Goal: Task Accomplishment & Management: Complete application form

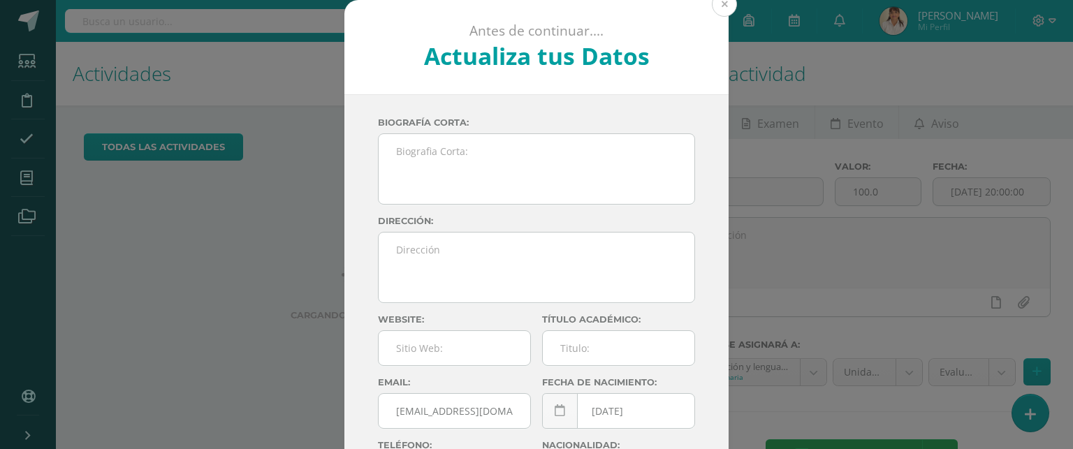
click at [723, 3] on button at bounding box center [724, 4] width 25 height 25
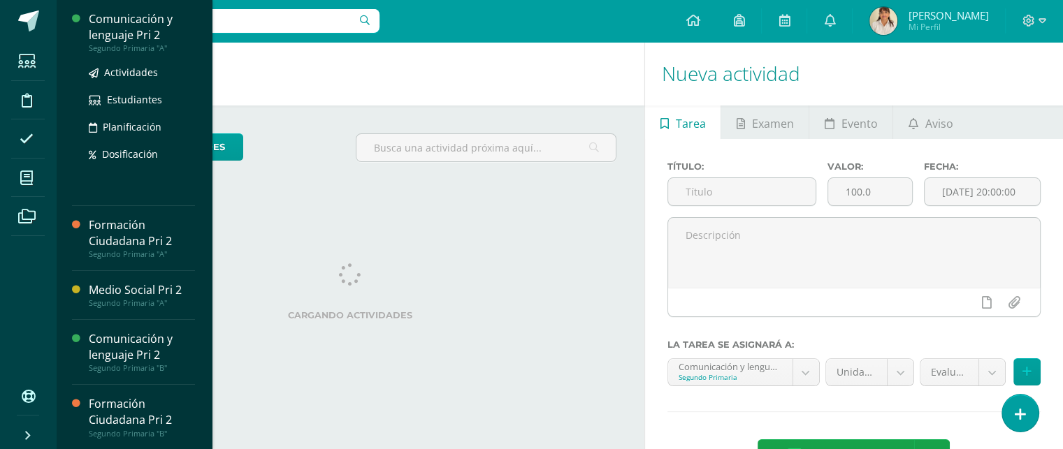
click at [125, 24] on div "Comunicación y lenguaje Pri 2" at bounding box center [142, 27] width 106 height 32
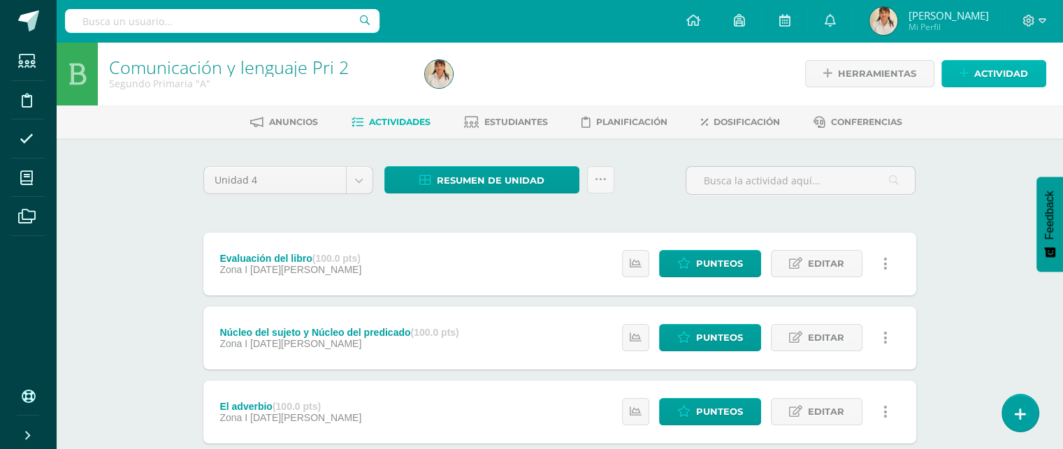
click at [986, 75] on span "Actividad" at bounding box center [1001, 74] width 54 height 26
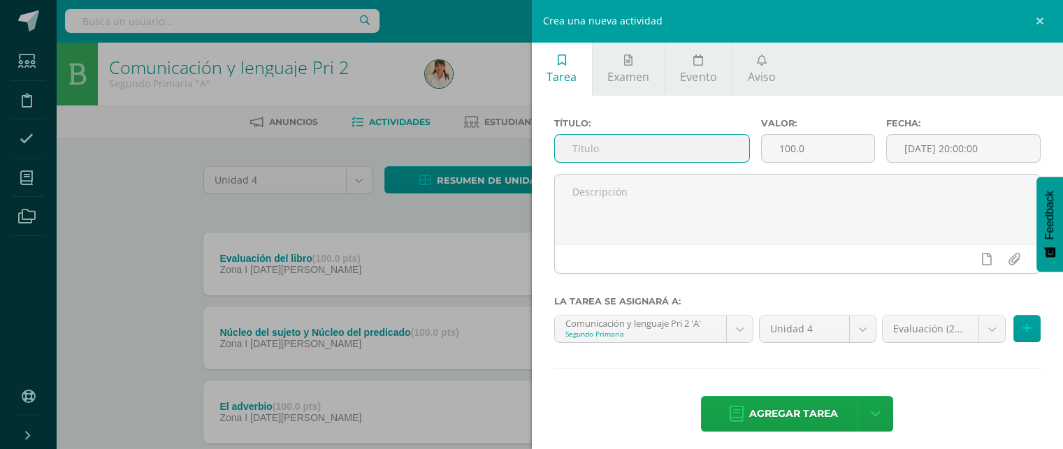
click at [588, 152] on input "text" at bounding box center [652, 148] width 195 height 27
type input "Pizzerolas [PERSON_NAME]"
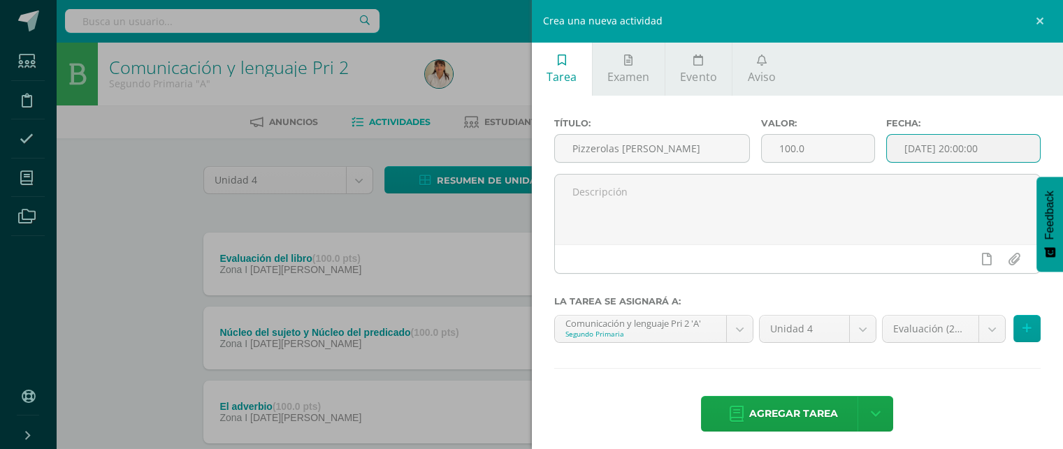
click at [920, 145] on input "[DATE] 20:00:00" at bounding box center [964, 148] width 154 height 27
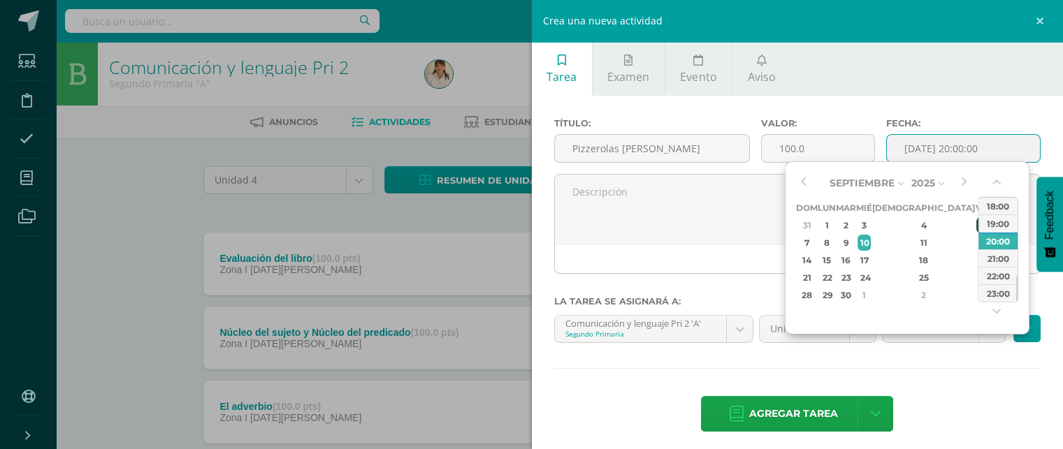
click at [976, 227] on div "5" at bounding box center [982, 225] width 13 height 16
click at [996, 179] on button "button" at bounding box center [998, 185] width 14 height 21
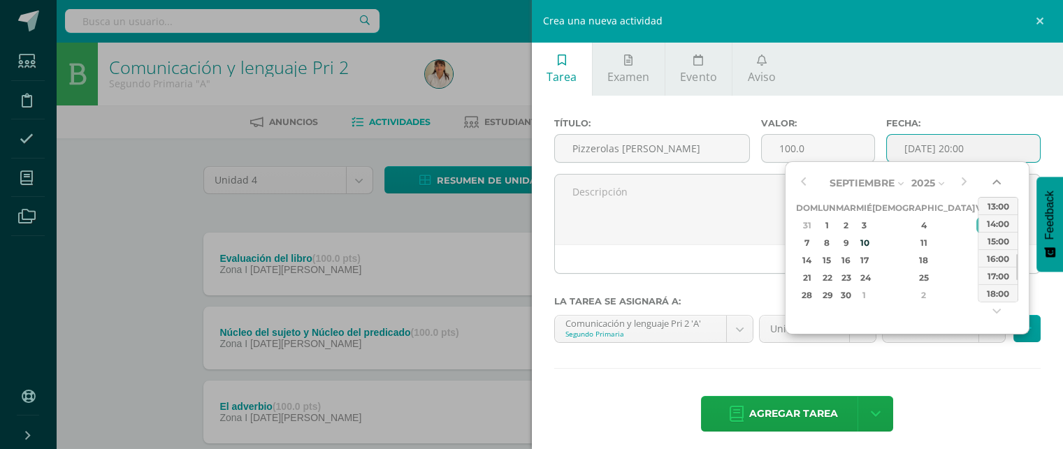
click at [996, 179] on button "button" at bounding box center [998, 185] width 14 height 21
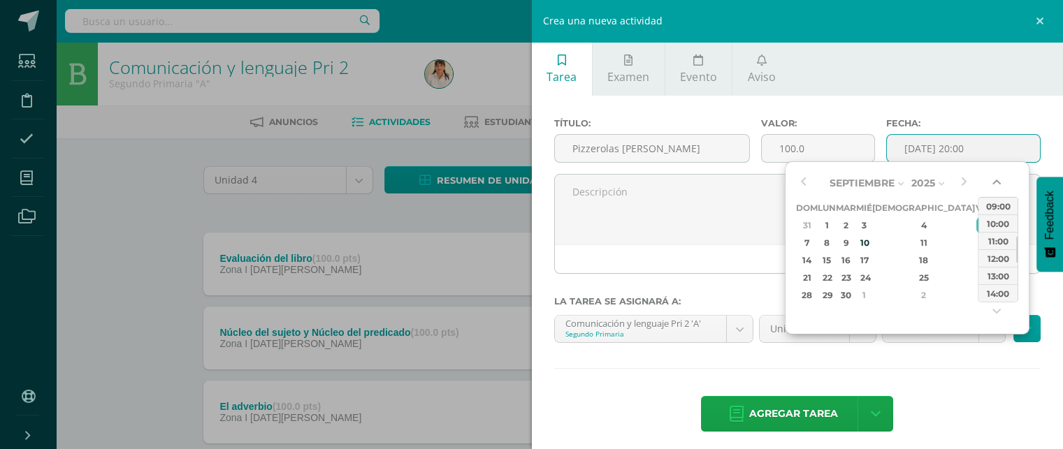
click at [996, 179] on button "button" at bounding box center [998, 185] width 14 height 21
click at [987, 222] on div "08:00" at bounding box center [997, 223] width 39 height 17
type input "2025-09-05 08:00"
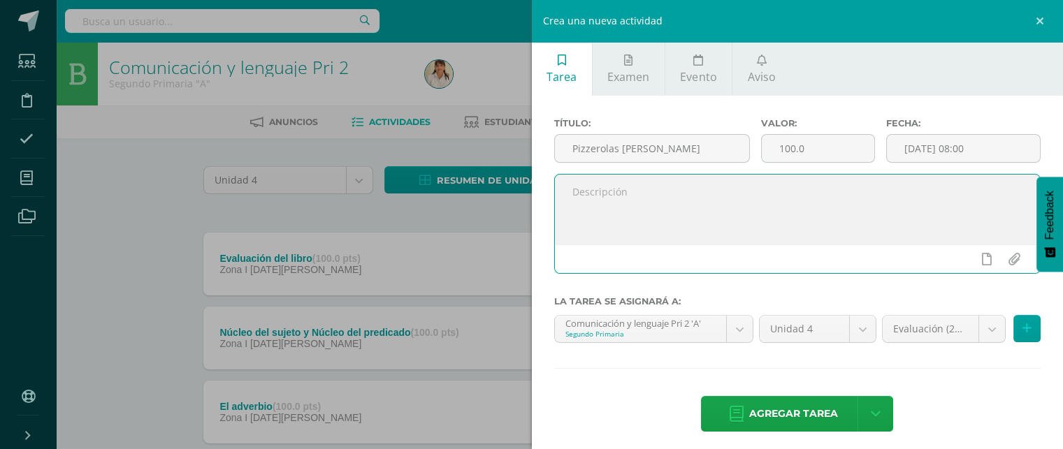
click at [632, 189] on textarea at bounding box center [798, 210] width 486 height 70
paste textarea "Manténganse alerta; permanezcan firmes en la fe; [PERSON_NAME] y valientes.1 Co…"
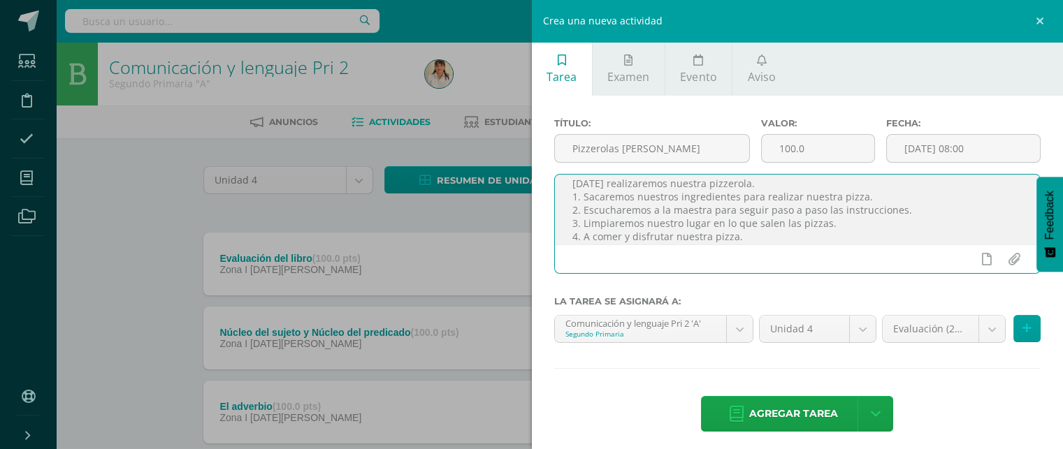
scroll to position [75, 0]
click at [727, 238] on textarea "Manténganse alerta; permanezcan firmes en la fe; sean fuertes y valientes.1 Cor…" at bounding box center [798, 210] width 486 height 70
click at [767, 240] on textarea "Manténganse alerta; permanezcan firmes en la fe; sean fuertes y valientes.1 Cor…" at bounding box center [798, 210] width 486 height 70
click at [573, 231] on textarea "Manténganse alerta; permanezcan firmes en la fe; sean fuertes y valientes.1 Cor…" at bounding box center [798, 210] width 486 height 70
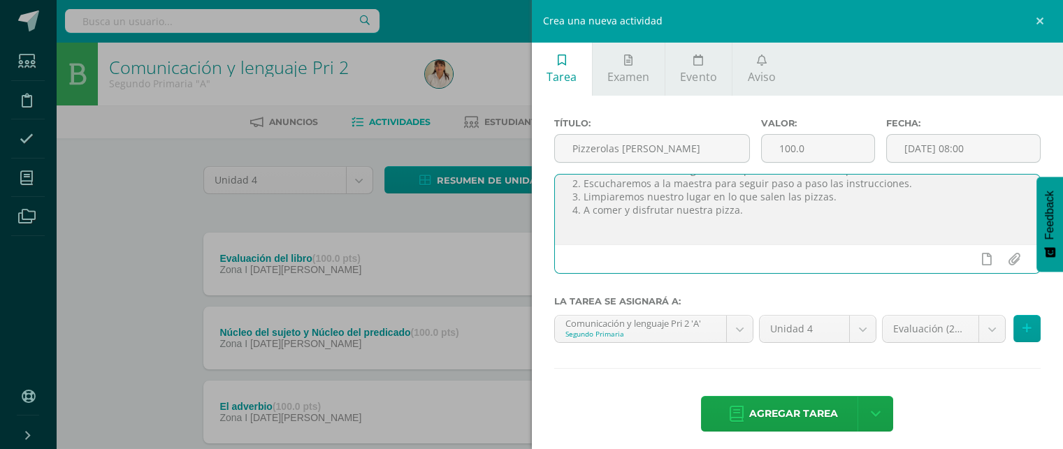
click at [574, 226] on textarea "Manténganse alerta; permanezcan firmes en la fe; sean fuertes y valientes.1 Cor…" at bounding box center [798, 210] width 486 height 70
paste textarea "Escucha diferentes mensajes demostrando comprensión por medio de gestos movimie…"
drag, startPoint x: 715, startPoint y: 231, endPoint x: 622, endPoint y: 211, distance: 95.1
click at [622, 211] on textarea "Manténganse alerta; permanezcan firmes en la fe; sean fuertes y valientes.1 Cor…" at bounding box center [798, 210] width 486 height 70
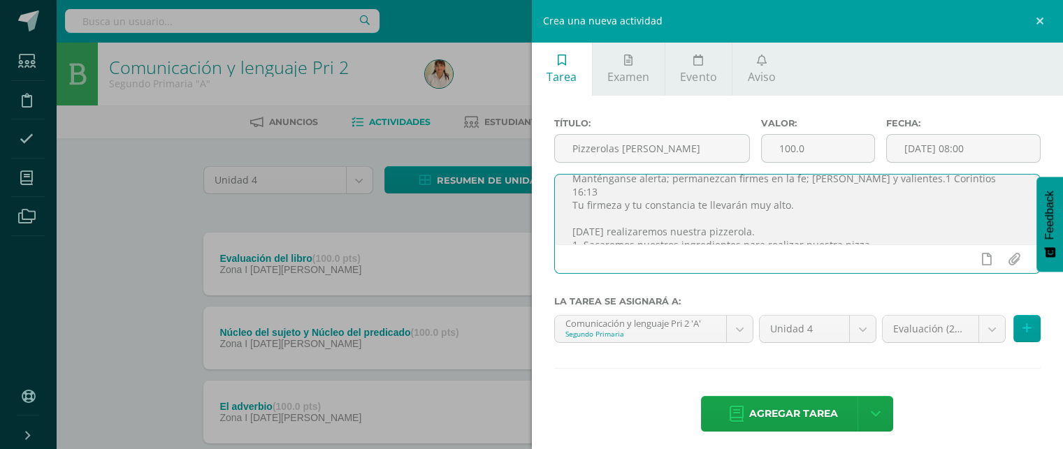
scroll to position [0, 0]
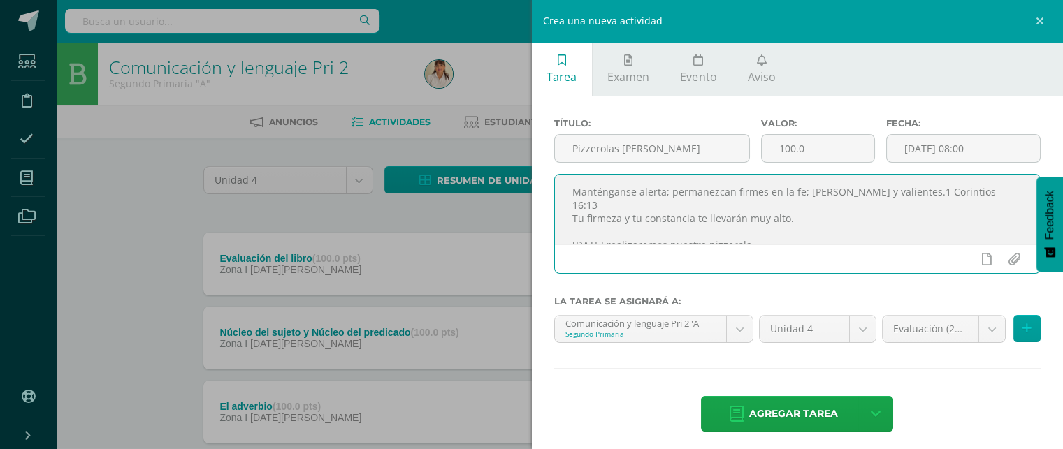
drag, startPoint x: 774, startPoint y: 228, endPoint x: 572, endPoint y: 186, distance: 206.4
click at [572, 186] on textarea "Manténganse alerta; permanezcan firmes en la fe; sean fuertes y valientes.1 Cor…" at bounding box center [798, 210] width 486 height 70
type textarea "Manténganse alerta; permanezcan firmes en la fe; sean fuertes y valientes.1 Cor…"
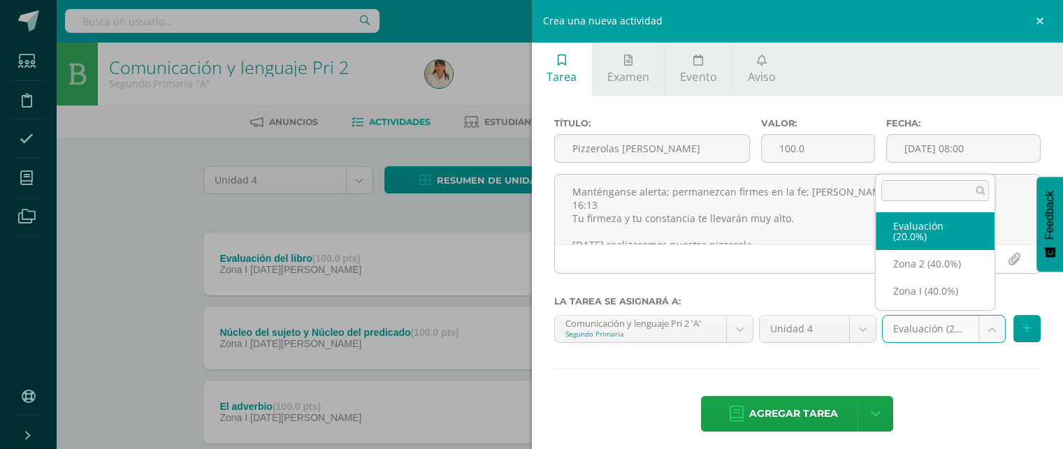
click at [978, 321] on body "Estudiantes Disciplina Asistencia Mis cursos Archivos Soporte Ayuda Reportar un…" at bounding box center [531, 416] width 1063 height 833
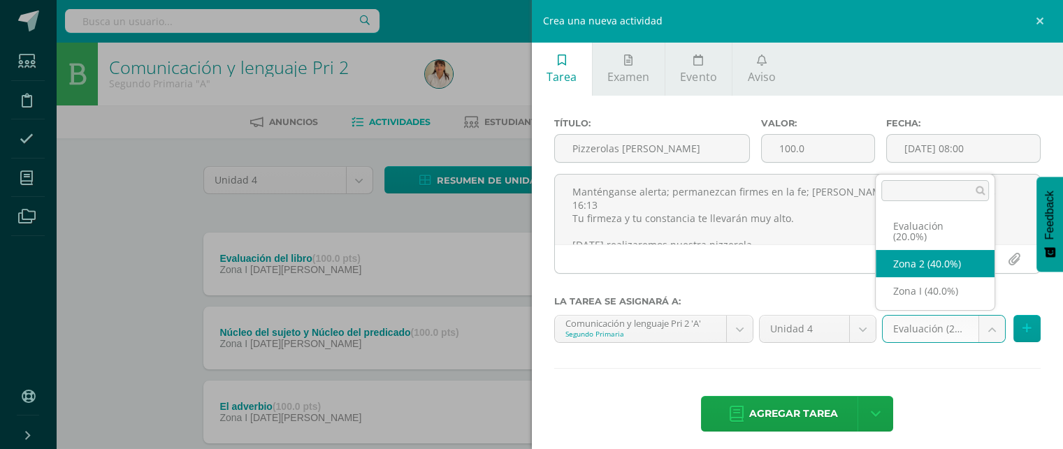
select select "27556"
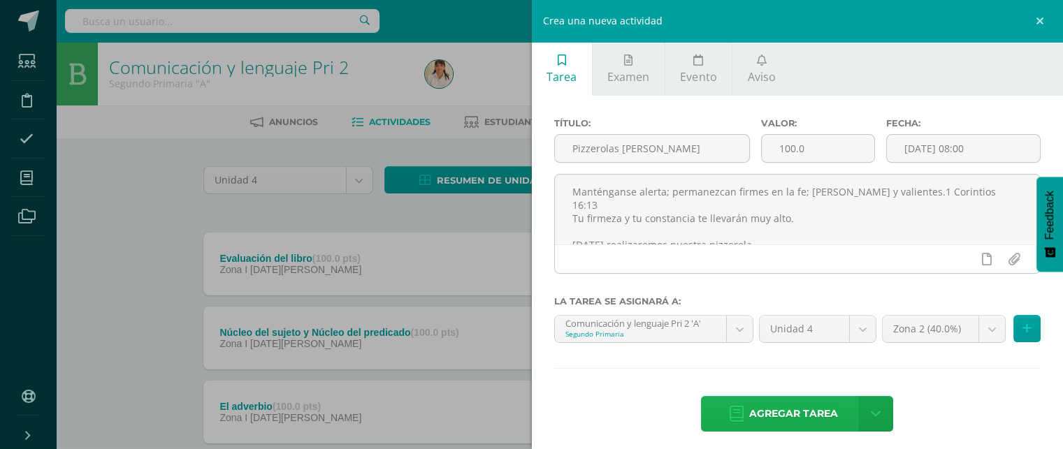
click at [774, 407] on span "Agregar tarea" at bounding box center [793, 414] width 89 height 34
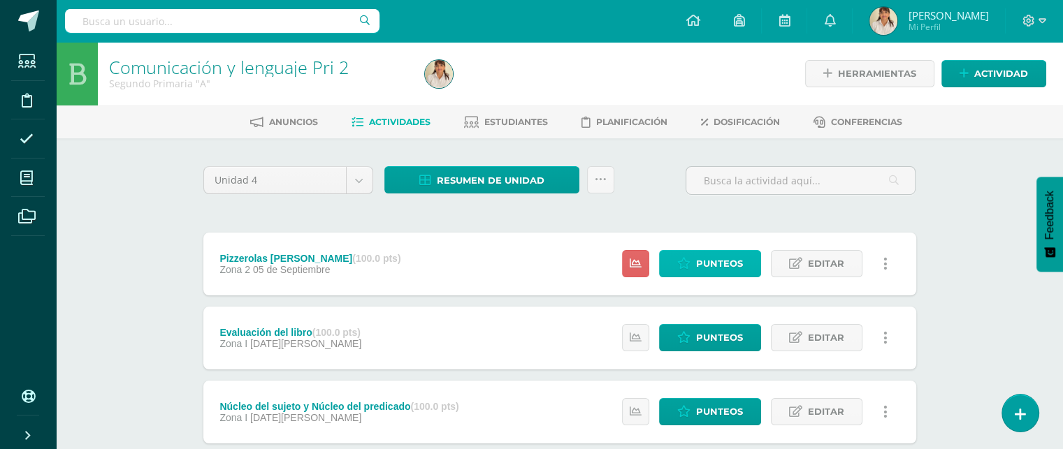
click at [720, 263] on span "Punteos" at bounding box center [719, 264] width 47 height 26
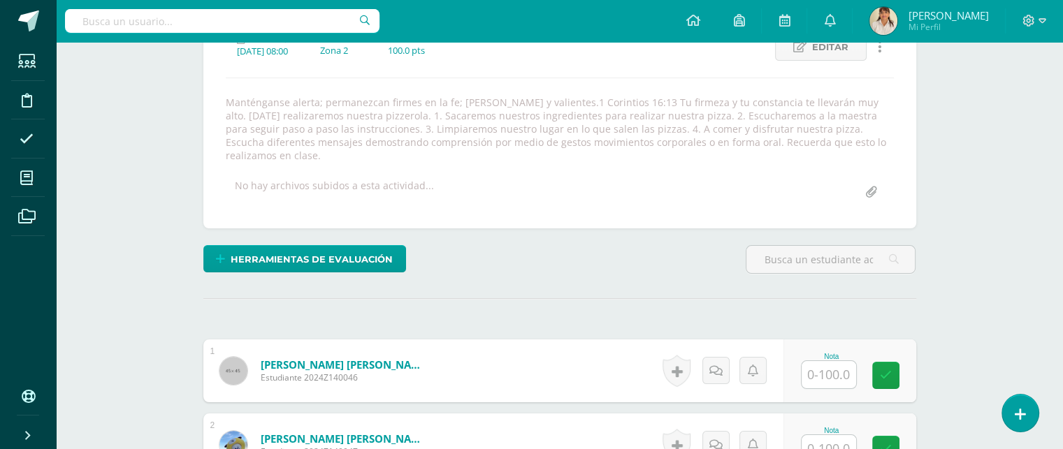
scroll to position [212, 0]
click at [831, 361] on input "text" at bounding box center [836, 375] width 56 height 28
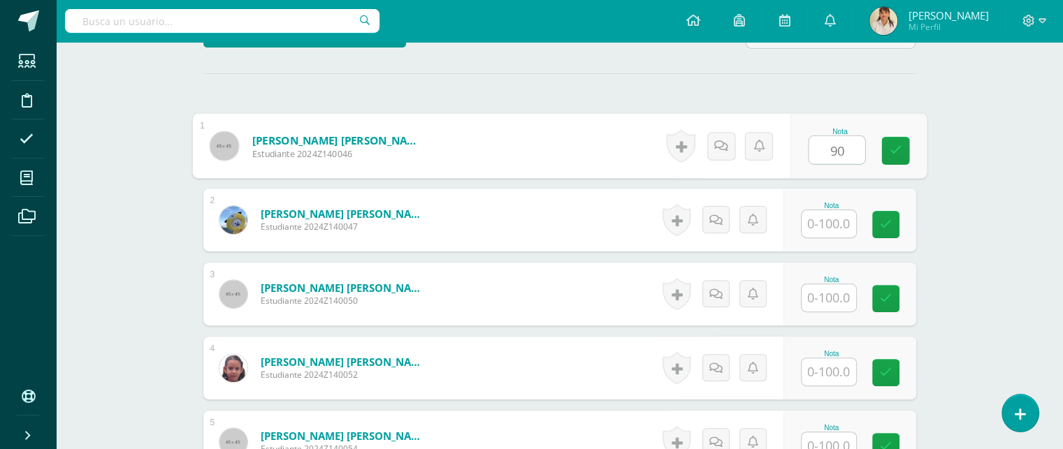
scroll to position [435, 0]
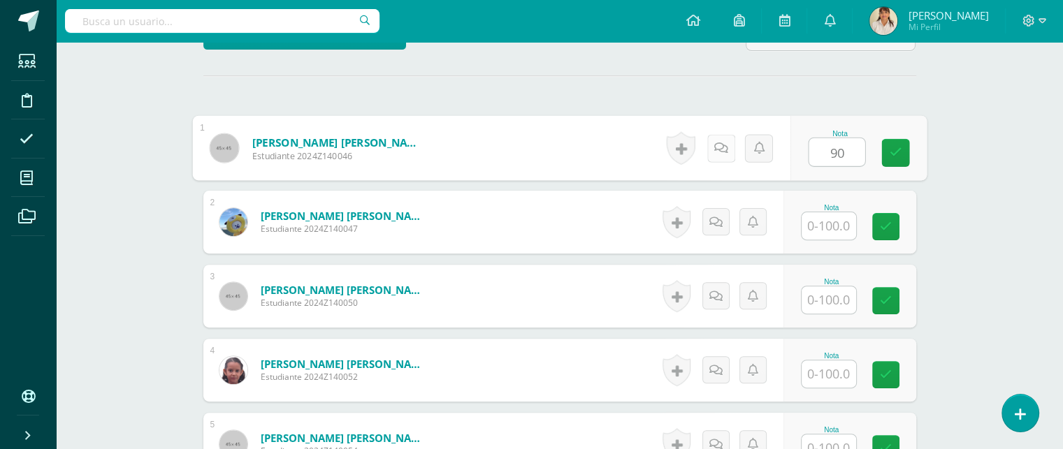
type input "90"
click at [716, 142] on icon at bounding box center [720, 148] width 14 height 12
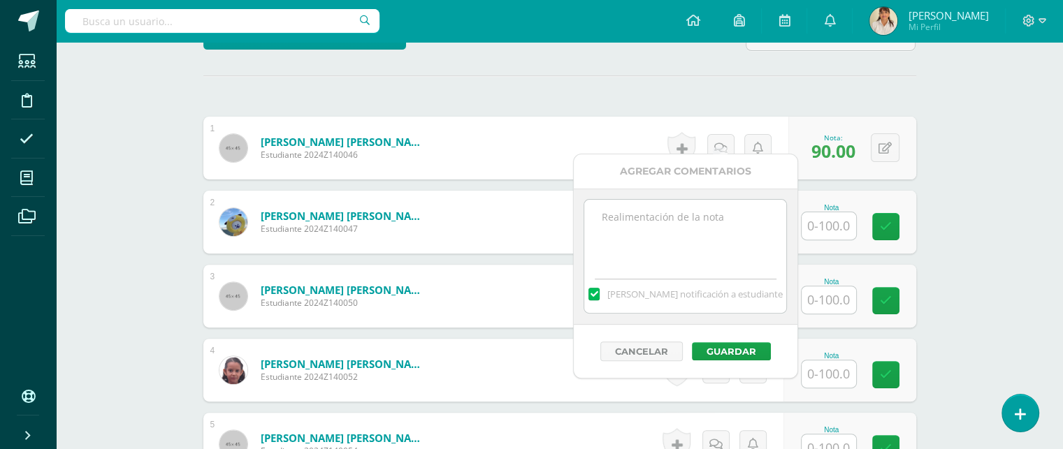
click at [651, 235] on textarea at bounding box center [685, 235] width 202 height 70
type textarea "No trajiste todos los ingredientes solicitados."
click at [729, 346] on button "Guardar" at bounding box center [731, 351] width 79 height 18
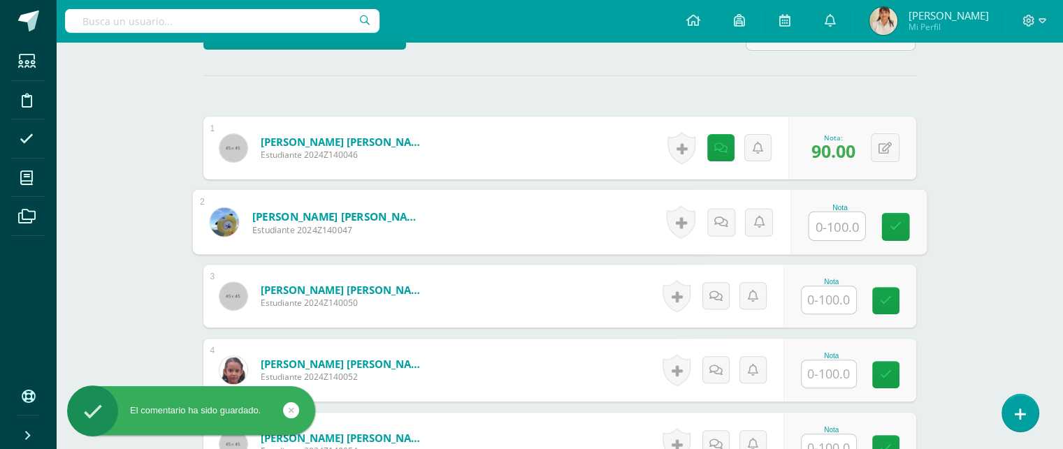
click at [825, 212] on input "text" at bounding box center [836, 226] width 56 height 28
type input "100"
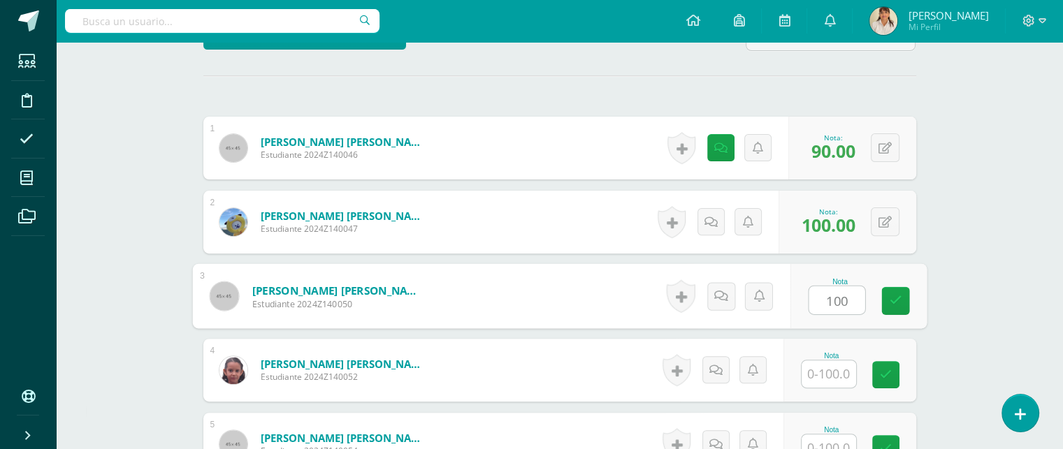
type input "100"
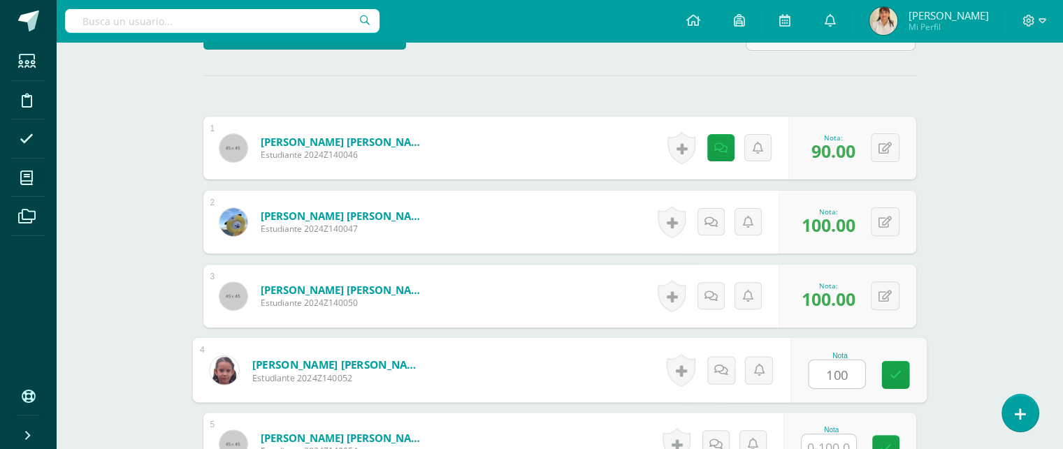
type input "100"
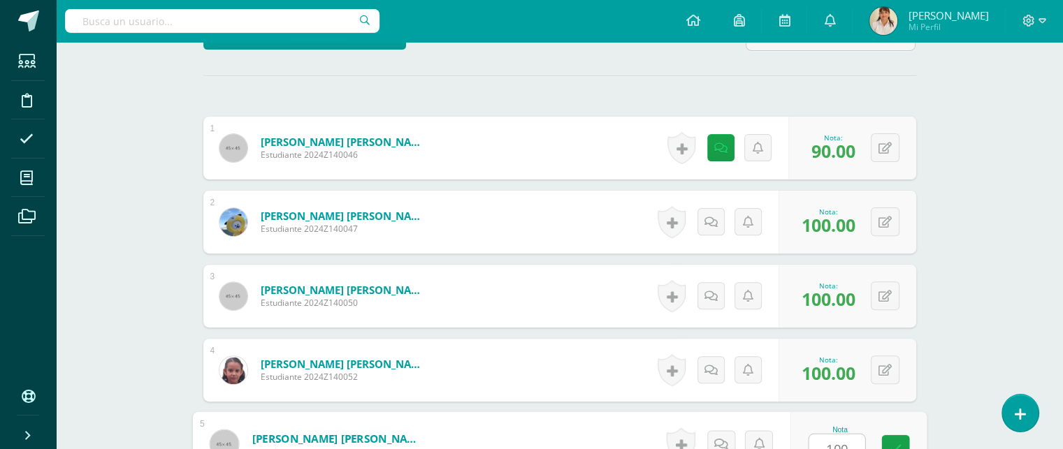
type input "100"
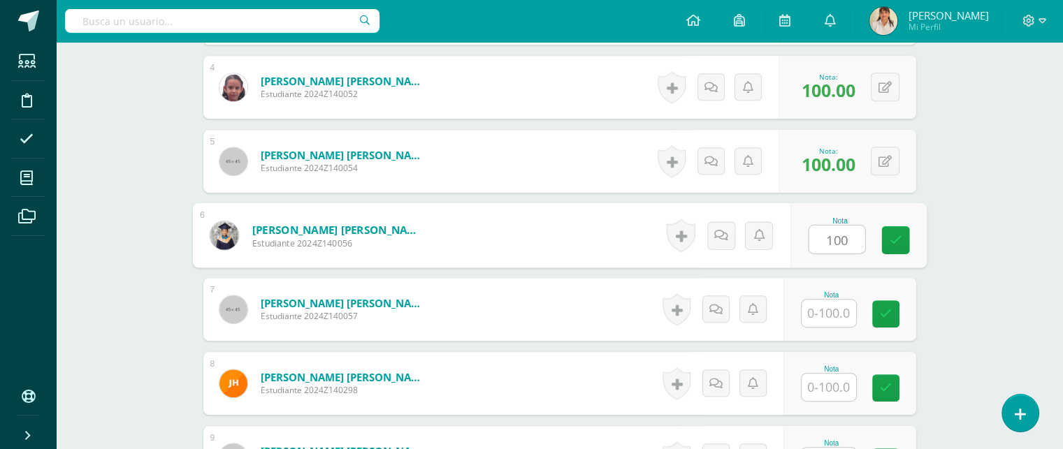
type input "100"
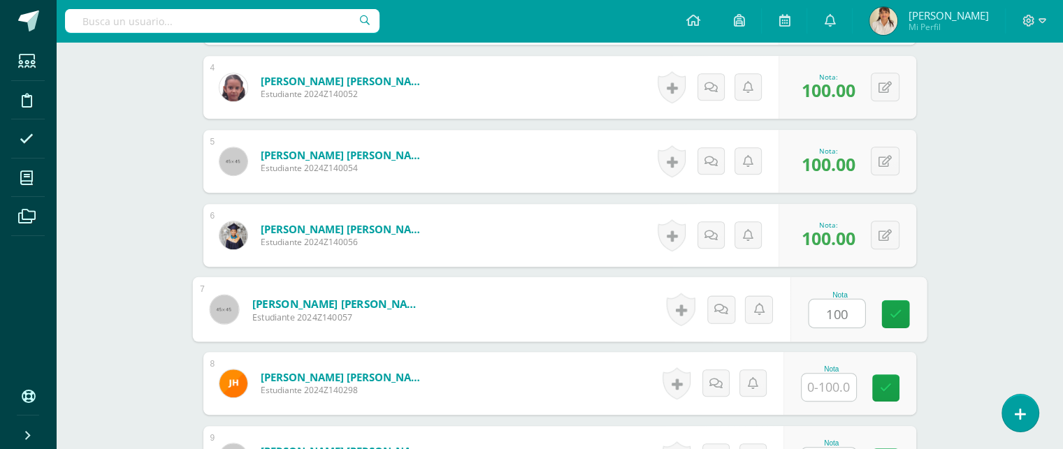
type input "100"
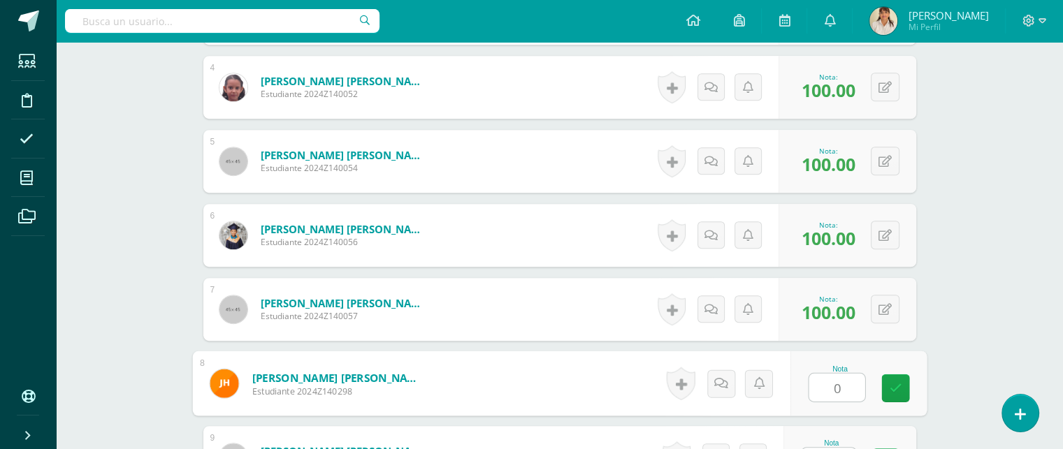
type input "0"
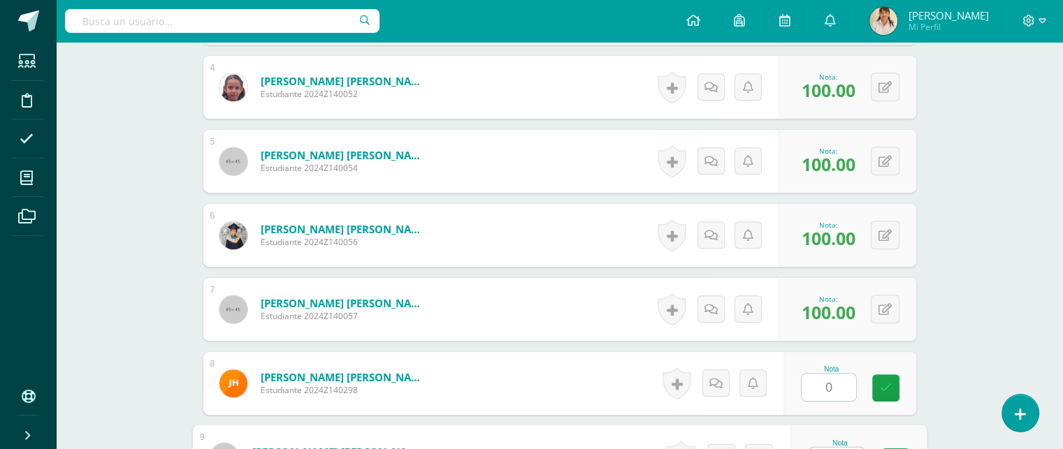
scroll to position [730, 0]
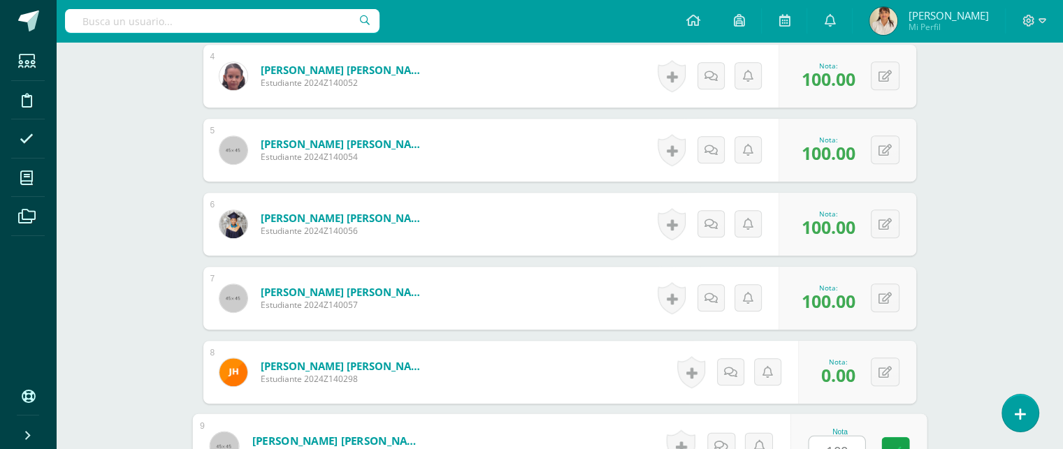
type input "100"
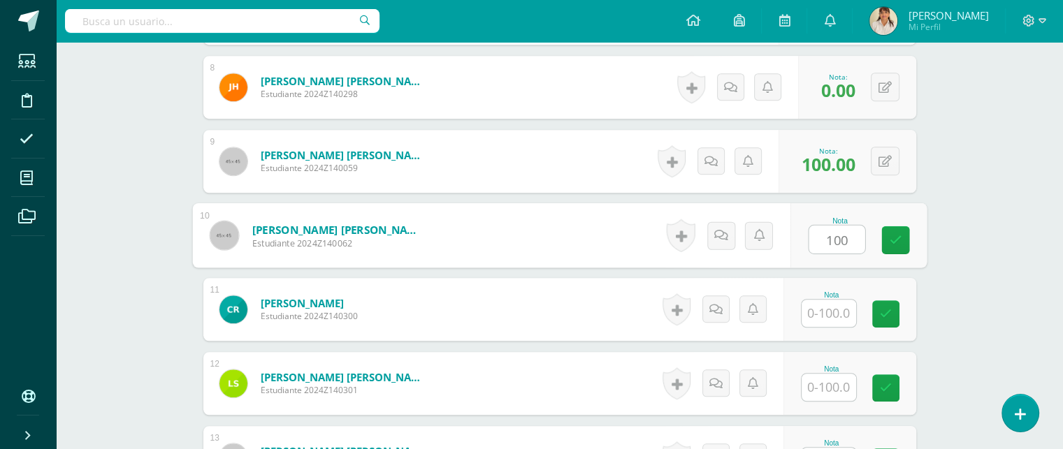
type input "100"
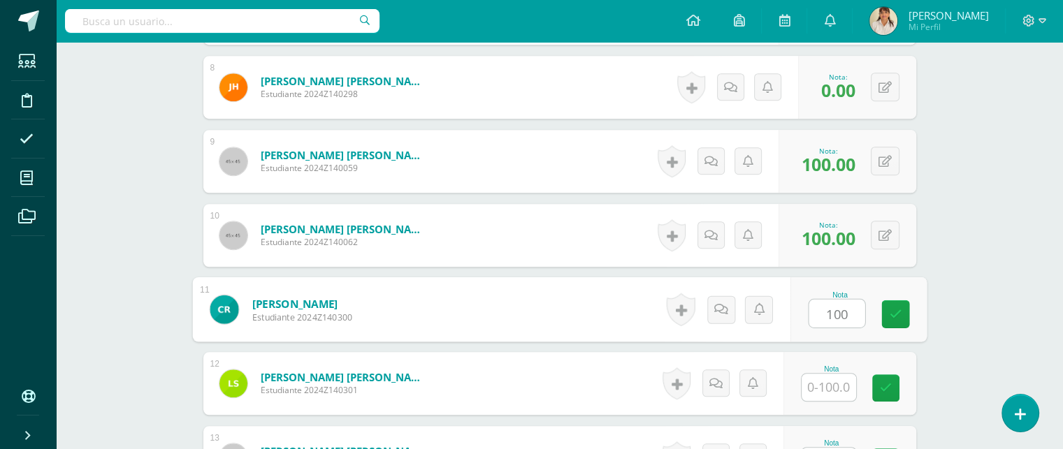
type input "100"
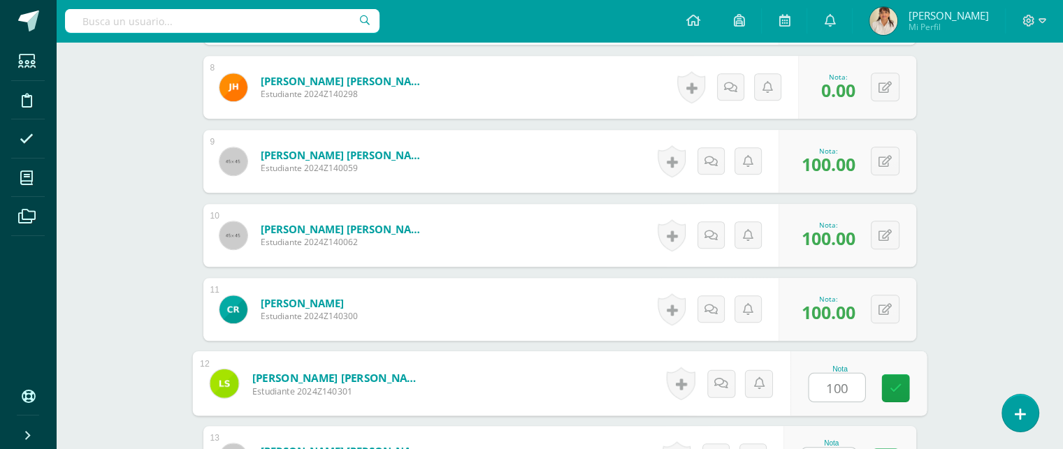
type input "100"
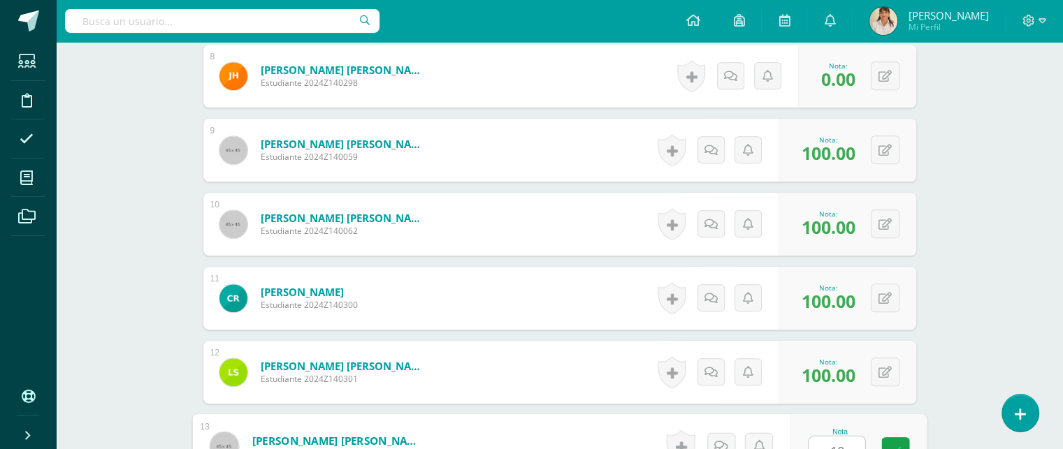
type input "100"
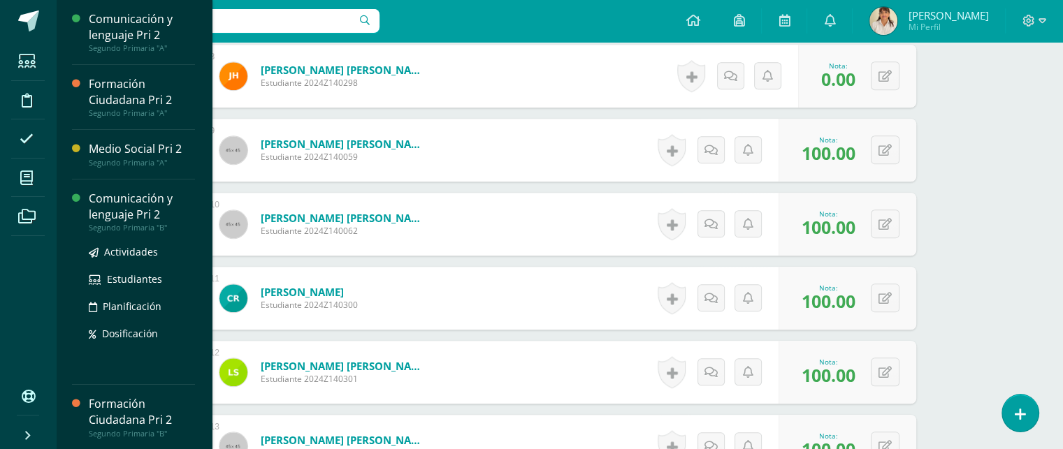
click at [107, 203] on div "Comunicación y lenguaje Pri 2" at bounding box center [142, 207] width 106 height 32
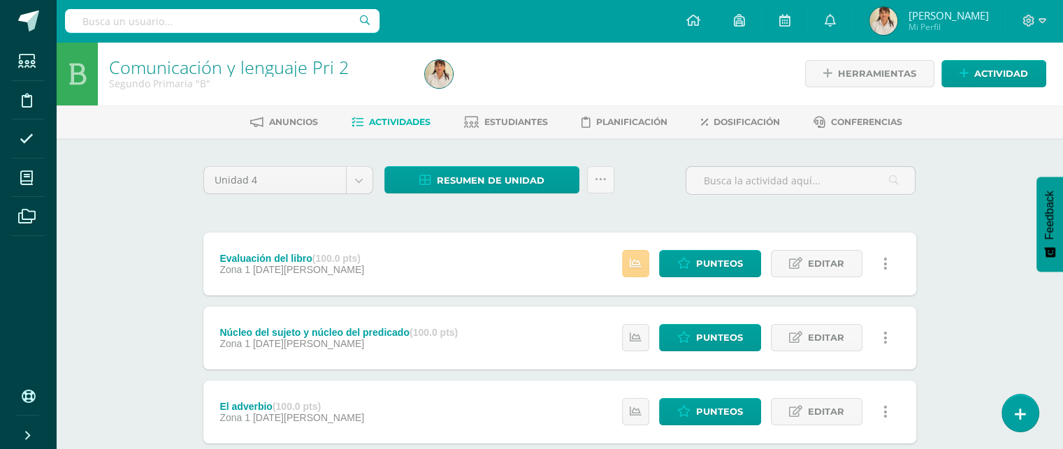
click at [639, 262] on icon at bounding box center [636, 264] width 12 height 12
click at [721, 266] on span "Punteos" at bounding box center [719, 264] width 47 height 26
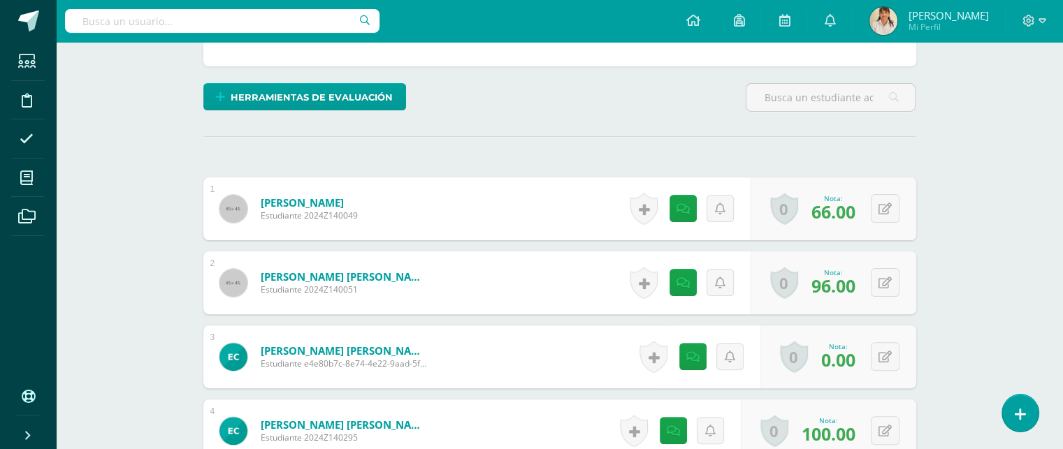
scroll to position [370, 0]
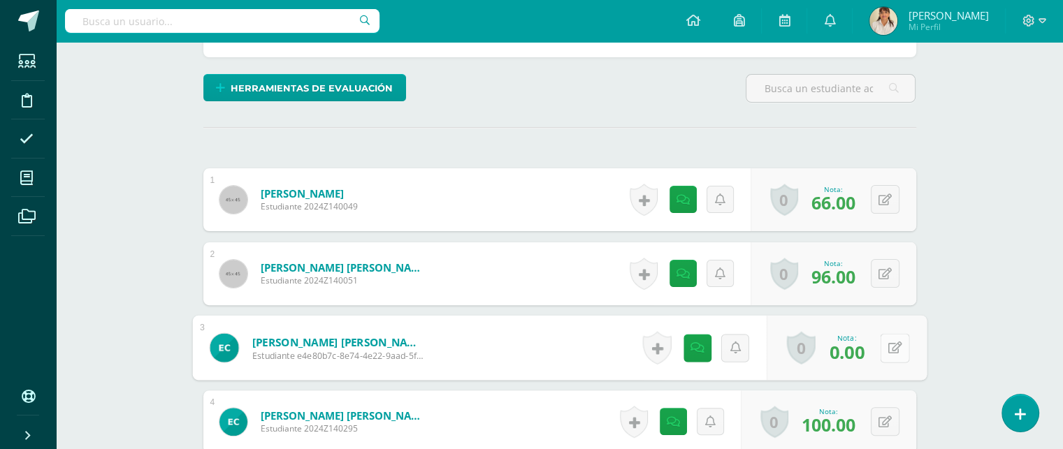
click at [881, 348] on button at bounding box center [894, 347] width 29 height 29
type input "95"
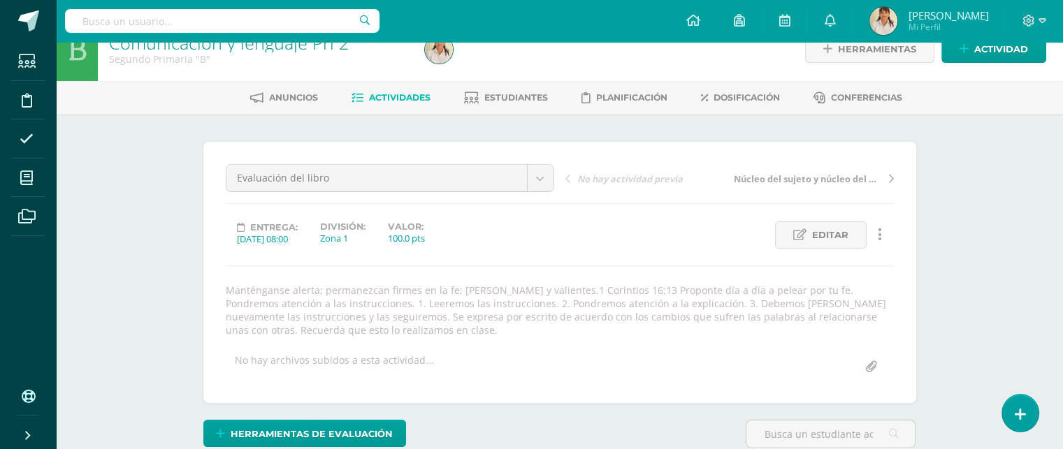
scroll to position [0, 0]
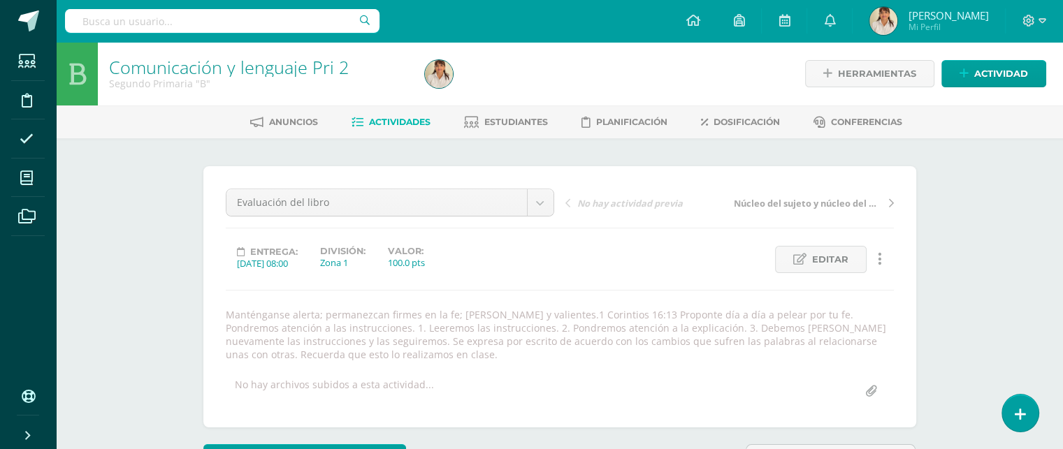
click at [403, 121] on span "Actividades" at bounding box center [399, 122] width 61 height 10
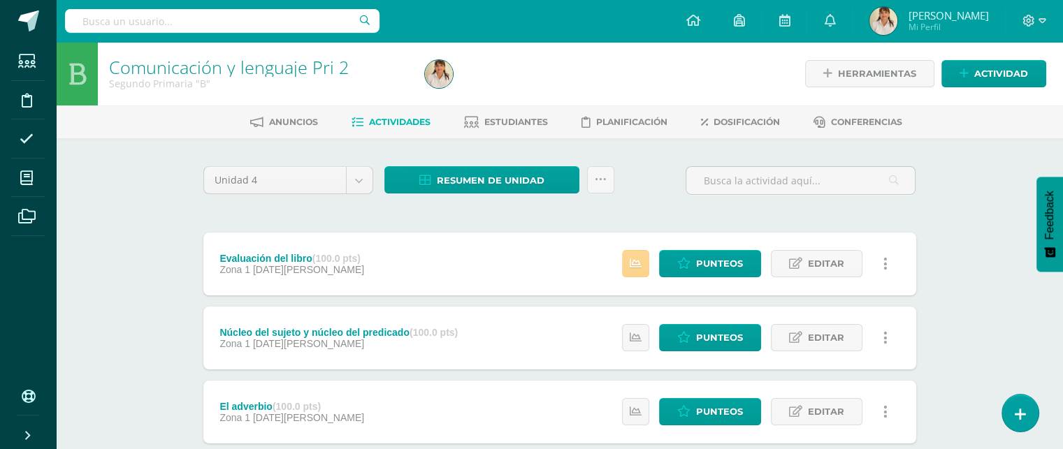
click at [636, 261] on icon at bounding box center [636, 264] width 12 height 12
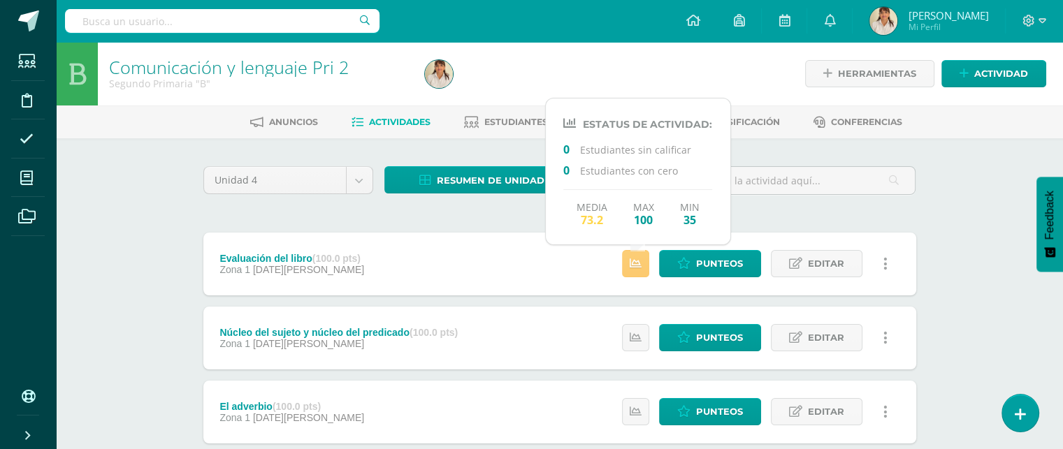
click at [757, 203] on div at bounding box center [800, 186] width 241 height 40
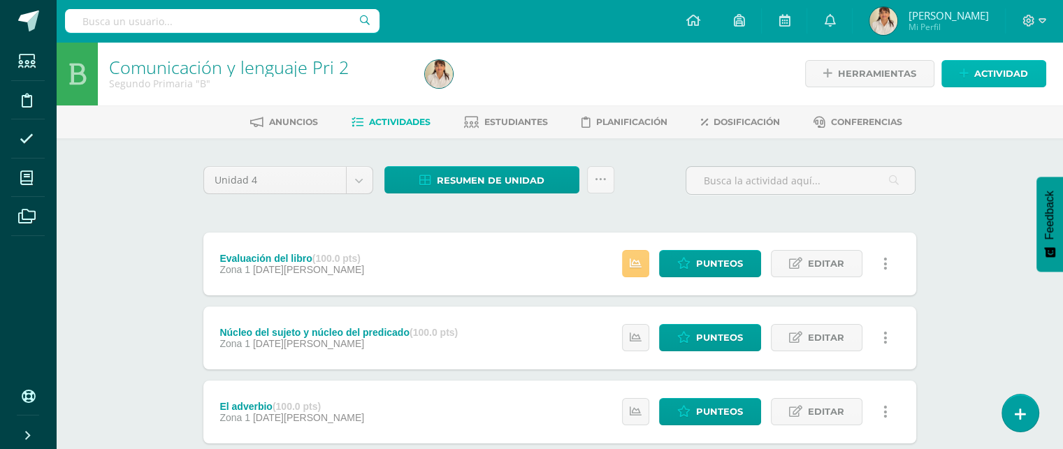
click at [1003, 71] on span "Actividad" at bounding box center [1001, 74] width 54 height 26
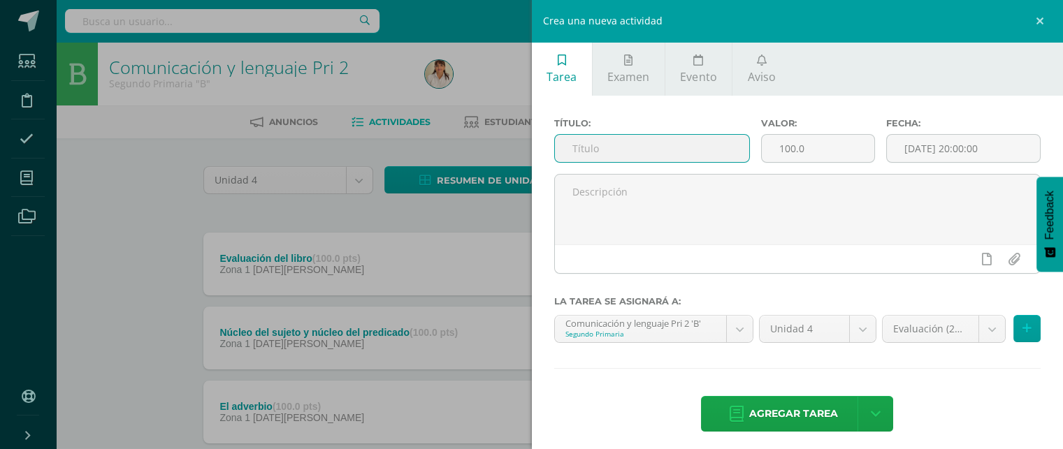
click at [686, 146] on input "text" at bounding box center [652, 148] width 195 height 27
type input "Pizzerolas [PERSON_NAME]"
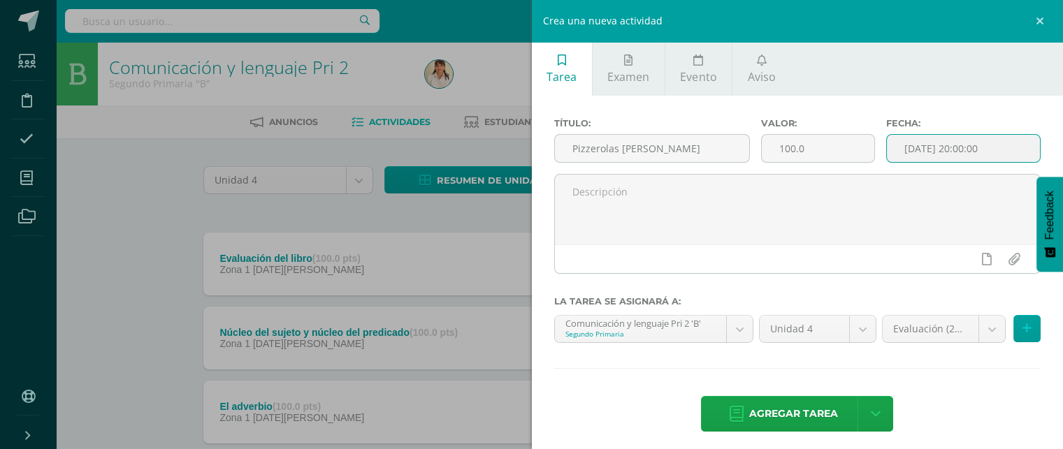
click at [937, 150] on input "[DATE] 20:00:00" at bounding box center [964, 148] width 154 height 27
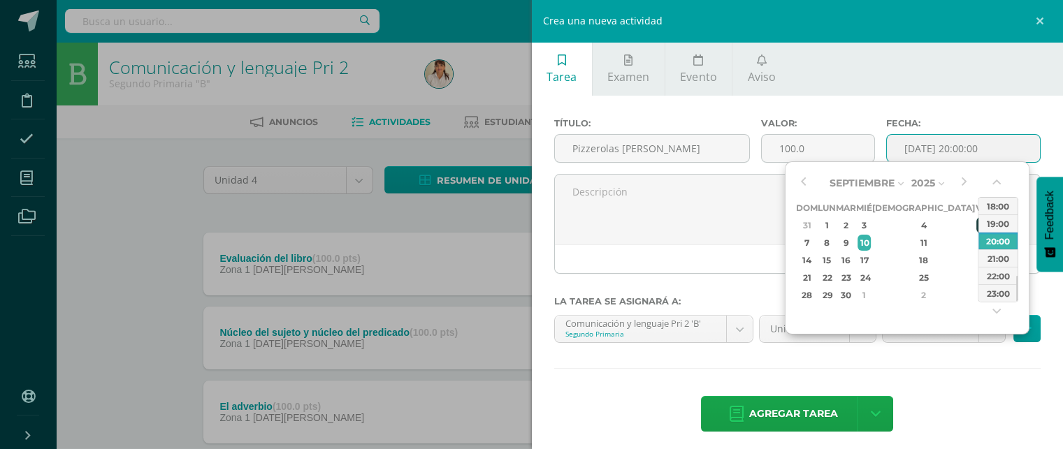
click at [976, 221] on div "5" at bounding box center [982, 225] width 13 height 16
click at [995, 181] on button "button" at bounding box center [998, 185] width 14 height 21
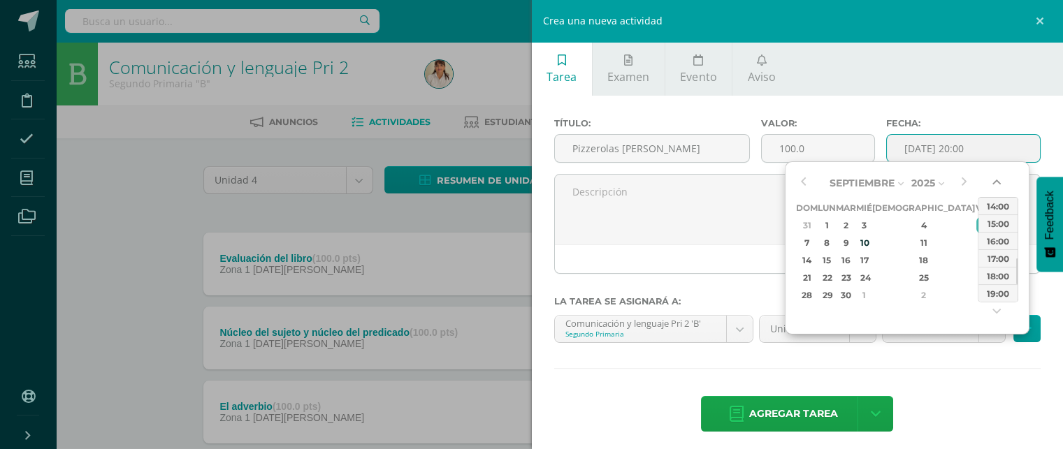
click at [995, 181] on button "button" at bounding box center [998, 185] width 14 height 21
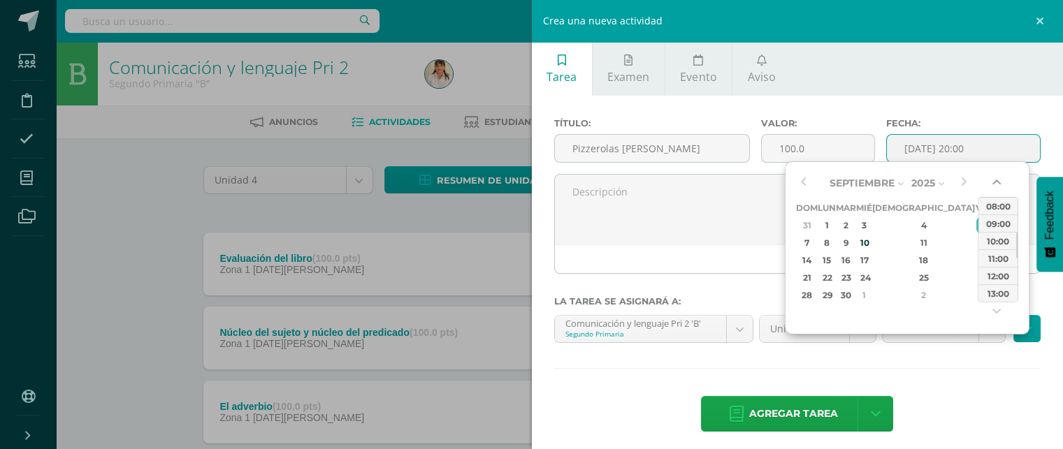
click at [995, 181] on button "button" at bounding box center [998, 185] width 14 height 21
click at [993, 199] on div "08:00" at bounding box center [997, 205] width 39 height 17
type input "2025-09-05 08:00"
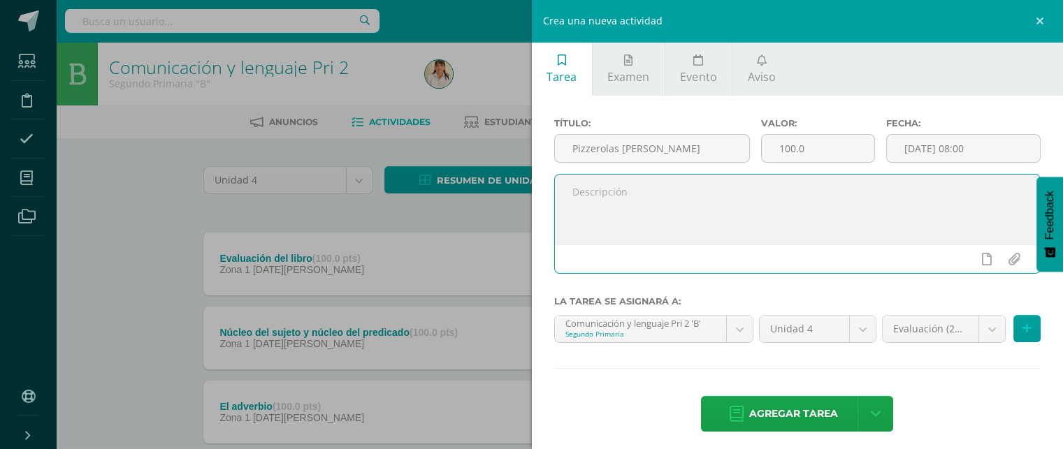
click at [723, 198] on textarea at bounding box center [798, 210] width 486 height 70
paste textarea "Manténganse alerta; permanezcan firmes en la fe; sean fuertes y valientes.1 Cor…"
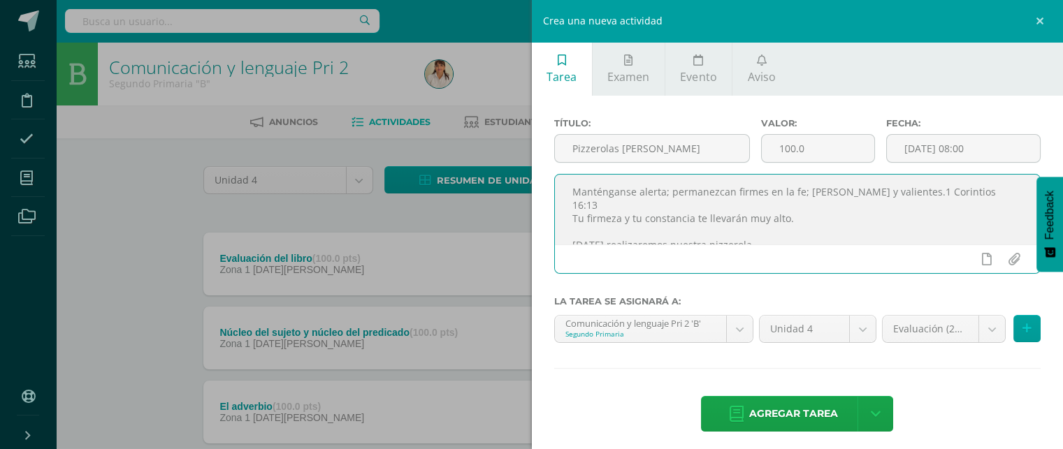
scroll to position [101, 0]
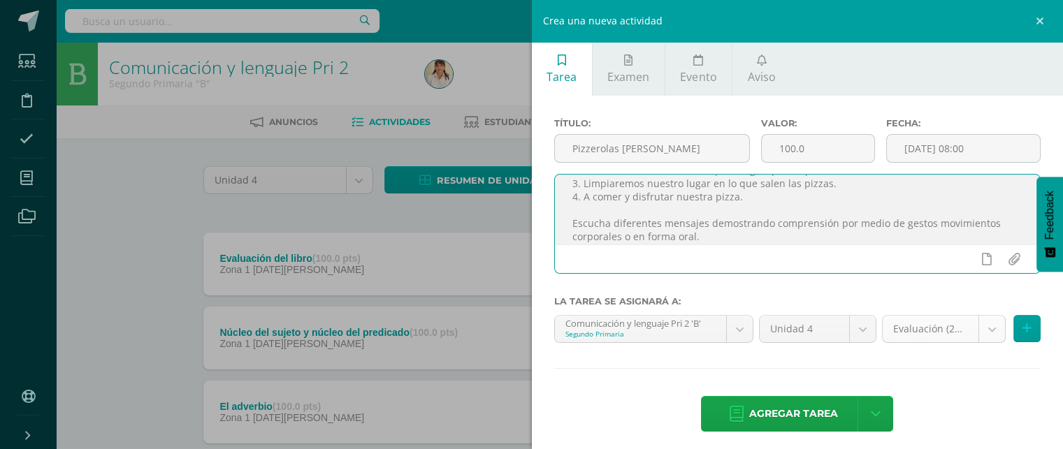
type textarea "Manténganse alerta; permanezcan firmes en la fe; sean fuertes y valientes.1 Cor…"
click at [981, 329] on body "Estudiantes Disciplina Asistencia Mis cursos Archivos Soporte Ayuda Reportar un…" at bounding box center [531, 416] width 1063 height 833
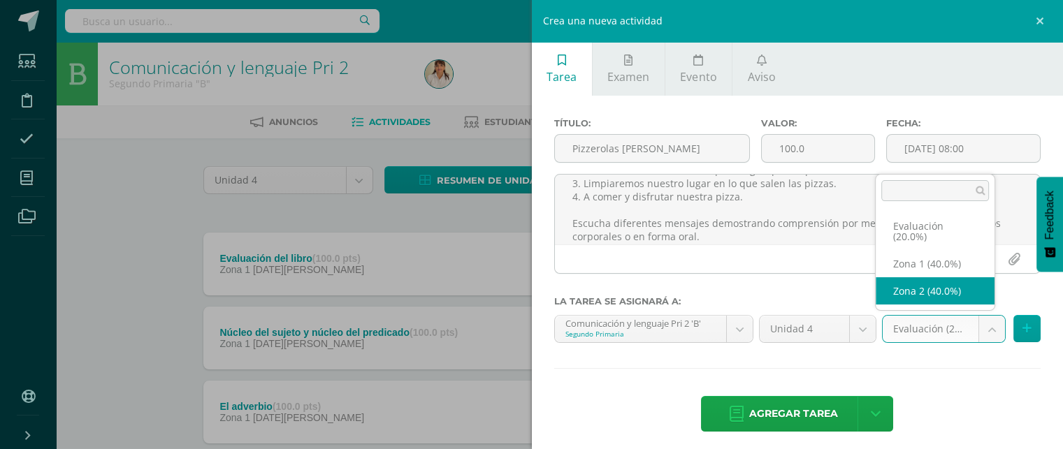
select select "27575"
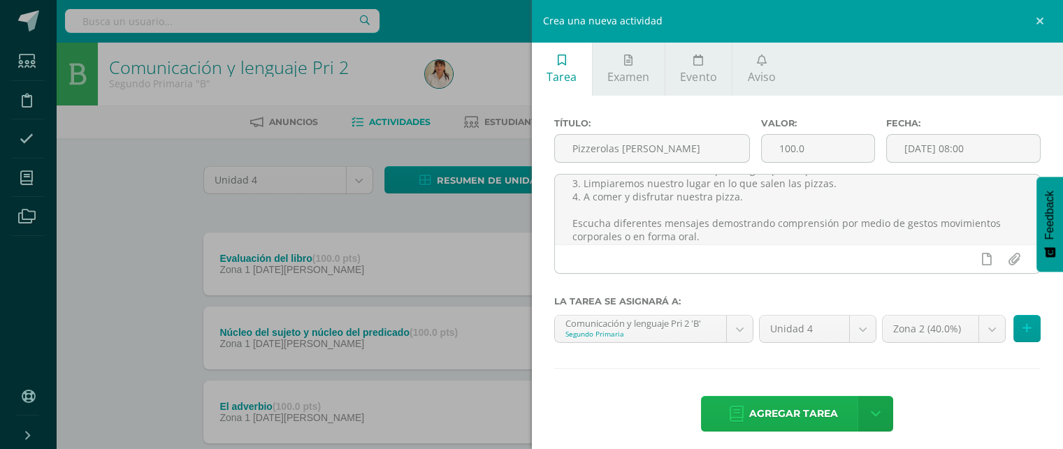
click at [763, 408] on span "Agregar tarea" at bounding box center [793, 414] width 89 height 34
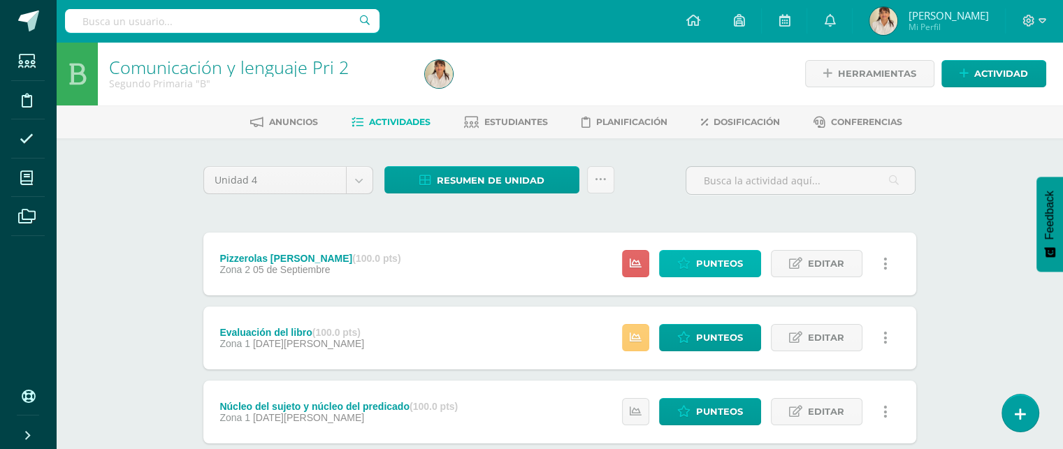
click at [724, 256] on span "Punteos" at bounding box center [719, 264] width 47 height 26
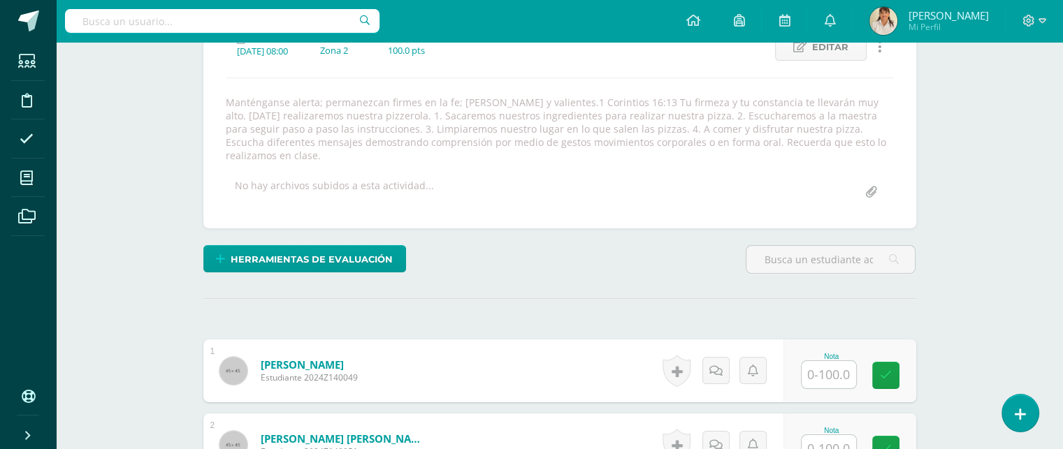
scroll to position [212, 0]
click at [826, 361] on input "text" at bounding box center [836, 375] width 56 height 28
type input "100"
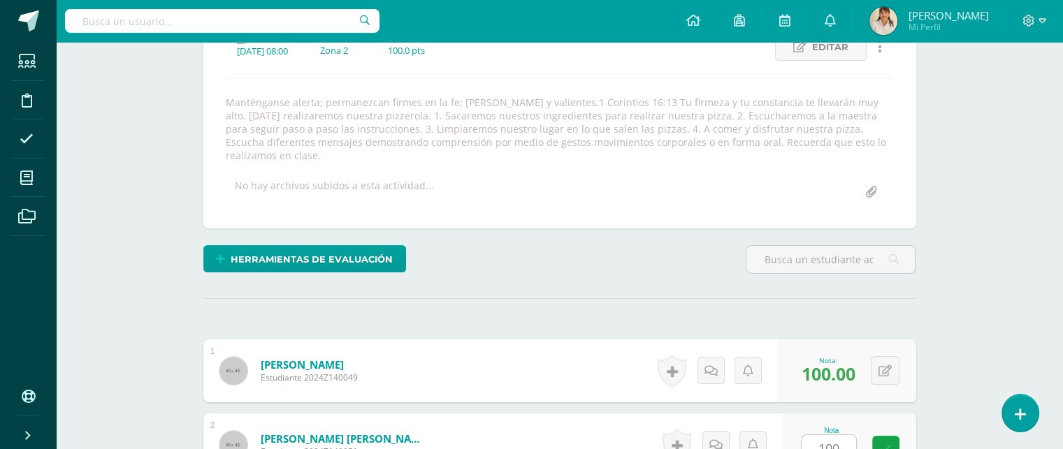
scroll to position [497, 0]
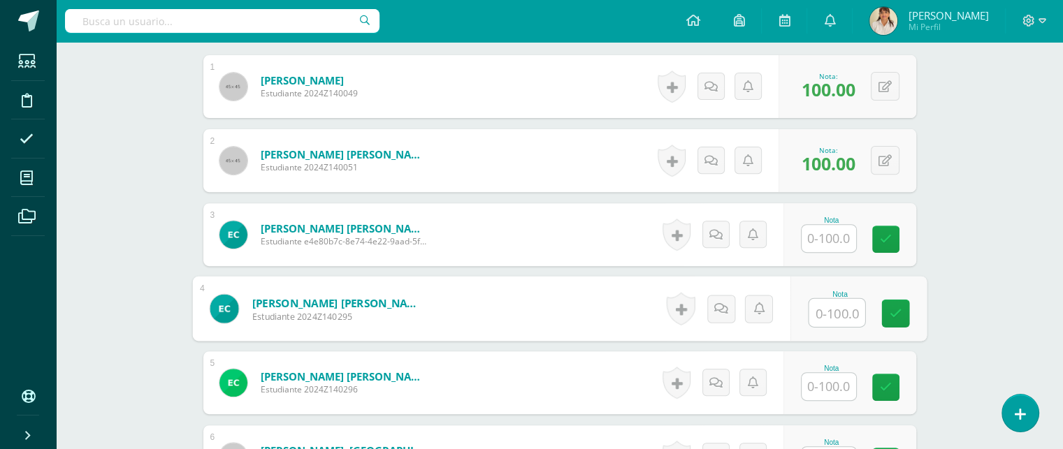
click at [830, 302] on input "text" at bounding box center [836, 313] width 56 height 28
type input "100"
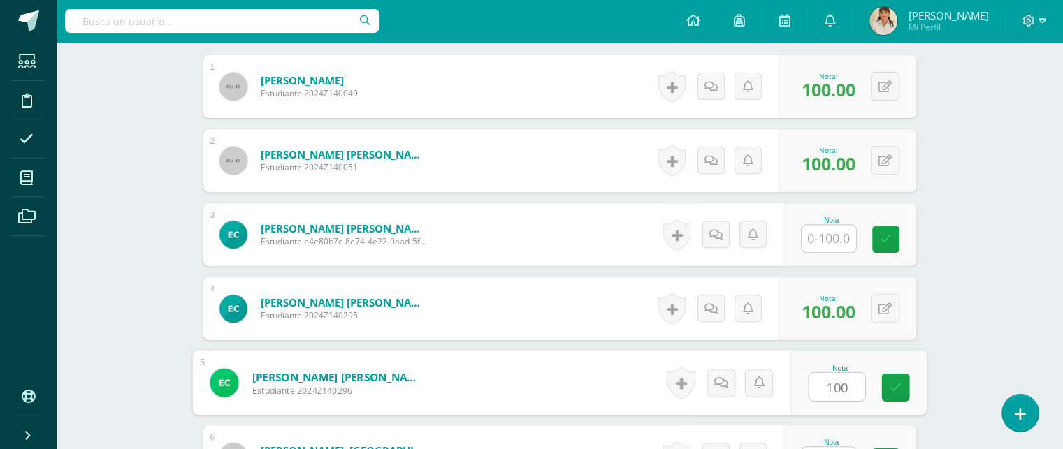
type input "100"
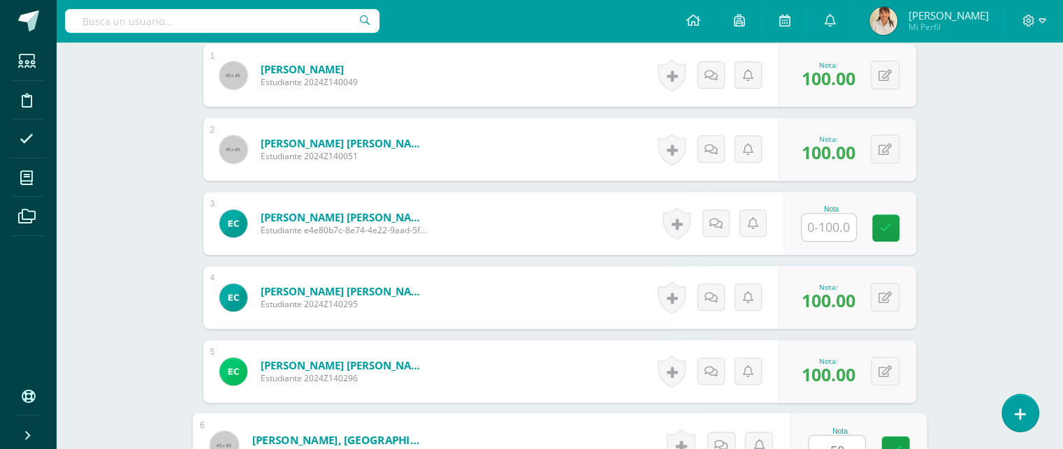
type input "50"
drag, startPoint x: 1060, startPoint y: 208, endPoint x: 1065, endPoint y: 237, distance: 29.8
click at [1063, 237] on html "Estudiantes Disciplina Asistencia Mis cursos Archivos Soporte Ayuda Reportar un…" at bounding box center [531, 324] width 1063 height 1664
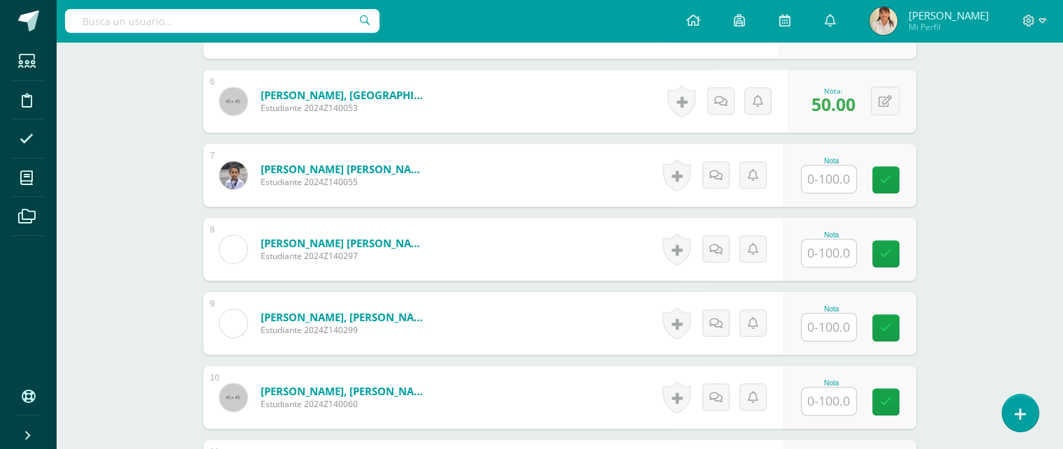
scroll to position [868, 0]
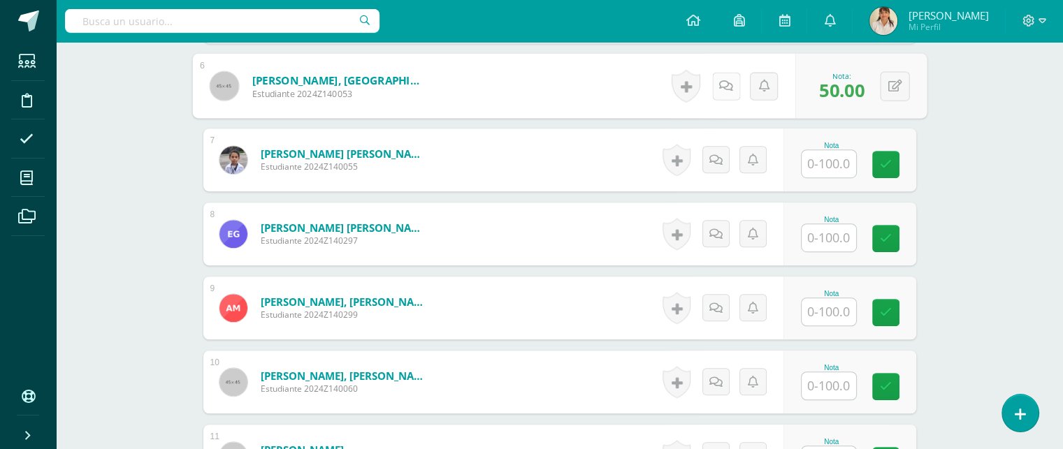
click at [711, 76] on link at bounding box center [725, 86] width 28 height 28
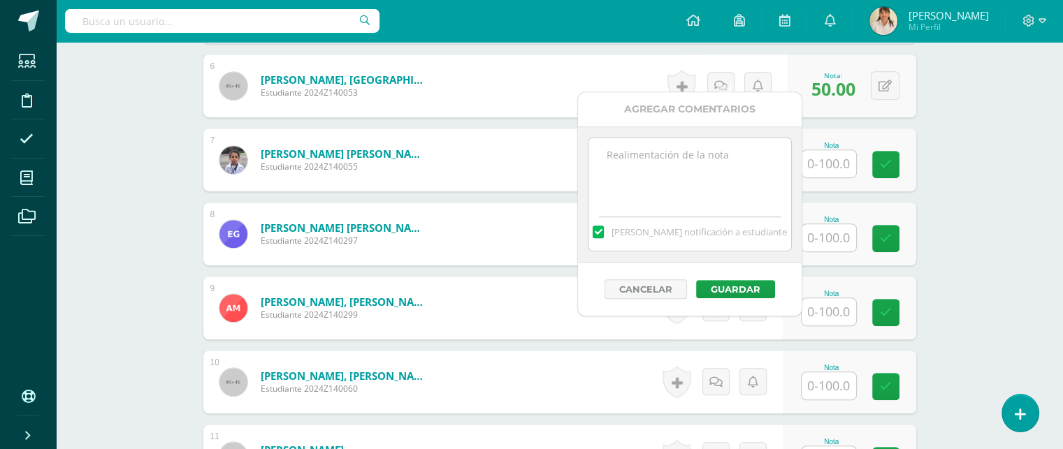
click at [653, 154] on textarea at bounding box center [689, 173] width 202 height 70
type textarea "No trajiste ningún ingrediente, tuvieron que darte tus compañeros."
click at [738, 287] on button "Guardar" at bounding box center [735, 289] width 79 height 18
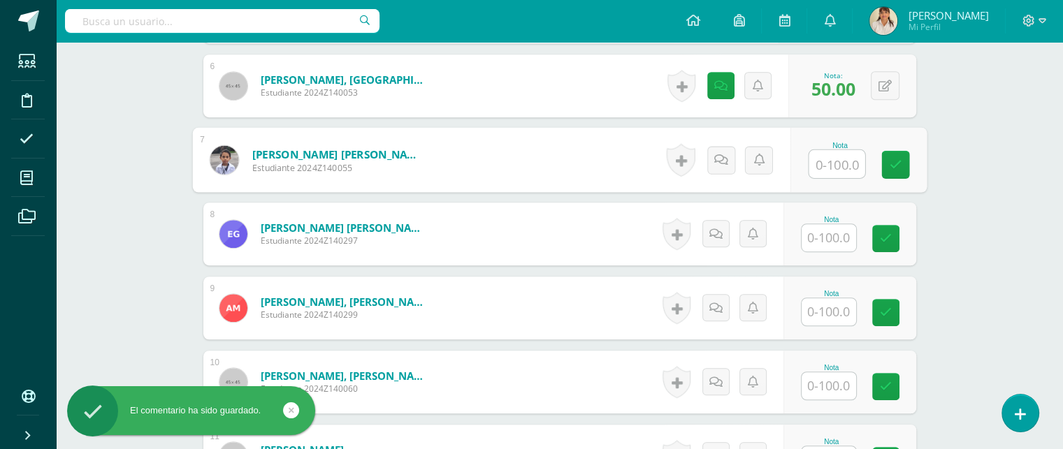
click at [819, 157] on input "text" at bounding box center [836, 164] width 56 height 28
type input "100"
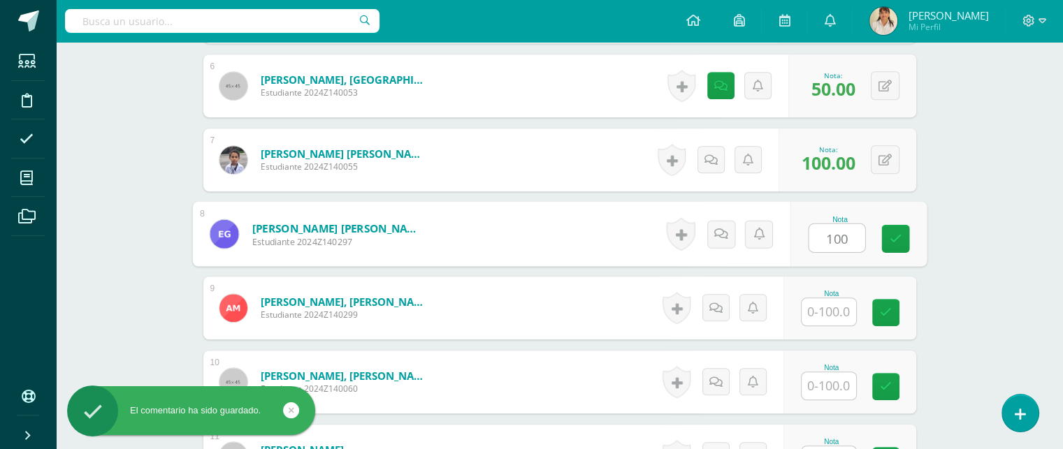
type input "100"
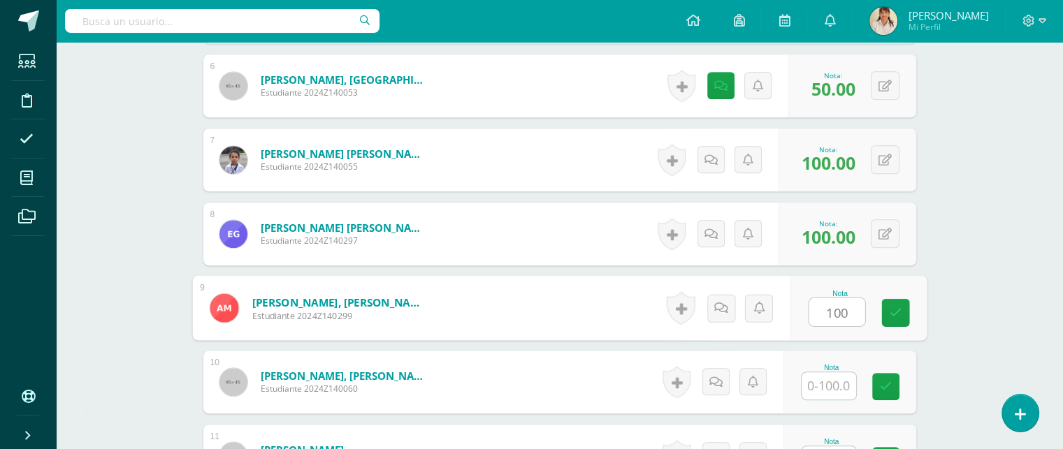
type input "100"
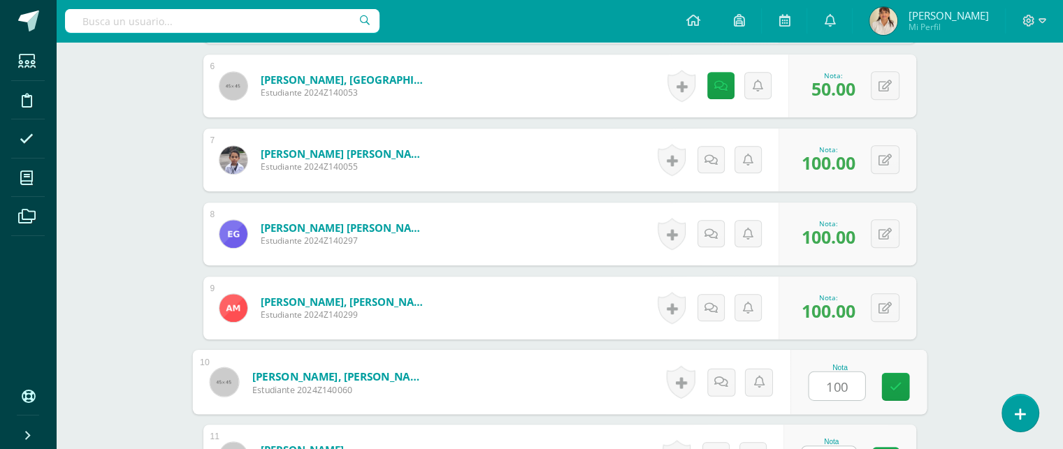
type input "100"
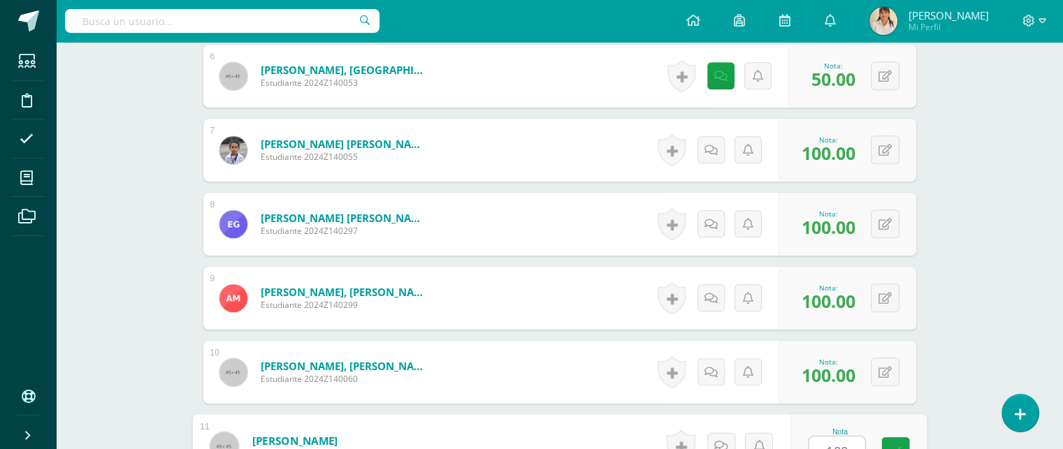
type input "100"
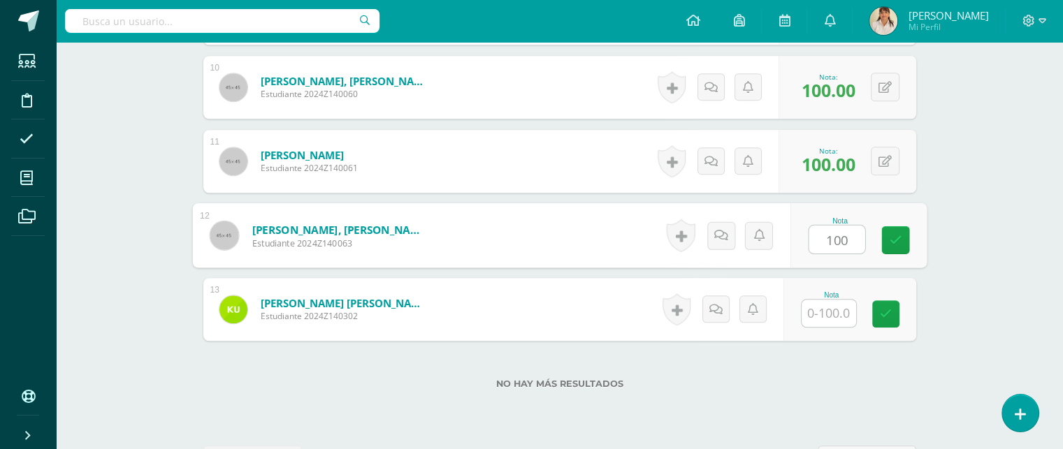
type input "100"
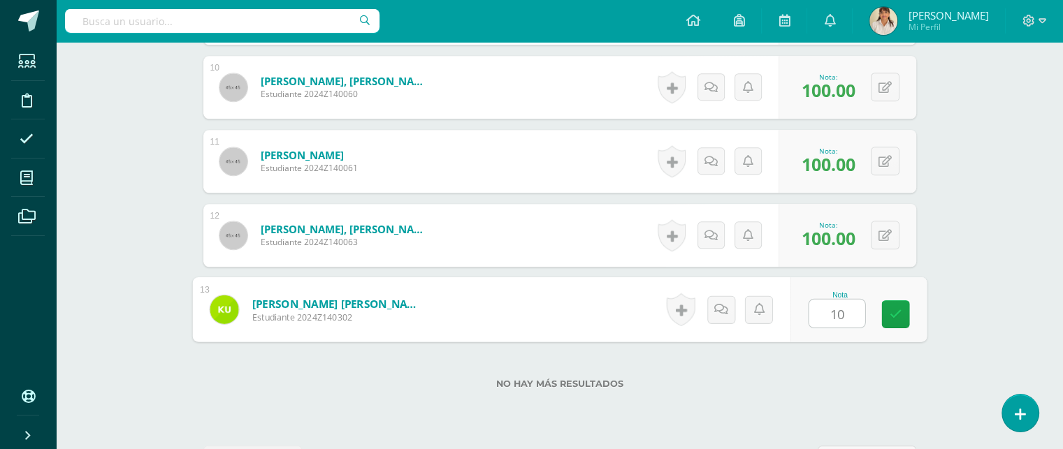
type input "100"
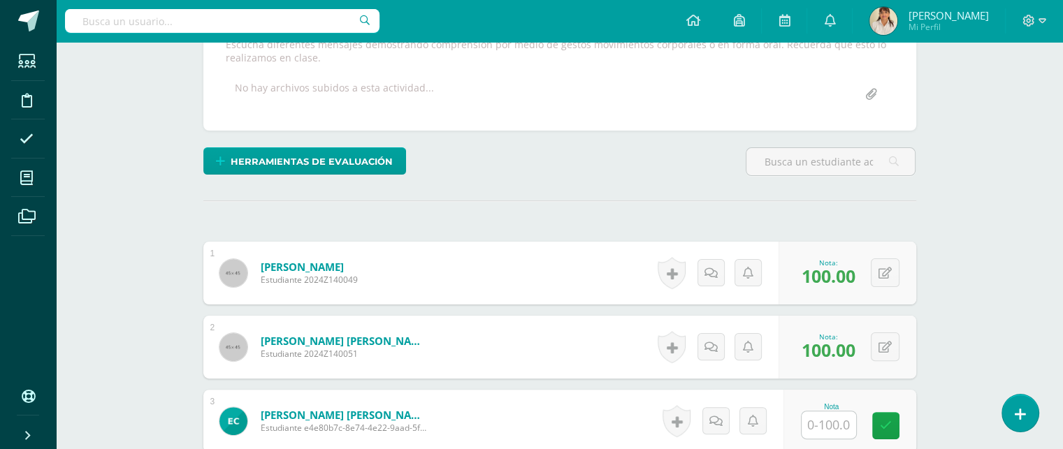
scroll to position [0, 0]
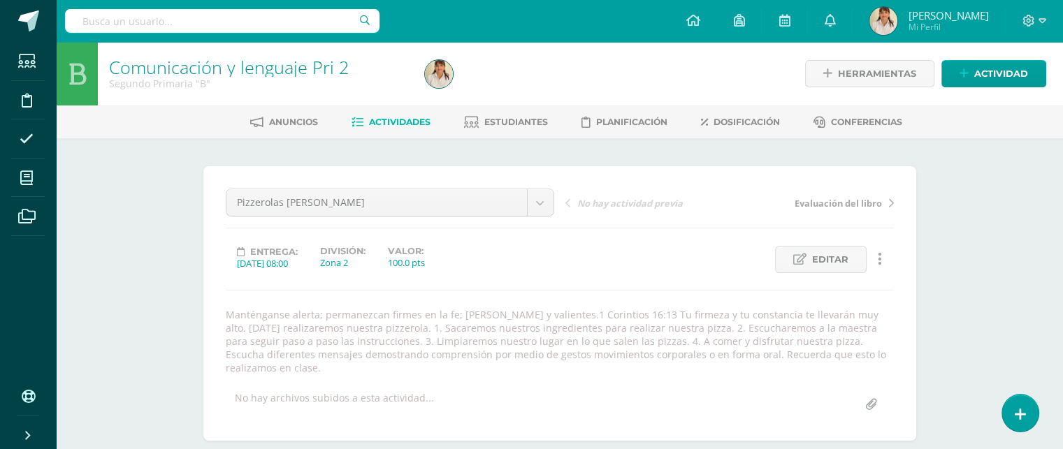
click at [401, 133] on link "Actividades" at bounding box center [390, 122] width 79 height 22
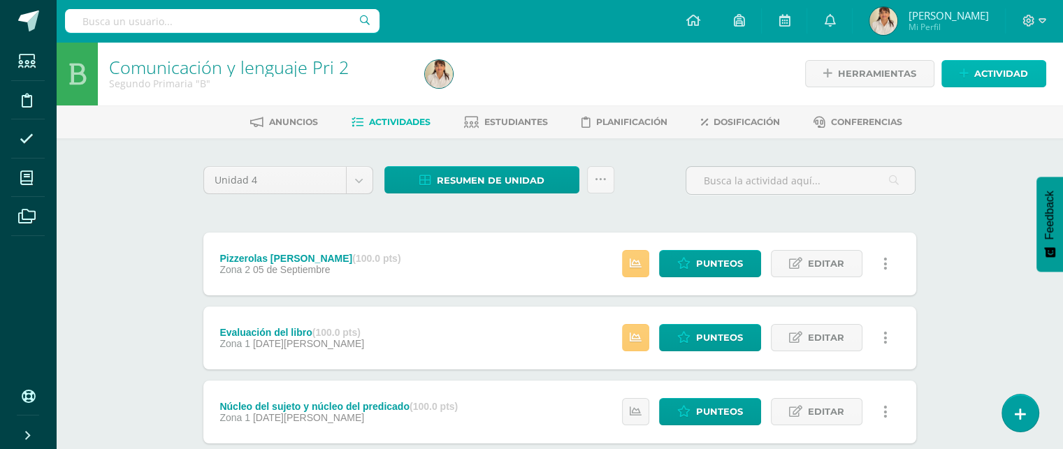
click at [998, 72] on span "Actividad" at bounding box center [1001, 74] width 54 height 26
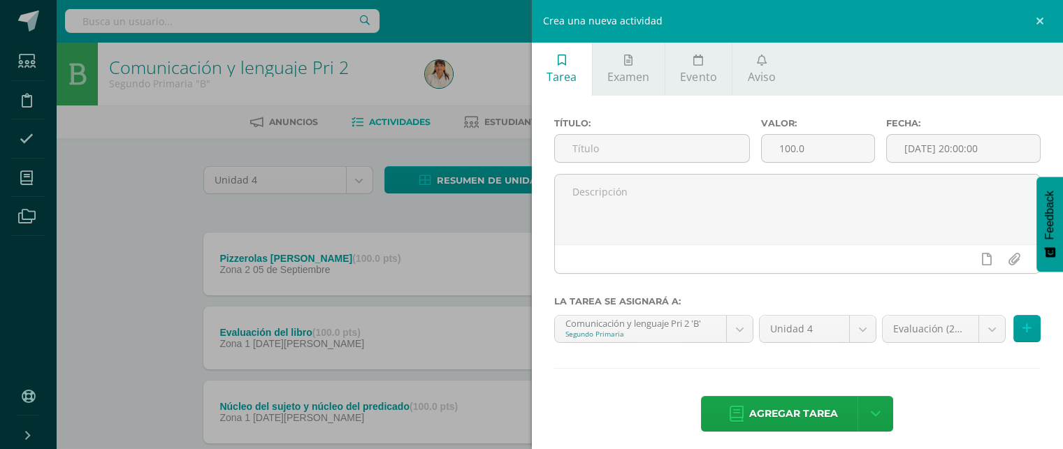
click at [481, 214] on div "Crea una nueva actividad Tarea Examen Evento Aviso Título: Valor: 100.0 Fecha: …" at bounding box center [531, 224] width 1063 height 449
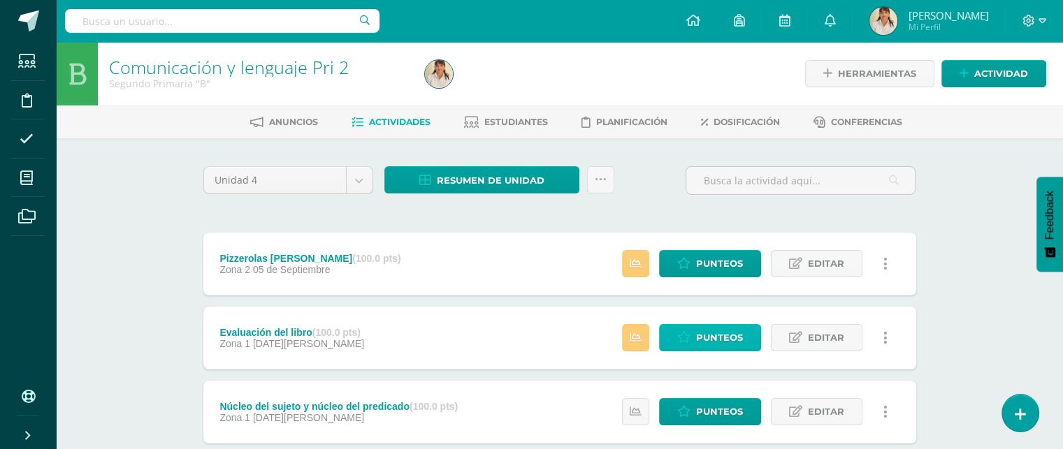
click at [716, 337] on span "Punteos" at bounding box center [719, 338] width 47 height 26
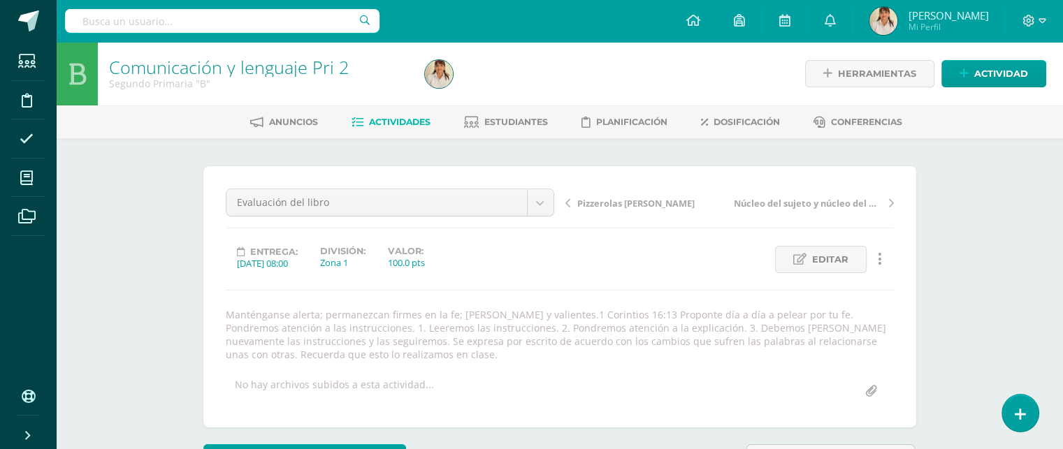
click at [397, 124] on span "Actividades" at bounding box center [399, 122] width 61 height 10
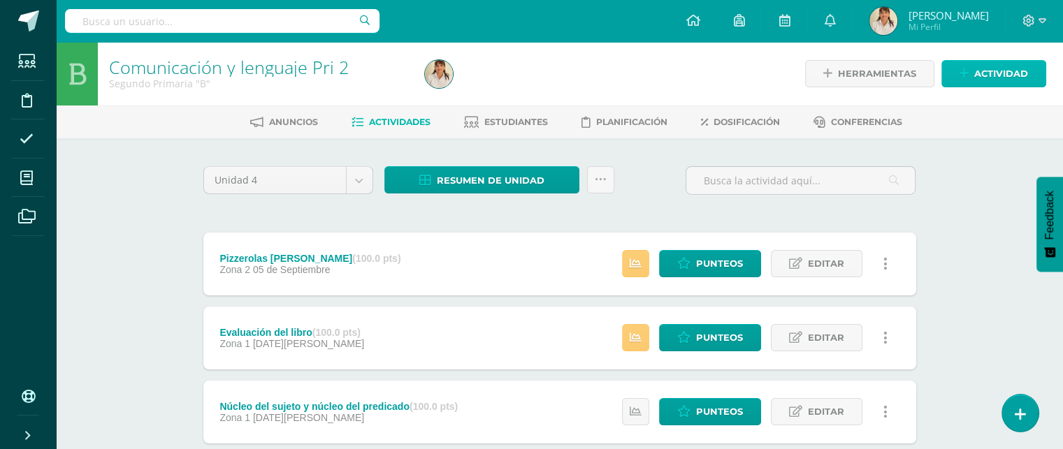
click at [998, 67] on span "Actividad" at bounding box center [1001, 74] width 54 height 26
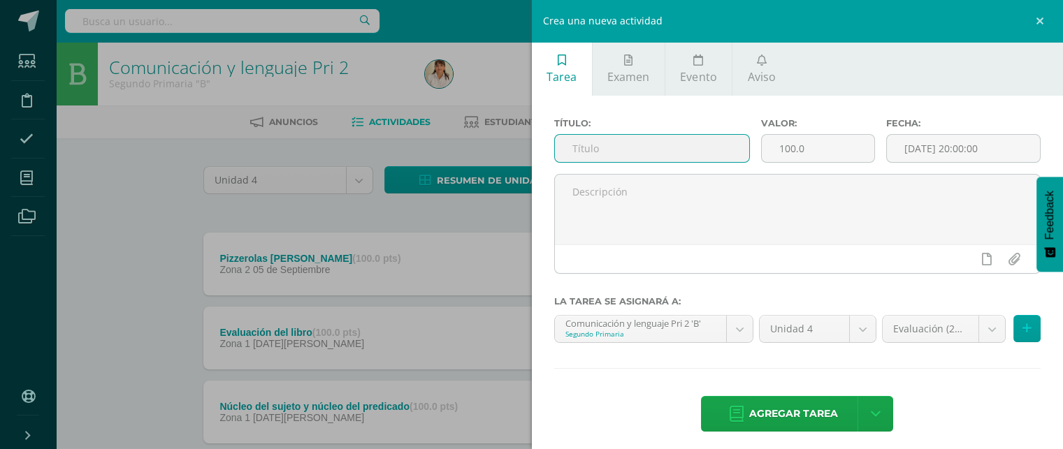
click at [627, 148] on input "text" at bounding box center [652, 148] width 195 height 27
type input "Hoja de trabajo"
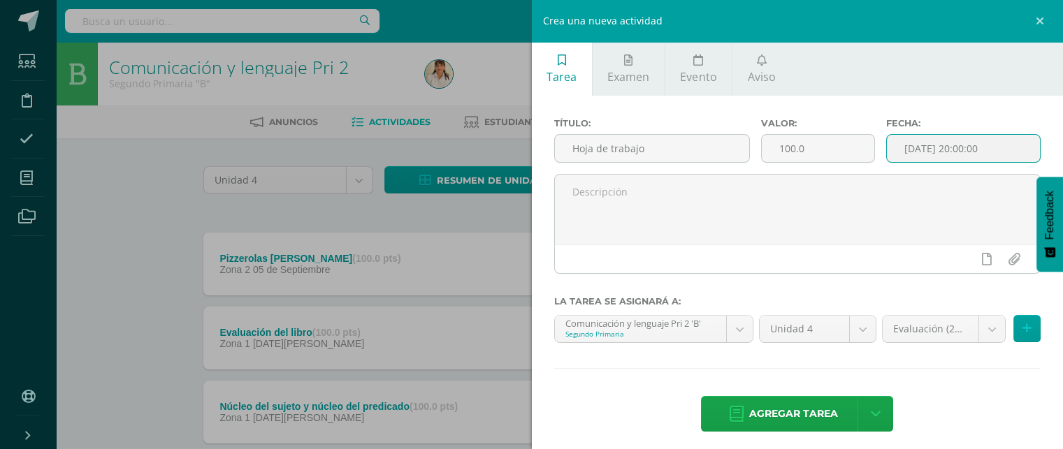
click at [939, 150] on input "[DATE] 20:00:00" at bounding box center [964, 148] width 154 height 27
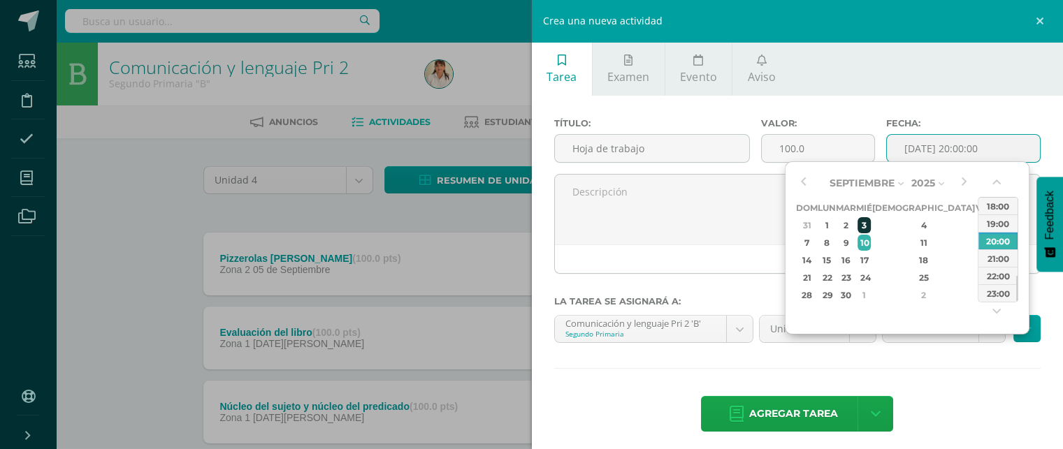
click at [870, 223] on div "3" at bounding box center [863, 225] width 13 height 16
click at [995, 181] on button "button" at bounding box center [998, 185] width 14 height 21
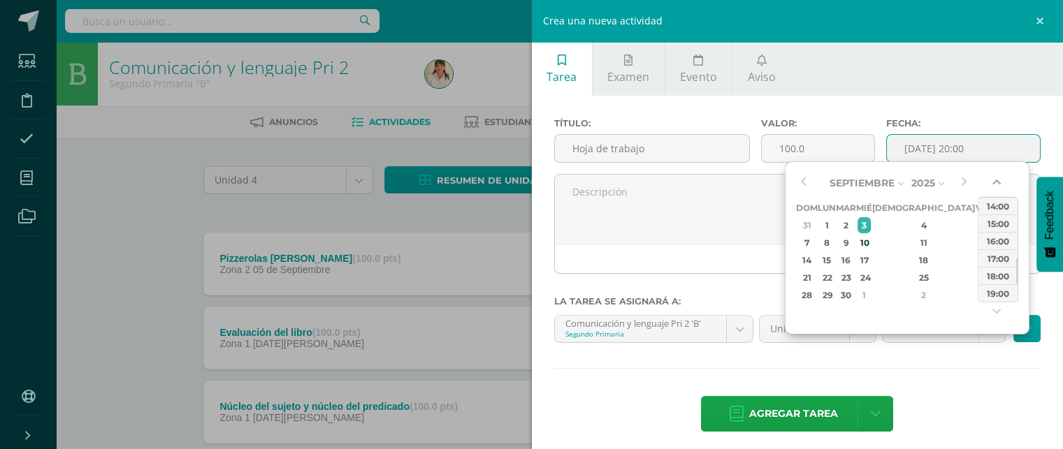
click at [995, 181] on button "button" at bounding box center [998, 185] width 14 height 21
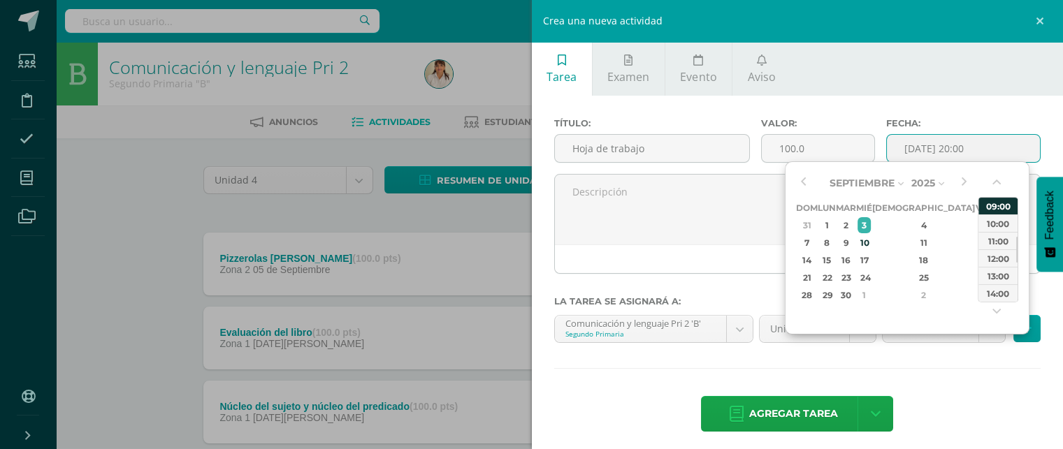
click at [997, 201] on div "09:00" at bounding box center [997, 205] width 39 height 17
type input "[DATE] 09:00"
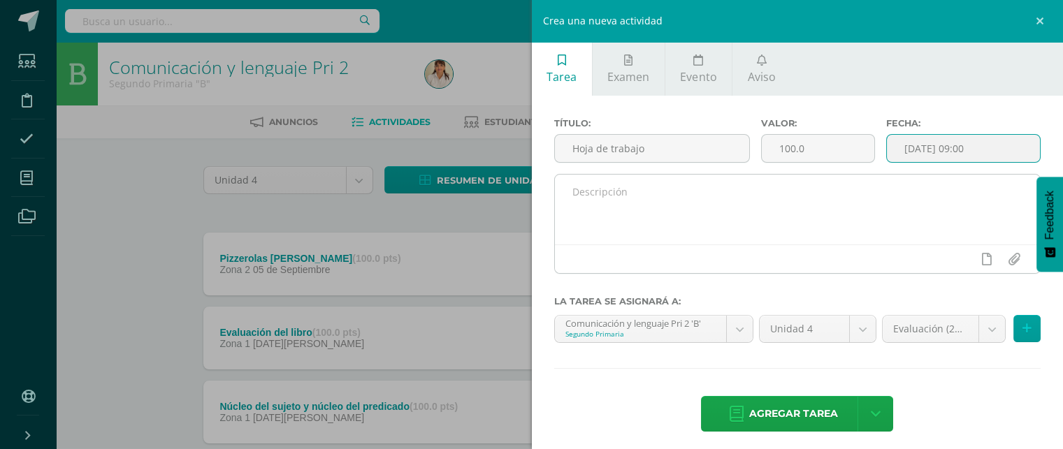
click at [839, 186] on textarea at bounding box center [798, 210] width 486 height 70
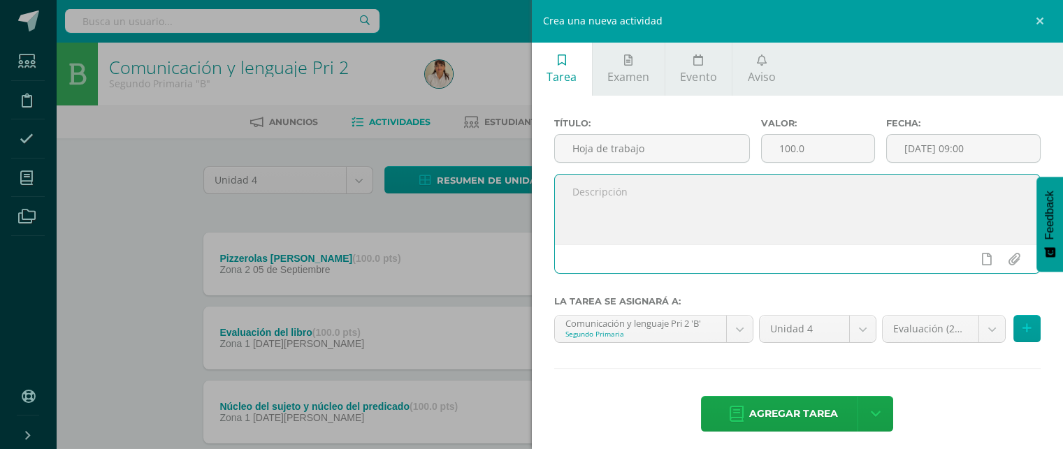
paste textarea "Manténganse alerta; permanezcan firmes en la fe; [PERSON_NAME] y valientes.1 Co…"
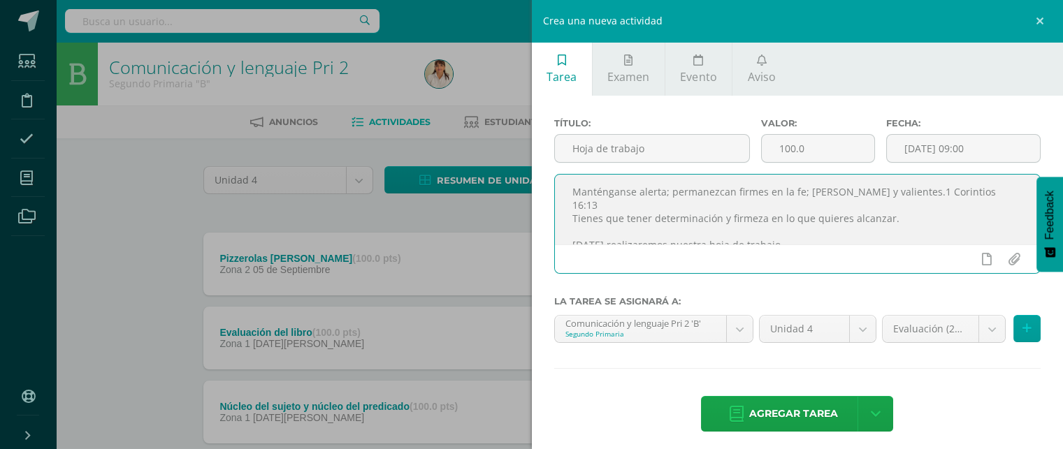
scroll to position [8, 0]
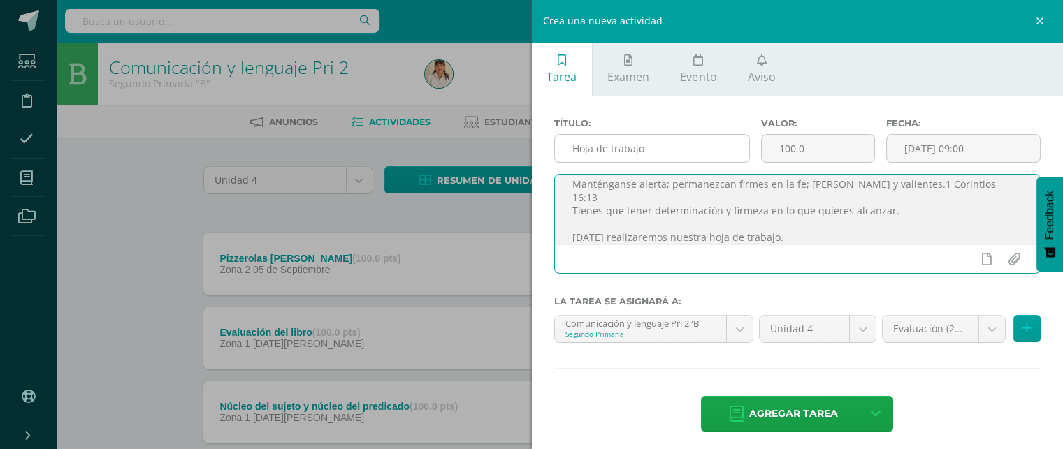
type textarea "Manténganse alerta; permanezcan firmes en la fe; [PERSON_NAME] y valientes.1 Co…"
click at [648, 147] on input "Hoja de trabajo" at bounding box center [652, 148] width 195 height 27
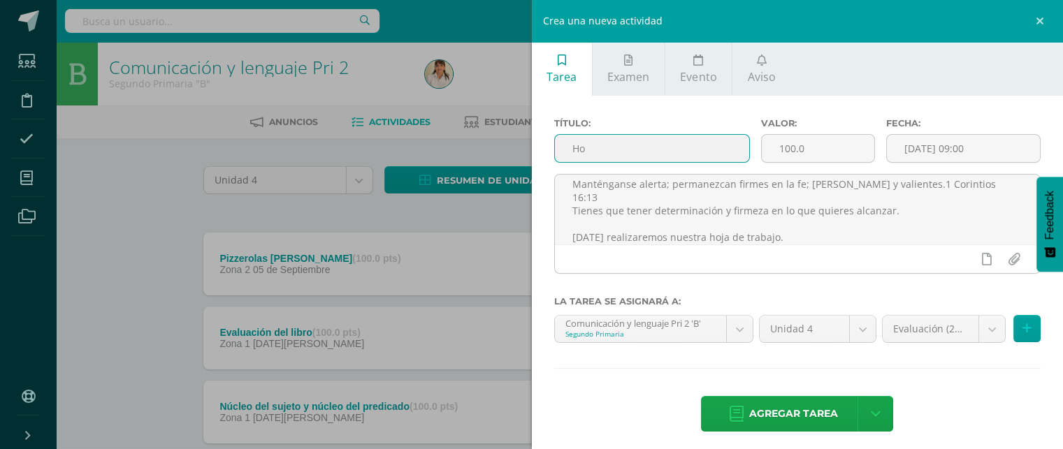
type input "H"
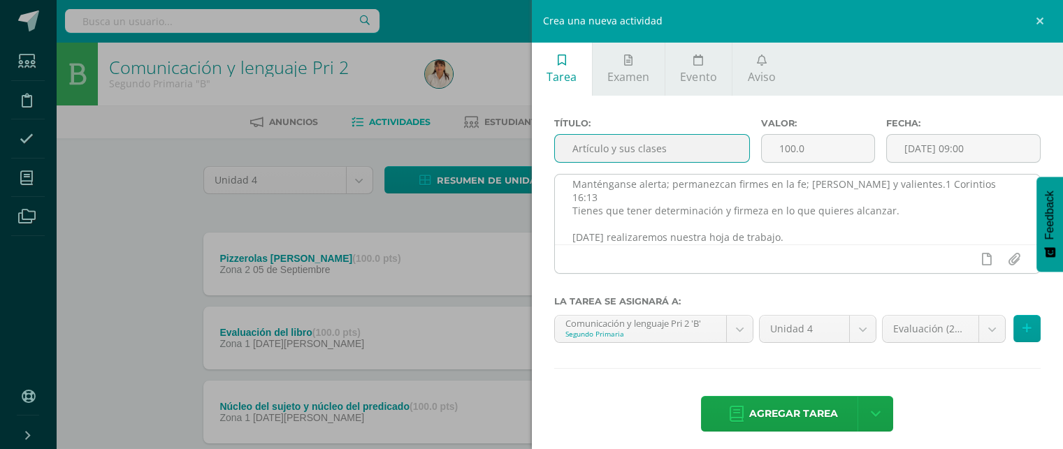
type input "Artículo y sus clases"
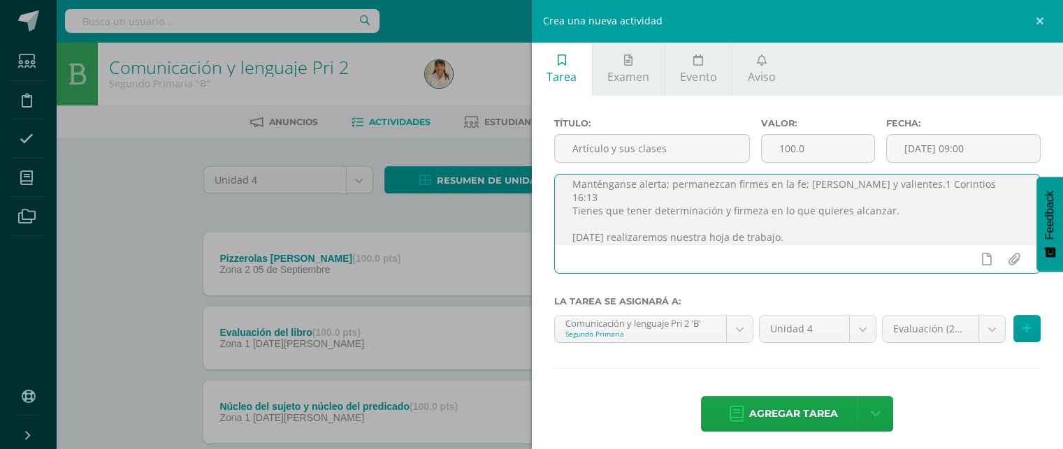
click at [769, 223] on textarea "Manténganse alerta; permanezcan firmes en la fe; [PERSON_NAME] y valientes.1 Co…" at bounding box center [798, 210] width 486 height 70
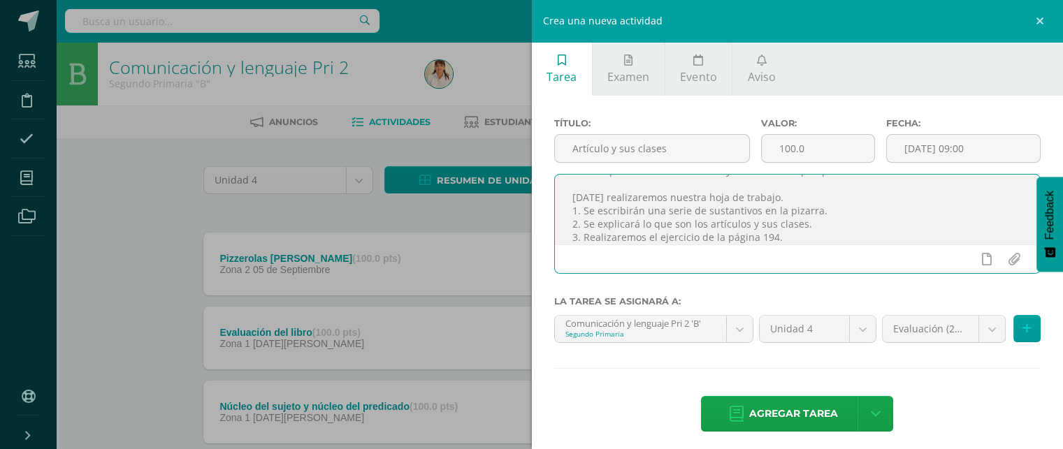
click at [579, 234] on textarea "Manténganse alerta; permanezcan firmes en la fe; [PERSON_NAME] y valientes.1 Co…" at bounding box center [798, 210] width 486 height 70
click at [909, 234] on textarea "Manténganse alerta; permanezcan firmes en la fe; [PERSON_NAME] y valientes.1 Co…" at bounding box center [798, 210] width 486 height 70
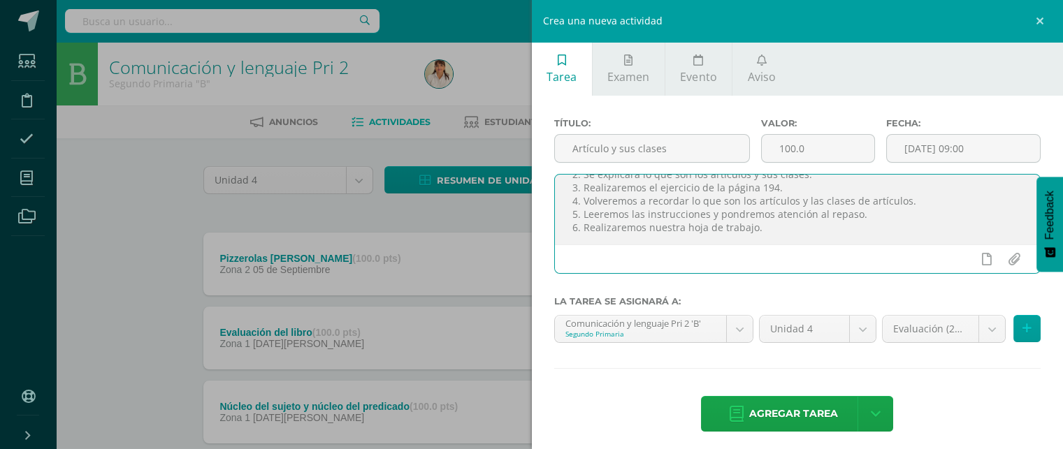
paste textarea "Se expresa por escrito de acuerdo con los cambios que sufren las palabras al re…"
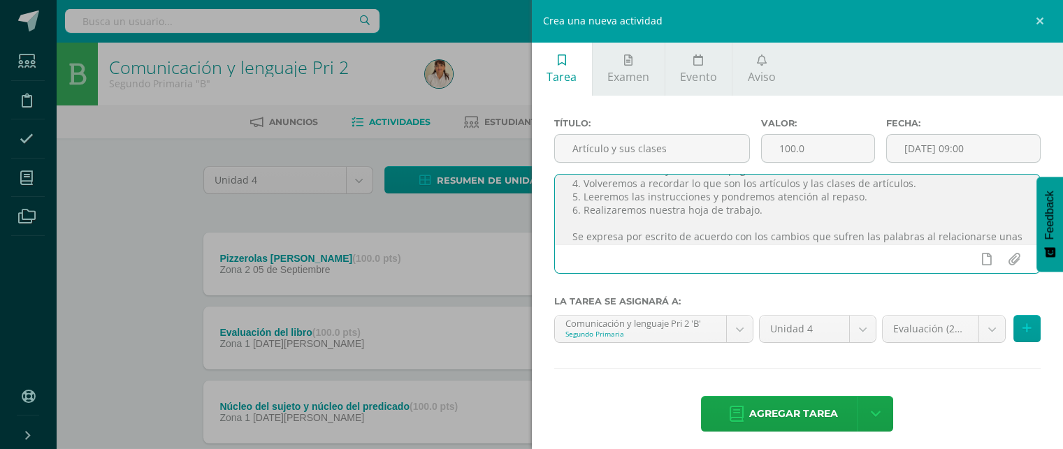
scroll to position [129, 0]
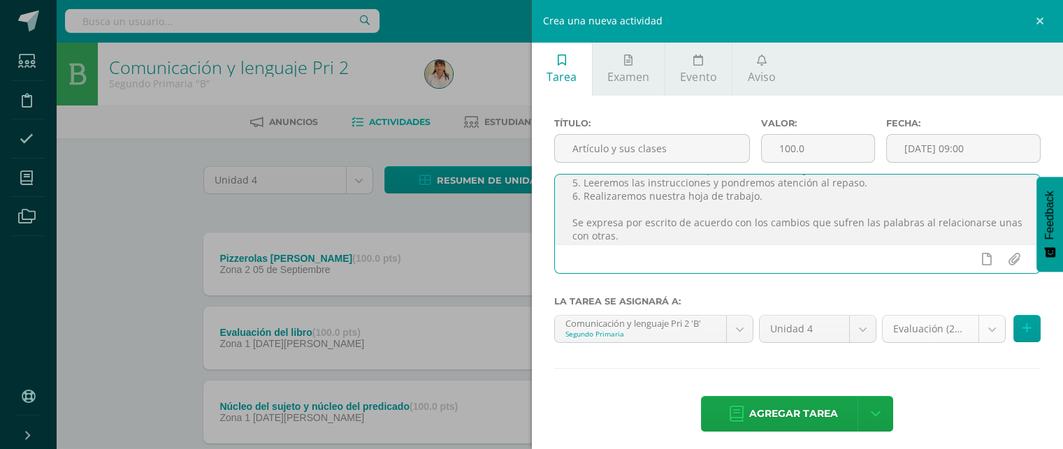
type textarea "Manténganse alerta; permanezcan firmes en la fe; [PERSON_NAME] y valientes.1 Co…"
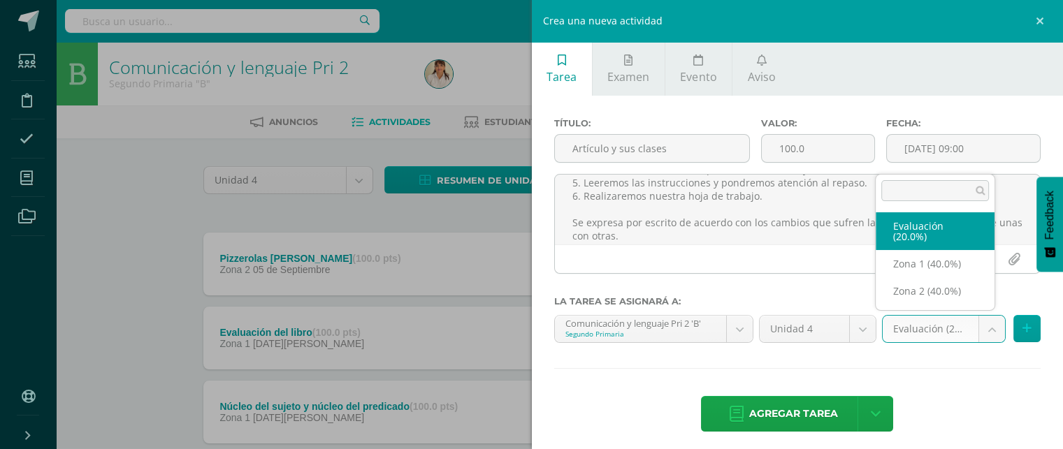
click at [979, 328] on body "Estudiantes Disciplina Asistencia Mis cursos Archivos Soporte Ayuda Reportar un…" at bounding box center [531, 453] width 1063 height 907
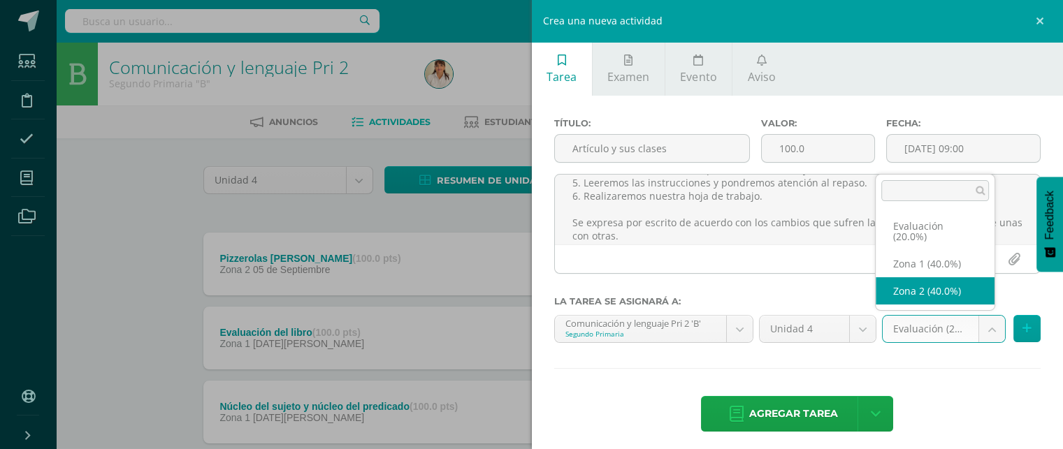
select select "27575"
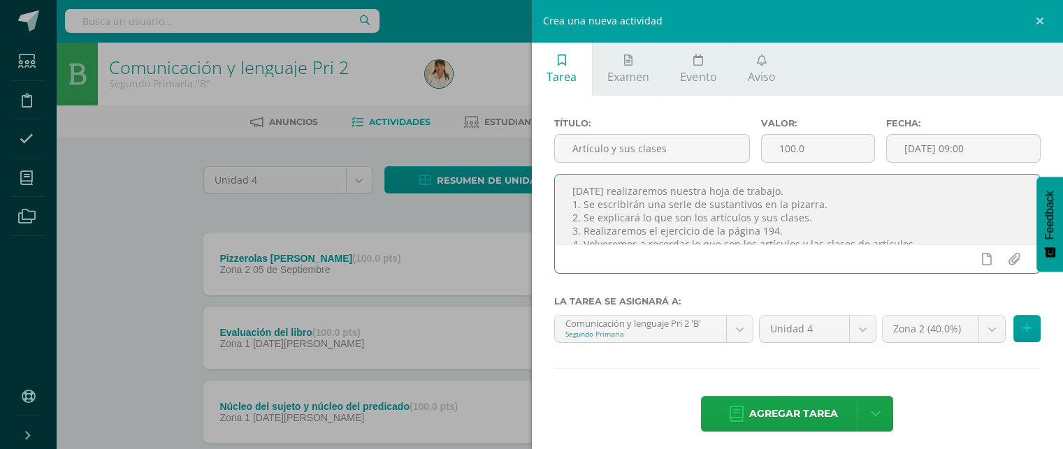
scroll to position [0, 0]
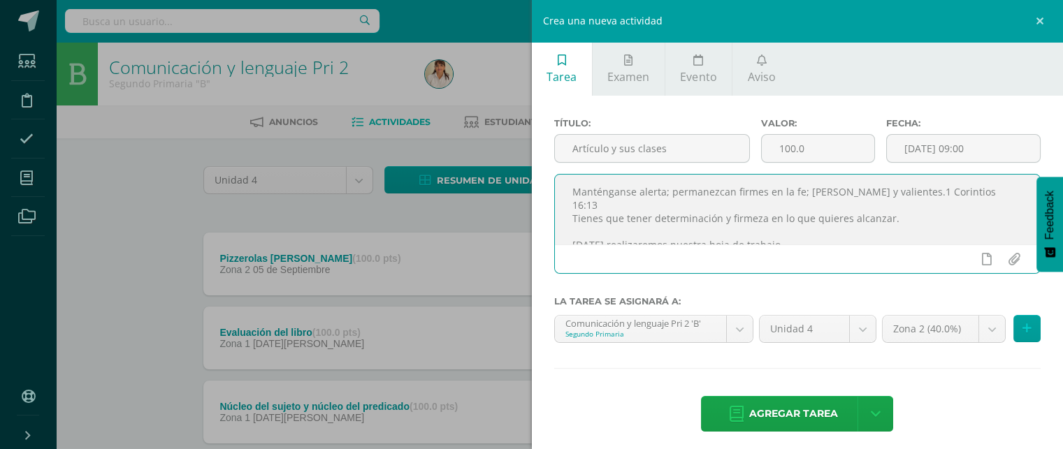
drag, startPoint x: 710, startPoint y: 234, endPoint x: 566, endPoint y: 184, distance: 152.5
click at [566, 184] on textarea "Manténganse alerta; permanezcan firmes en la fe; [PERSON_NAME] y valientes.1 Co…" at bounding box center [798, 210] width 486 height 70
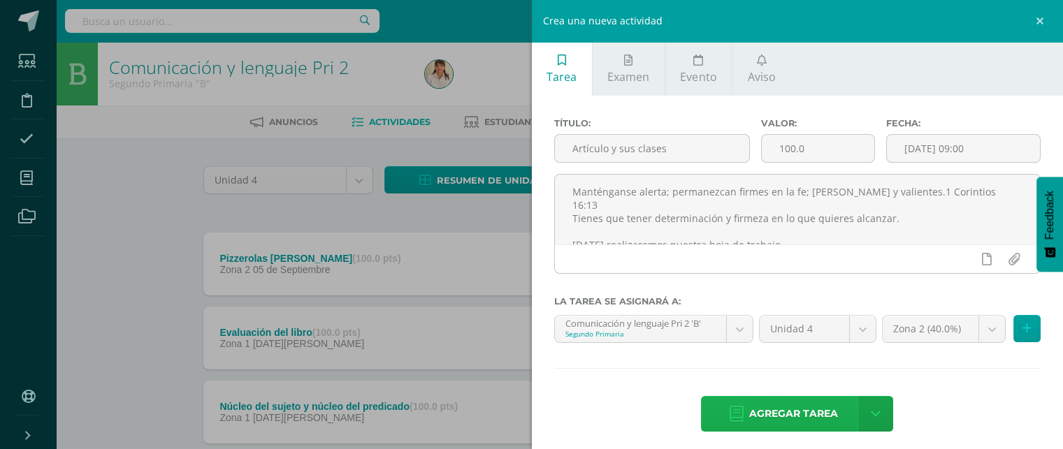
click at [800, 409] on span "Agregar tarea" at bounding box center [793, 414] width 89 height 34
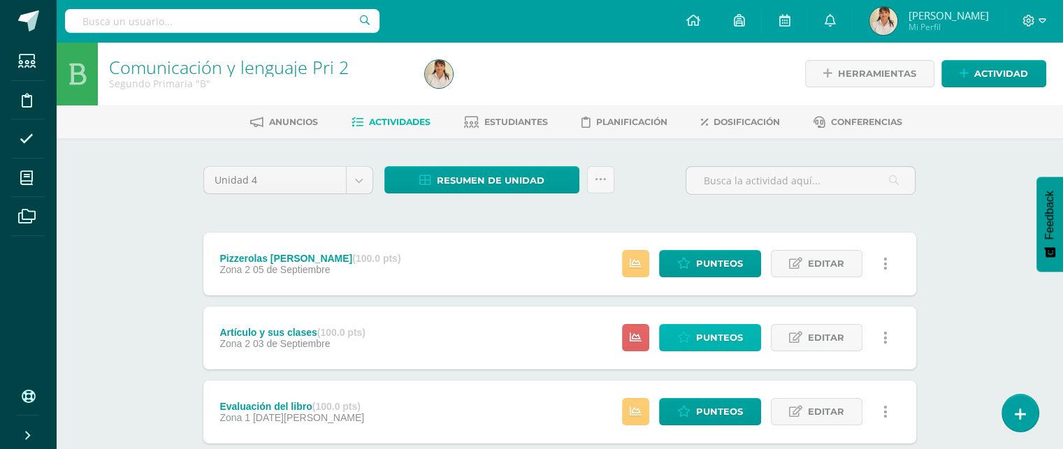
click at [713, 330] on span "Punteos" at bounding box center [719, 338] width 47 height 26
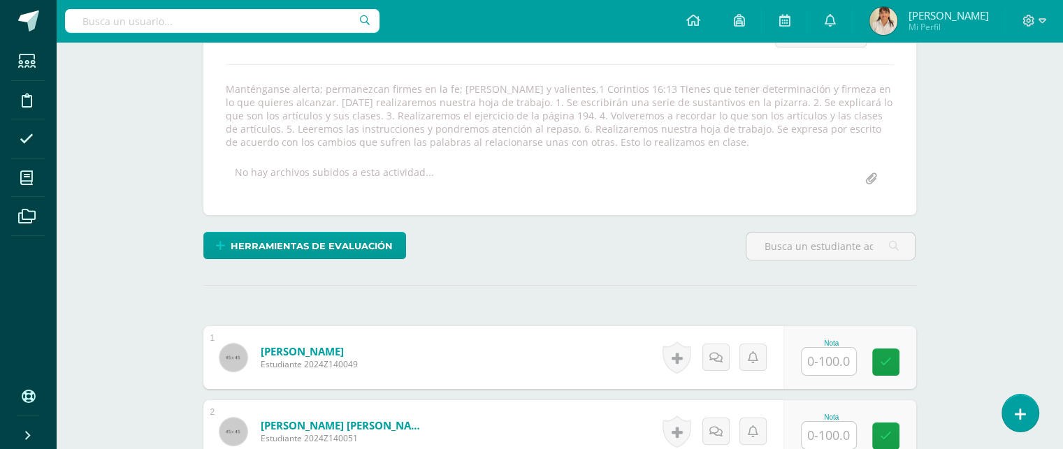
scroll to position [226, 0]
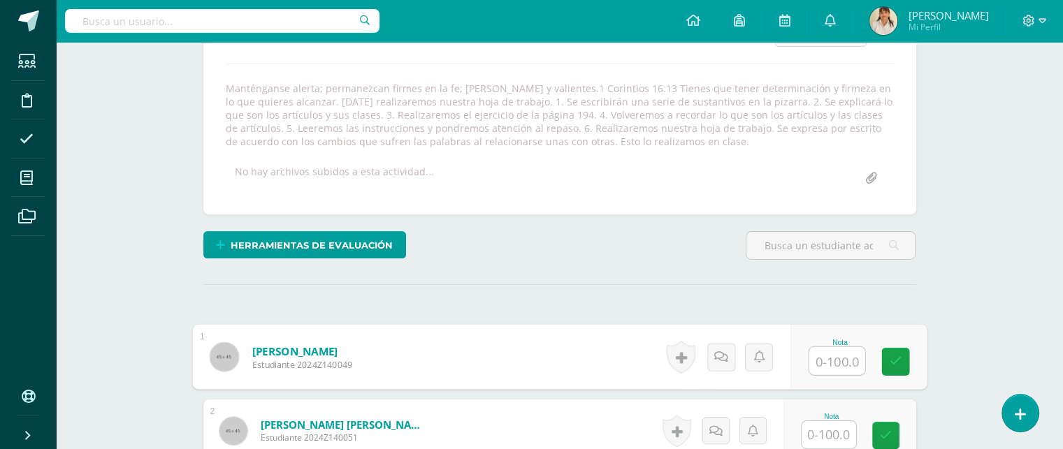
click at [817, 360] on input "text" at bounding box center [836, 361] width 56 height 28
type input "85"
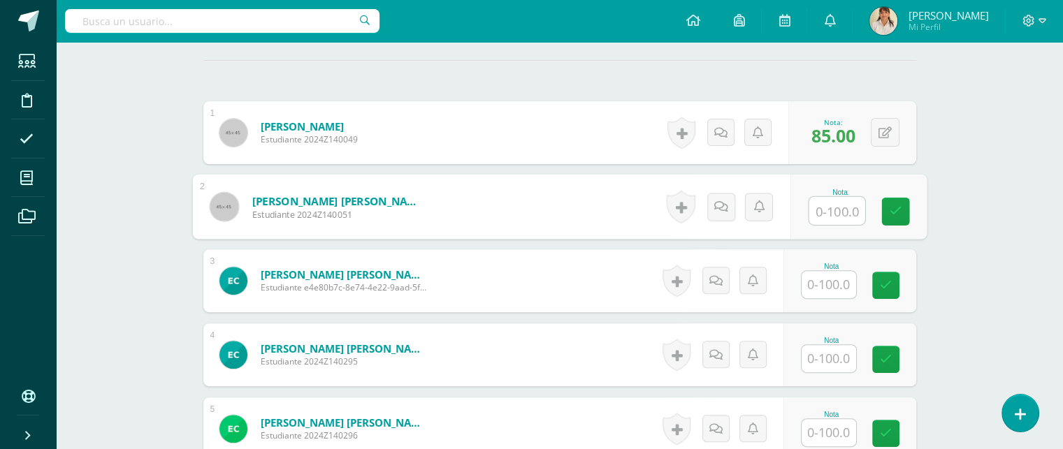
scroll to position [447, 0]
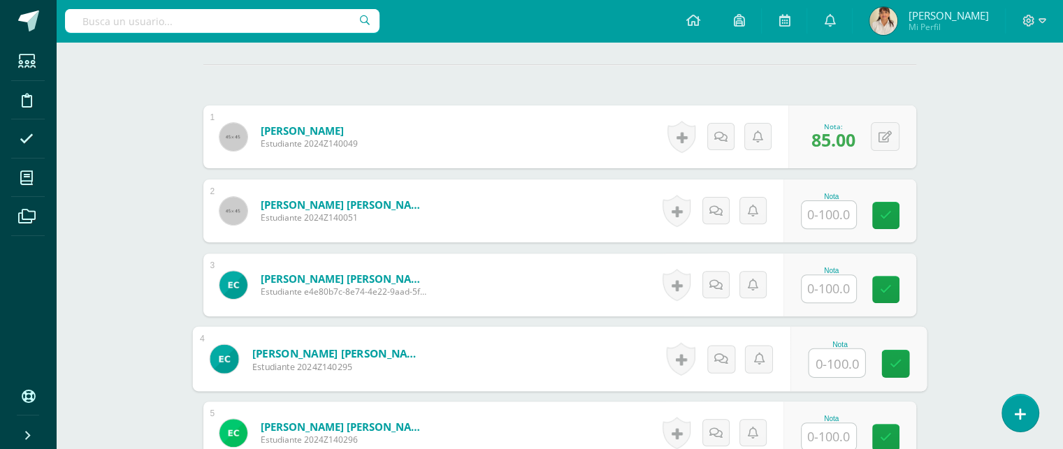
click at [836, 358] on input "text" at bounding box center [836, 363] width 56 height 28
type input "96"
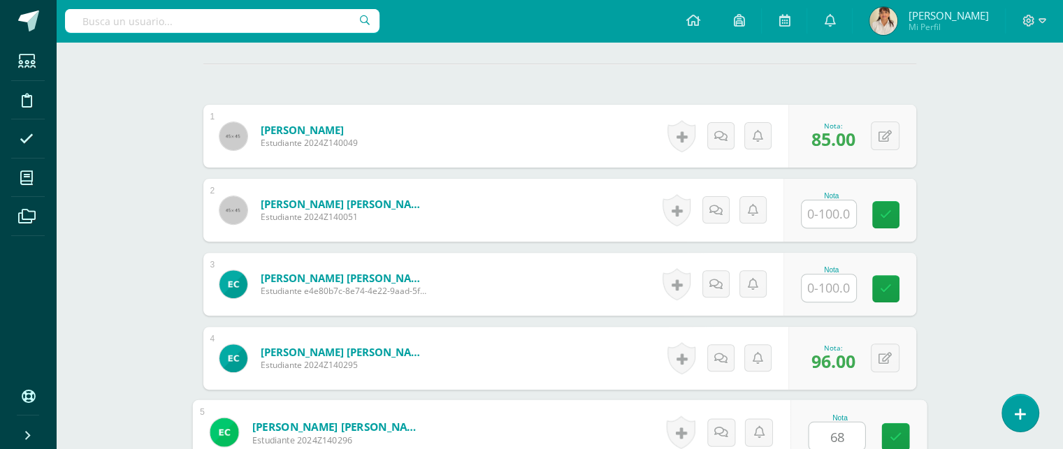
type input "68"
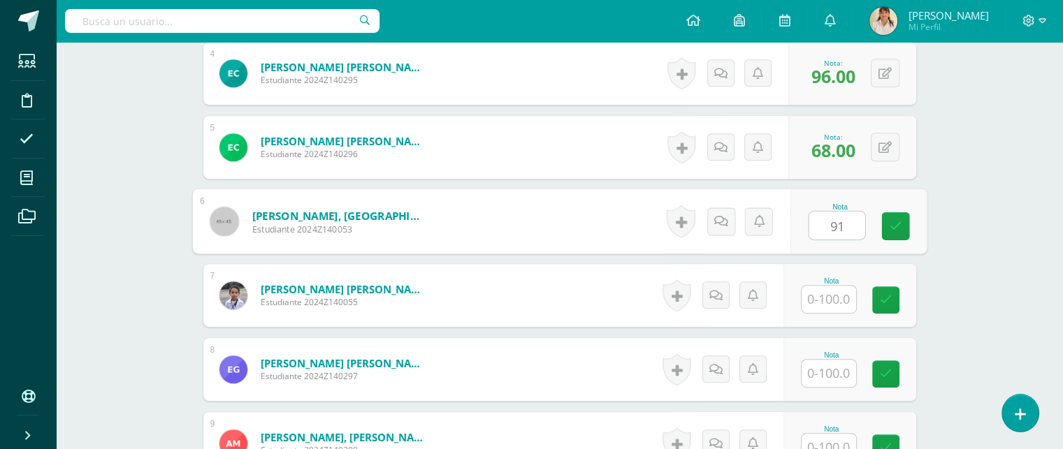
type input "91"
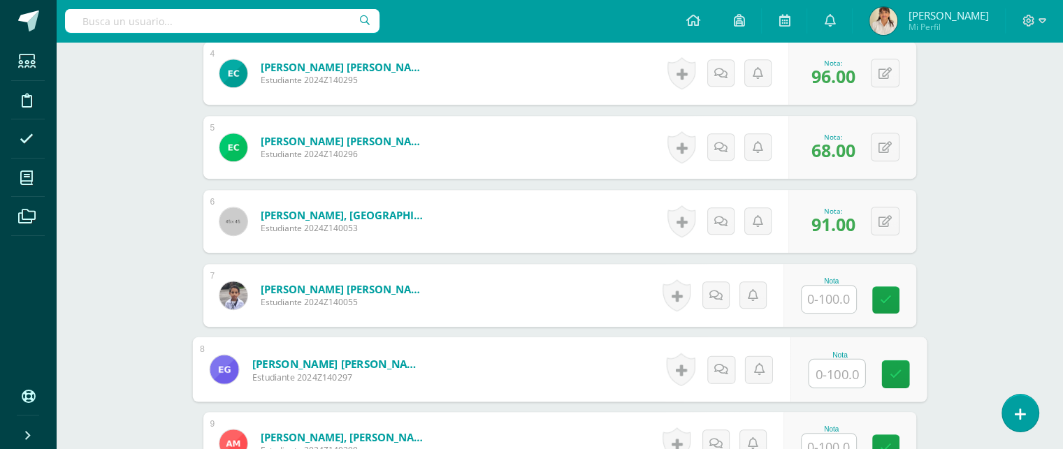
click at [835, 372] on input "text" at bounding box center [836, 374] width 56 height 28
type input "92"
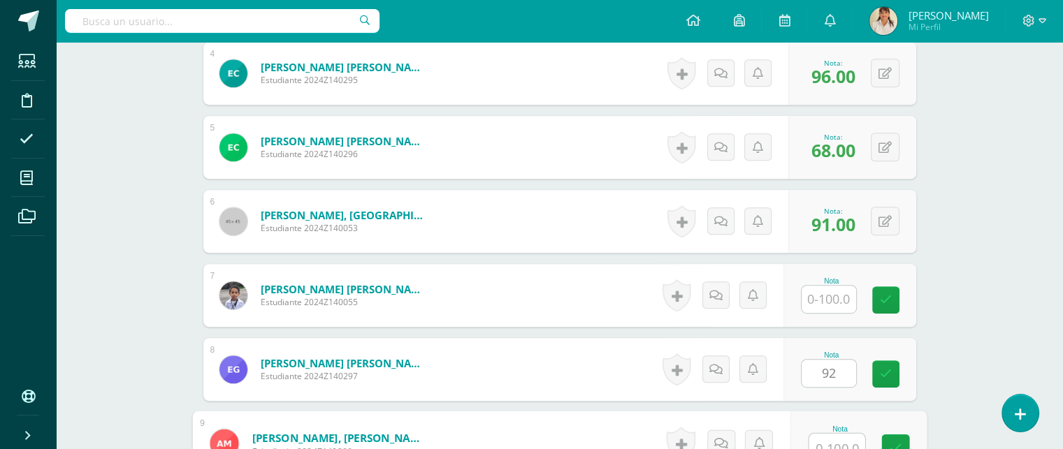
scroll to position [743, 0]
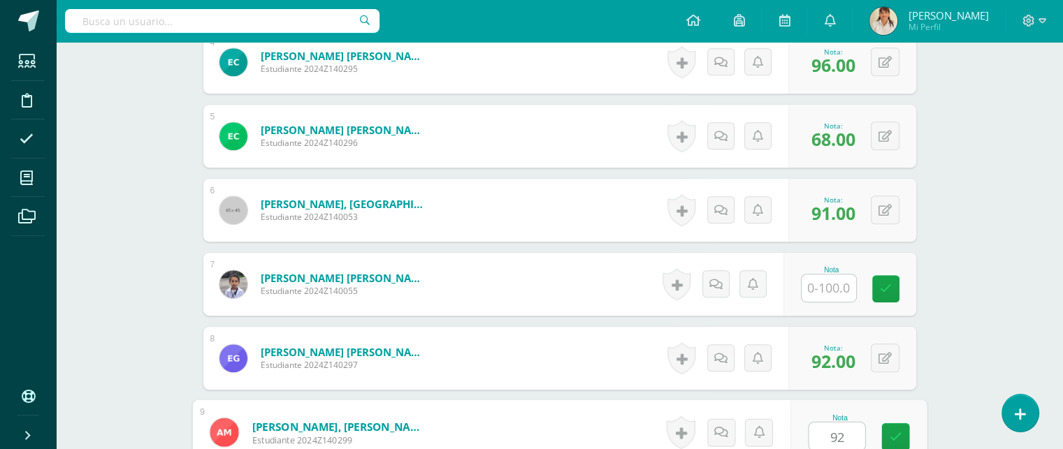
type input "92"
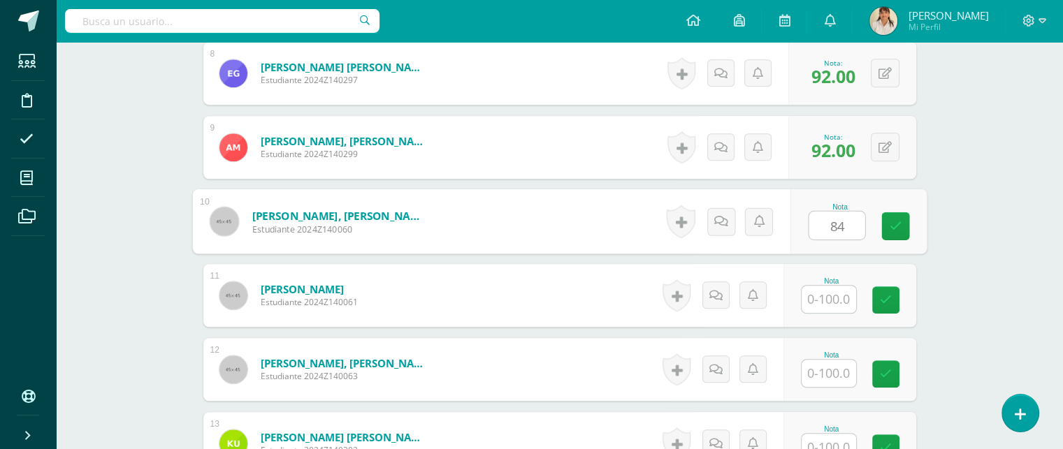
type input "84"
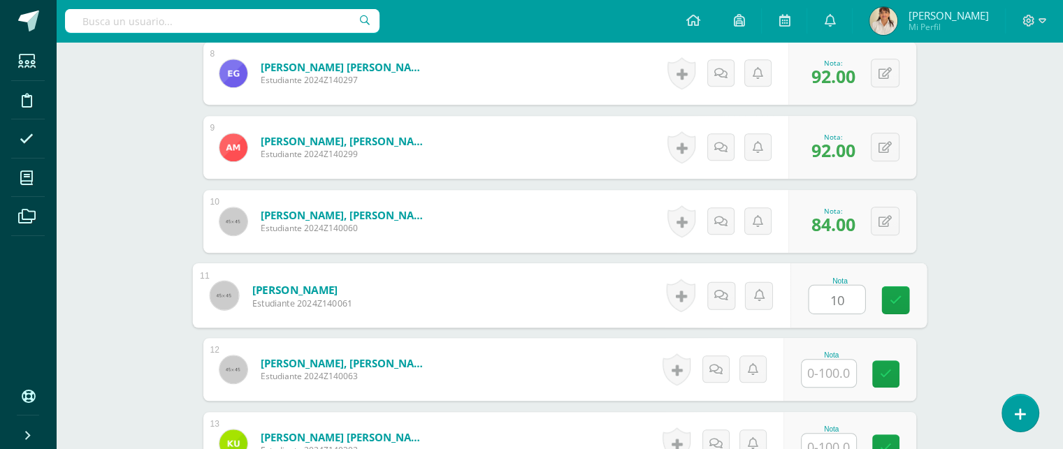
type input "1"
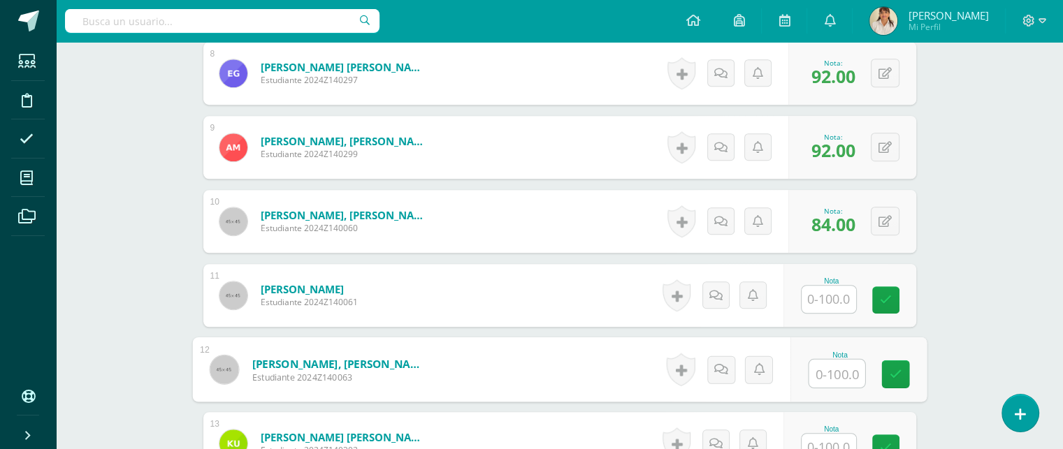
click at [835, 372] on input "text" at bounding box center [836, 374] width 56 height 28
type input "100"
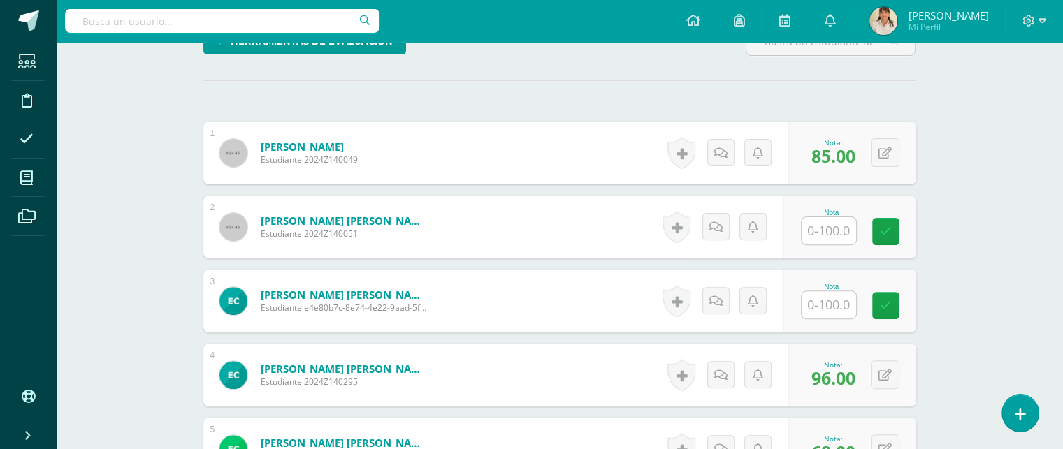
scroll to position [428, 0]
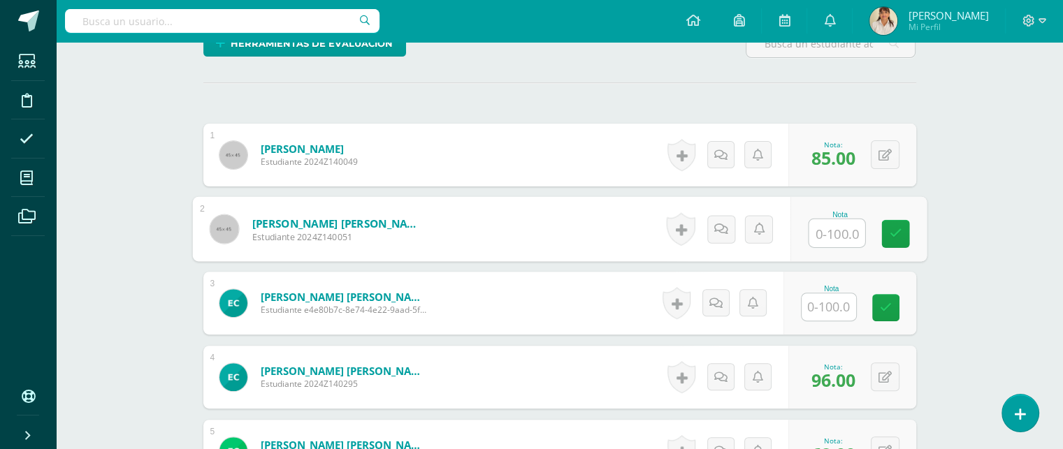
click at [833, 232] on input "text" at bounding box center [836, 233] width 56 height 28
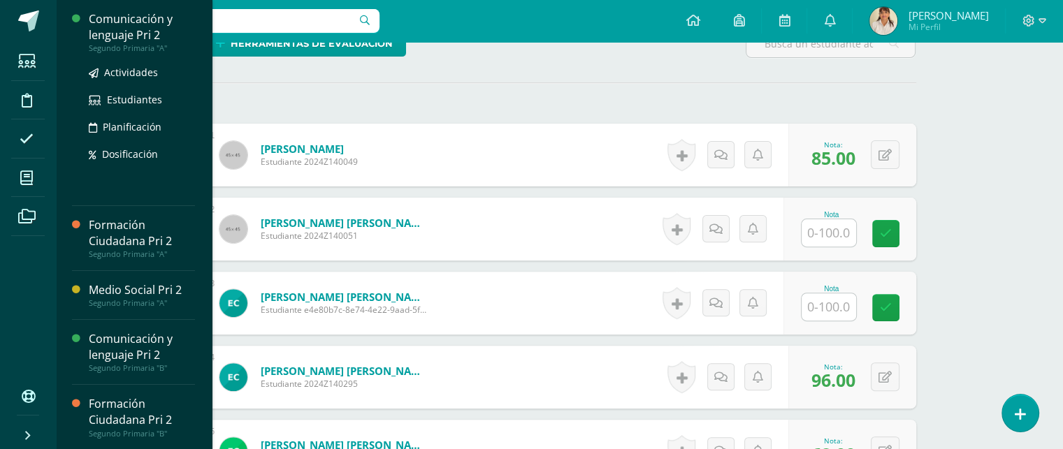
click at [120, 40] on div "Comunicación y lenguaje Pri 2" at bounding box center [142, 27] width 106 height 32
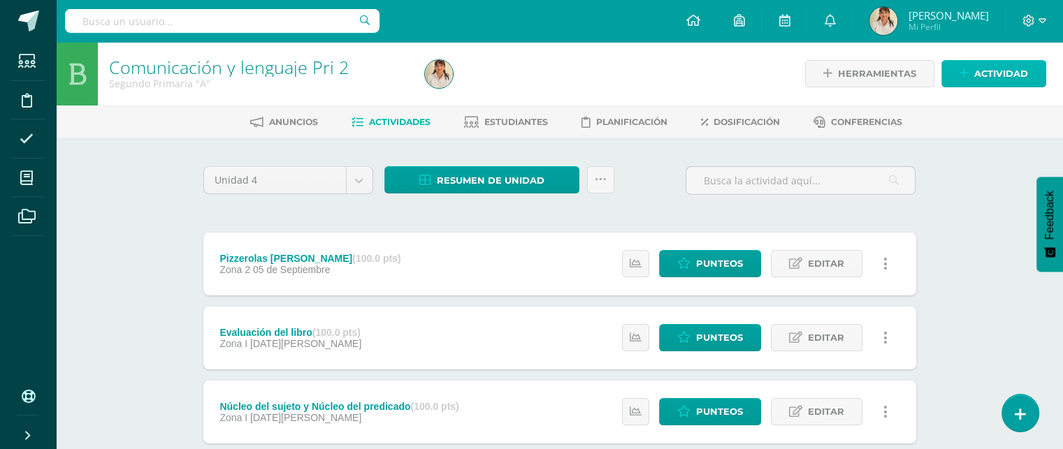
click at [983, 64] on span "Actividad" at bounding box center [1001, 74] width 54 height 26
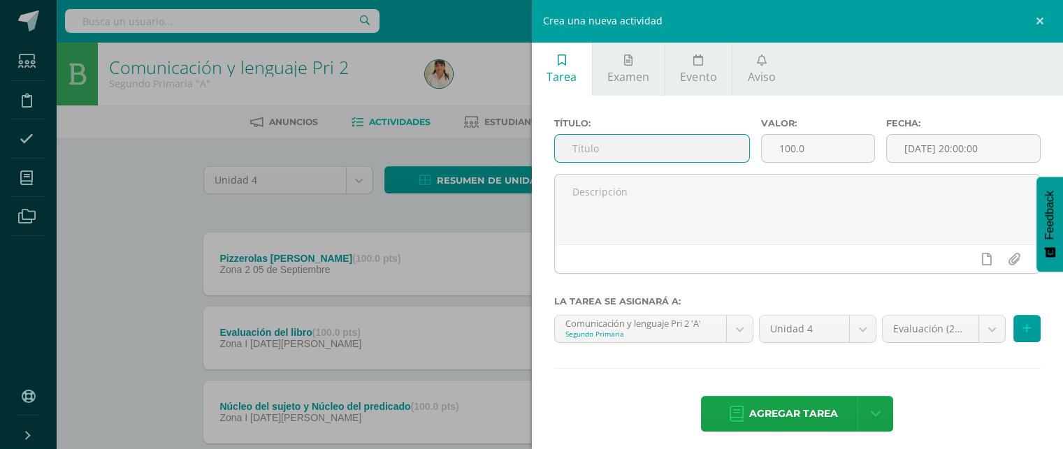
click at [609, 150] on input "text" at bounding box center [652, 148] width 195 height 27
type input "El artículo y sus clases"
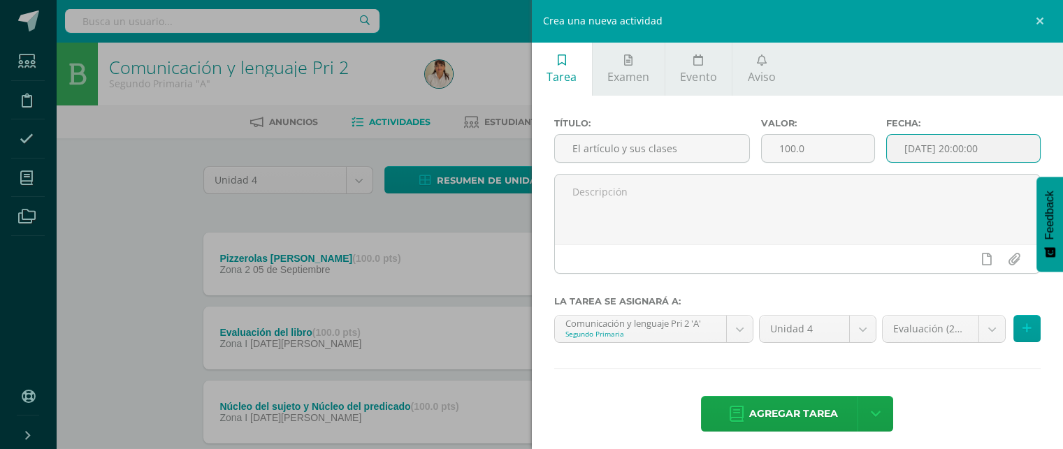
click at [959, 153] on input "[DATE] 20:00:00" at bounding box center [964, 148] width 154 height 27
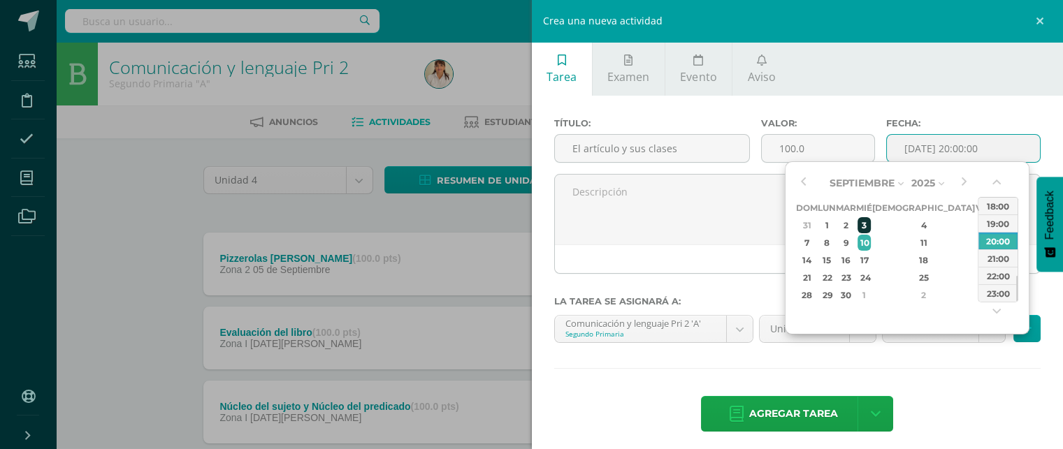
click at [870, 224] on div "3" at bounding box center [863, 225] width 13 height 16
click at [994, 184] on button "button" at bounding box center [998, 185] width 14 height 21
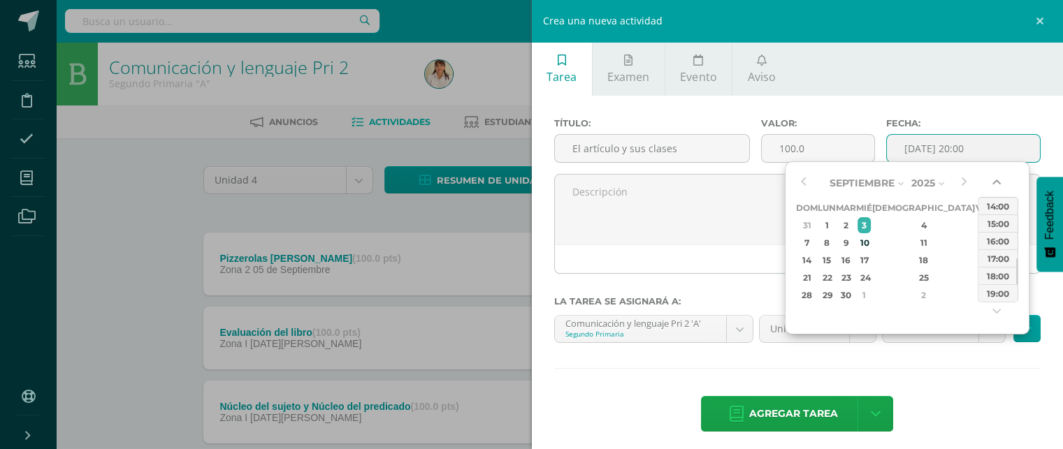
click at [994, 184] on button "button" at bounding box center [998, 185] width 14 height 21
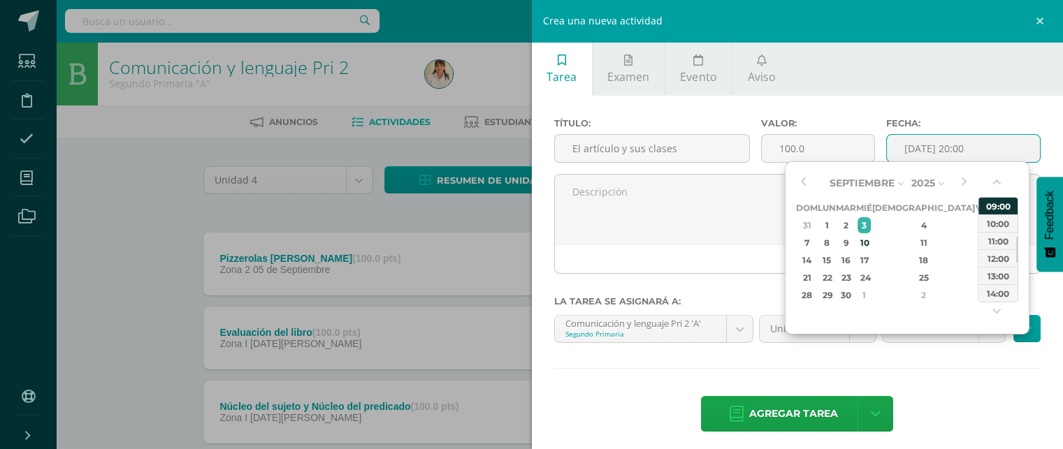
click at [997, 201] on div "09:00" at bounding box center [997, 205] width 39 height 17
type input "2025-09-03 09:00"
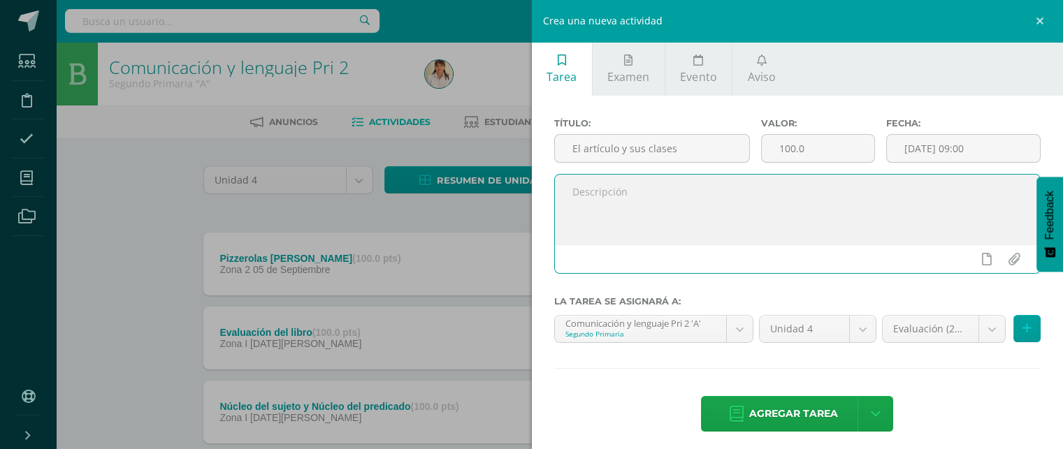
click at [647, 233] on textarea at bounding box center [798, 210] width 486 height 70
paste textarea "Manténganse alerta; permanezcan firmes en la fe; [PERSON_NAME] y valientes.1 Co…"
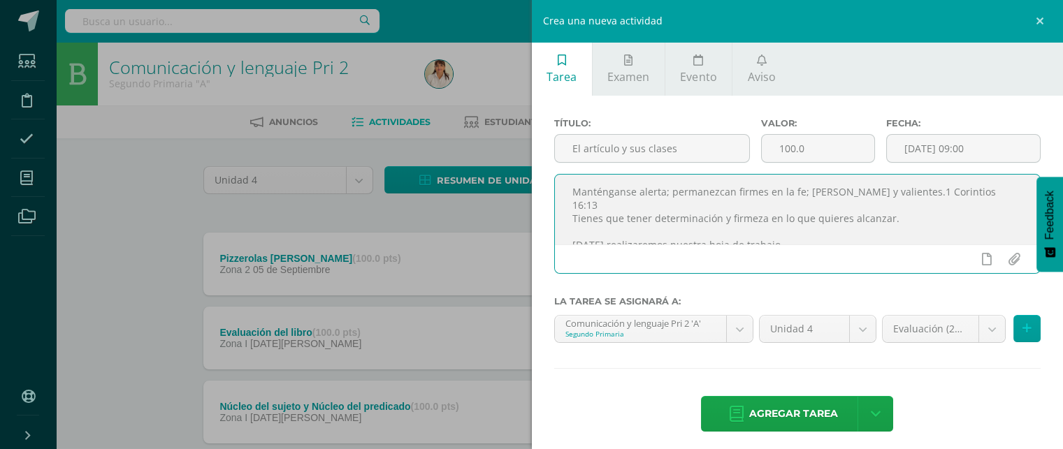
scroll to position [129, 0]
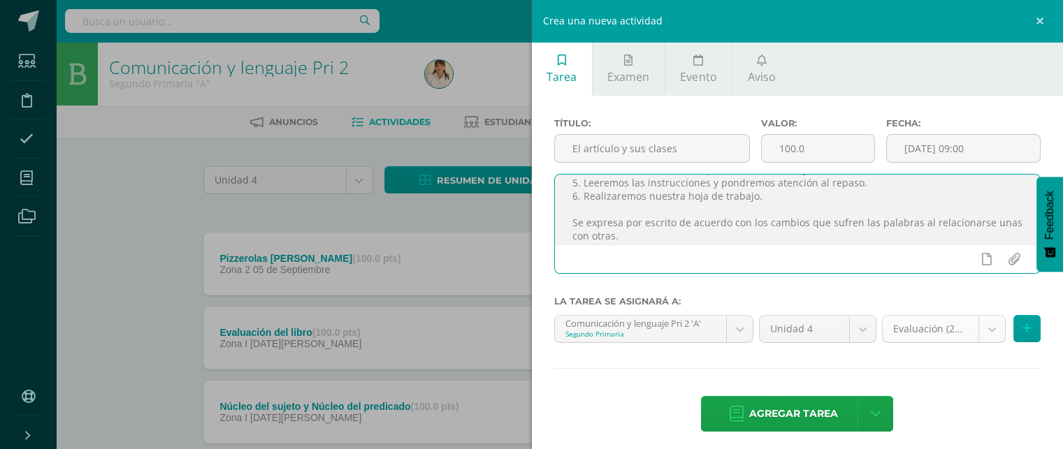
type textarea "Manténganse alerta; permanezcan firmes en la fe; [PERSON_NAME] y valientes.1 Co…"
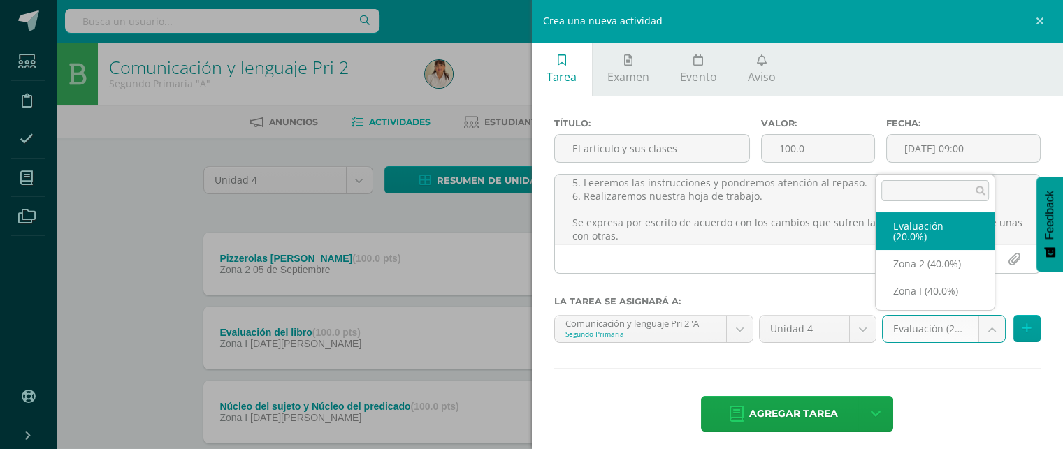
click at [982, 328] on body "Estudiantes Disciplina Asistencia Mis cursos Archivos Soporte Ayuda Reportar un…" at bounding box center [531, 453] width 1063 height 907
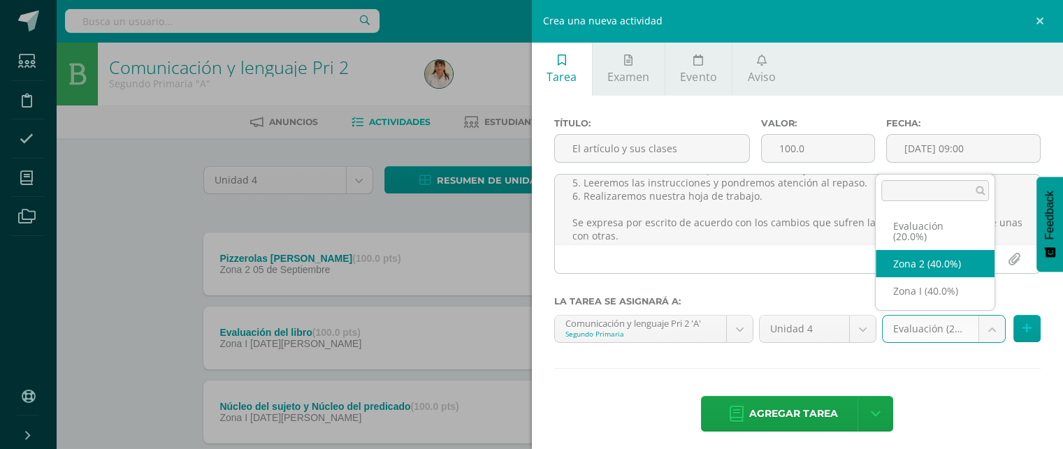
select select "27556"
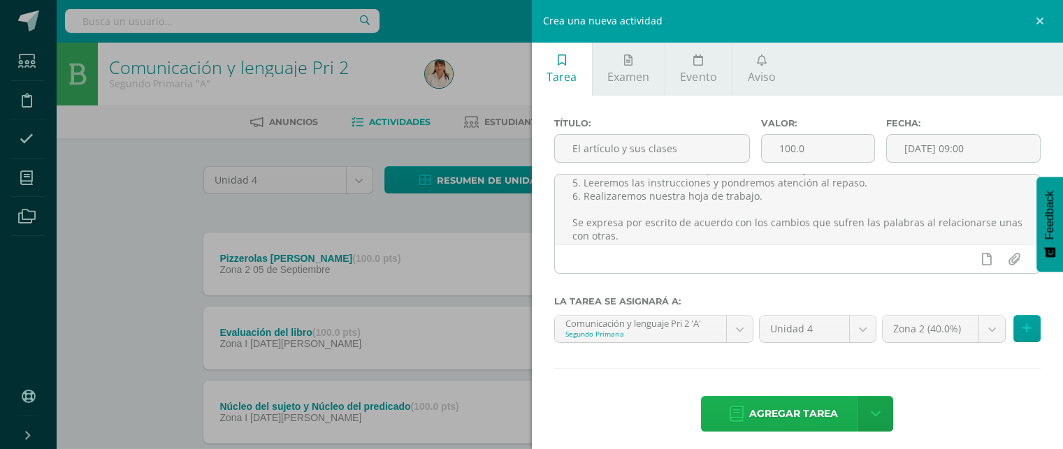
click at [809, 413] on span "Agregar tarea" at bounding box center [793, 414] width 89 height 34
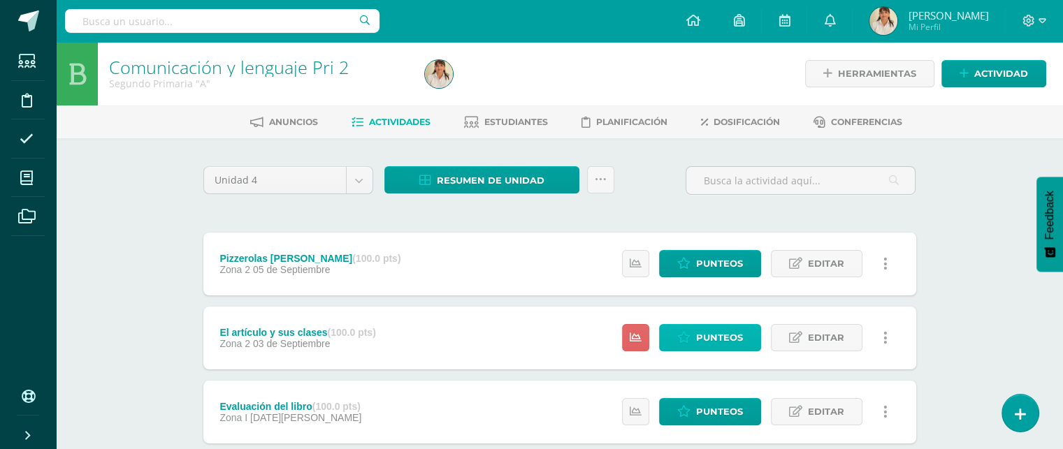
click at [696, 340] on link "Punteos" at bounding box center [710, 337] width 102 height 27
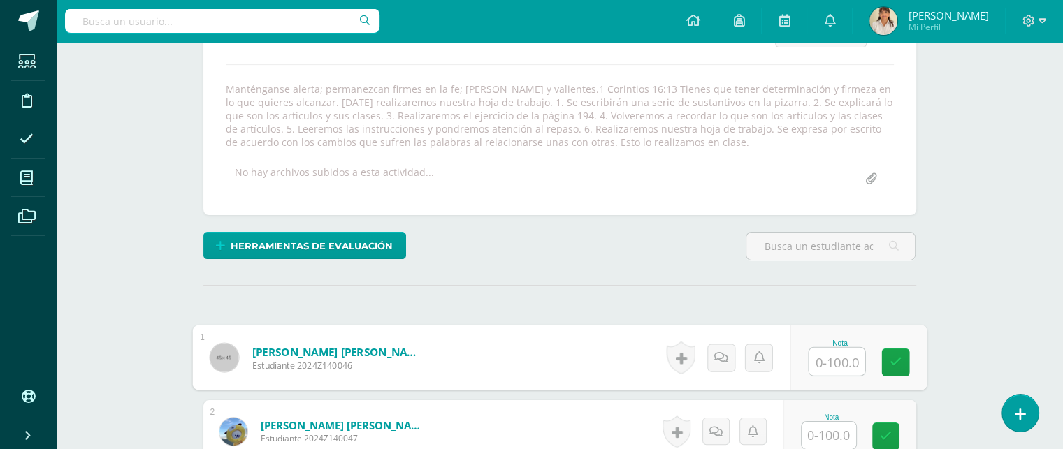
scroll to position [226, 0]
click at [834, 363] on input "text" at bounding box center [836, 361] width 56 height 28
type input "88"
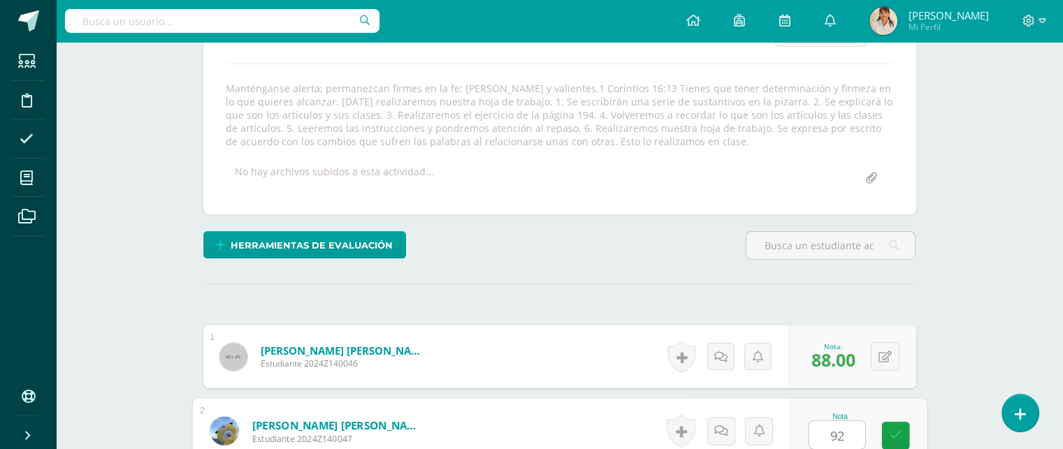
type input "92"
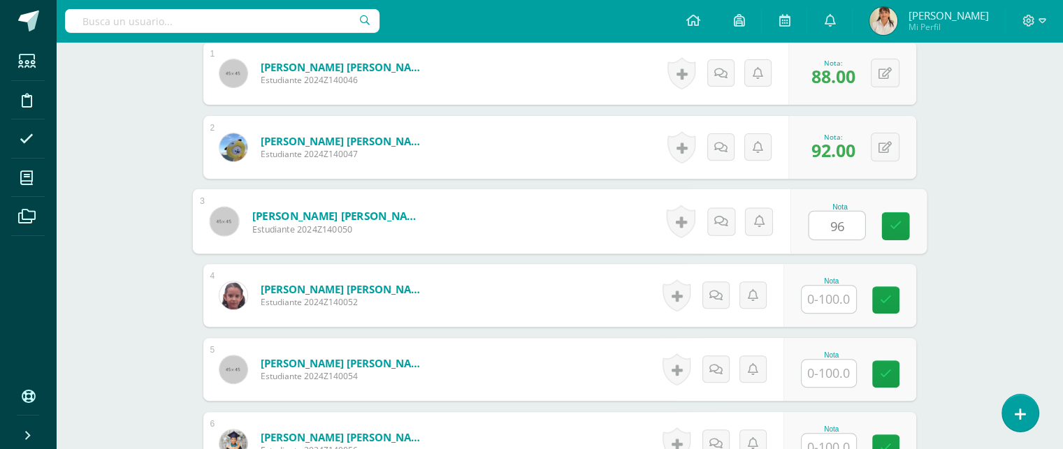
type input "96"
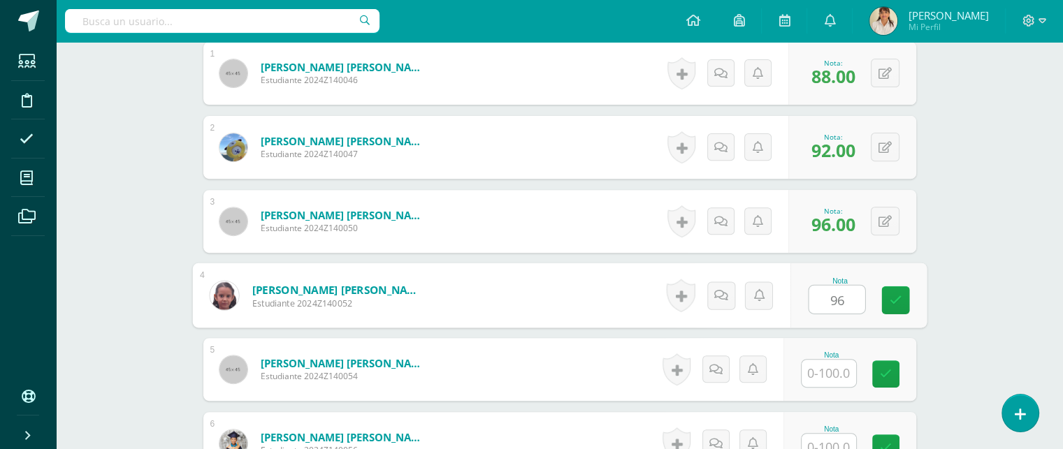
type input "96"
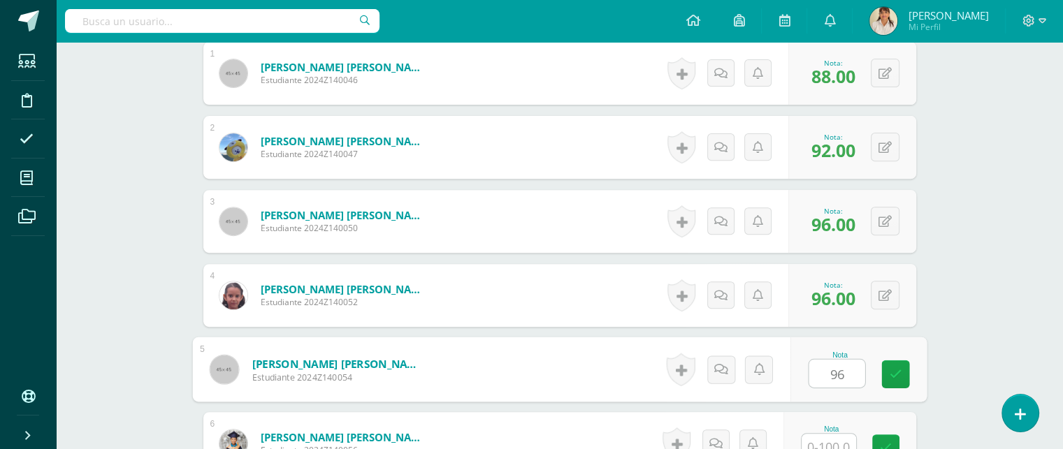
type input "96"
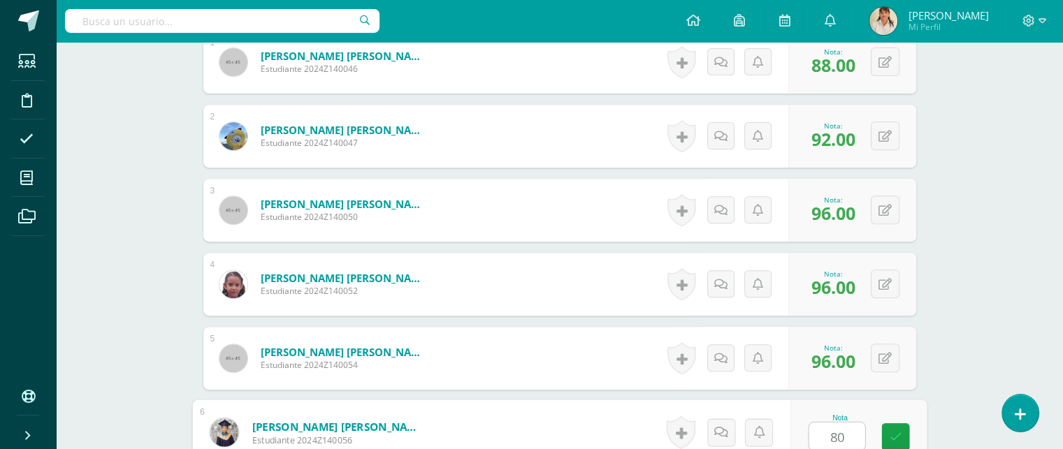
type input "80"
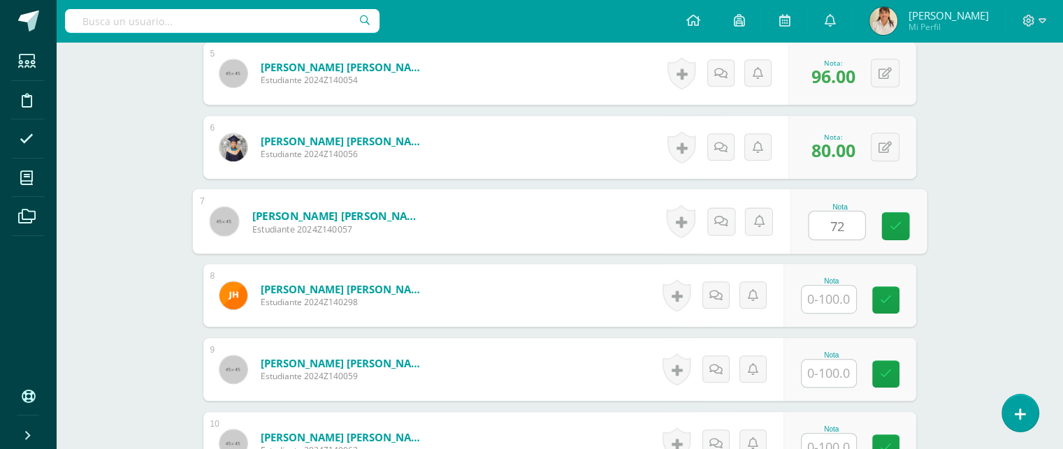
type input "72"
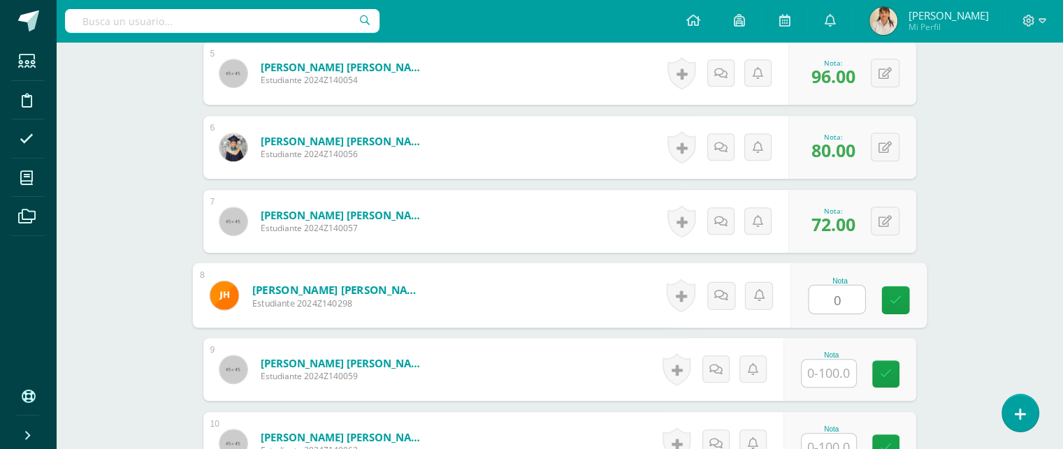
type input "0"
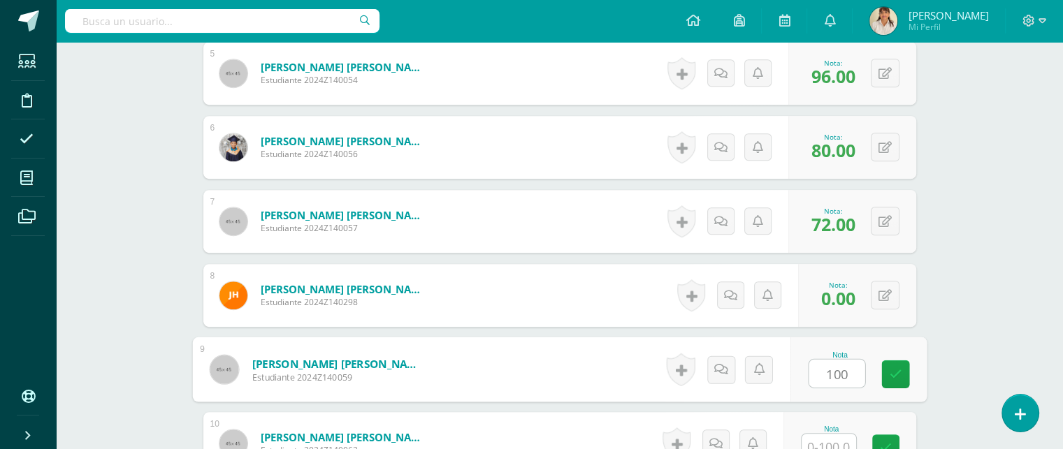
type input "100"
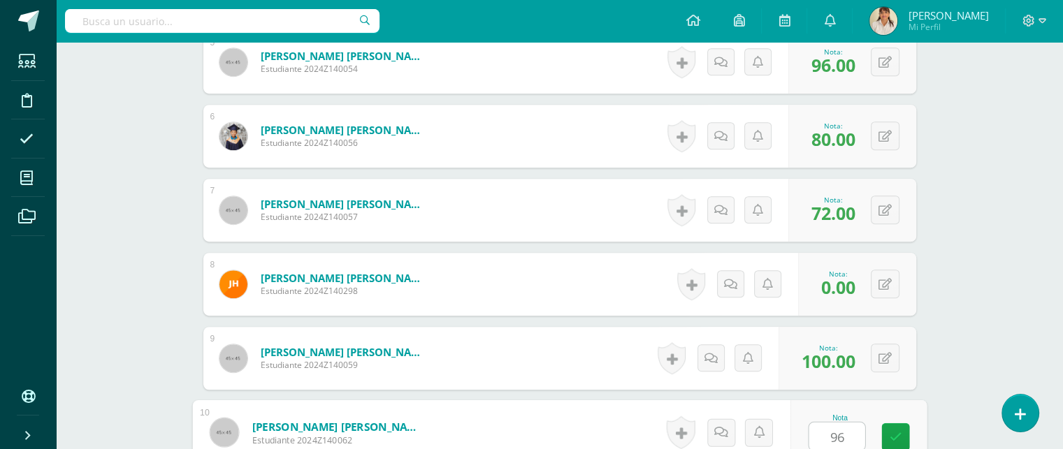
type input "96"
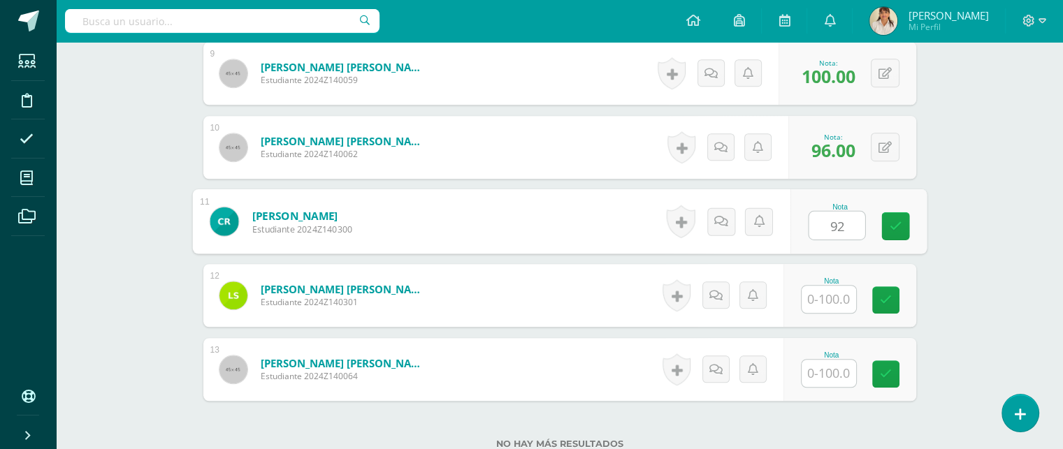
type input "92"
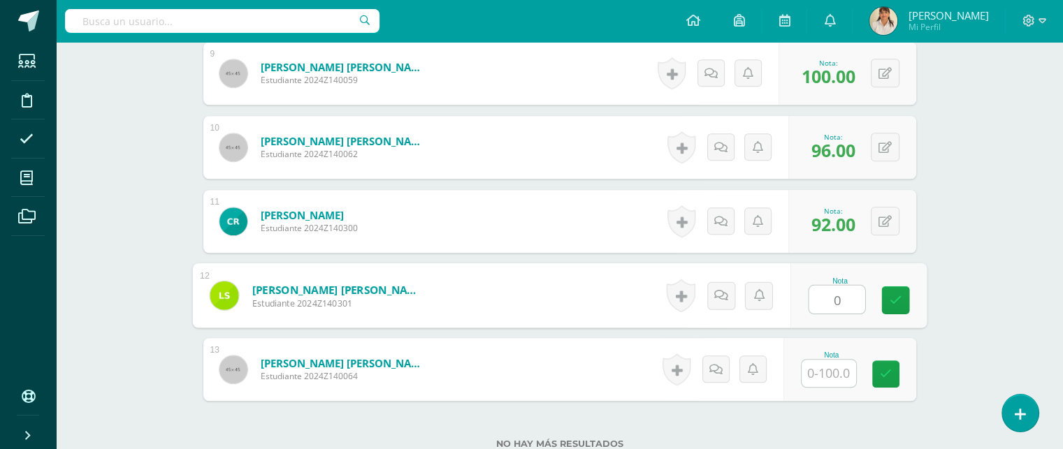
type input "0"
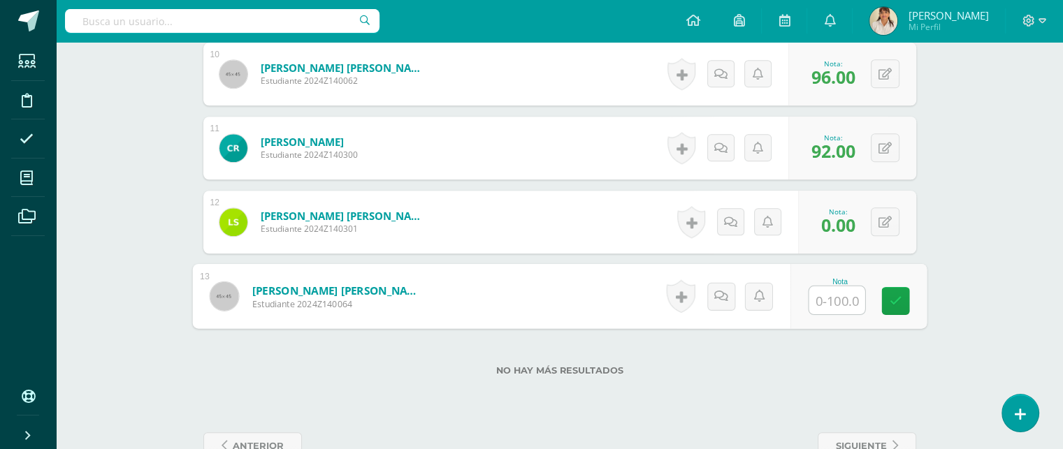
scroll to position [1205, 0]
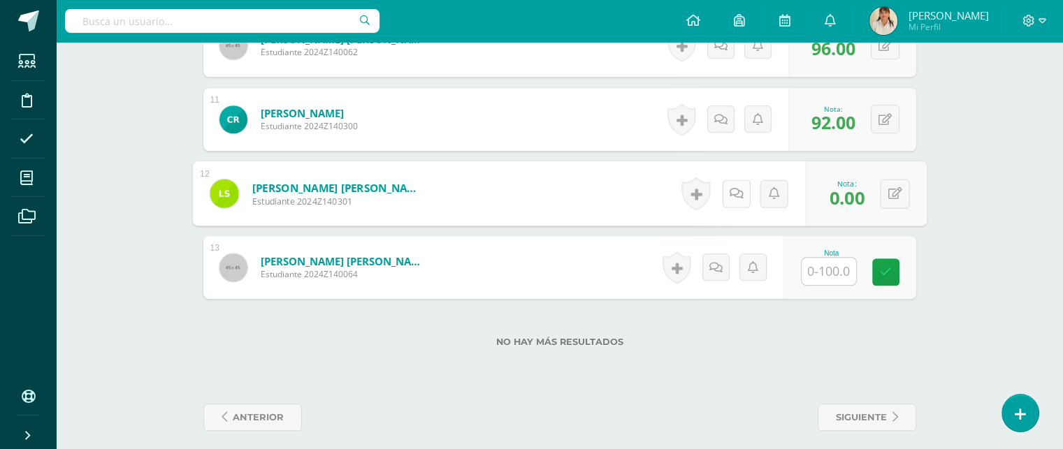
click at [727, 190] on link at bounding box center [736, 194] width 28 height 28
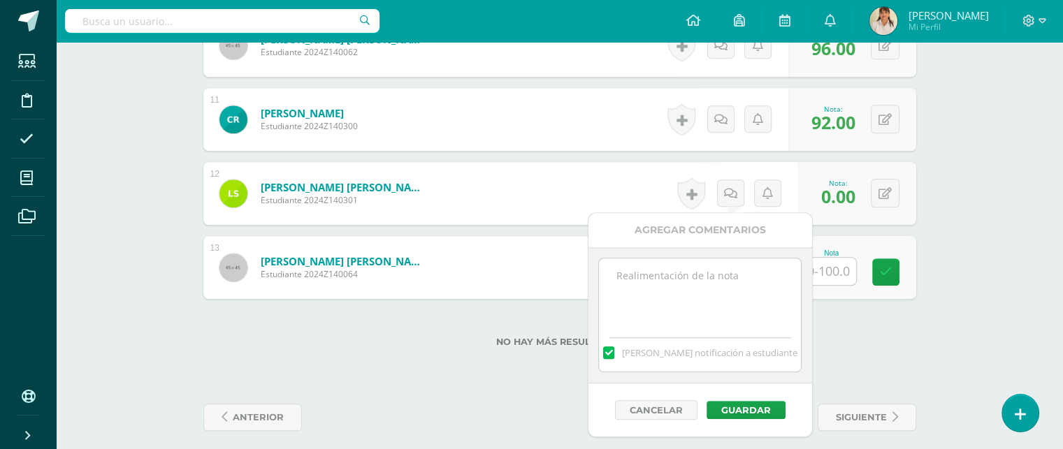
click at [653, 283] on textarea at bounding box center [700, 294] width 202 height 70
type textarea "Lamentablemente estabas en suspensión."
click at [743, 409] on button "Guardar" at bounding box center [745, 410] width 79 height 18
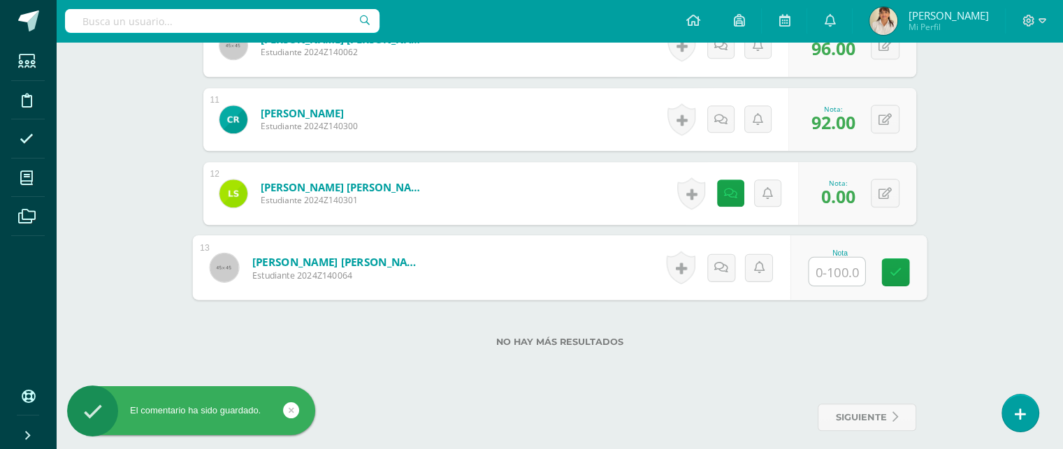
click at [835, 268] on input "text" at bounding box center [836, 272] width 56 height 28
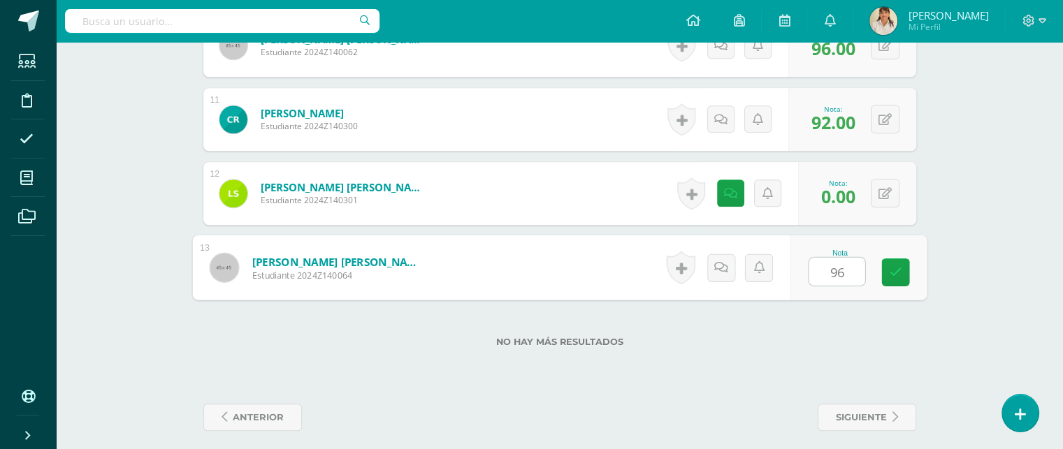
type input "96"
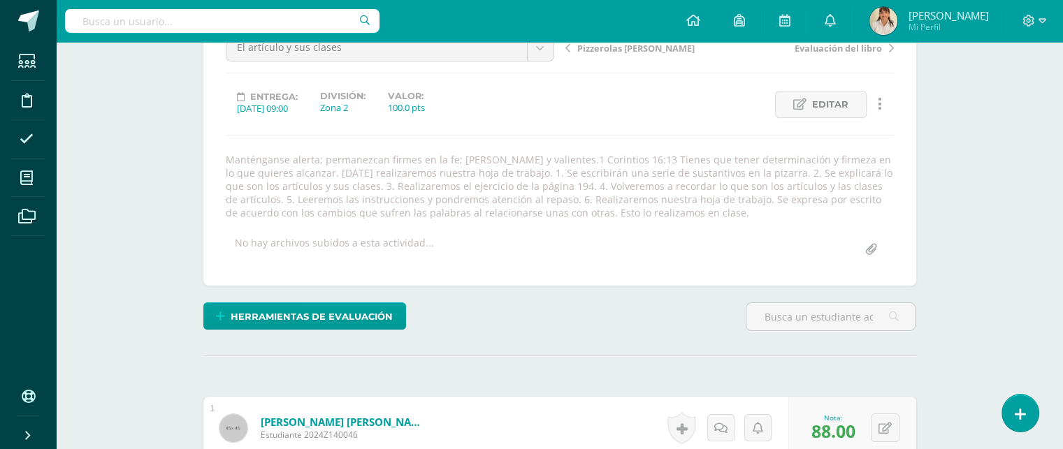
scroll to position [0, 0]
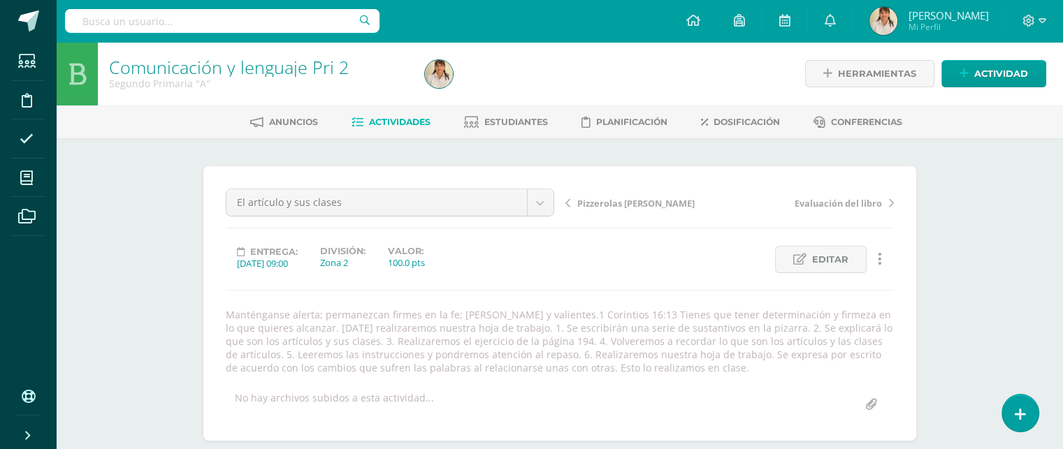
click at [394, 123] on span "Actividades" at bounding box center [399, 122] width 61 height 10
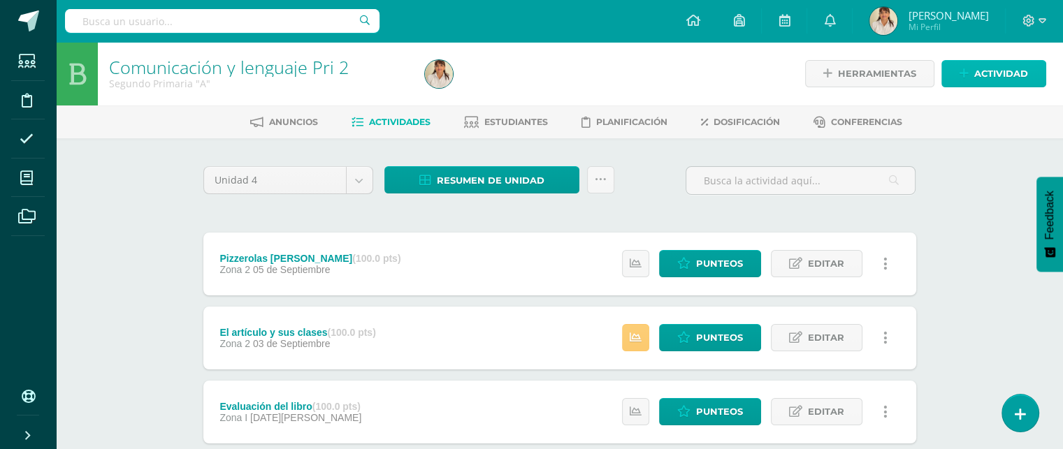
click at [966, 69] on icon at bounding box center [963, 74] width 9 height 12
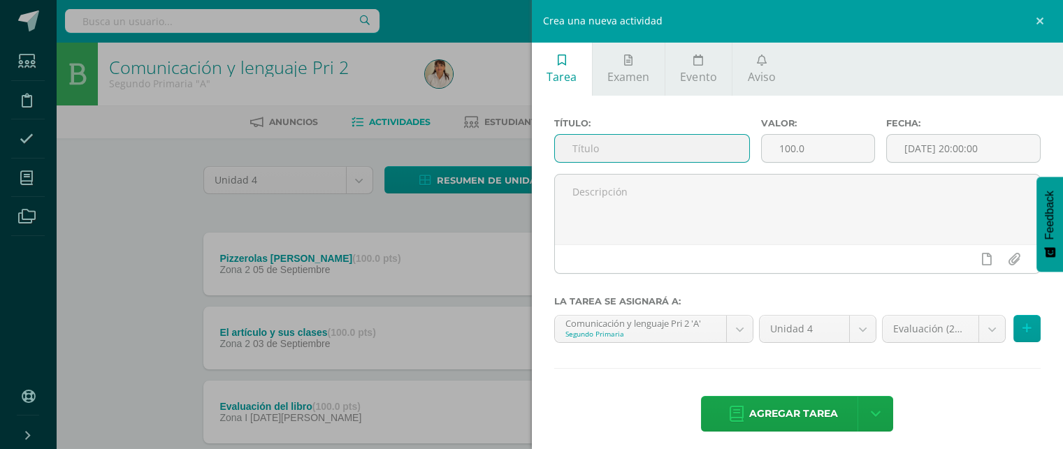
click at [595, 150] on input "text" at bounding box center [652, 148] width 195 height 27
type input "Preposiciones y Conjunciones"
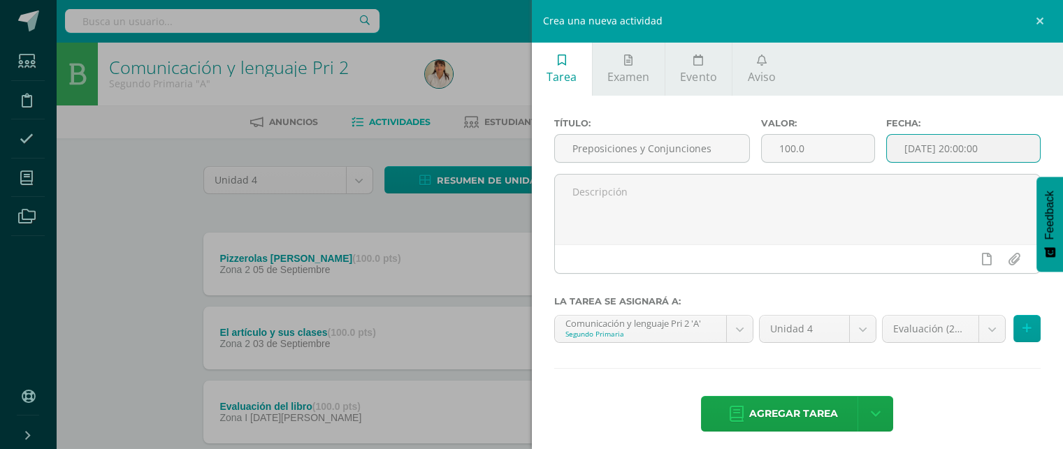
click at [909, 139] on input "[DATE] 20:00:00" at bounding box center [964, 148] width 154 height 27
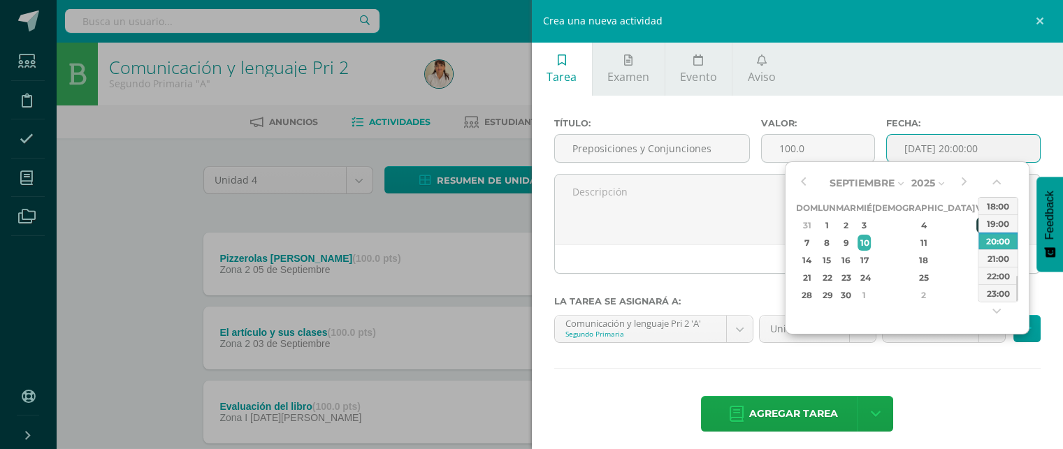
click at [976, 228] on div "5" at bounding box center [982, 225] width 13 height 16
click at [994, 180] on button "button" at bounding box center [998, 185] width 14 height 21
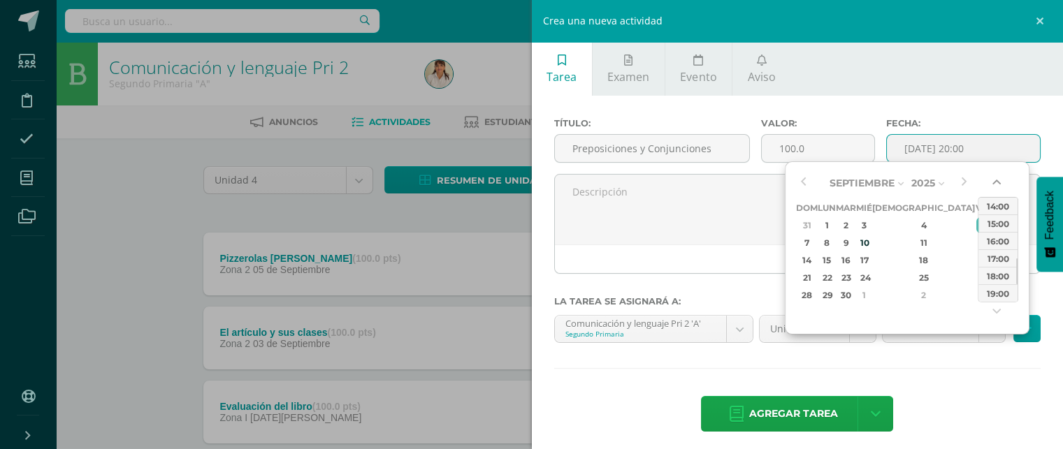
click at [994, 180] on button "button" at bounding box center [998, 185] width 14 height 21
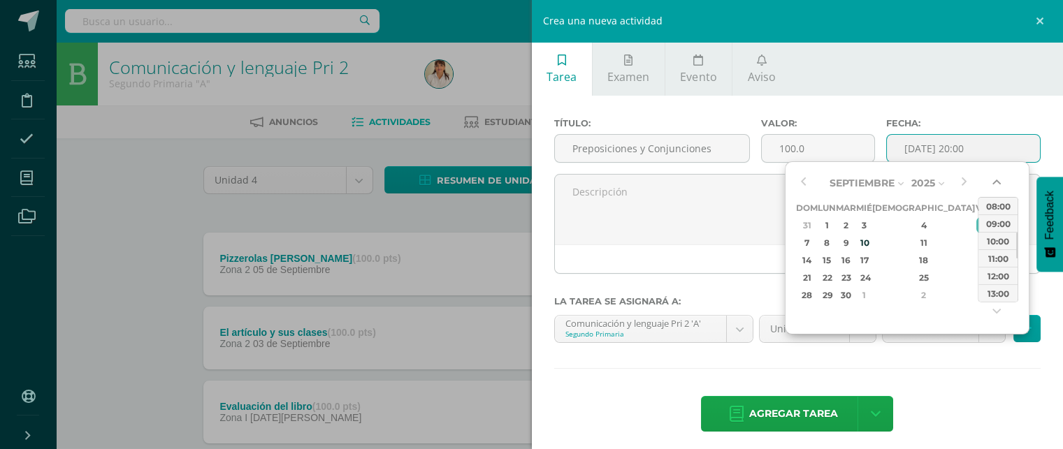
click at [994, 180] on button "button" at bounding box center [998, 185] width 14 height 21
click at [994, 215] on div "09:00" at bounding box center [997, 223] width 39 height 17
type input "2025-09-05 09:00"
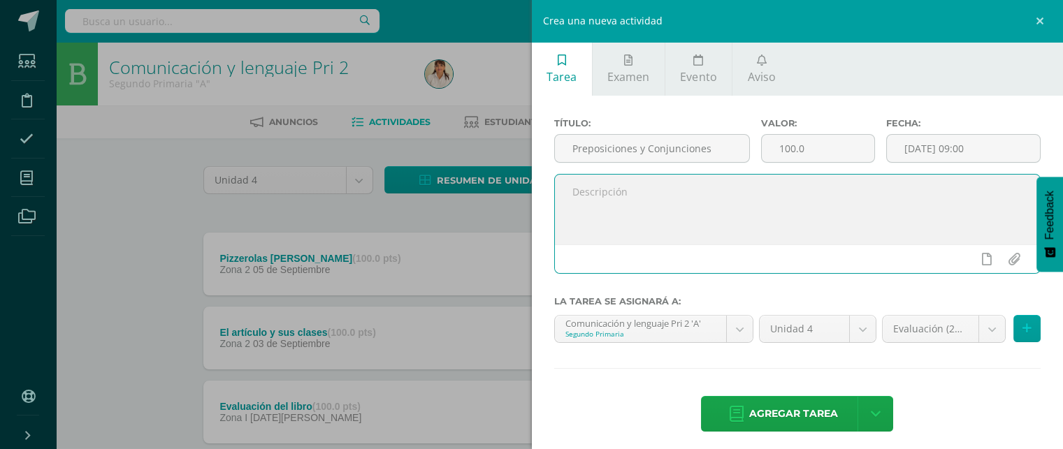
click at [774, 187] on textarea at bounding box center [798, 210] width 486 height 70
click at [632, 198] on textarea at bounding box center [798, 210] width 486 height 70
paste textarea "Manténganse alerta; permanezcan firmes en la fe; sean fuertes y valientes.1 Cor…"
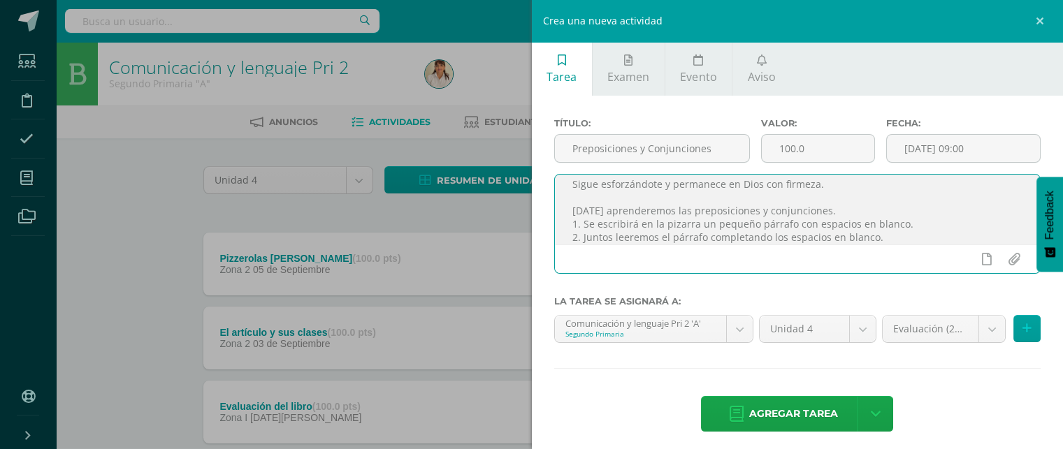
scroll to position [48, 0]
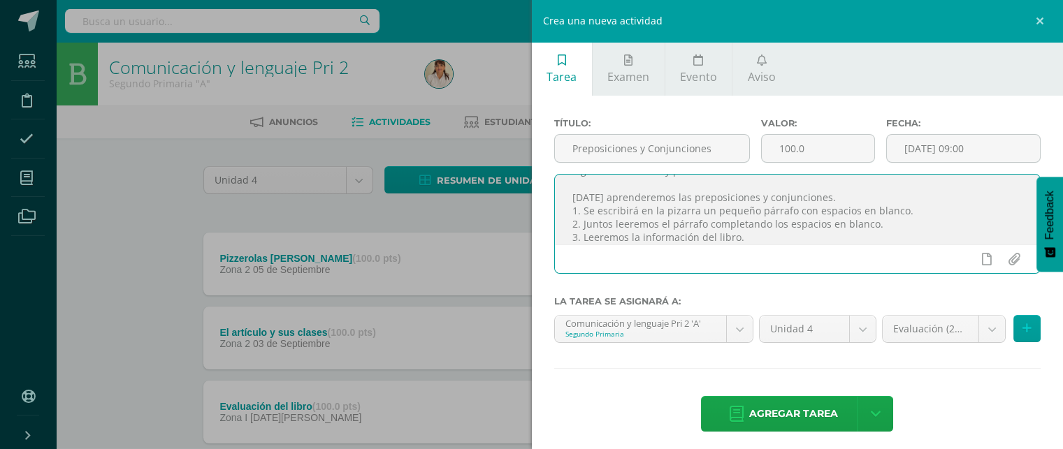
click at [738, 224] on textarea "Manténganse alerta; permanezcan firmes en la fe; sean fuertes y valientes.1 Cor…" at bounding box center [798, 210] width 486 height 70
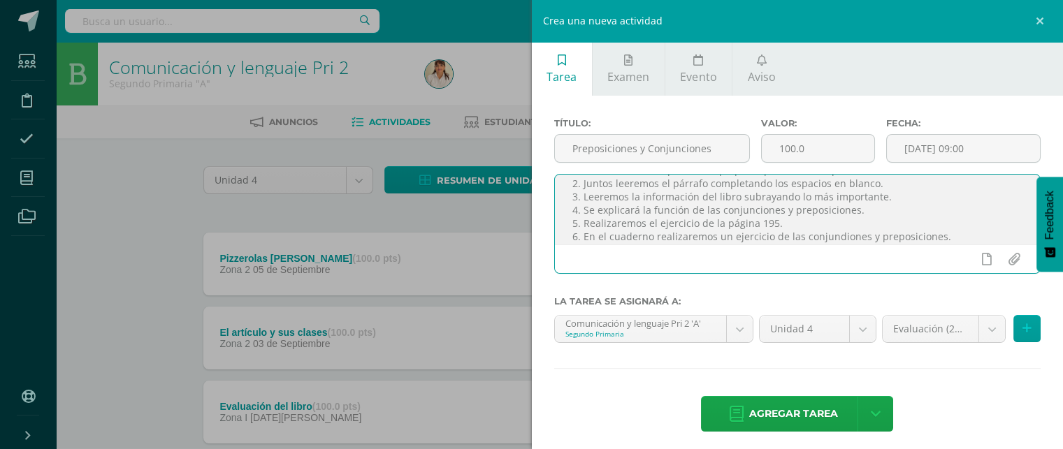
scroll to position [101, 0]
paste textarea "Utiliza el lenguaje no verbal como un auxiliar de la comunicación oral en la ma…"
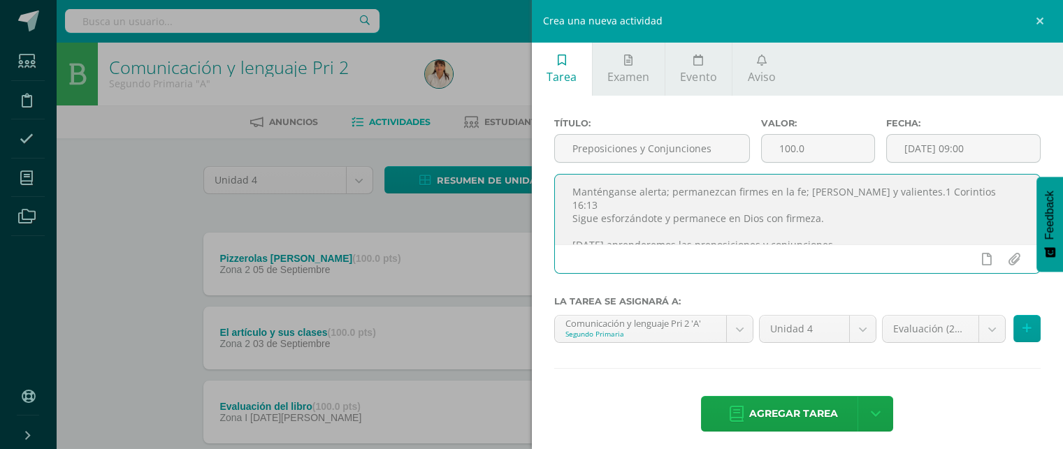
drag, startPoint x: 778, startPoint y: 233, endPoint x: 572, endPoint y: 189, distance: 210.6
click at [572, 189] on textarea "Manténganse alerta; permanezcan firmes en la fe; sean fuertes y valientes.1 Cor…" at bounding box center [798, 210] width 486 height 70
type textarea "Manténganse alerta; permanezcan firmes en la fe; sean fuertes y valientes.1 Cor…"
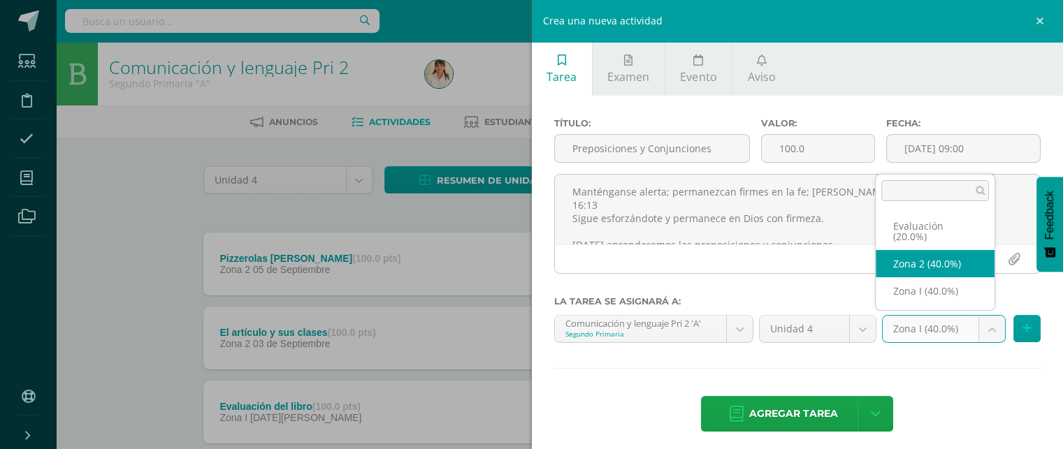
select select "27556"
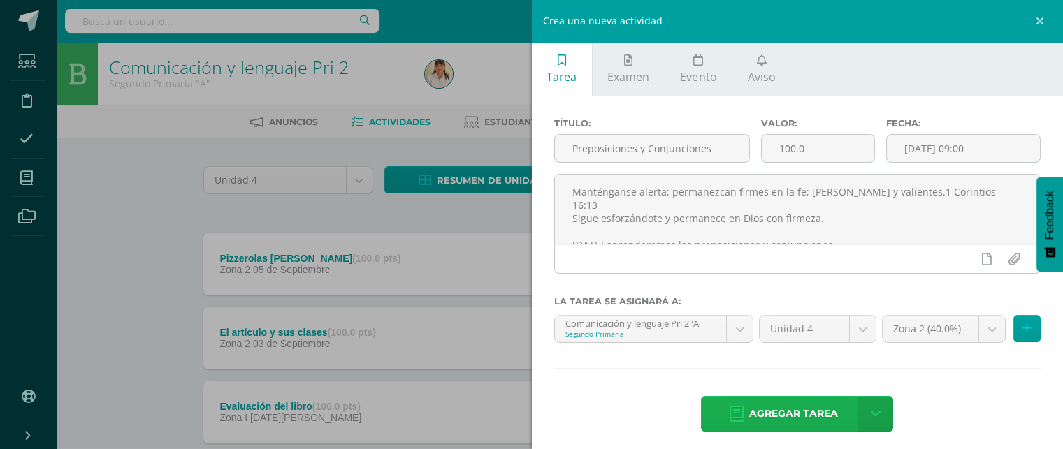
click at [792, 404] on span "Agregar tarea" at bounding box center [793, 414] width 89 height 34
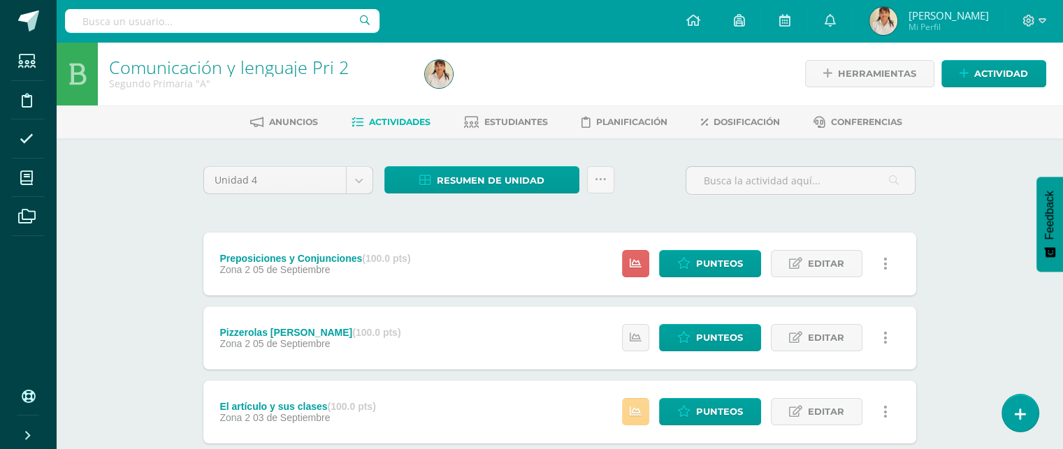
click at [634, 409] on icon at bounding box center [636, 412] width 12 height 12
click at [564, 414] on div "El artículo y sus clases (100.0 pts) Zona 2 [DATE] Punteos Editar Historial de …" at bounding box center [559, 412] width 713 height 63
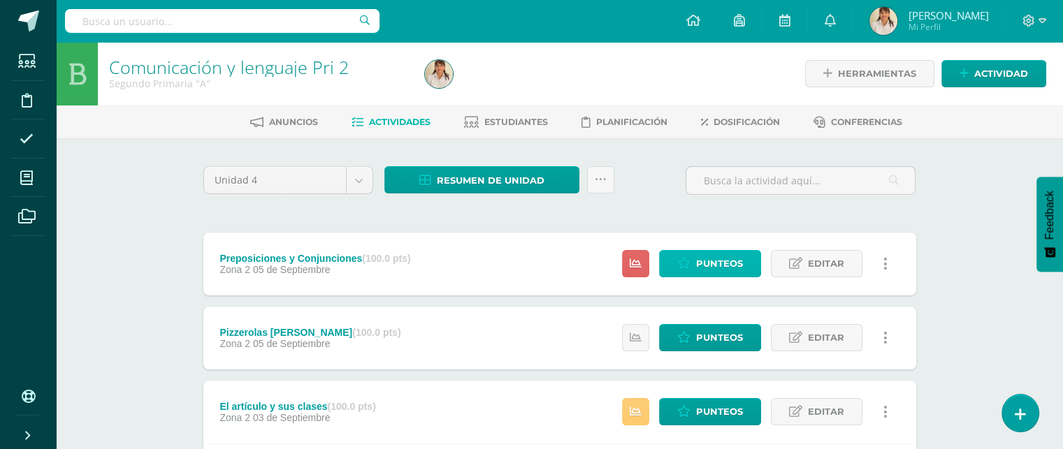
click at [708, 256] on span "Punteos" at bounding box center [719, 264] width 47 height 26
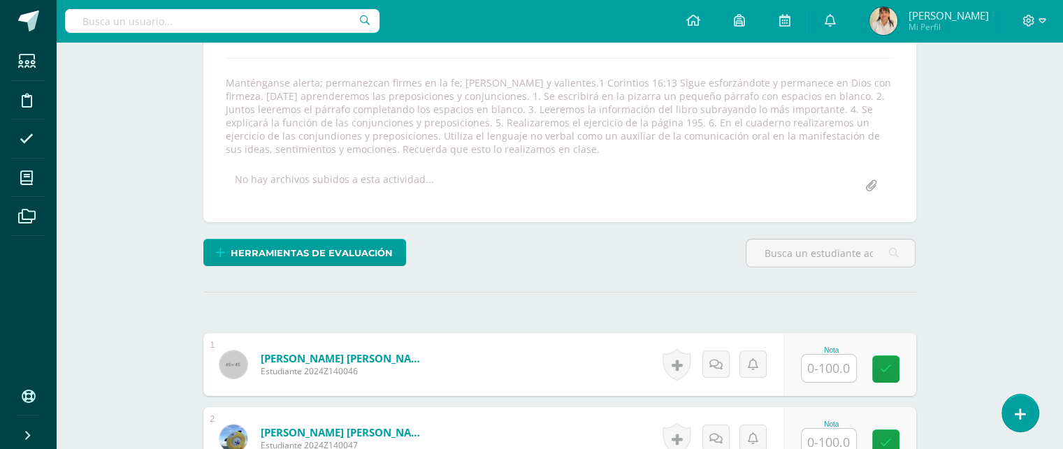
scroll to position [233, 0]
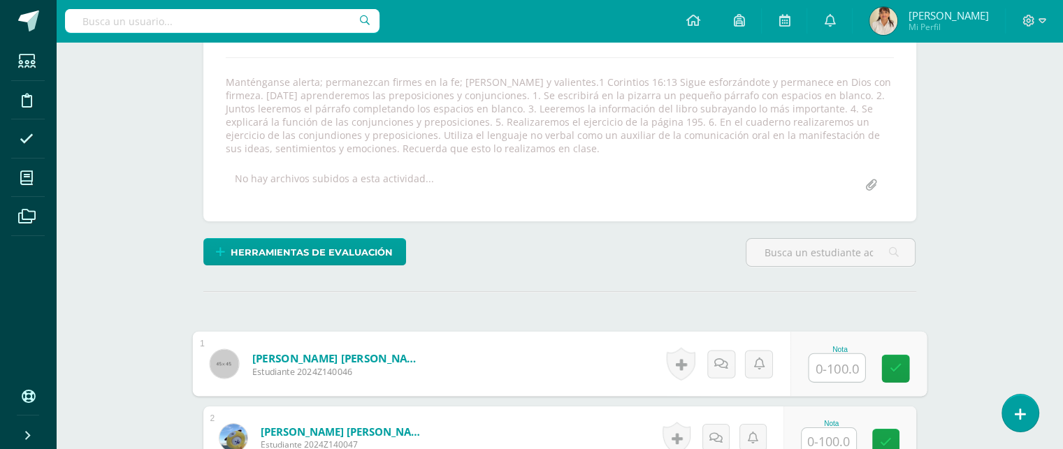
click at [836, 363] on input "text" at bounding box center [836, 368] width 56 height 28
type input "80"
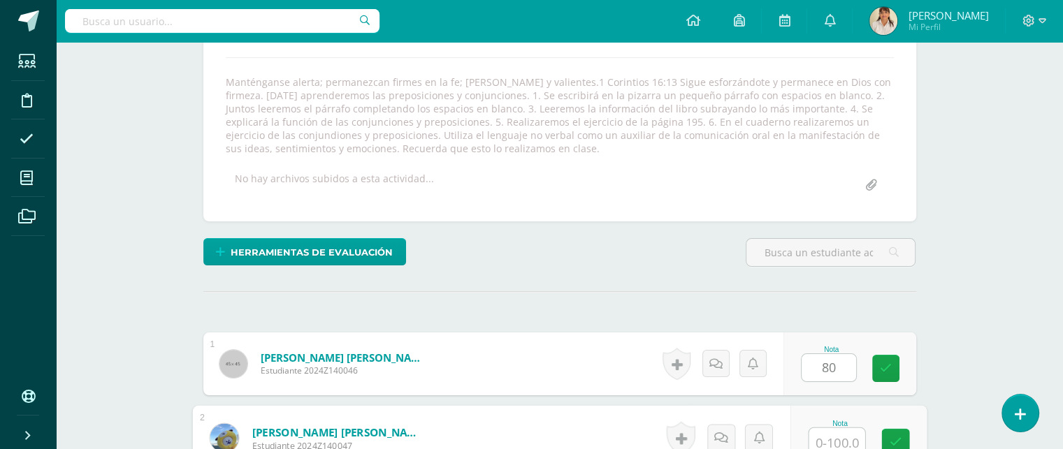
scroll to position [238, 0]
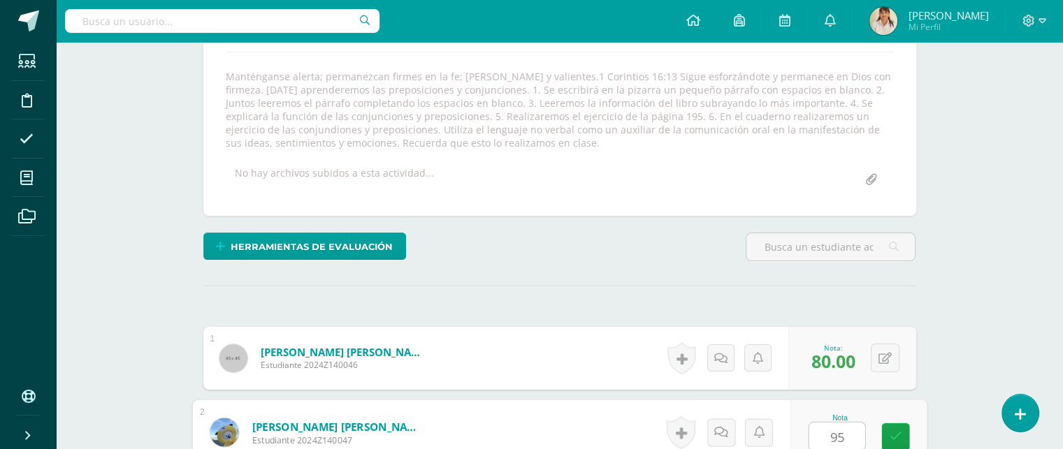
type input "95"
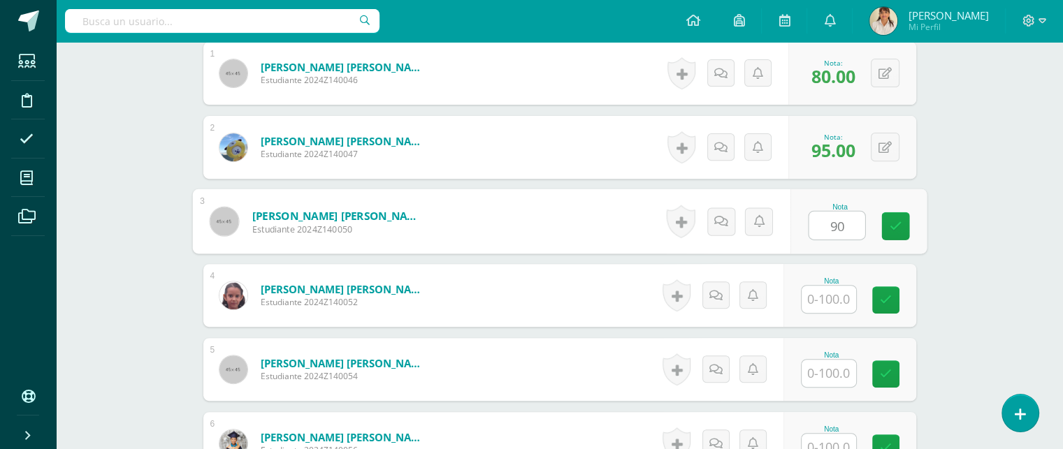
type input "90"
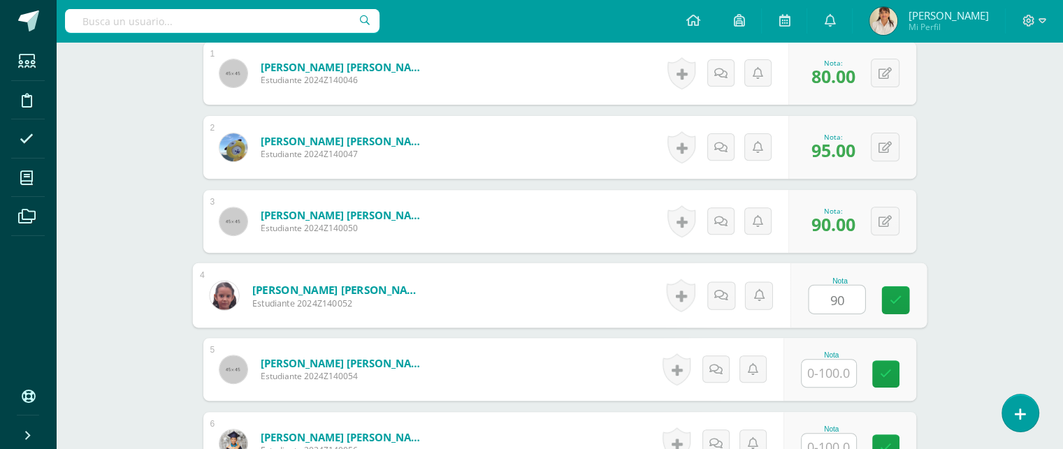
type input "90"
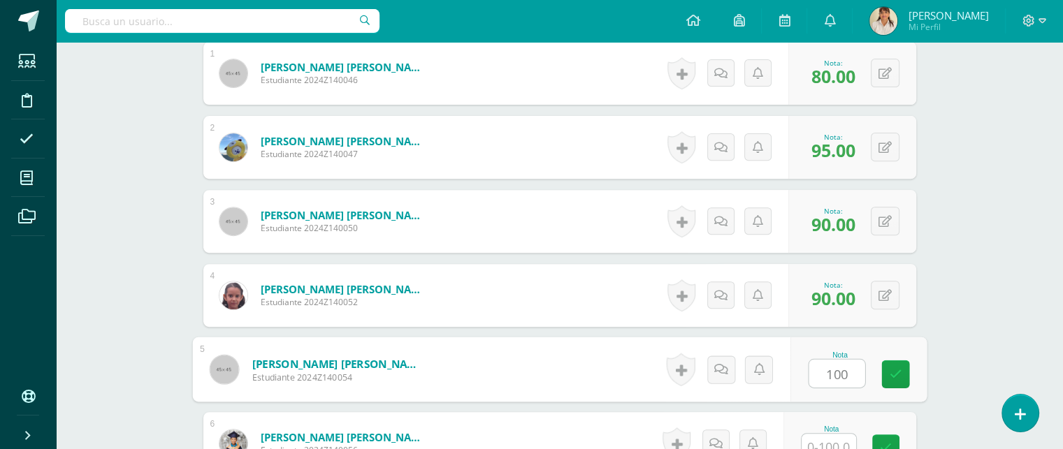
type input "100"
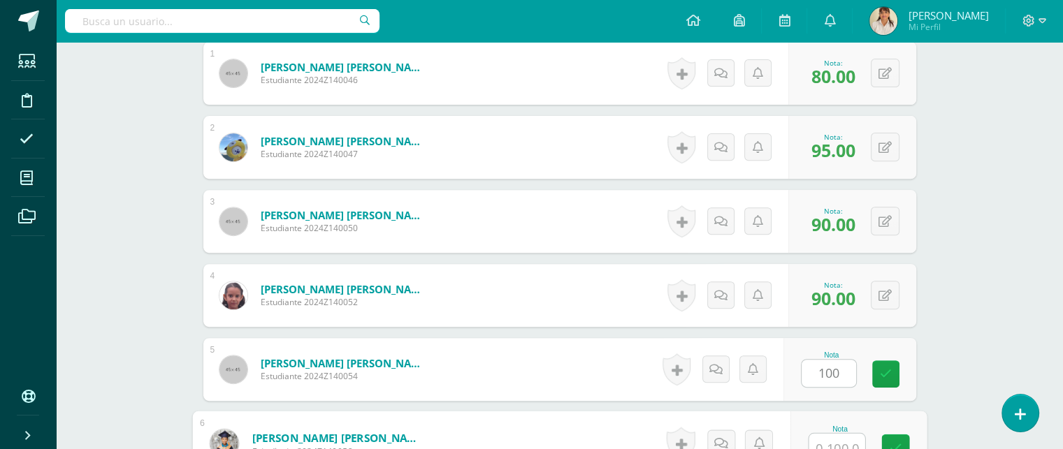
scroll to position [535, 0]
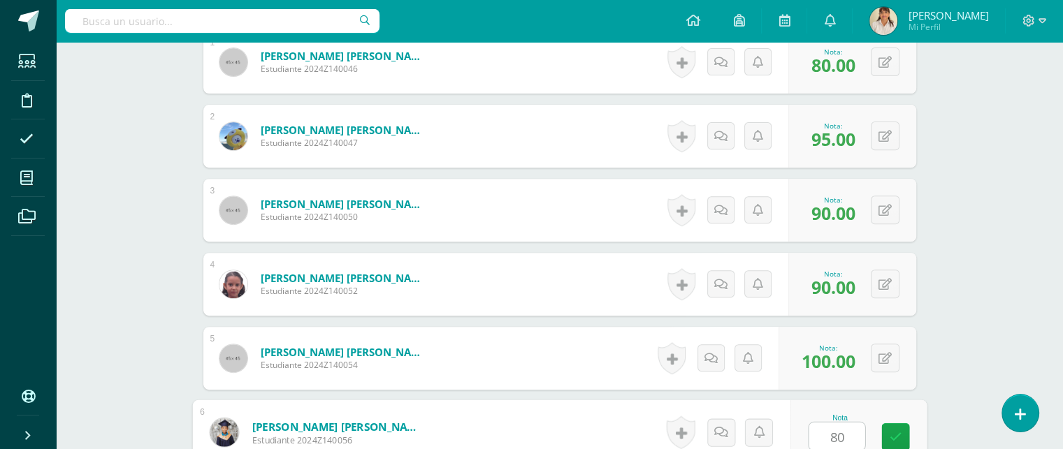
type input "80"
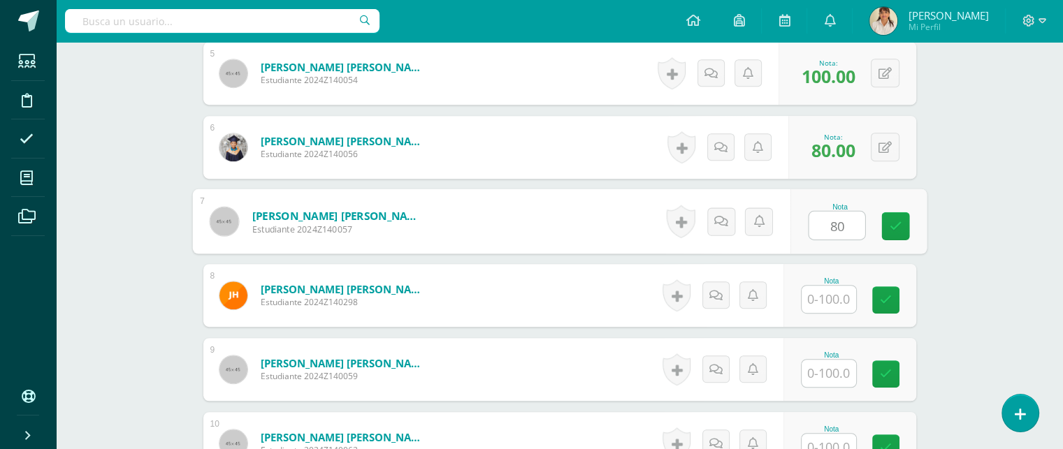
type input "80"
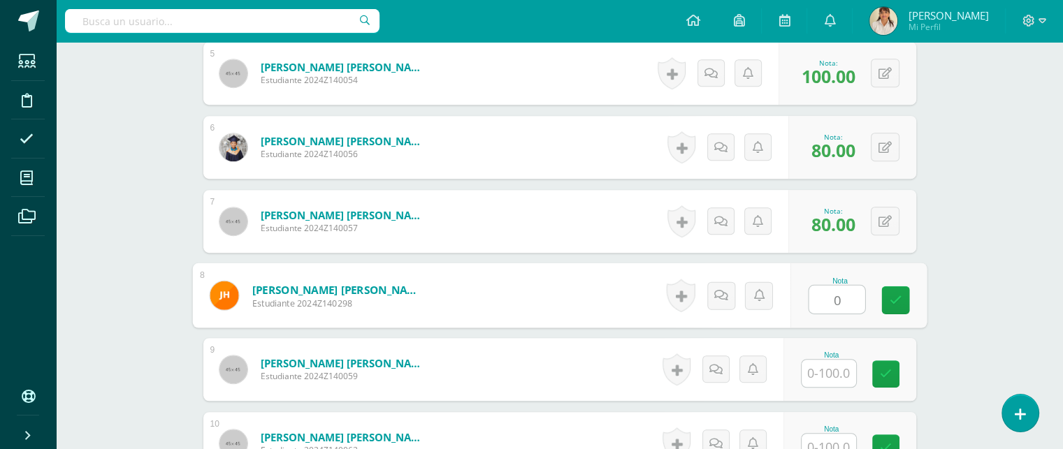
type input "0"
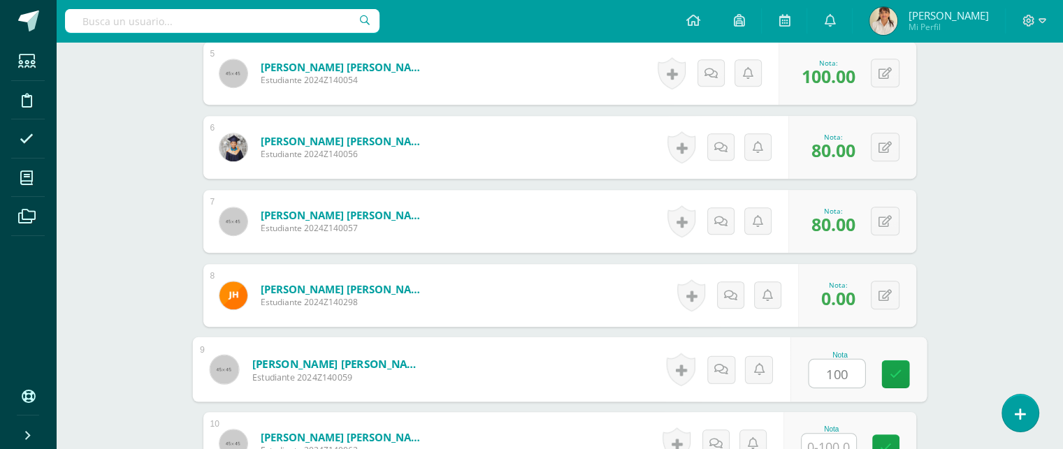
type input "100"
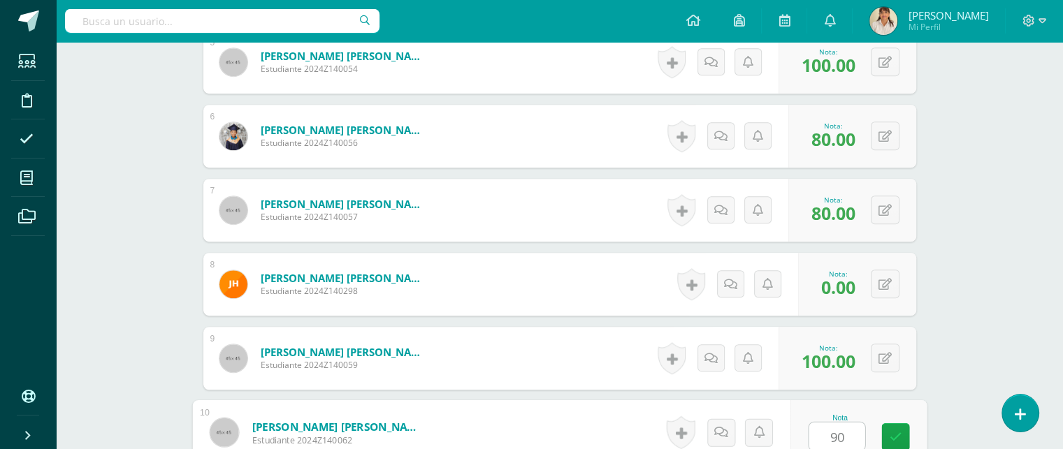
type input "90"
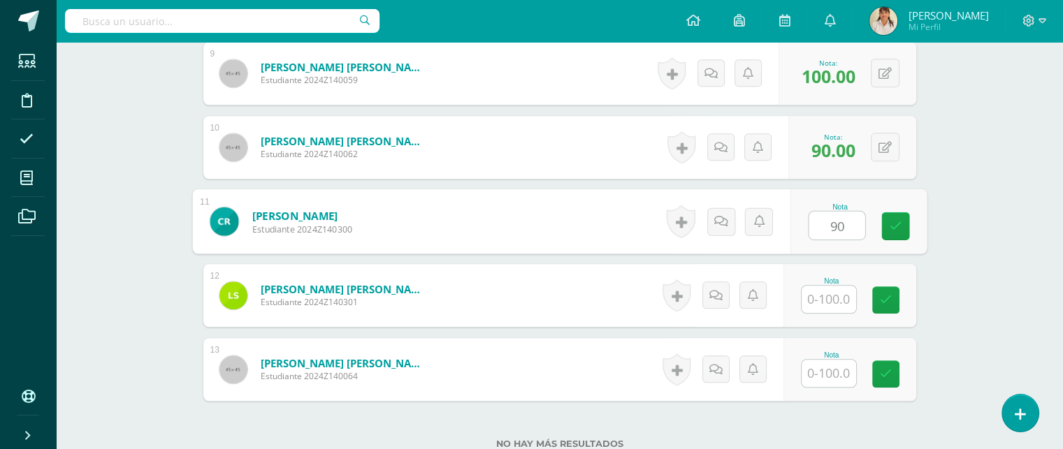
type input "90"
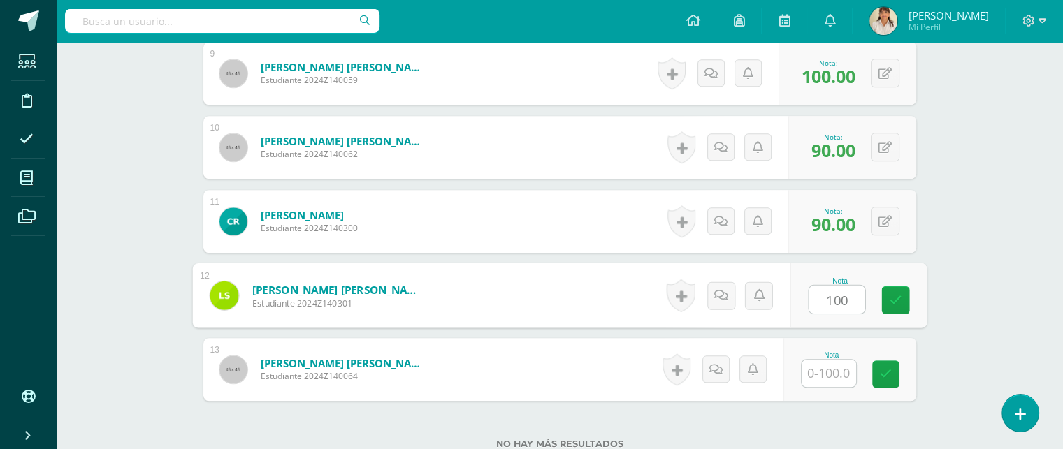
type input "100"
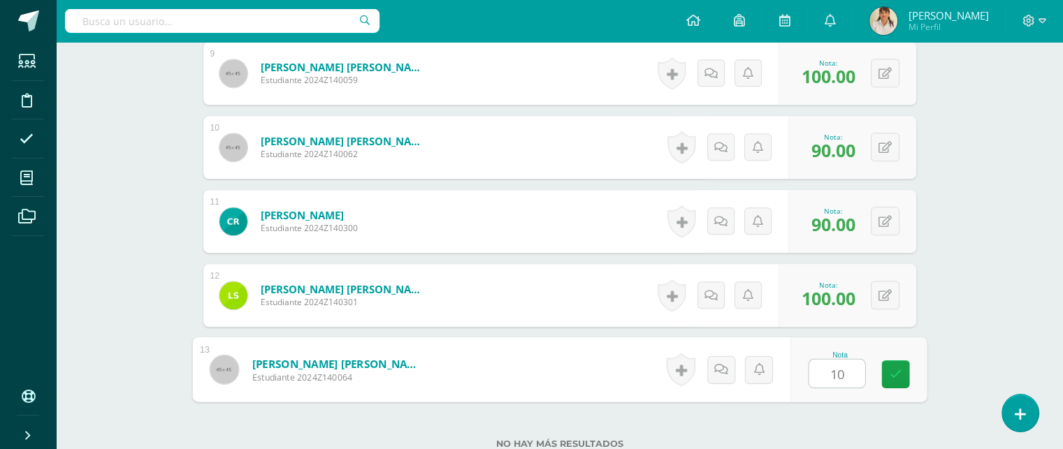
type input "100"
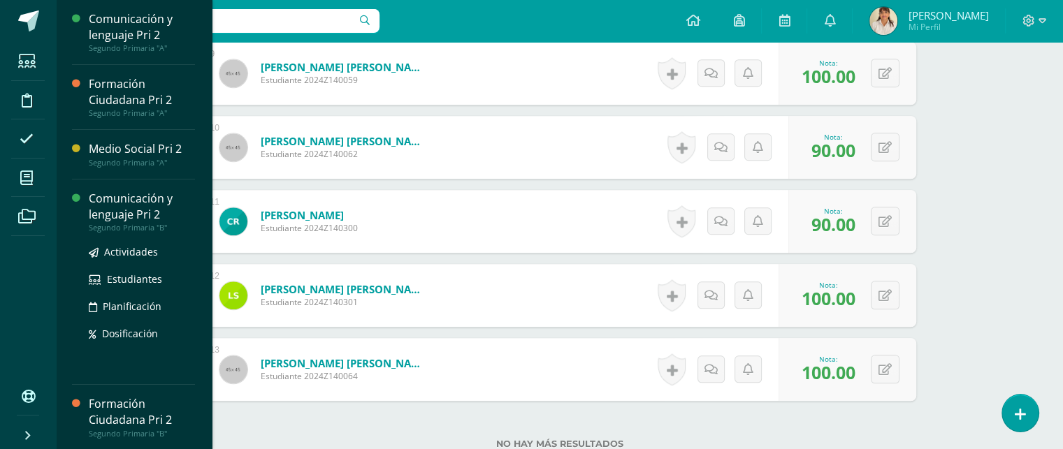
click at [120, 209] on div "Comunicación y lenguaje Pri 2" at bounding box center [142, 207] width 106 height 32
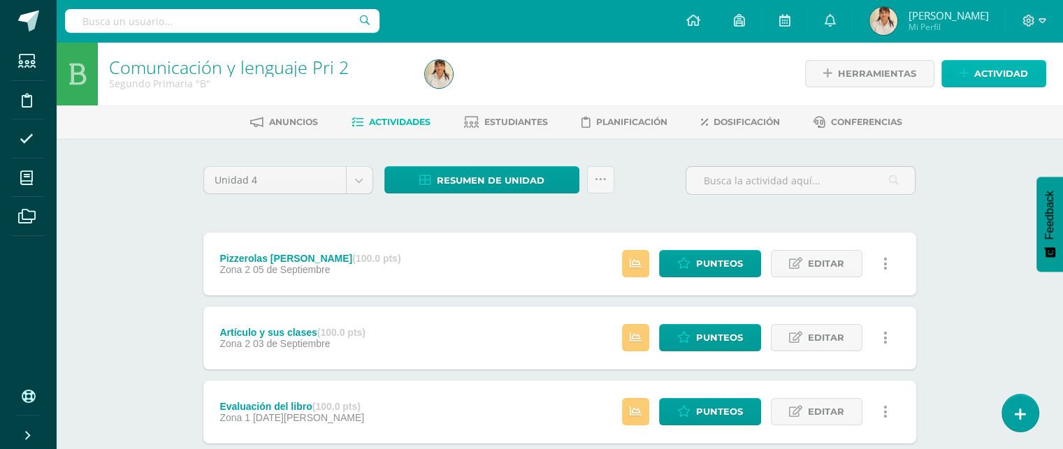
click at [986, 69] on span "Actividad" at bounding box center [1001, 74] width 54 height 26
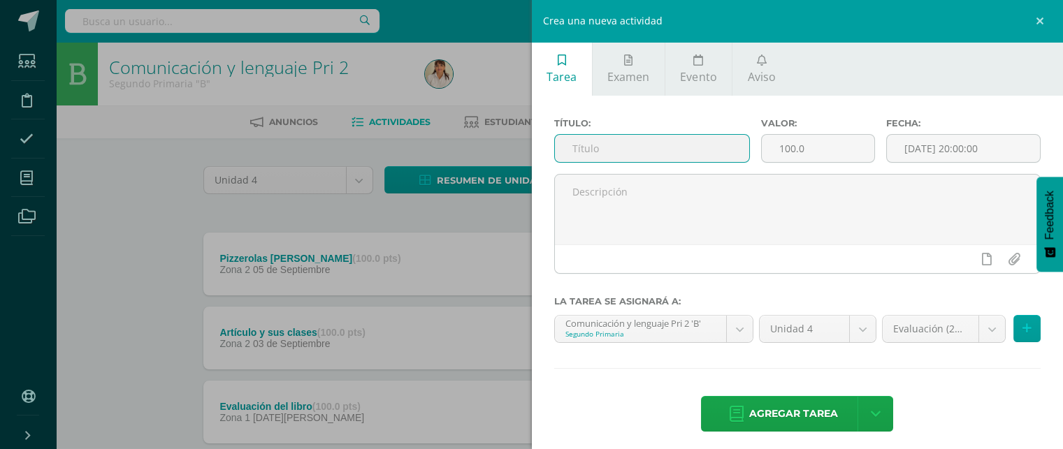
click at [660, 147] on input "text" at bounding box center [652, 148] width 195 height 27
type input "Preposiciones y Conjunciones"
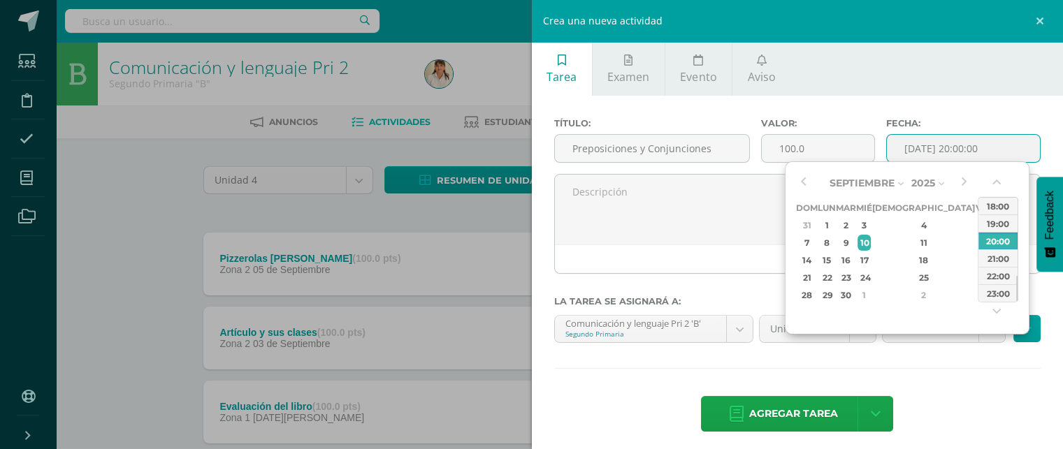
click at [908, 150] on input "[DATE] 20:00:00" at bounding box center [964, 148] width 154 height 27
click at [834, 242] on div "8" at bounding box center [827, 243] width 15 height 16
click at [996, 181] on button "button" at bounding box center [998, 185] width 14 height 21
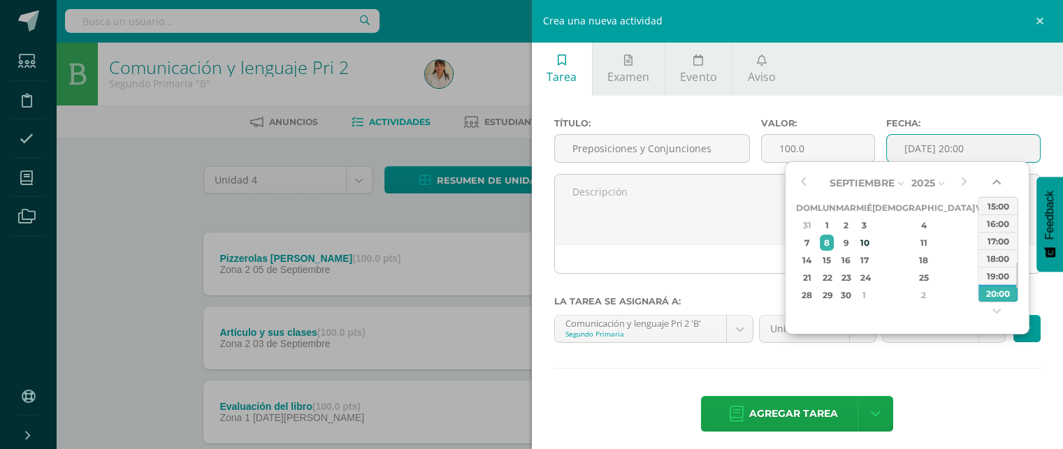
click at [996, 181] on button "button" at bounding box center [998, 185] width 14 height 21
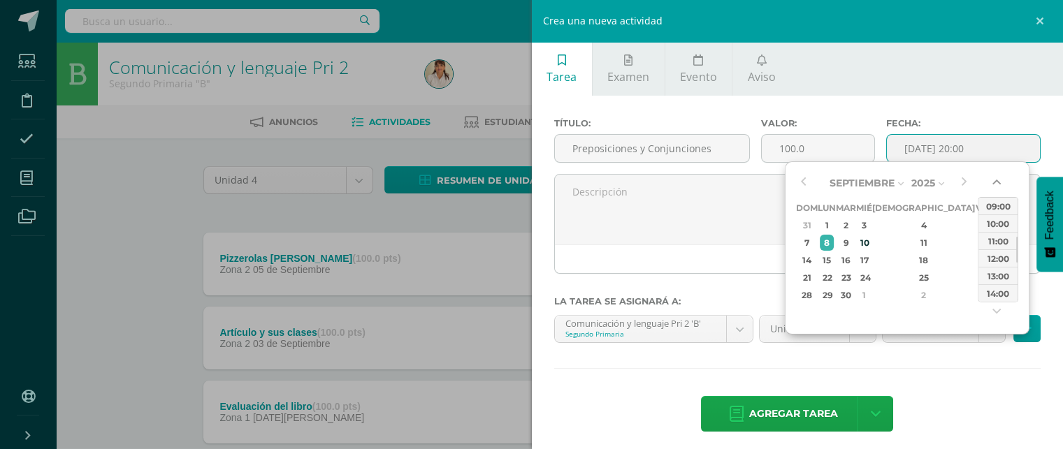
click at [996, 181] on button "button" at bounding box center [998, 185] width 14 height 21
click at [994, 204] on div "09:00" at bounding box center [997, 205] width 39 height 17
type input "2025-09-08 09:00"
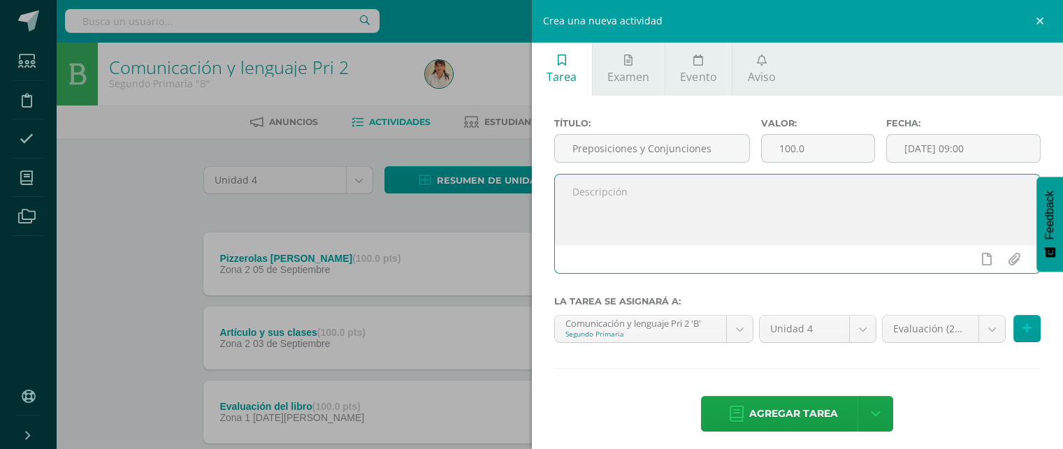
click at [672, 212] on textarea at bounding box center [798, 210] width 486 height 70
paste textarea "Manténganse alerta; permanezcan firmes en la fe; sean fuertes y valientes.1 Cor…"
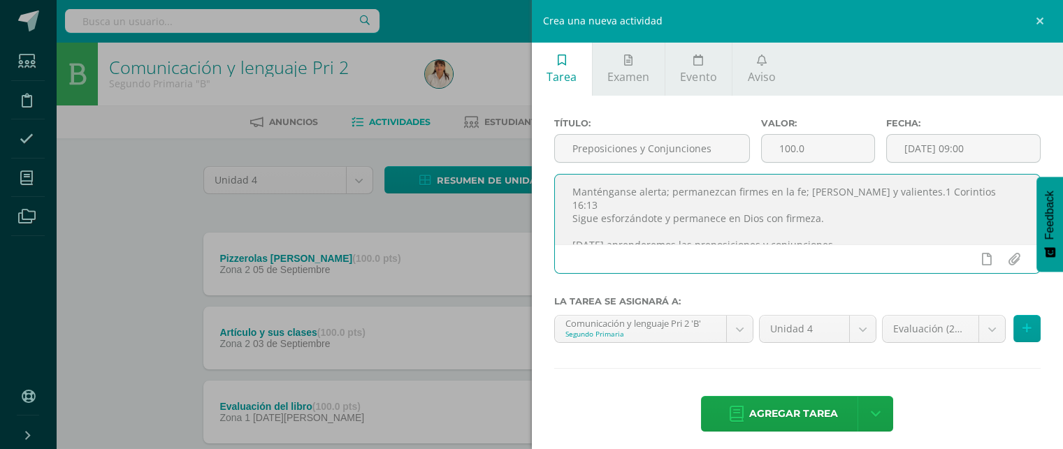
scroll to position [129, 0]
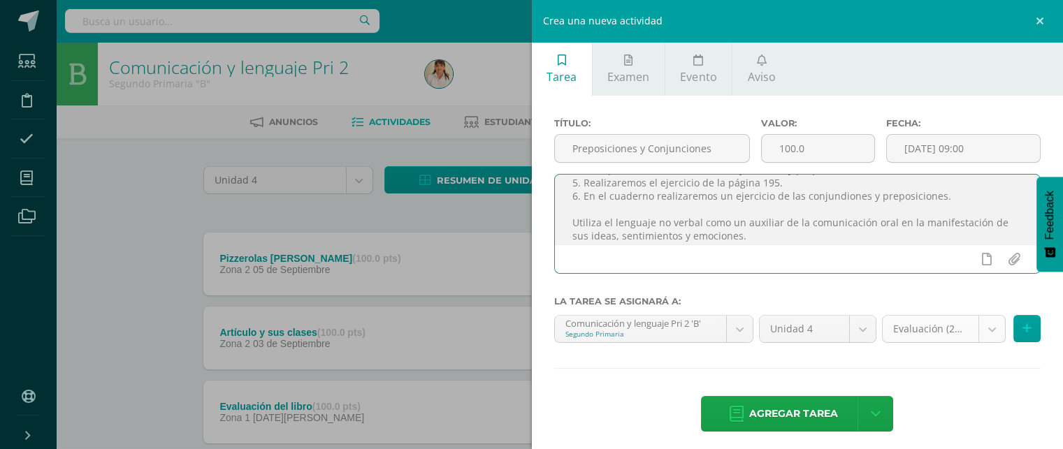
type textarea "Manténganse alerta; permanezcan firmes en la fe; sean fuertes y valientes.1 Cor…"
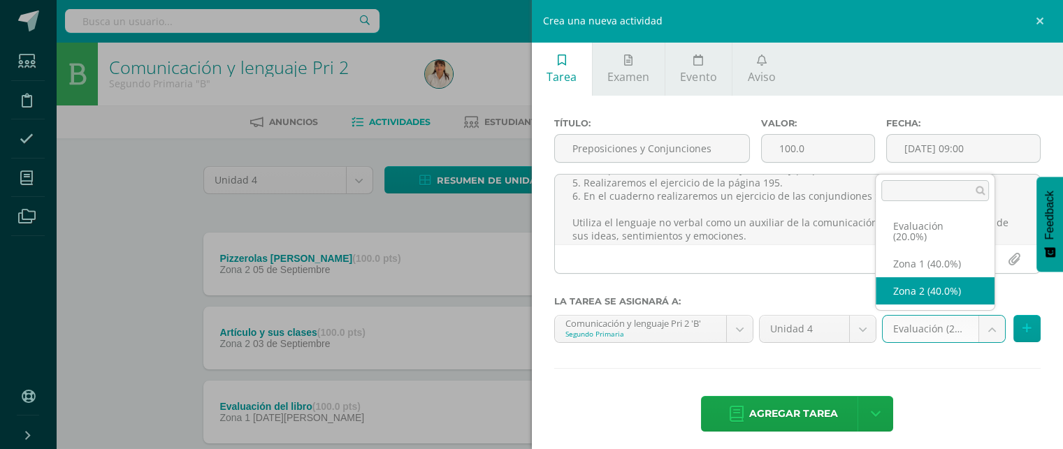
select select "27575"
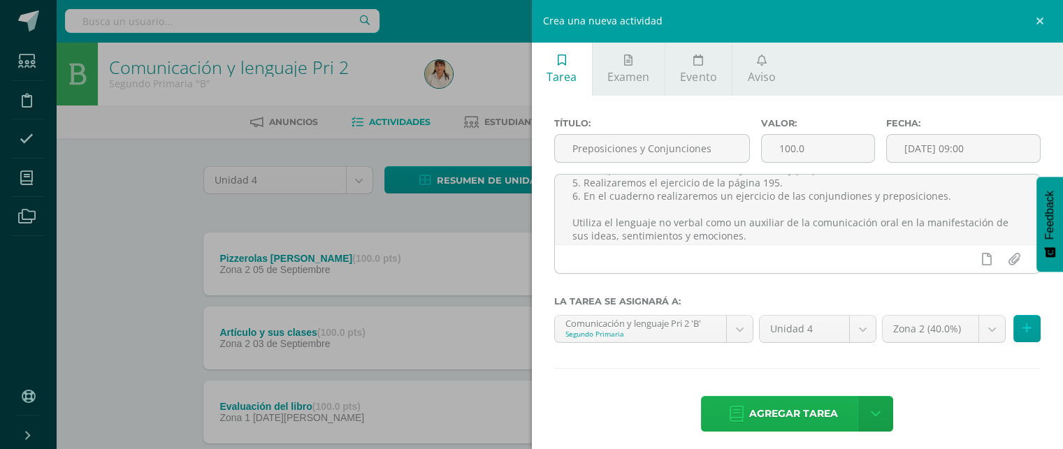
click at [781, 400] on span "Agregar tarea" at bounding box center [793, 414] width 89 height 34
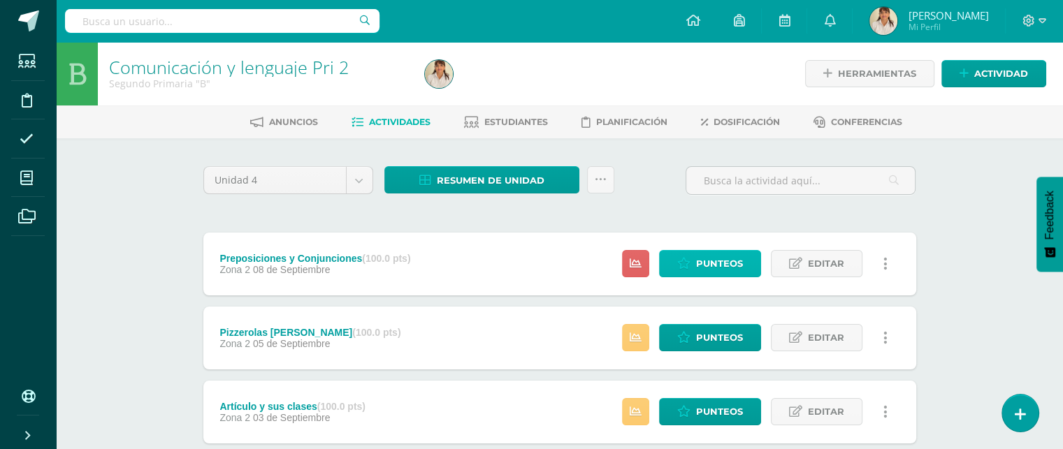
click at [700, 264] on span "Punteos" at bounding box center [719, 264] width 47 height 26
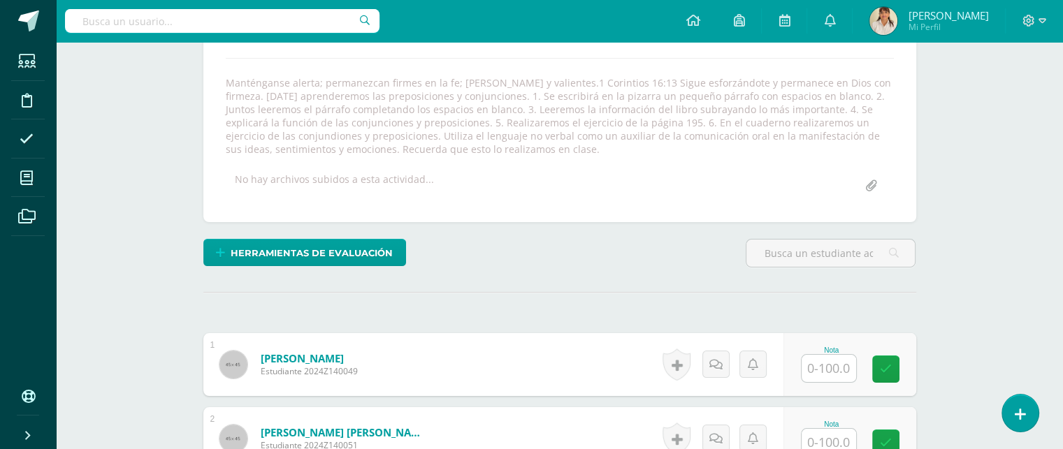
scroll to position [233, 0]
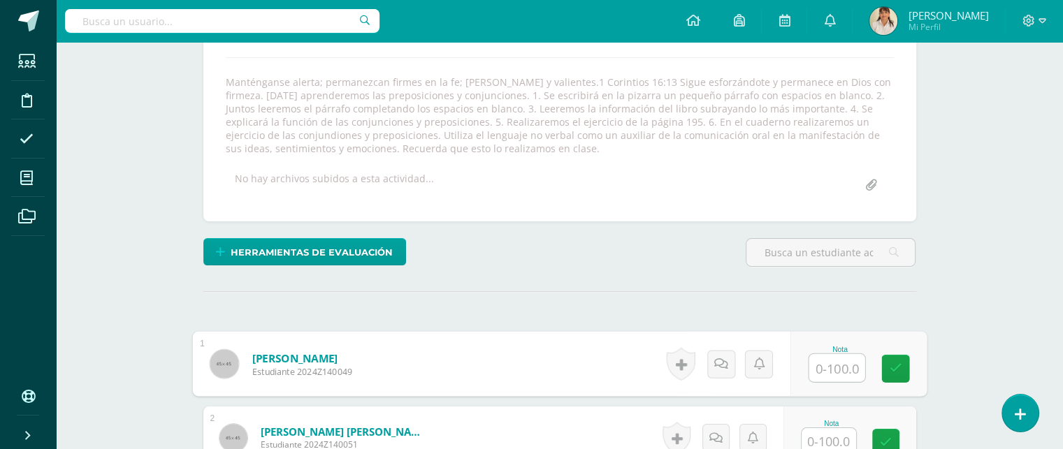
click at [839, 369] on input "text" at bounding box center [836, 368] width 56 height 28
type input "85"
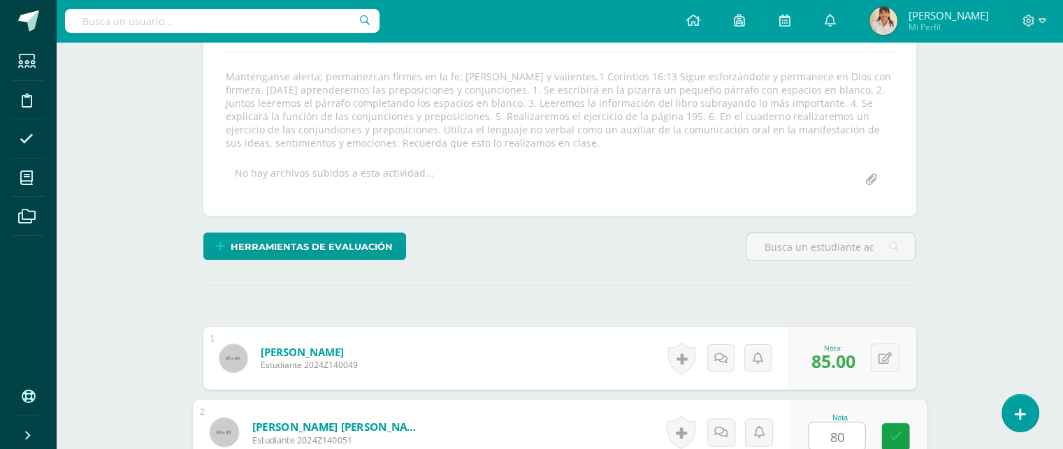
type input "80"
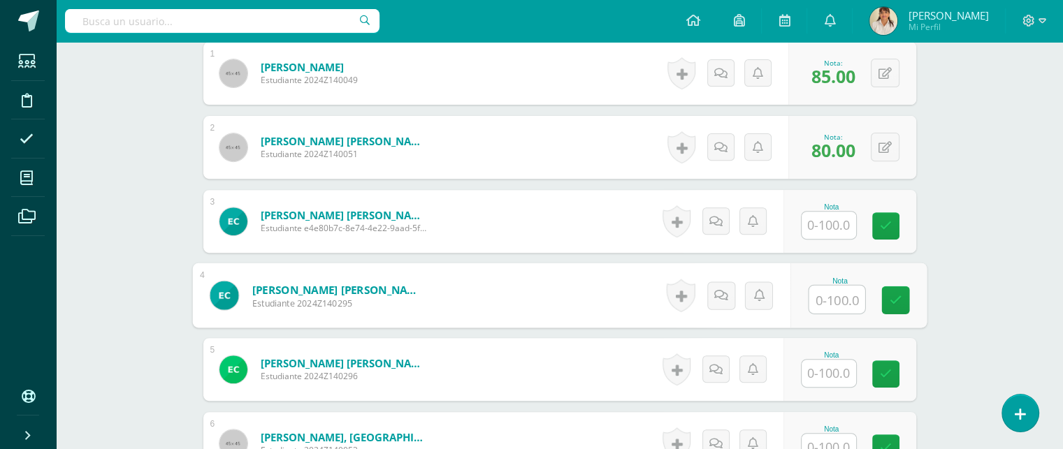
click at [828, 298] on input "text" at bounding box center [836, 300] width 56 height 28
type input "95"
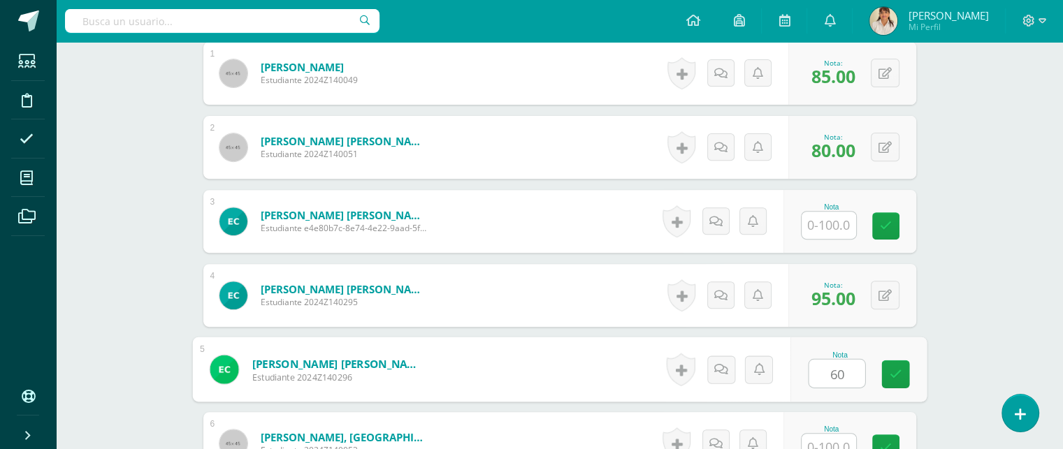
type input "60"
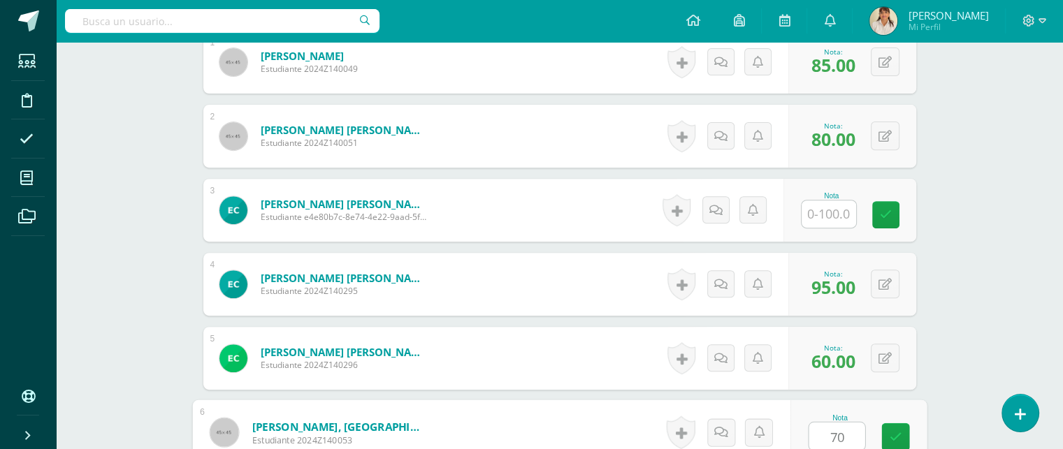
type input "70"
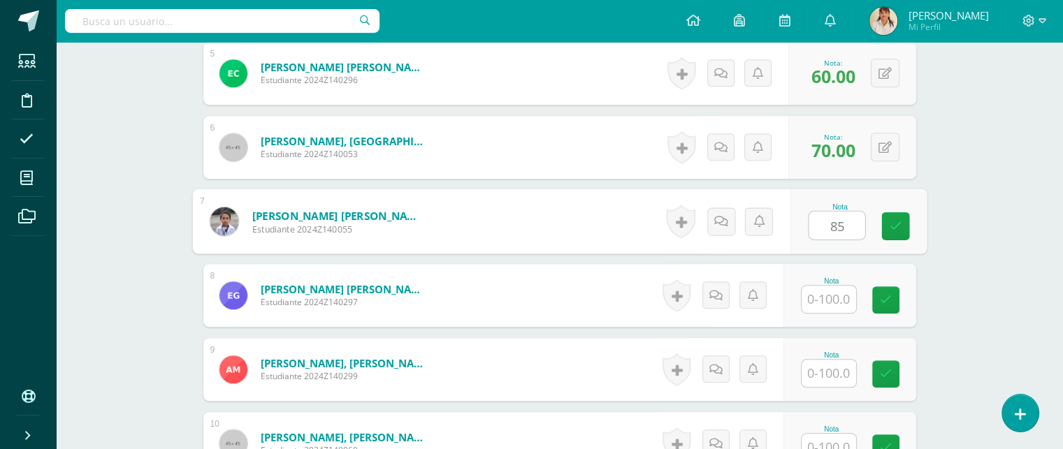
type input "85"
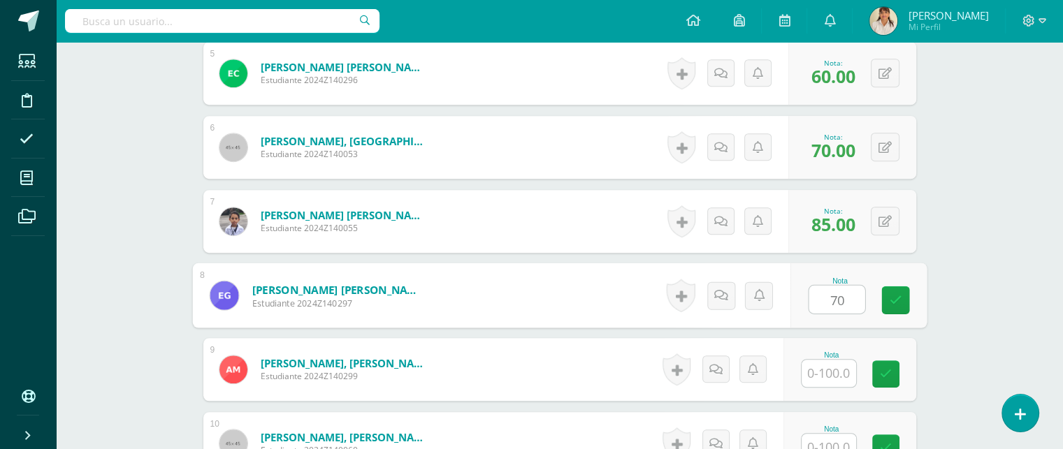
type input "70"
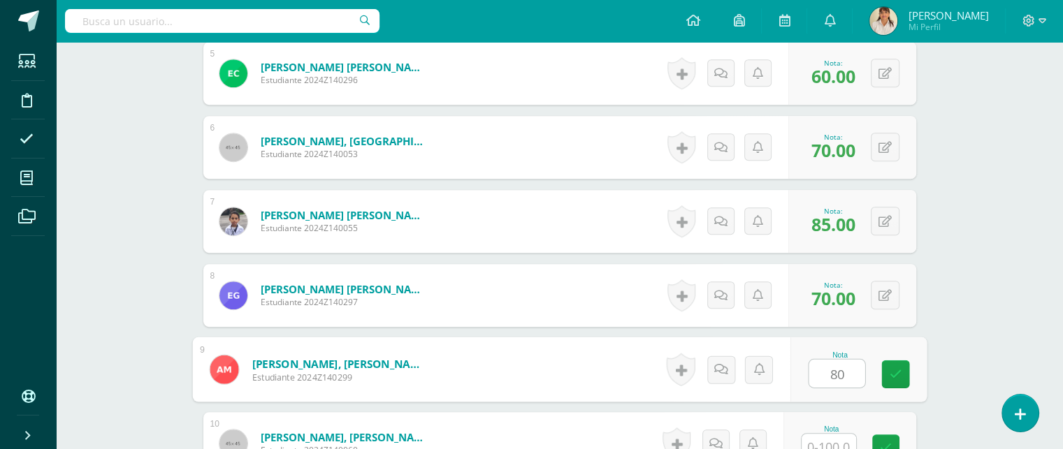
type input "80"
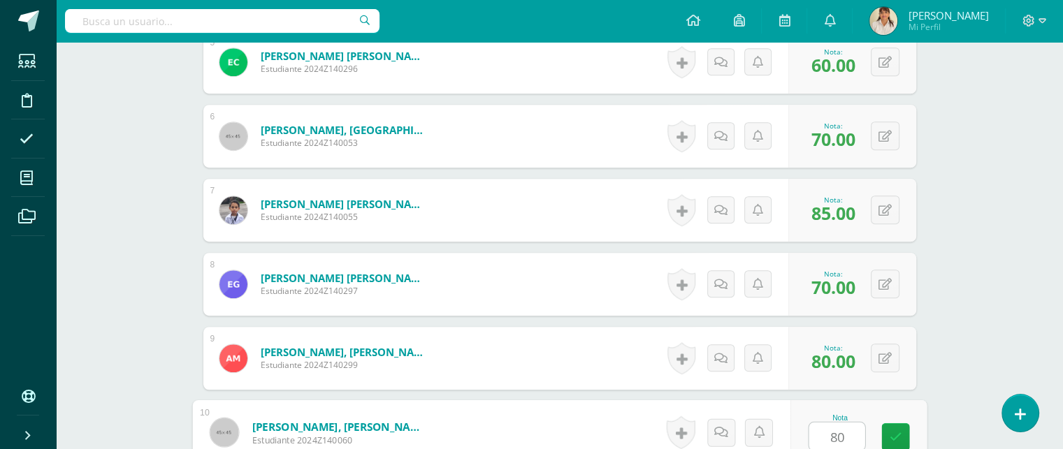
type input "80"
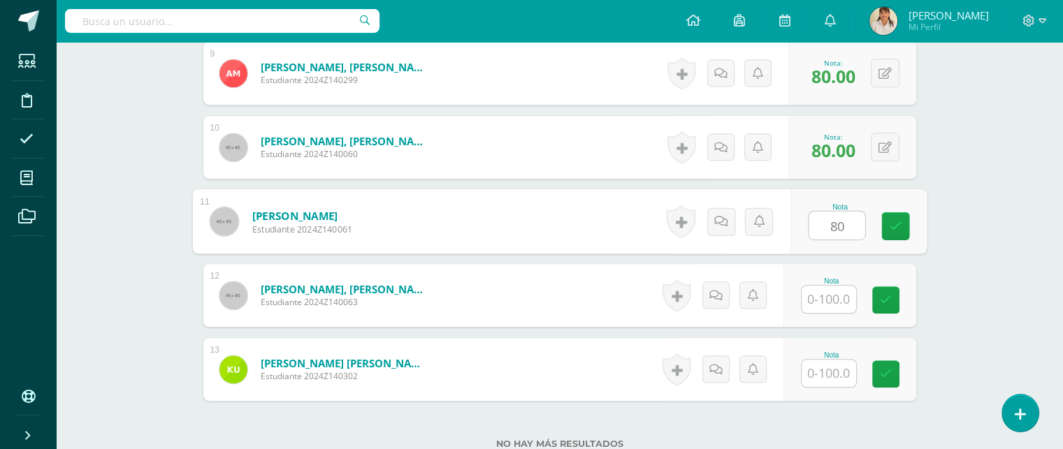
type input "80"
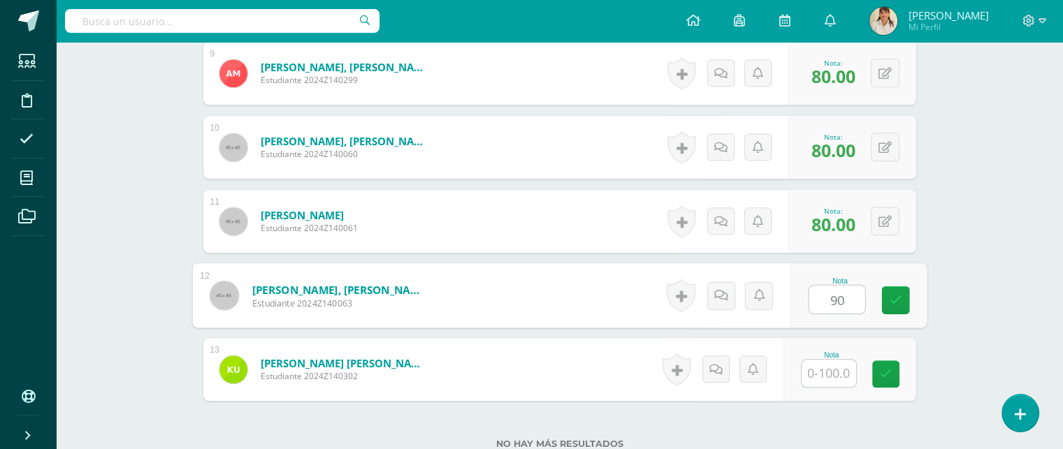
type input "90"
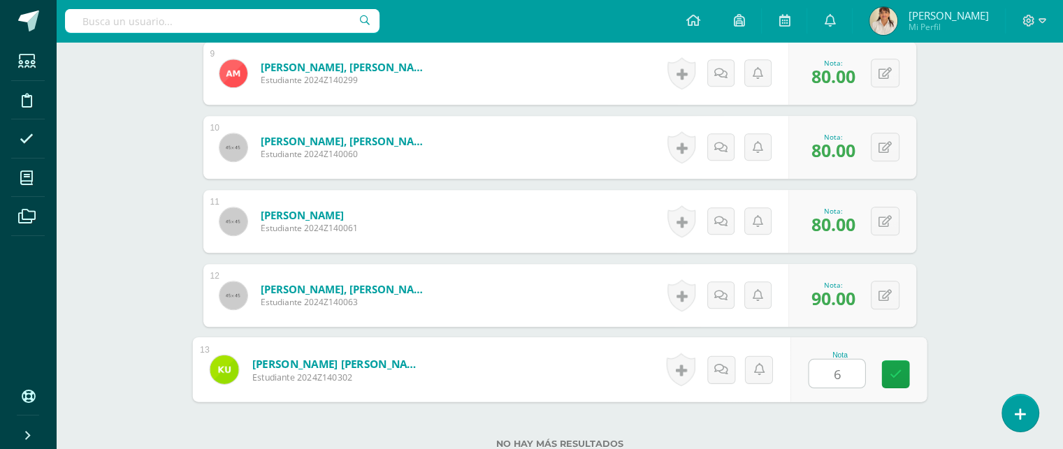
type input "60"
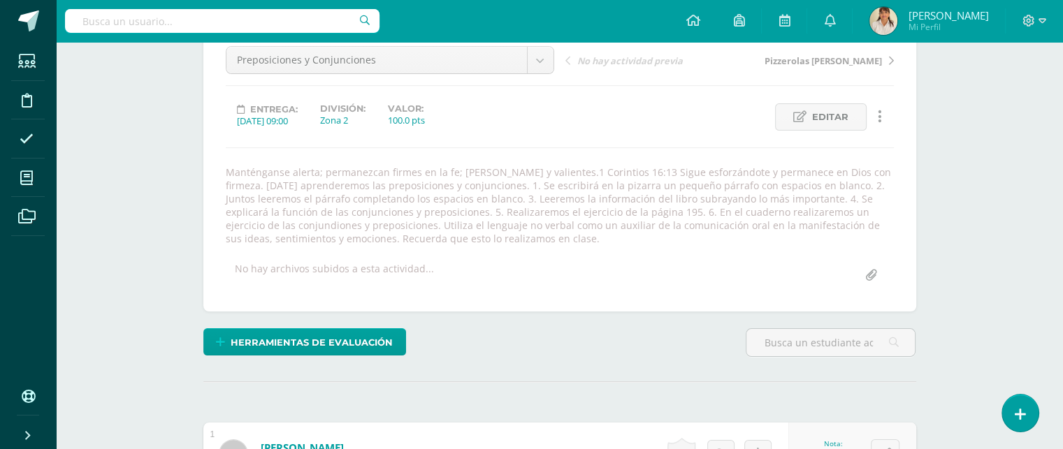
scroll to position [0, 0]
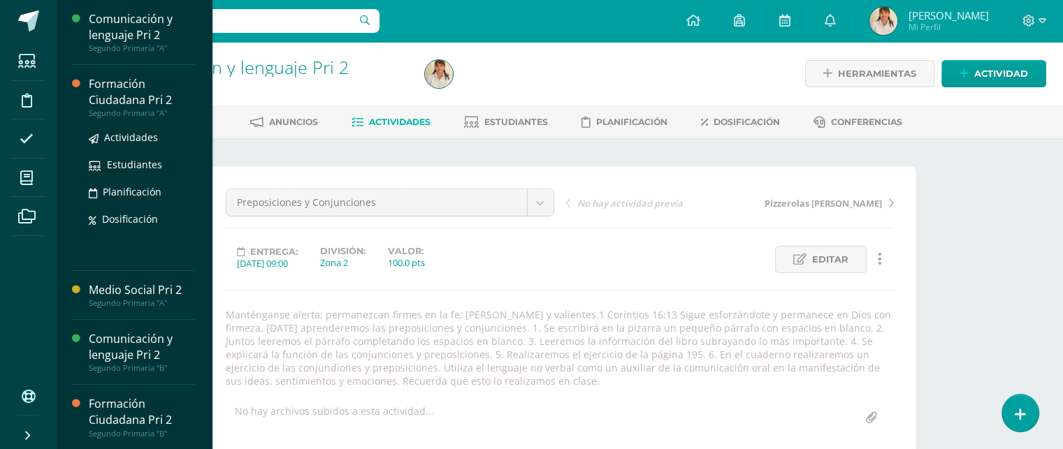
click at [120, 87] on div "Formación Ciudadana Pri 2" at bounding box center [142, 92] width 106 height 32
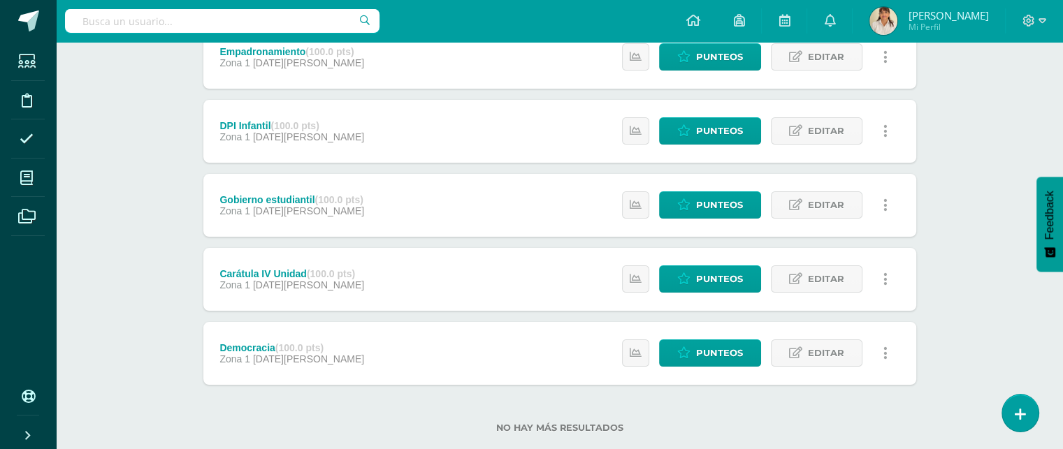
scroll to position [205, 0]
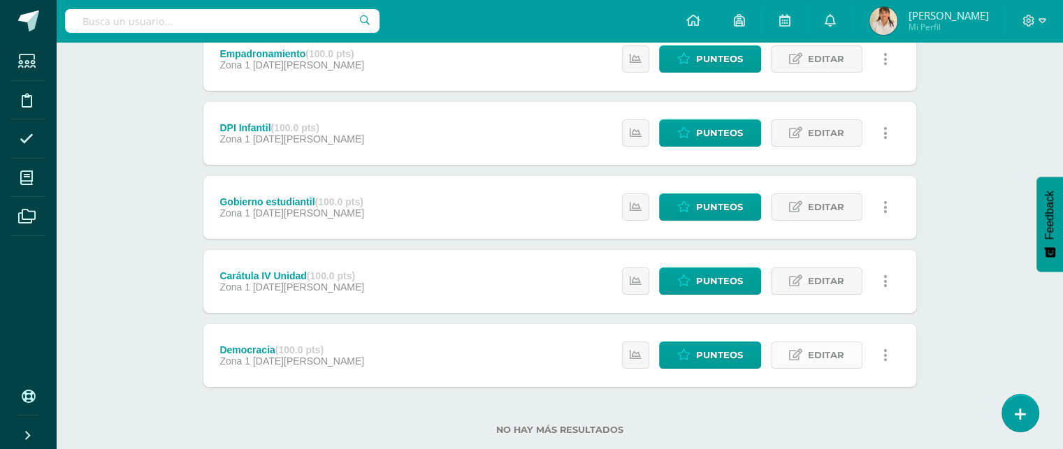
click at [836, 351] on span "Editar" at bounding box center [826, 355] width 36 height 26
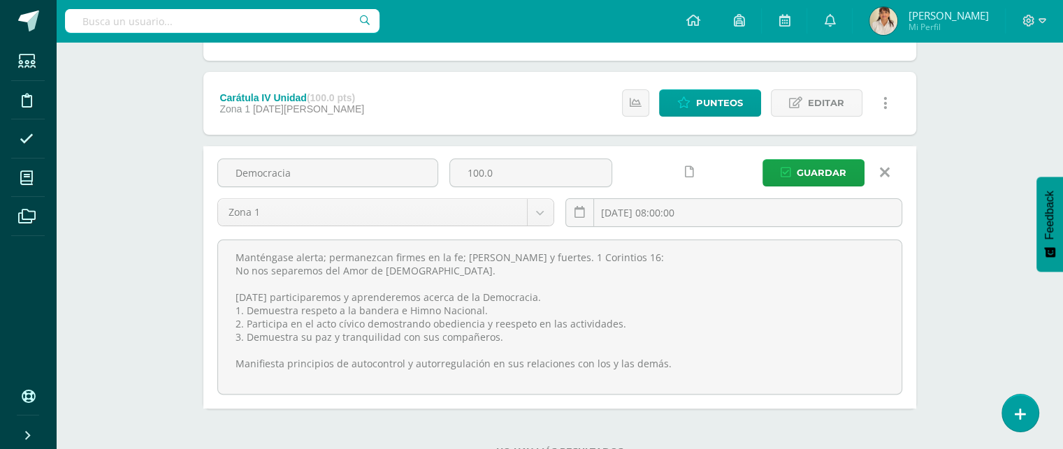
scroll to position [386, 0]
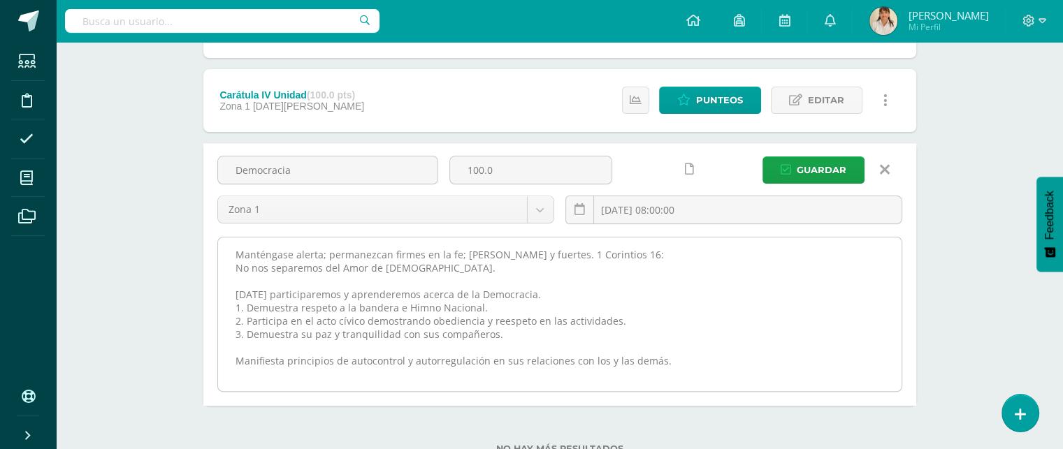
drag, startPoint x: 682, startPoint y: 368, endPoint x: 236, endPoint y: 250, distance: 461.0
click at [236, 250] on textarea "Manténgase alerta; permanezcan firmes en la fe; [PERSON_NAME] y fuertes. 1 Cori…" at bounding box center [559, 315] width 683 height 154
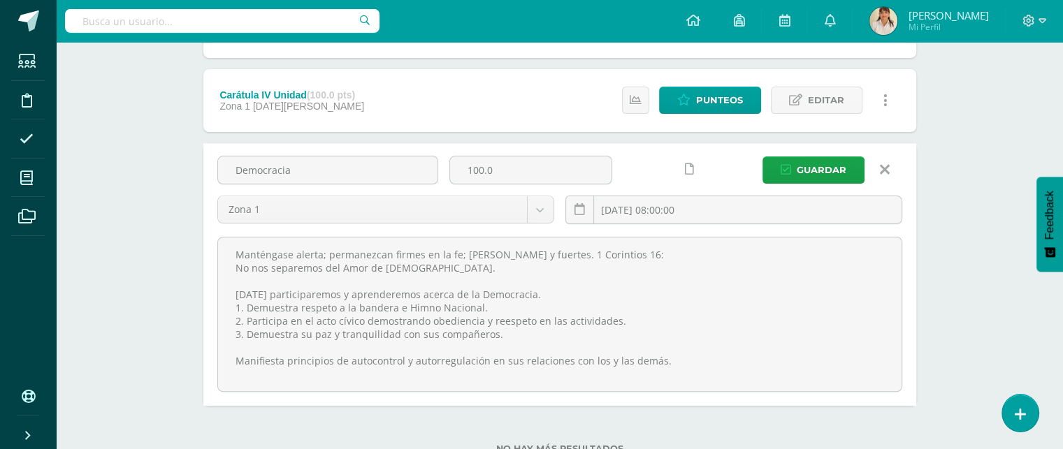
click at [890, 163] on link at bounding box center [885, 170] width 36 height 27
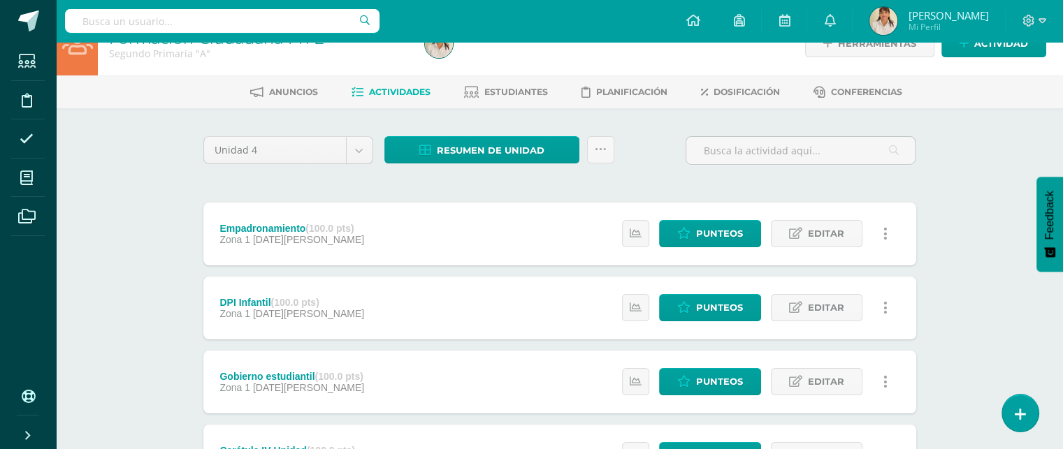
scroll to position [29, 0]
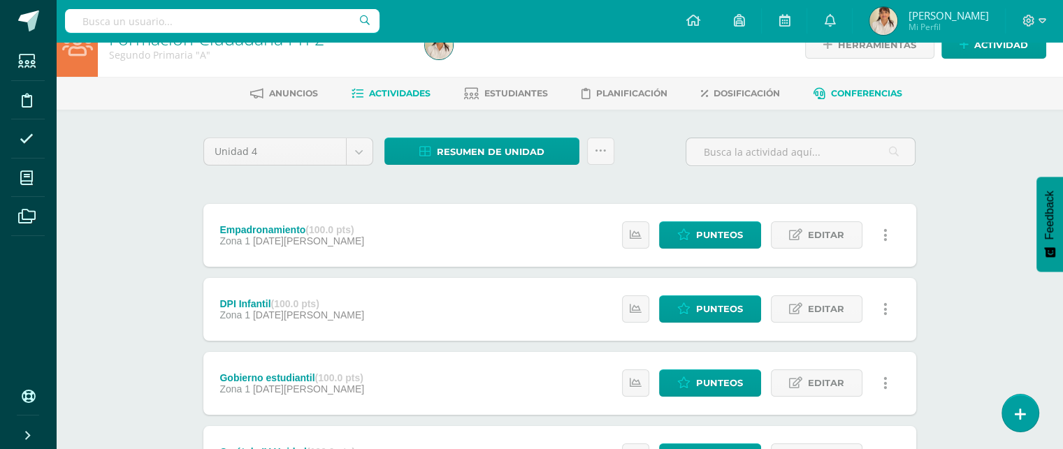
click at [866, 84] on link "Conferencias" at bounding box center [857, 93] width 89 height 22
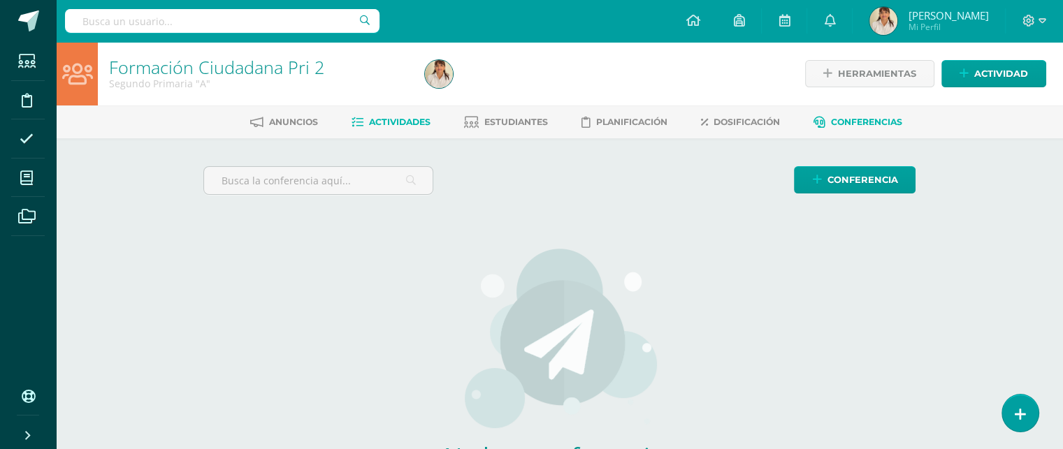
click at [389, 125] on span "Actividades" at bounding box center [399, 122] width 61 height 10
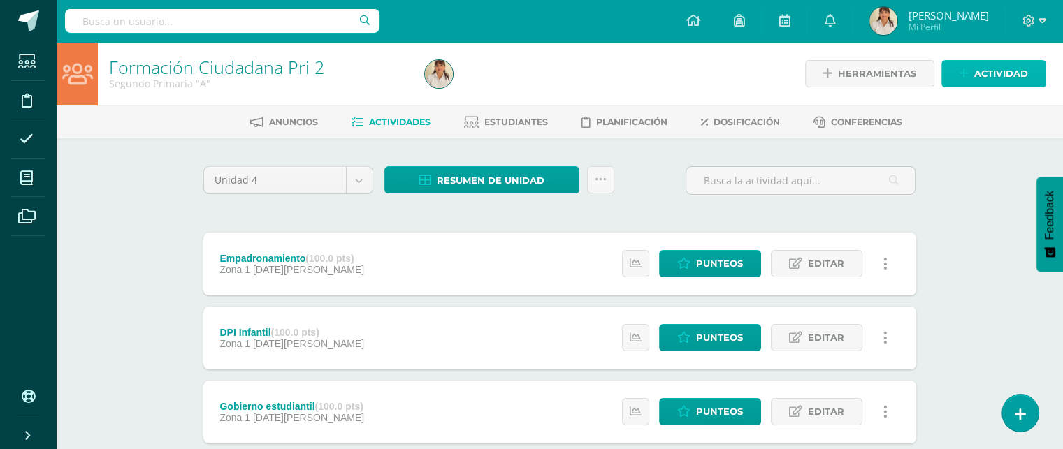
click at [1001, 71] on span "Actividad" at bounding box center [1001, 74] width 54 height 26
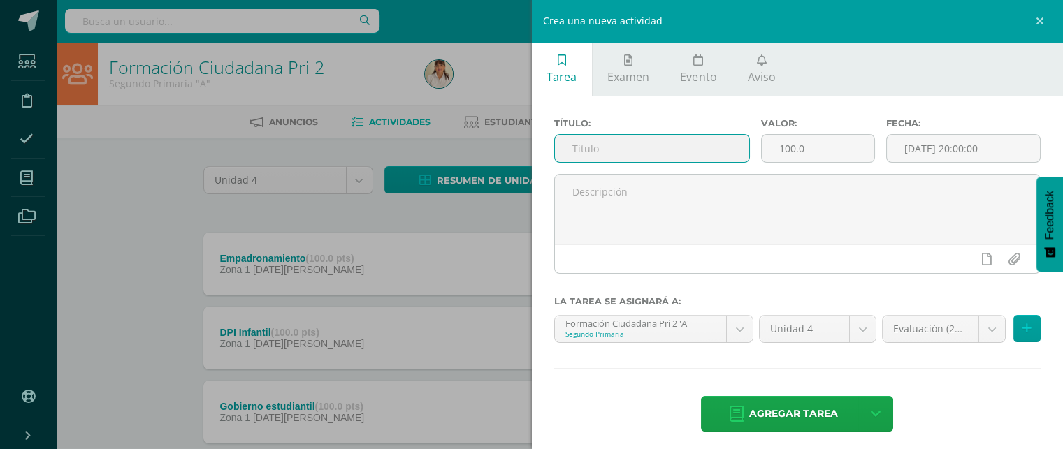
click at [670, 144] on input "text" at bounding box center [652, 148] width 195 height 27
type input "[PERSON_NAME] de corazón"
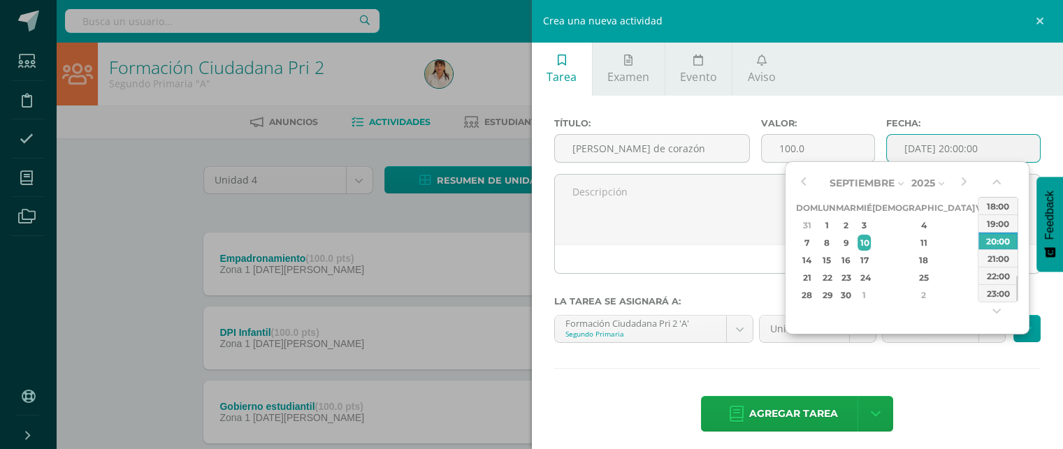
click at [943, 155] on input "[DATE] 20:00:00" at bounding box center [964, 148] width 154 height 27
click at [992, 182] on button "button" at bounding box center [998, 185] width 14 height 21
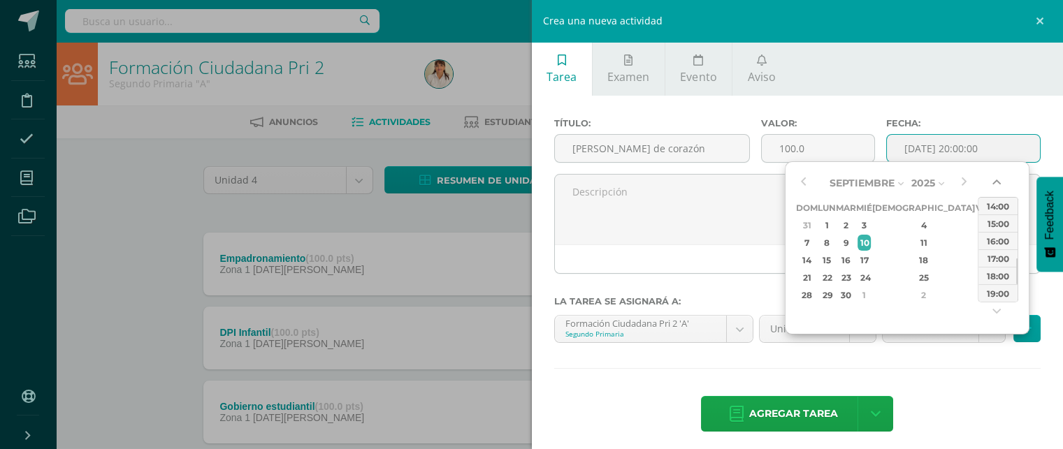
click at [992, 182] on button "button" at bounding box center [998, 185] width 14 height 21
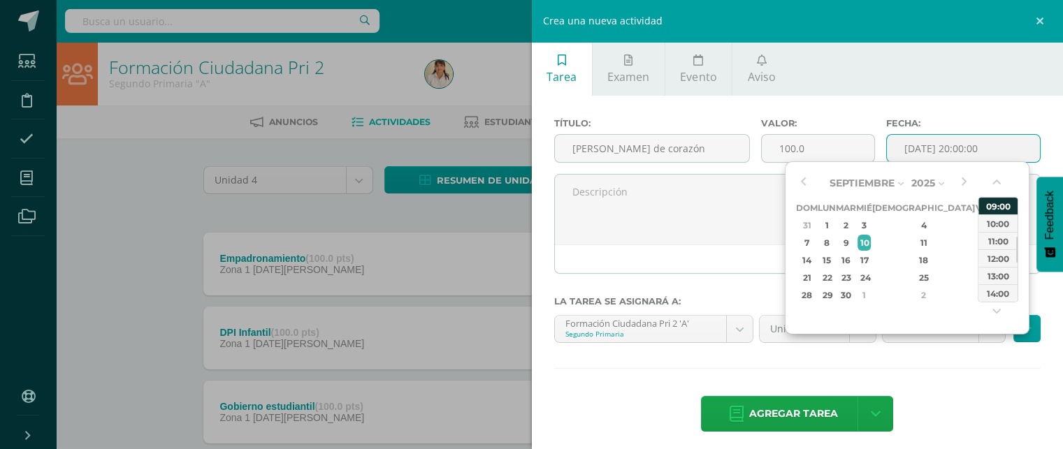
click at [992, 202] on div "09:00" at bounding box center [997, 205] width 39 height 17
type input "2025-09-10 09:00"
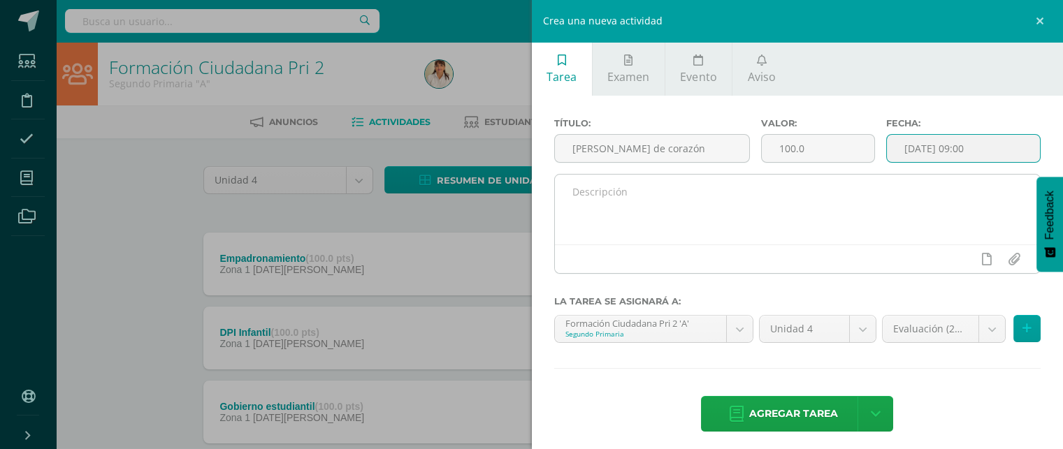
click at [702, 212] on textarea at bounding box center [798, 210] width 486 height 70
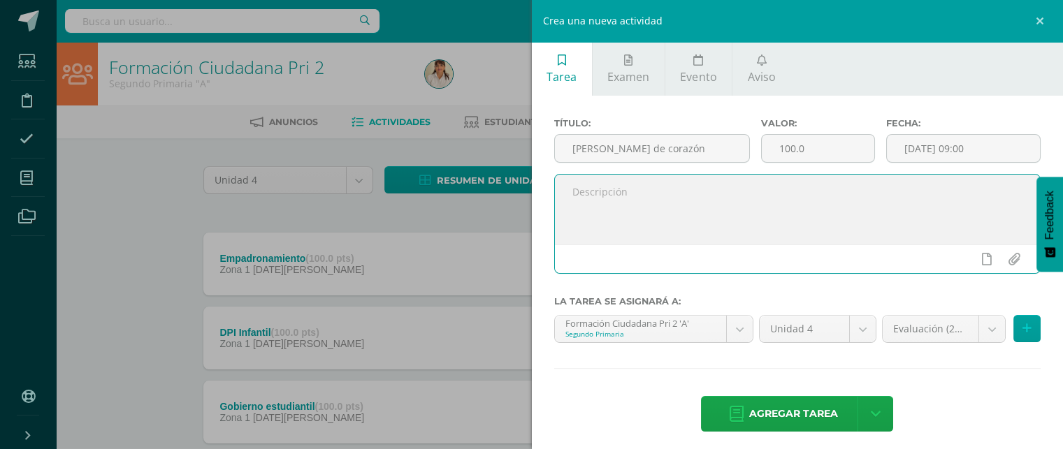
paste textarea "Manténgase alerta; permanezcan firmes en la fe; [PERSON_NAME] y fuertes. 1 Cori…"
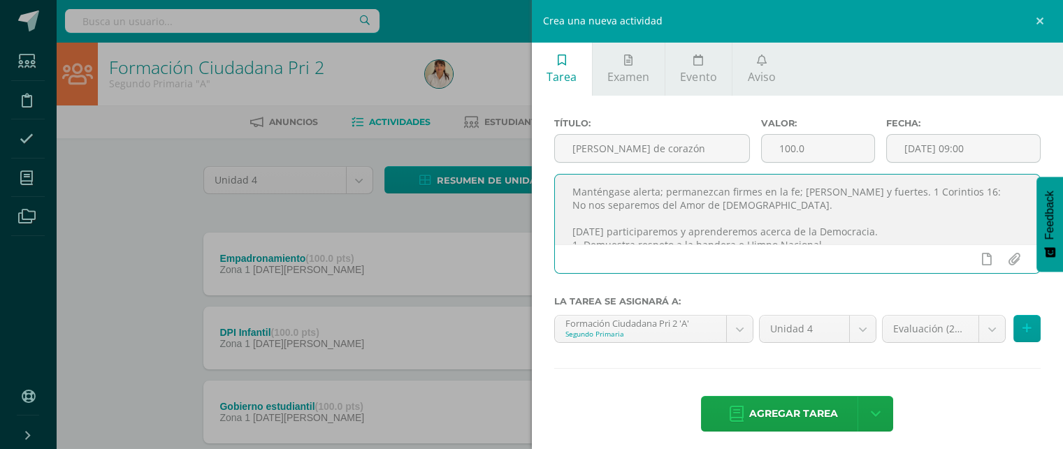
click at [748, 207] on textarea "Manténgase alerta; permanezcan firmes en la fe; [PERSON_NAME] y fuertes. 1 Cori…" at bounding box center [798, 210] width 486 height 70
click at [852, 231] on textarea "Manténgase alerta; permanezcan firmes en la fe; sean valientes y fuertes. 1 Cor…" at bounding box center [798, 210] width 486 height 70
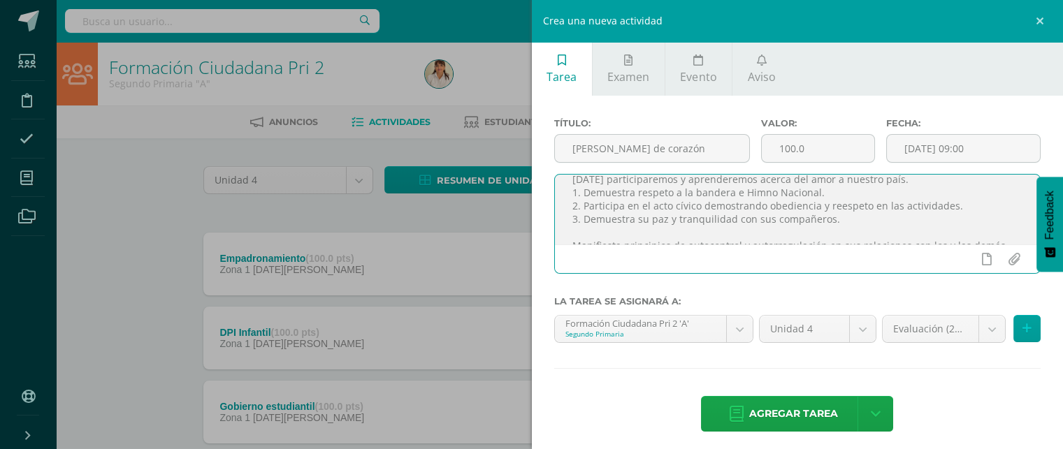
scroll to position [43, 0]
click at [839, 216] on textarea "Manténgase alerta; permanezcan firmes en la fe; sean valientes y fuertes. 1 Cor…" at bounding box center [798, 210] width 486 height 70
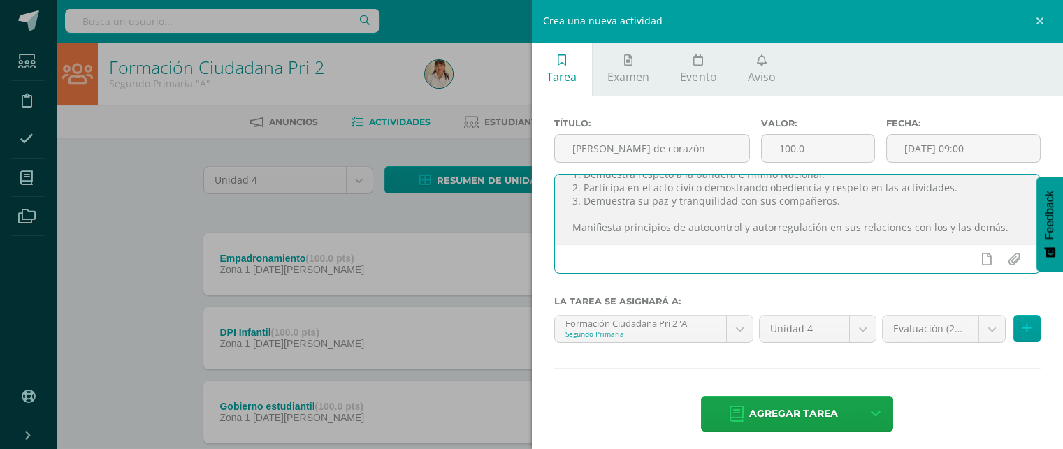
click at [1006, 225] on textarea "Manténgase alerta; permanezcan firmes en la fe; [PERSON_NAME] y fuertes. 1 Cori…" at bounding box center [798, 210] width 486 height 70
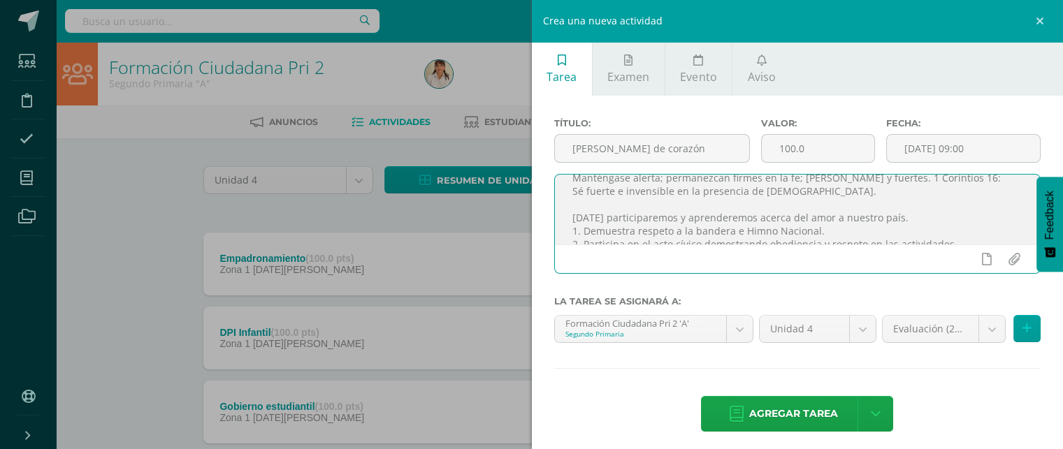
scroll to position [0, 0]
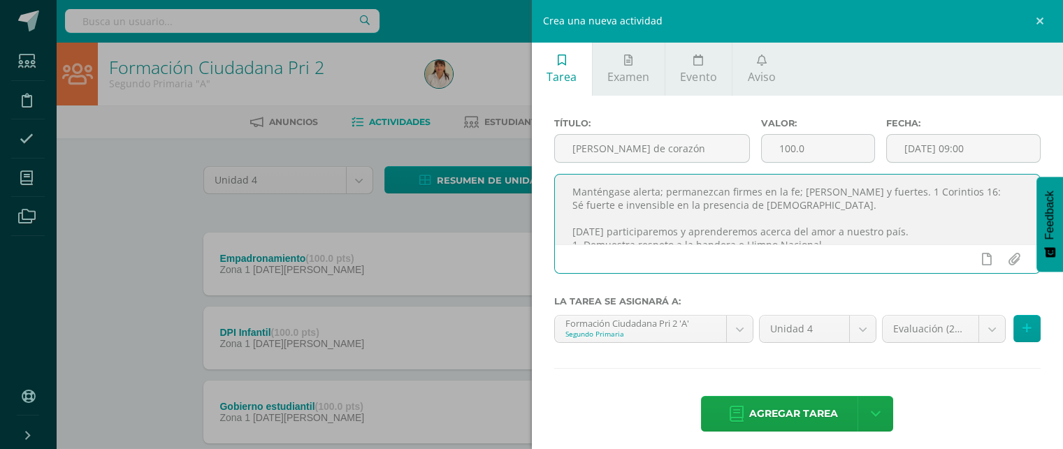
drag, startPoint x: 1006, startPoint y: 225, endPoint x: 569, endPoint y: 186, distance: 438.5
click at [569, 186] on textarea "Manténgase alerta; permanezcan firmes en la fe; [PERSON_NAME] y fuertes. 1 Cori…" at bounding box center [798, 210] width 486 height 70
type textarea "Manténgase alerta; permanezcan firmes en la fe; [PERSON_NAME] y fuertes. 1 Cori…"
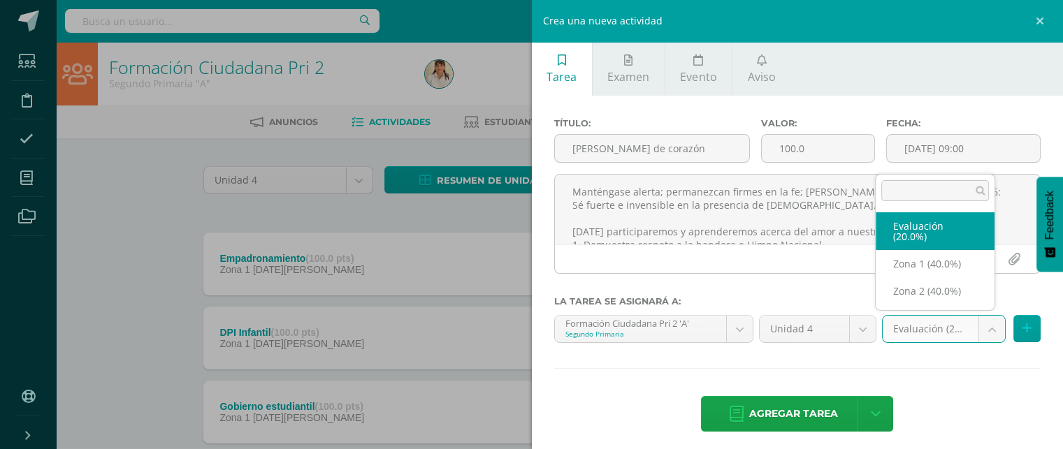
click at [977, 324] on body "Estudiantes Disciplina Asistencia Mis cursos Archivos Soporte Ayuda Reportar un…" at bounding box center [531, 342] width 1063 height 685
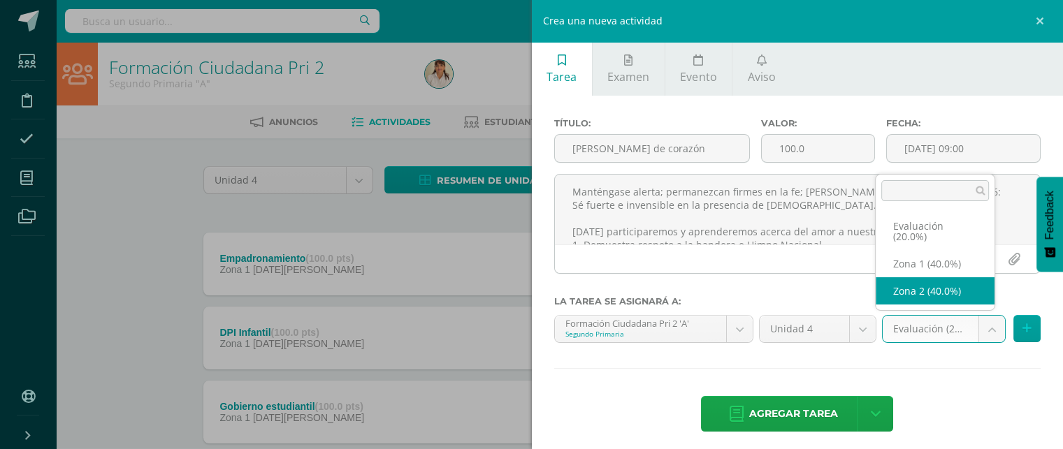
select select "27569"
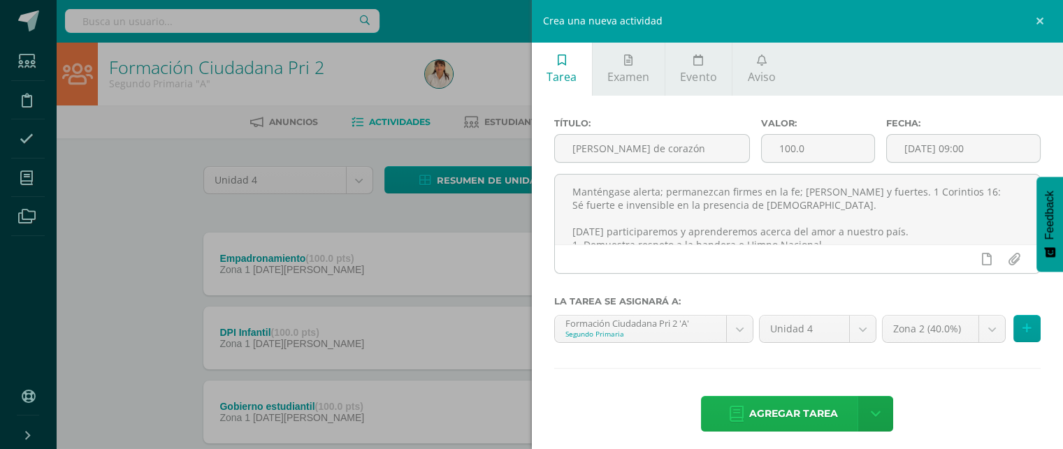
click at [785, 412] on span "Agregar tarea" at bounding box center [793, 414] width 89 height 34
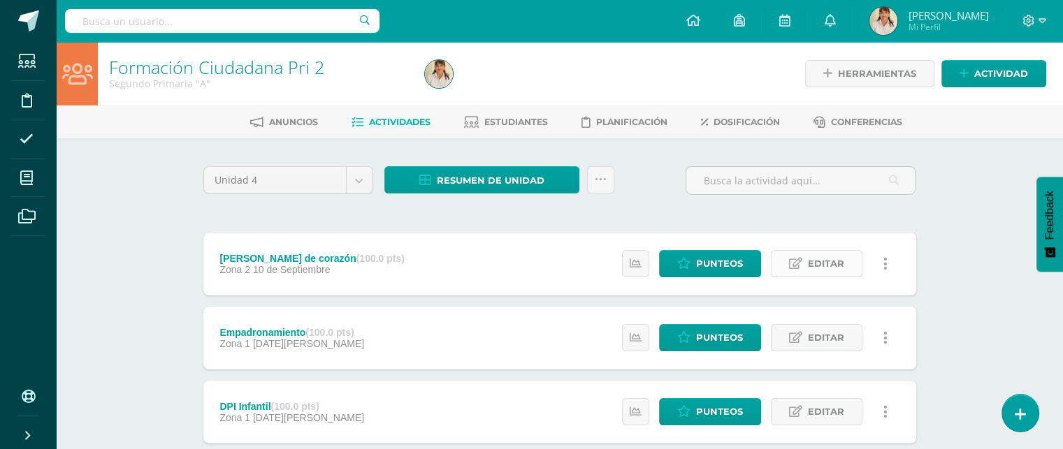
click at [832, 261] on span "Editar" at bounding box center [826, 264] width 36 height 26
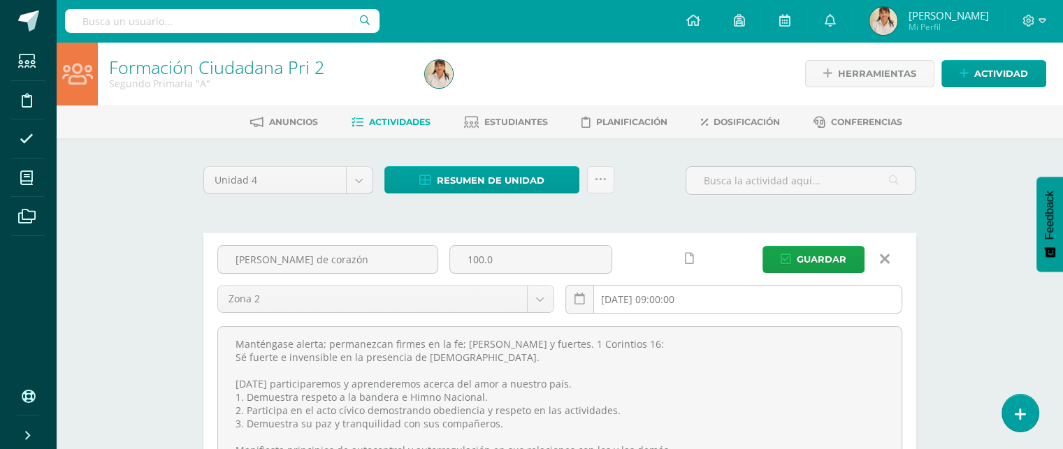
click at [651, 306] on input "[DATE] 09:00:00" at bounding box center [733, 299] width 335 height 27
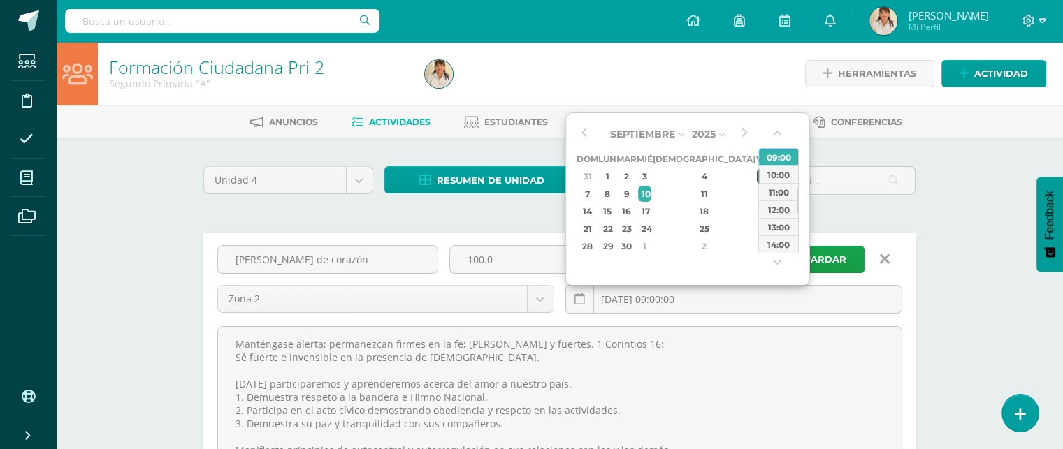
click at [757, 175] on div "5" at bounding box center [763, 176] width 13 height 16
type input "[DATE] 09:00"
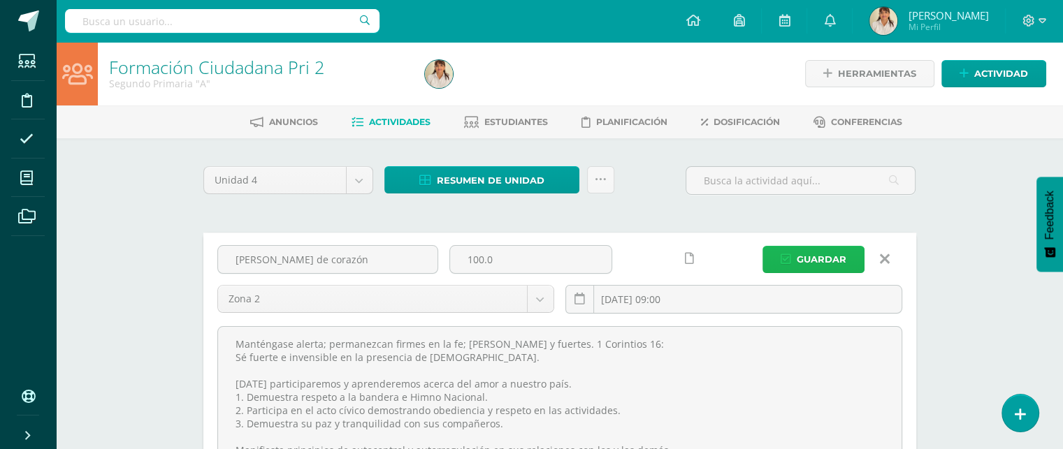
click at [836, 260] on span "Guardar" at bounding box center [822, 260] width 50 height 26
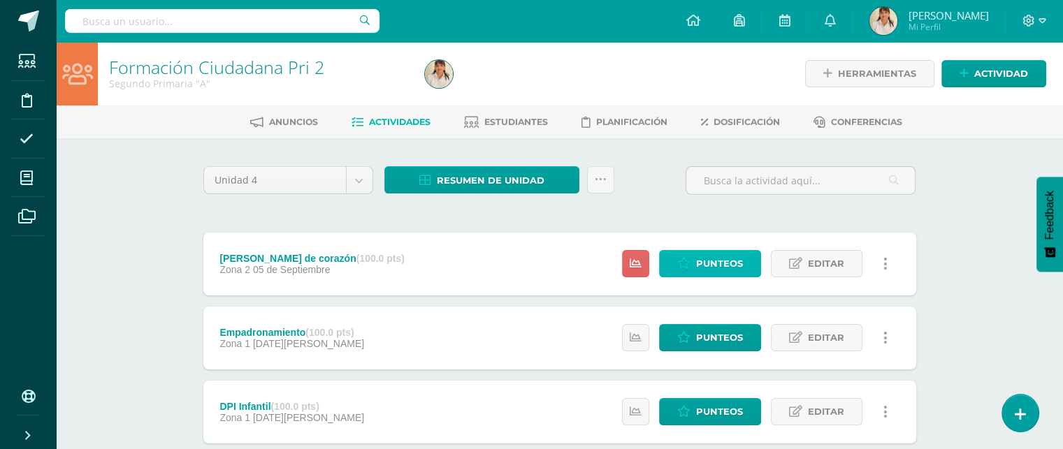
click at [723, 268] on span "Punteos" at bounding box center [719, 264] width 47 height 26
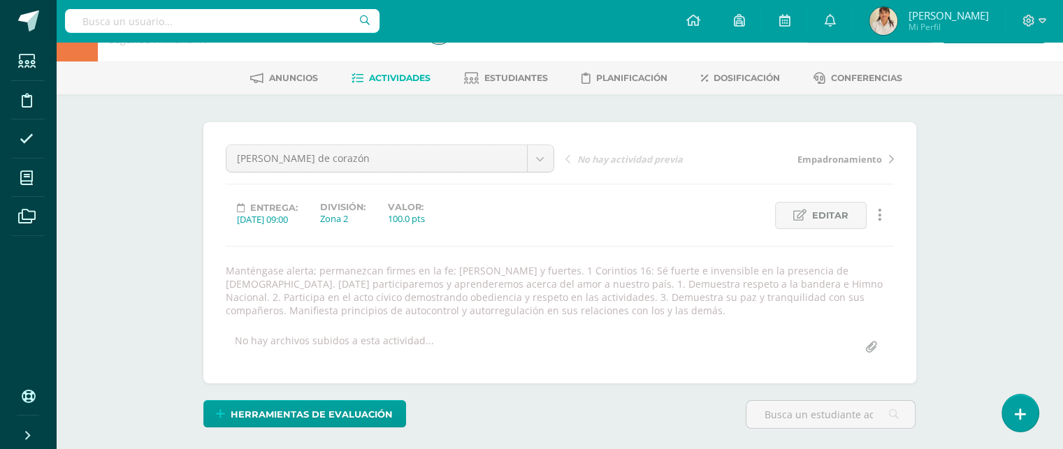
scroll to position [39, 0]
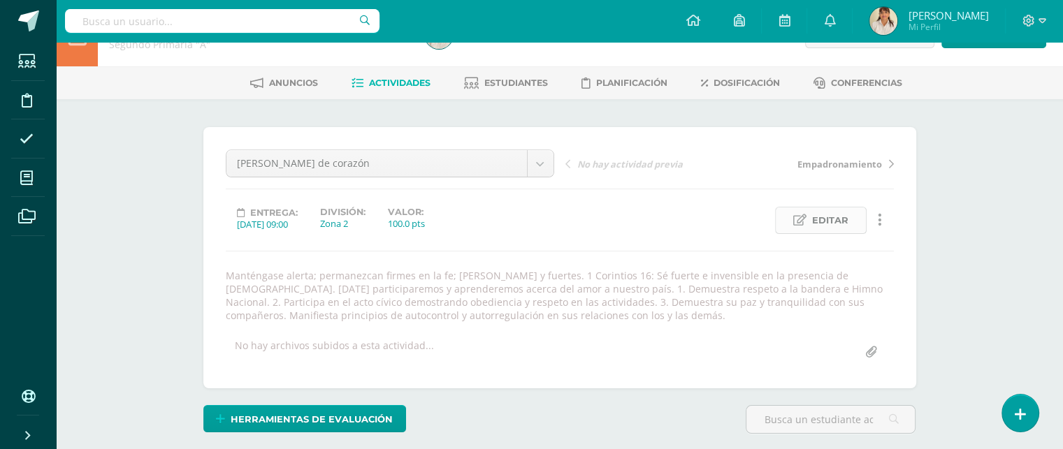
click at [833, 213] on span "Editar" at bounding box center [830, 221] width 36 height 26
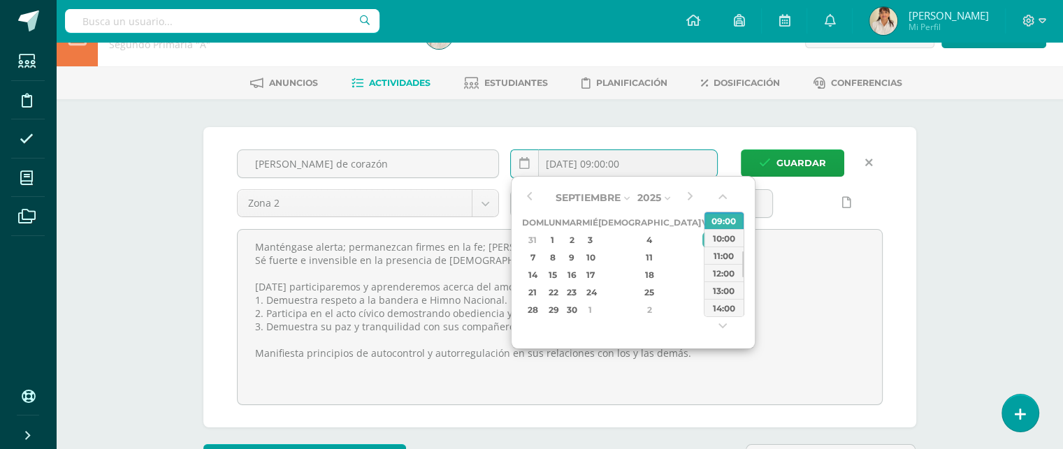
click at [674, 172] on input "2025-09-05 09:00:00" at bounding box center [614, 163] width 206 height 27
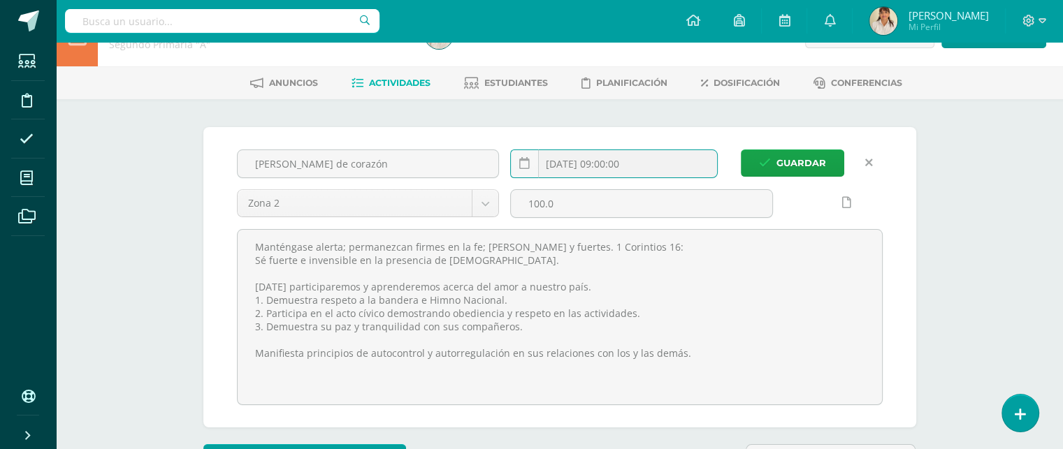
click at [674, 172] on input "2025-09-05 09:00:00" at bounding box center [614, 163] width 206 height 27
click at [654, 162] on input "2025-09-05 09:00:00" at bounding box center [614, 163] width 206 height 27
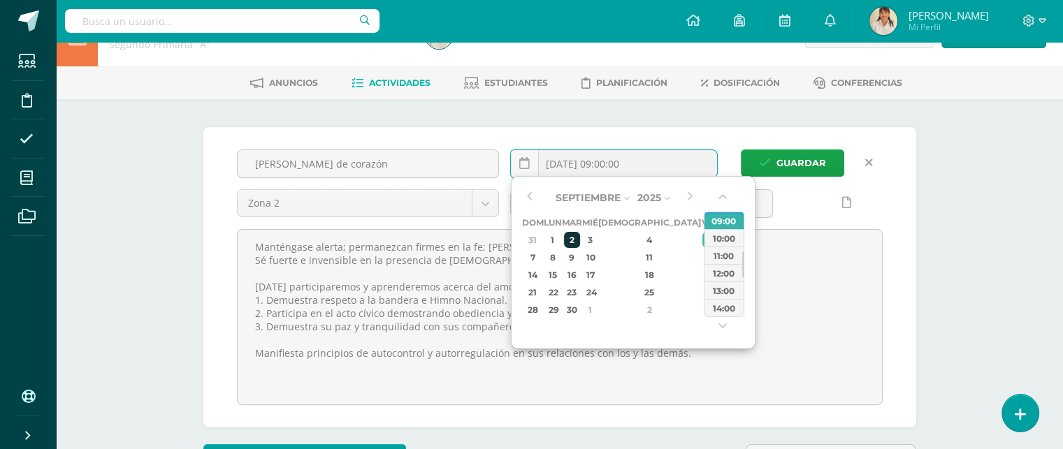
click at [580, 237] on div "2" at bounding box center [572, 240] width 16 height 16
type input "2025-09-02 09:00"
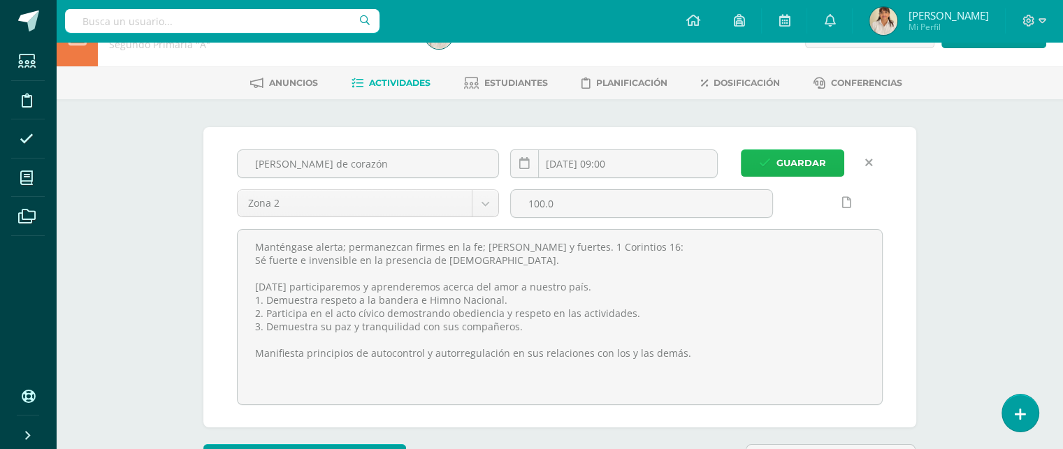
click at [783, 162] on span "Guardar" at bounding box center [801, 163] width 50 height 26
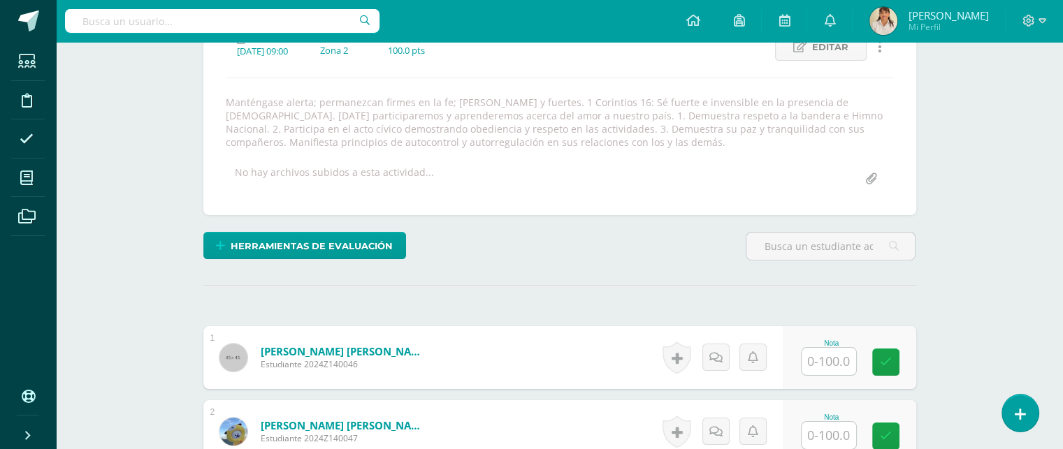
scroll to position [212, 0]
click at [834, 359] on input "text" at bounding box center [828, 361] width 55 height 27
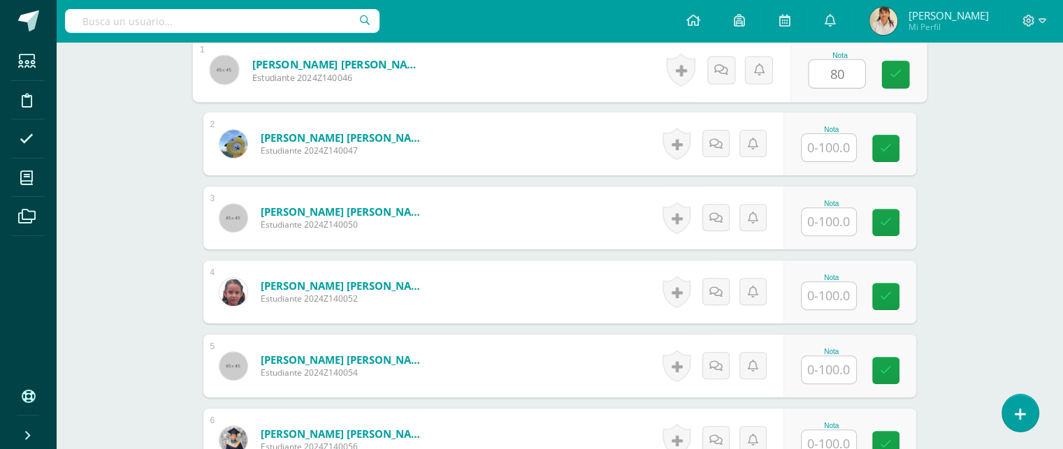
scroll to position [503, 0]
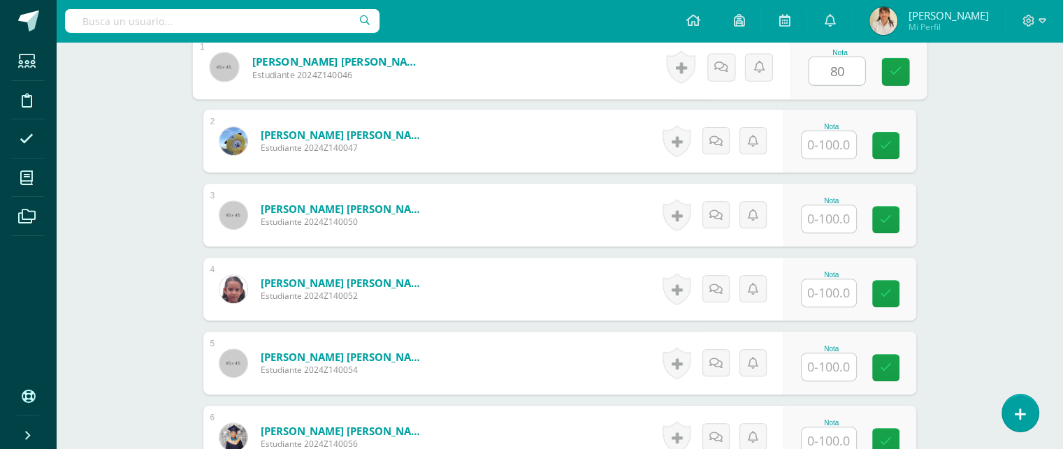
type input "80"
click at [841, 139] on input "text" at bounding box center [828, 144] width 55 height 27
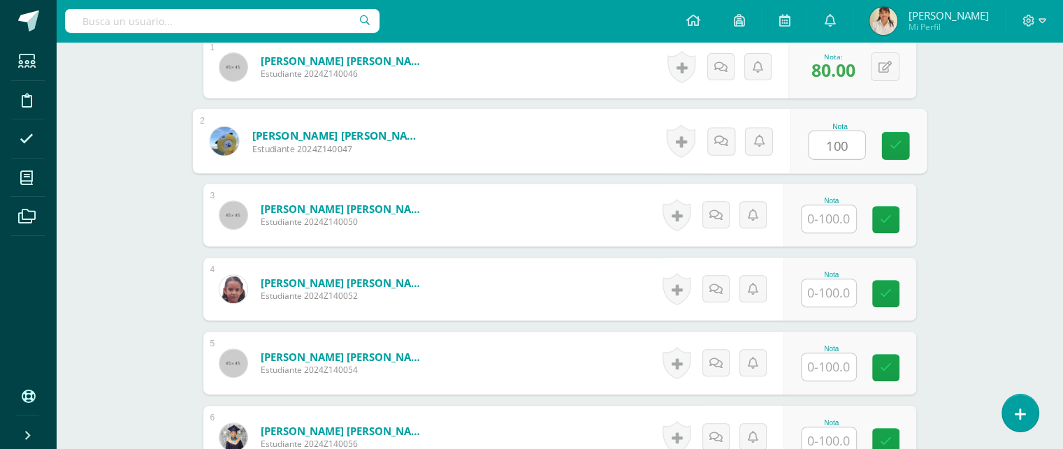
type input "100"
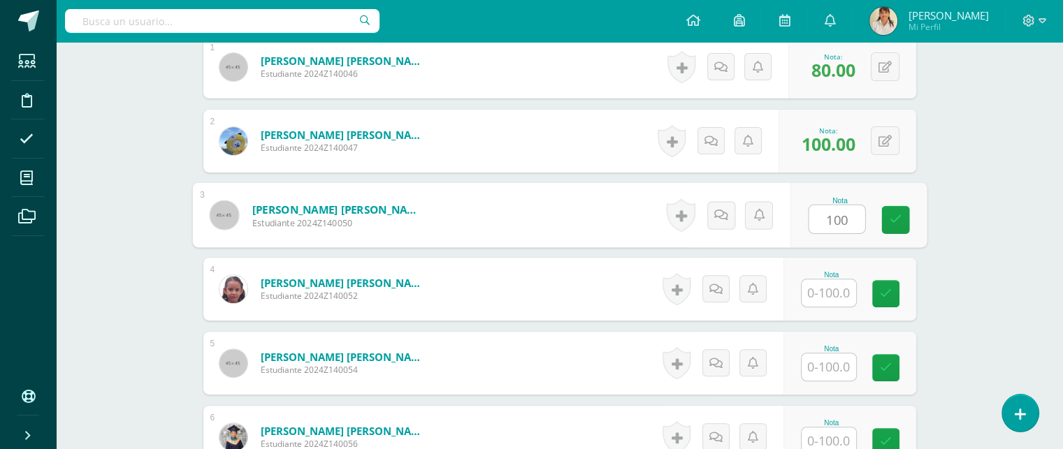
type input "100"
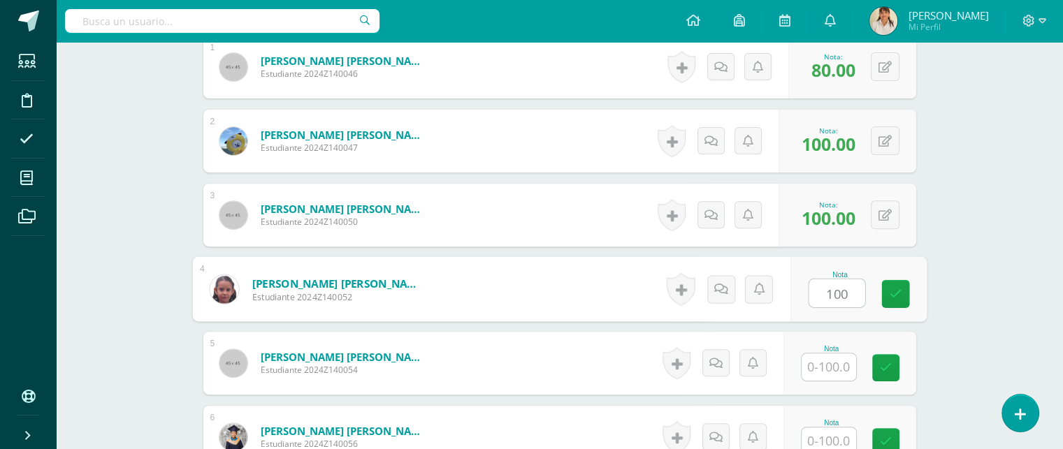
type input "100"
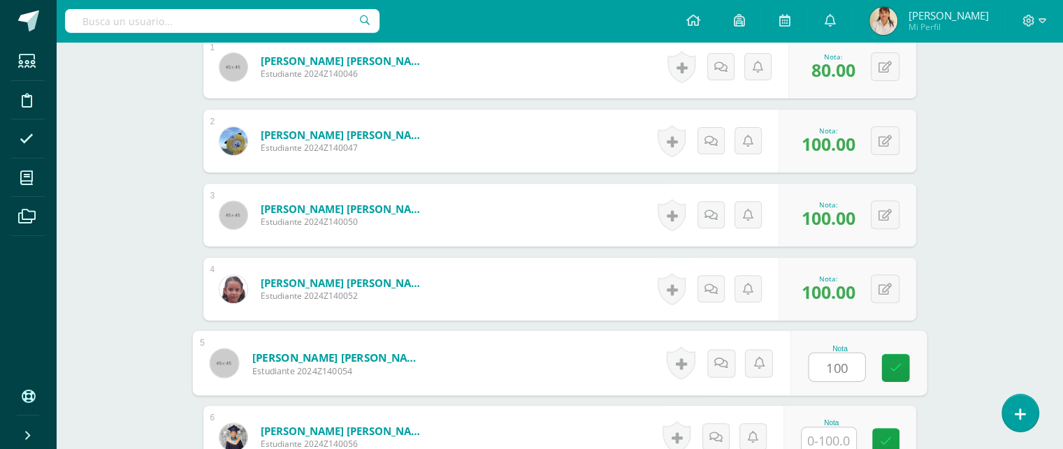
type input "100"
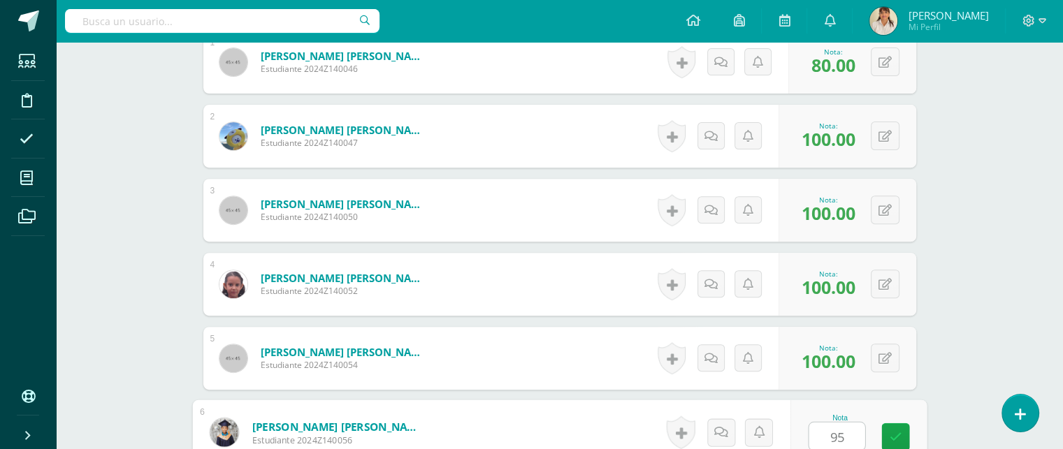
type input "95"
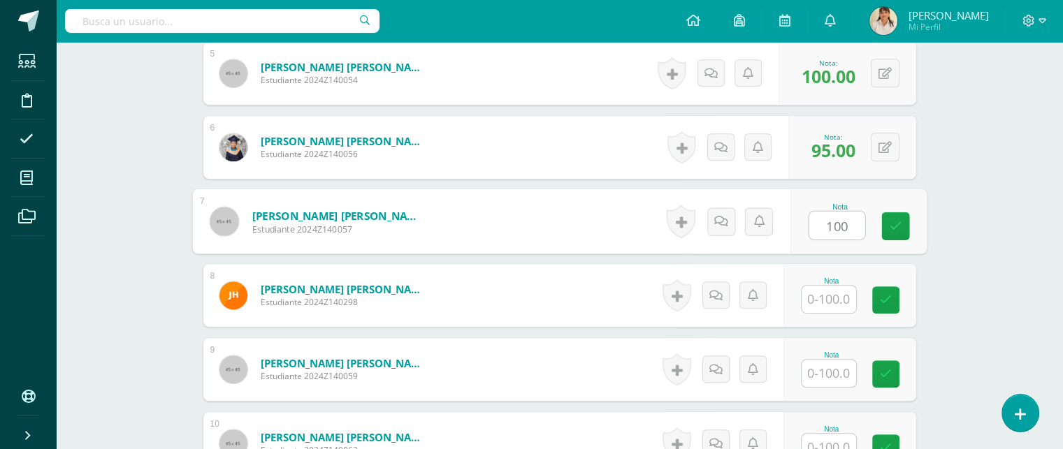
type input "100"
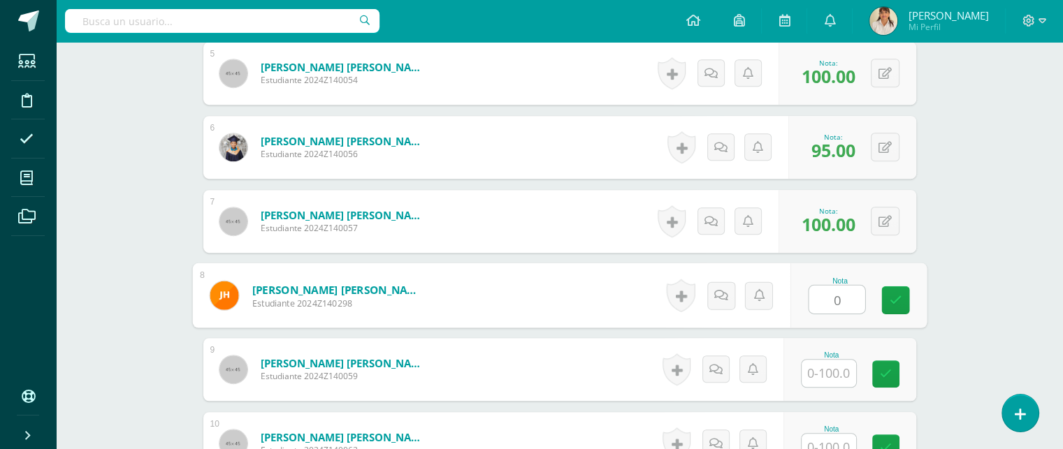
type input "0"
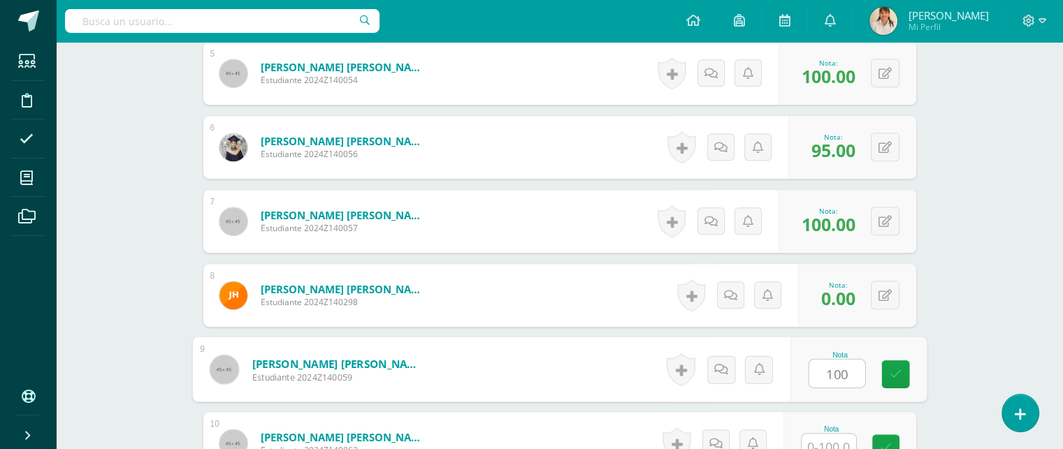
type input "100"
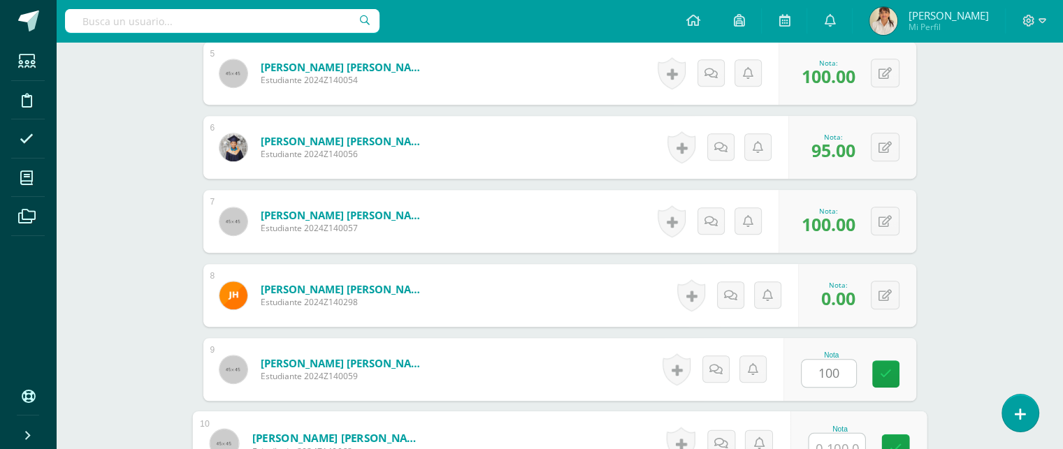
scroll to position [804, 0]
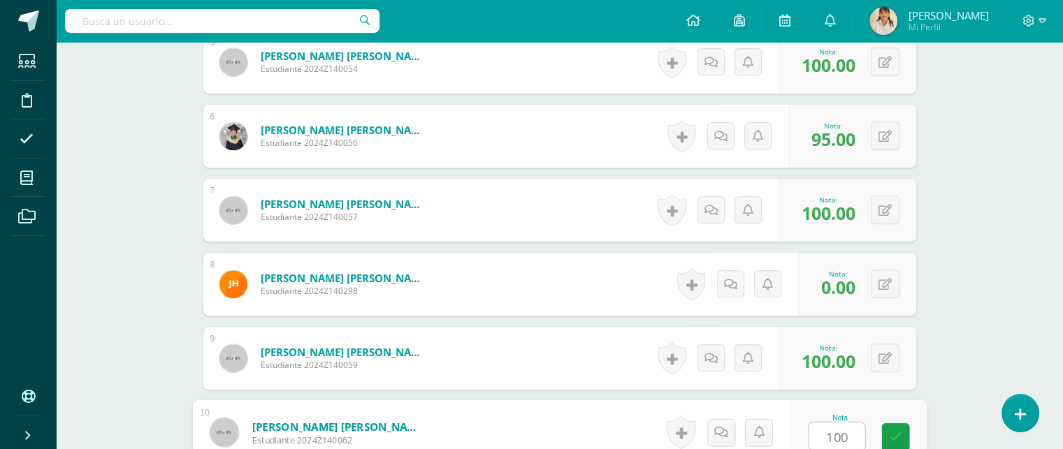
type input "100"
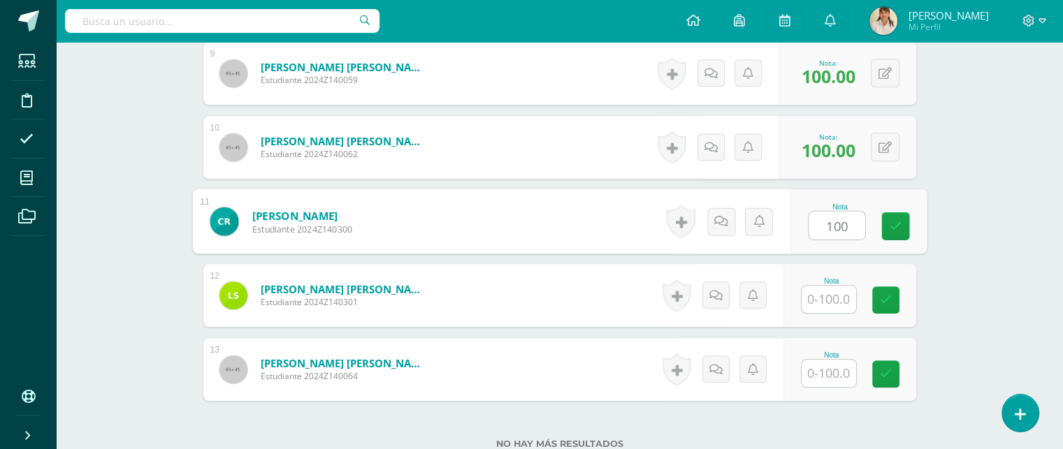
type input "100"
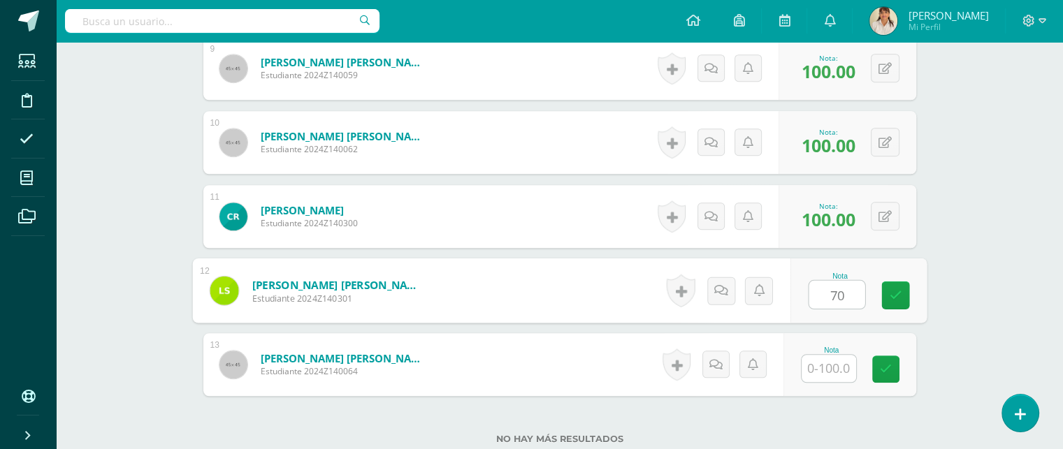
scroll to position [1201, 0]
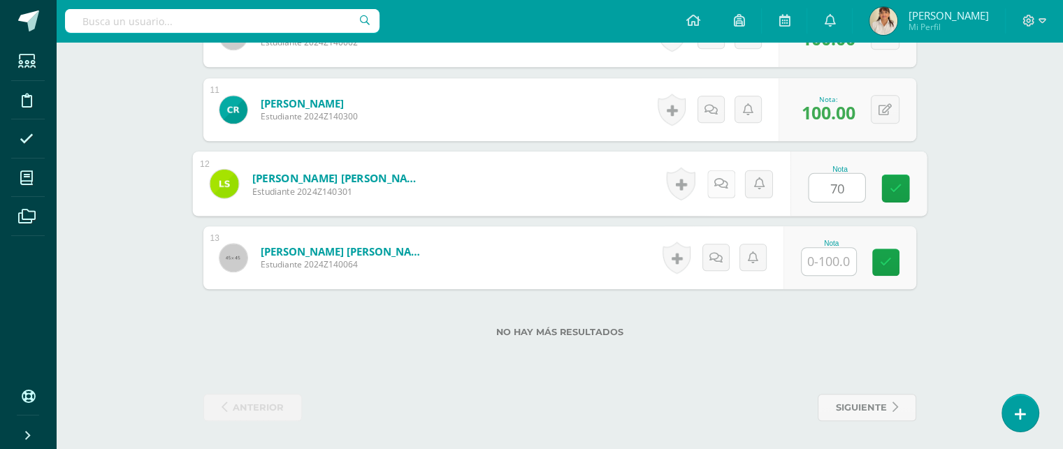
type input "70"
click at [716, 177] on icon at bounding box center [720, 183] width 14 height 12
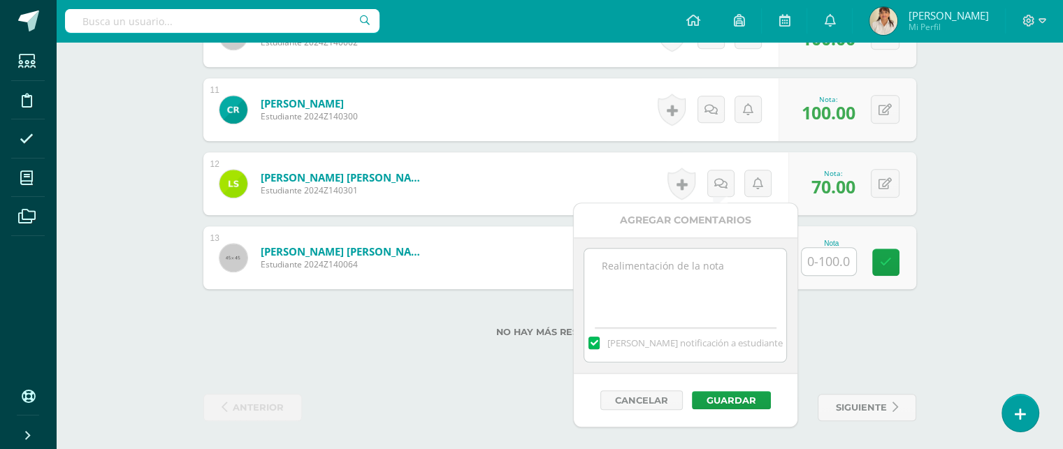
click at [630, 283] on textarea at bounding box center [685, 284] width 202 height 70
type textarea "Te pones a hablar, les quitas la atención a tus compañeros y no dejas que ellos…"
click at [716, 391] on button "Guardar" at bounding box center [731, 400] width 79 height 18
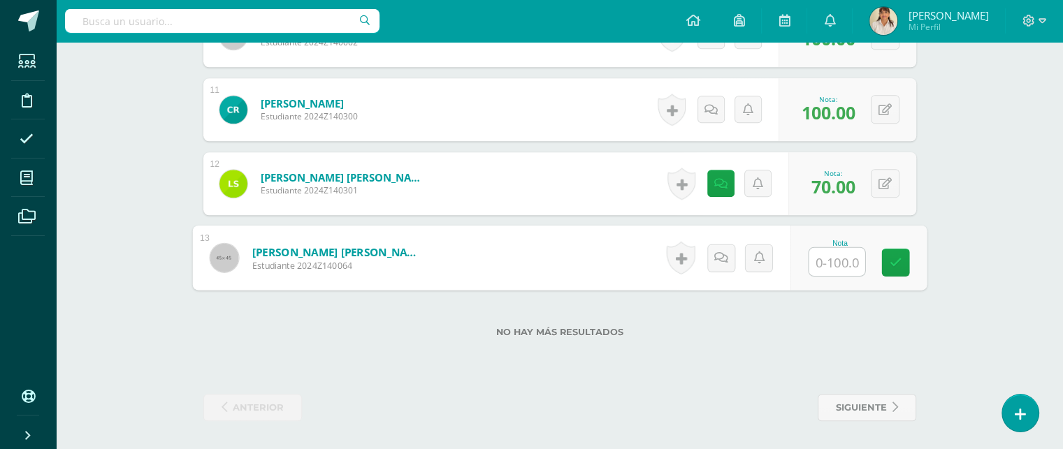
click at [834, 256] on input "text" at bounding box center [836, 262] width 56 height 28
type input "100"
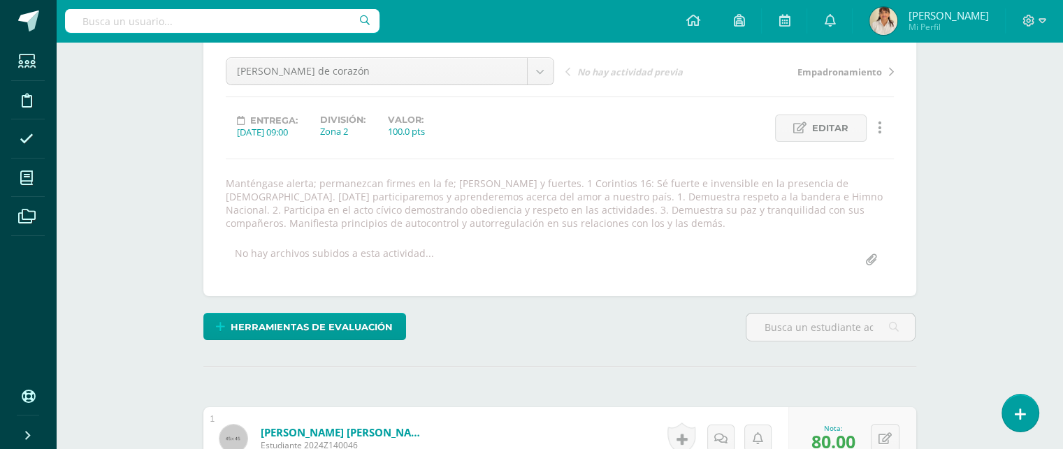
scroll to position [0, 0]
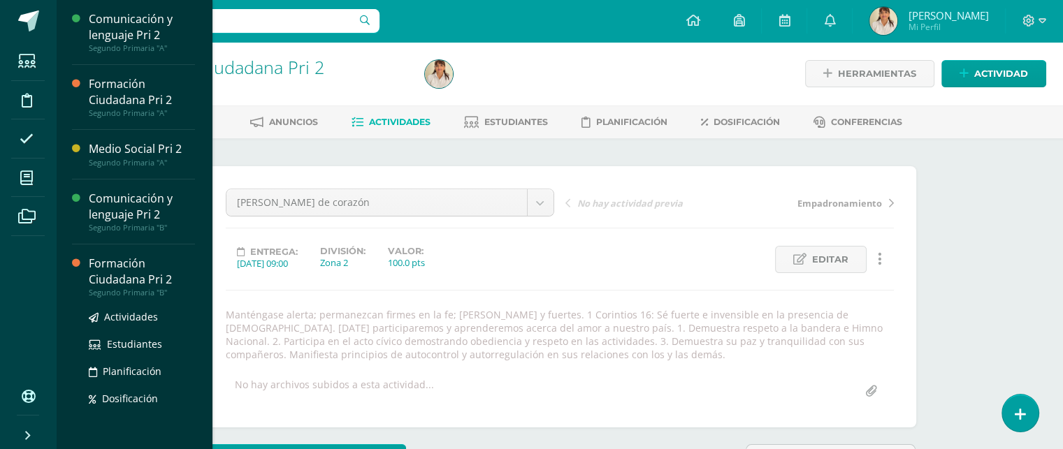
click at [120, 270] on div "Formación Ciudadana Pri 2" at bounding box center [142, 272] width 106 height 32
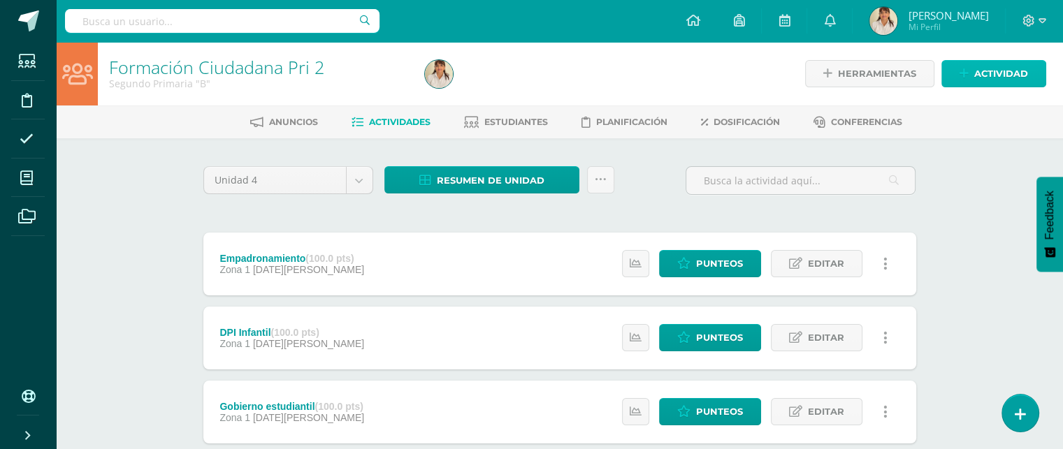
click at [1008, 68] on span "Actividad" at bounding box center [1001, 74] width 54 height 26
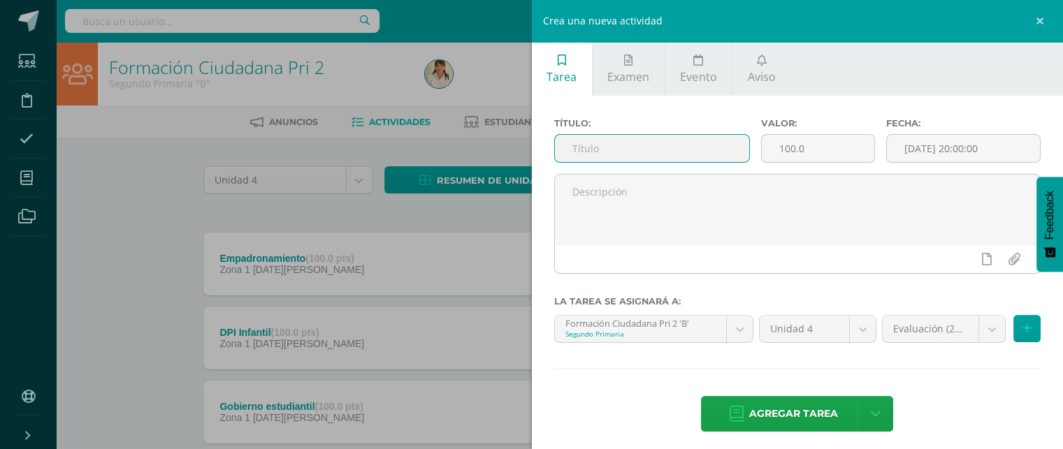
click at [627, 145] on input "text" at bounding box center [652, 148] width 195 height 27
type input "[PERSON_NAME] de corazón"
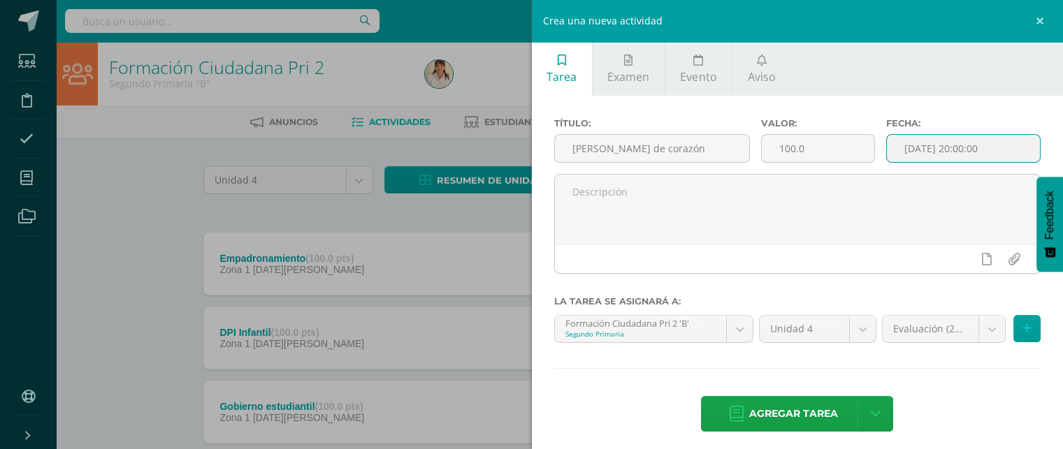
click at [948, 148] on input "[DATE] 20:00:00" at bounding box center [964, 148] width 154 height 27
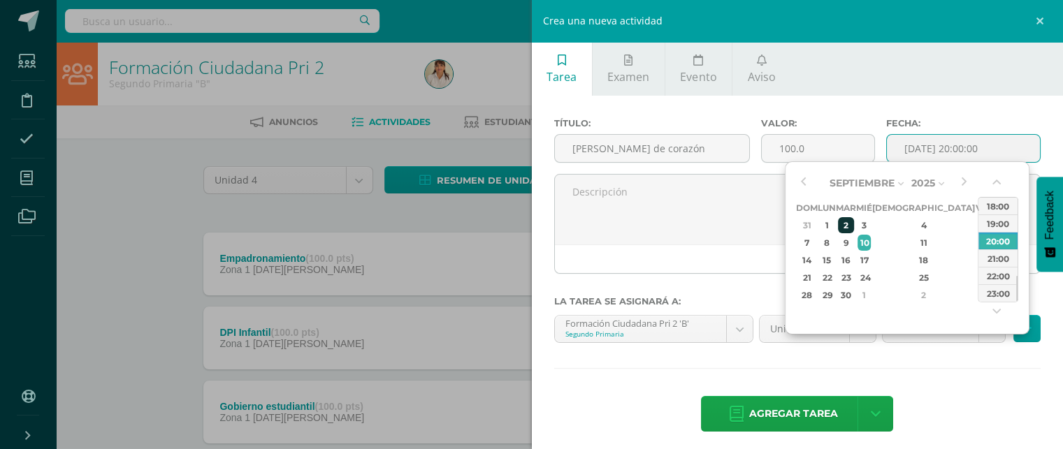
click at [854, 222] on div "2" at bounding box center [846, 225] width 16 height 16
click at [996, 182] on button "button" at bounding box center [998, 185] width 14 height 21
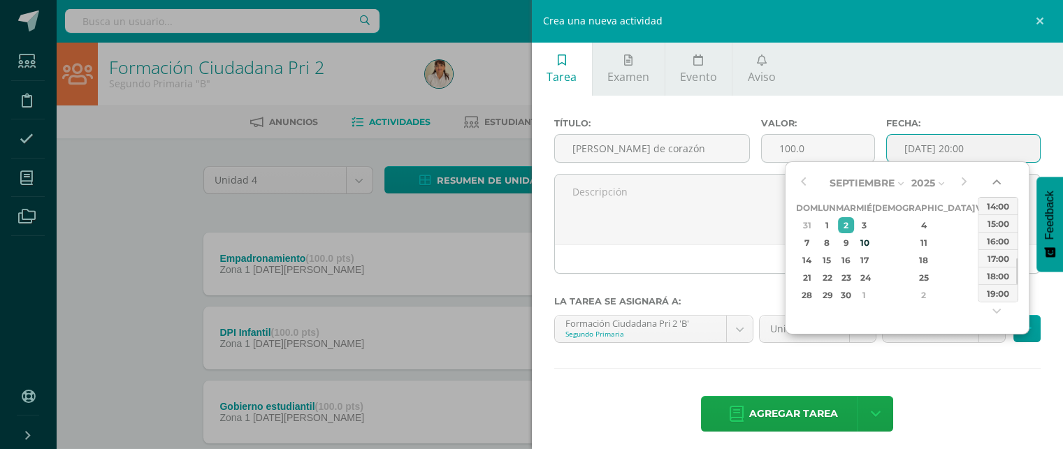
click at [996, 182] on button "button" at bounding box center [998, 185] width 14 height 21
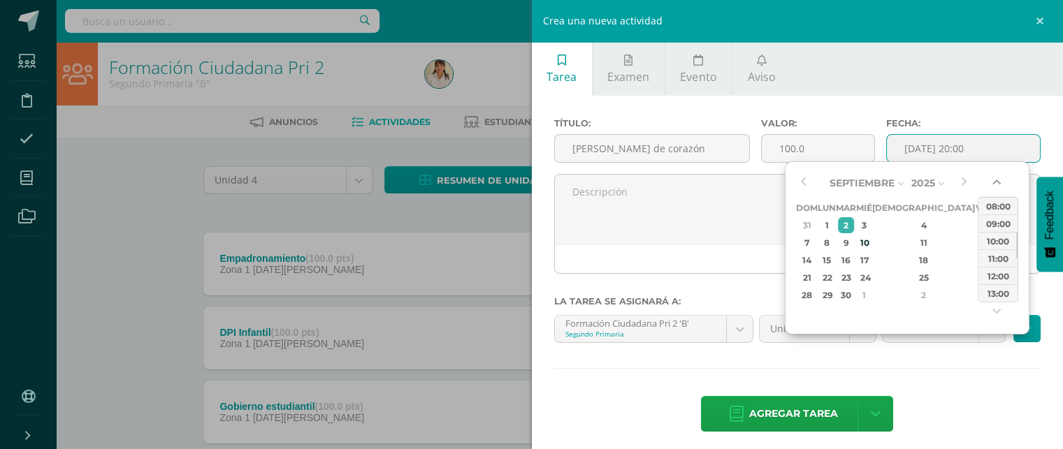
click at [996, 182] on button "button" at bounding box center [998, 185] width 14 height 21
click at [995, 181] on button "button" at bounding box center [998, 185] width 14 height 21
click at [995, 240] on div "08:00" at bounding box center [997, 240] width 39 height 17
type input "2025-09-02 08:00"
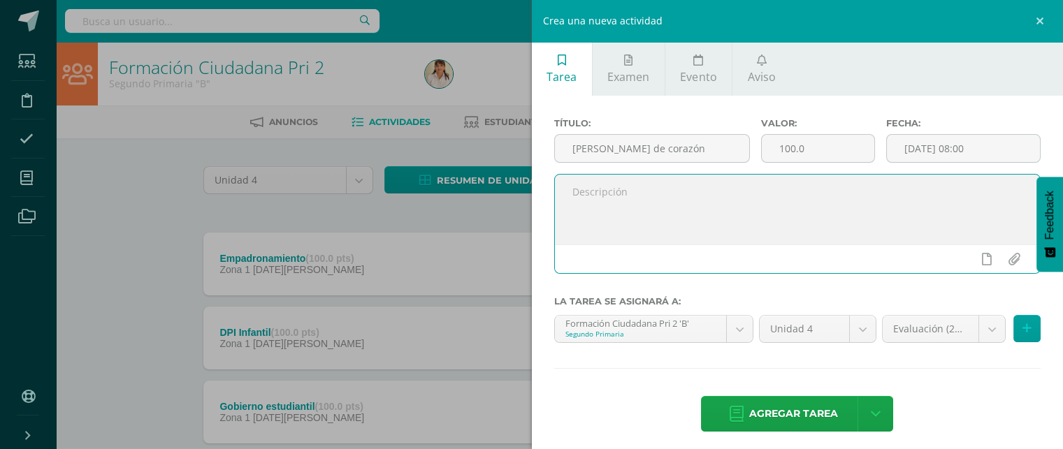
click at [665, 196] on textarea at bounding box center [798, 210] width 486 height 70
paste textarea "Manténgase alerta; permanezcan firmes en la fe; [PERSON_NAME] y fuertes. 1 Cori…"
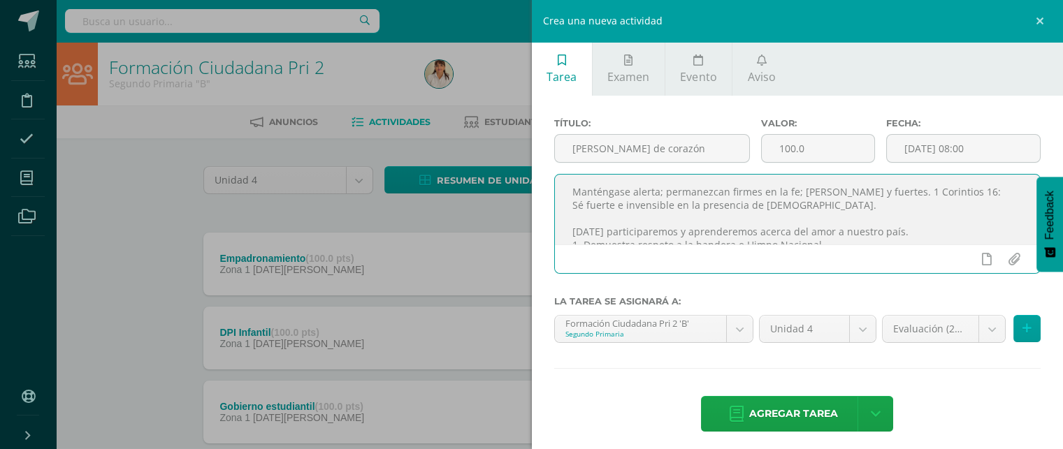
scroll to position [61, 0]
type textarea "Manténgase alerta; permanezcan firmes en la fe; [PERSON_NAME] y fuertes. 1 Cori…"
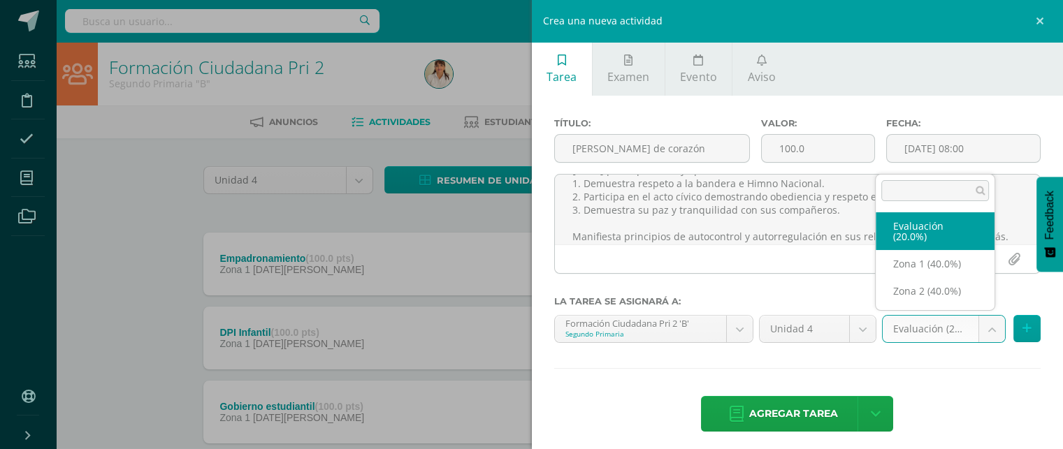
click at [975, 324] on body "Estudiantes Disciplina Asistencia Mis cursos Archivos Soporte Ayuda Reportar un…" at bounding box center [531, 342] width 1063 height 685
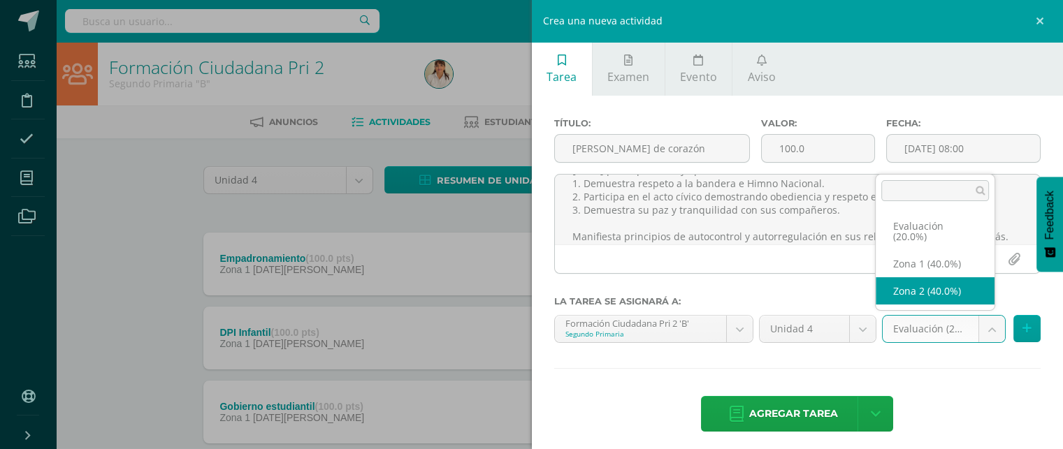
select select "31319"
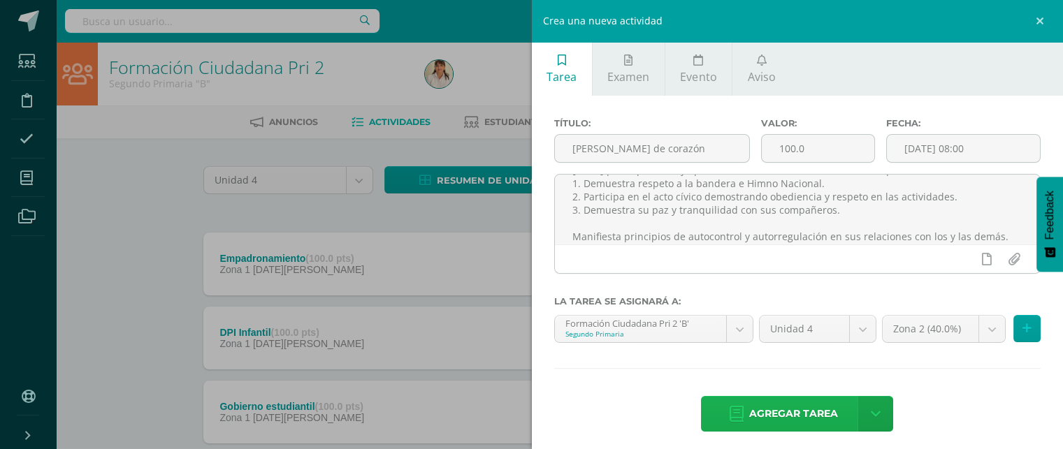
click at [794, 405] on span "Agregar tarea" at bounding box center [793, 414] width 89 height 34
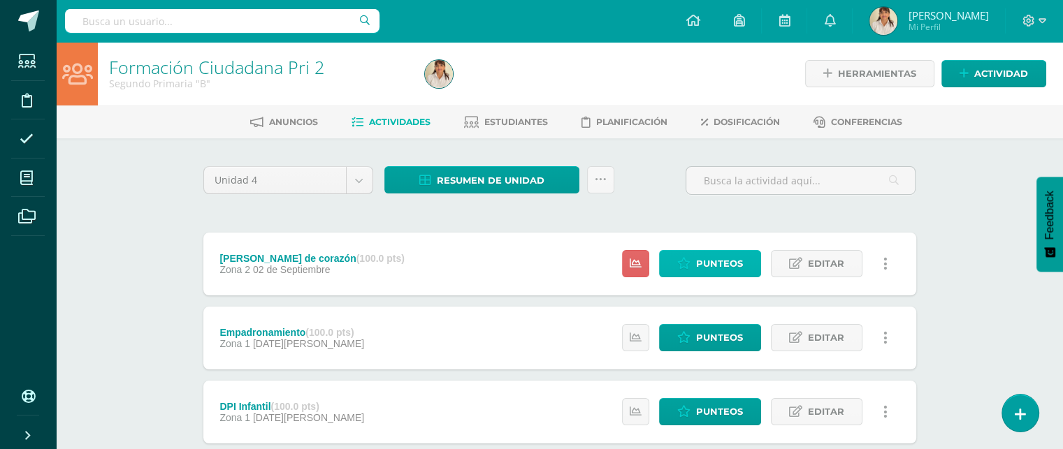
click at [695, 262] on link "Punteos" at bounding box center [710, 263] width 102 height 27
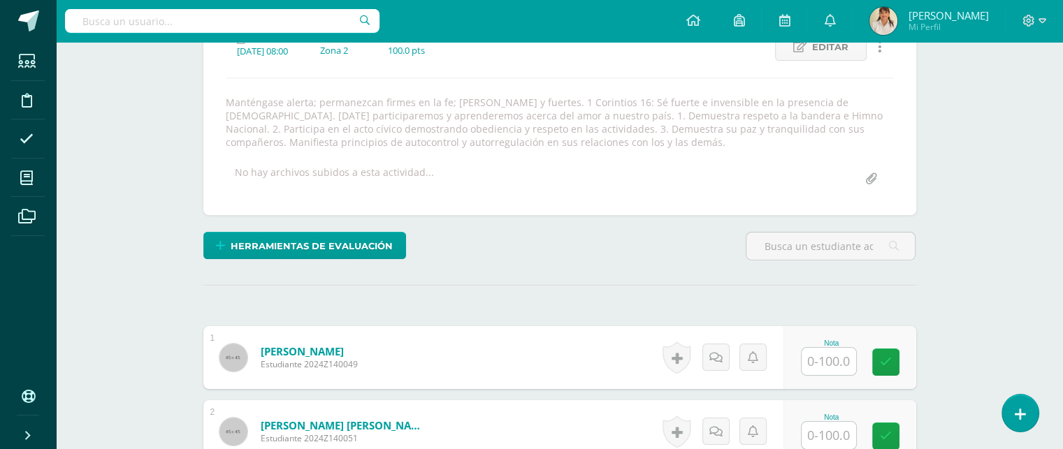
scroll to position [212, 0]
click at [844, 361] on input "text" at bounding box center [836, 362] width 56 height 28
type input "100"
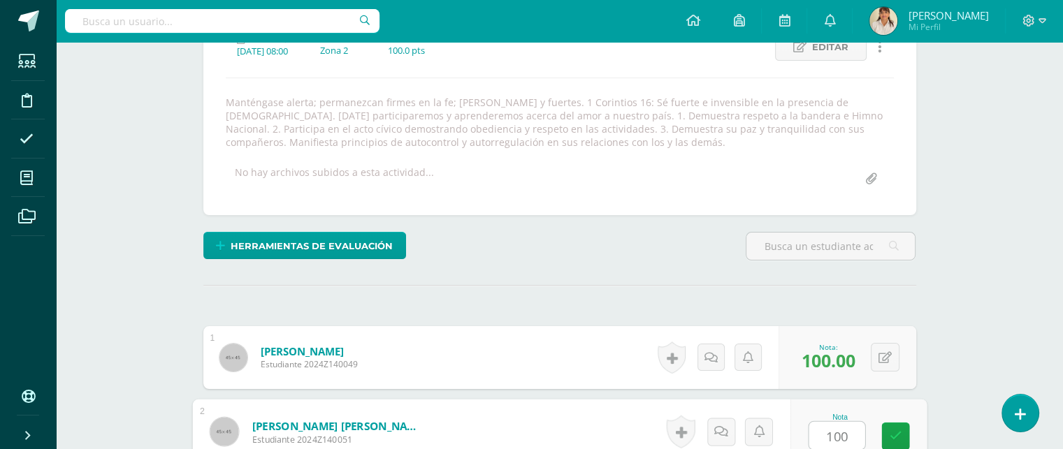
type input "100"
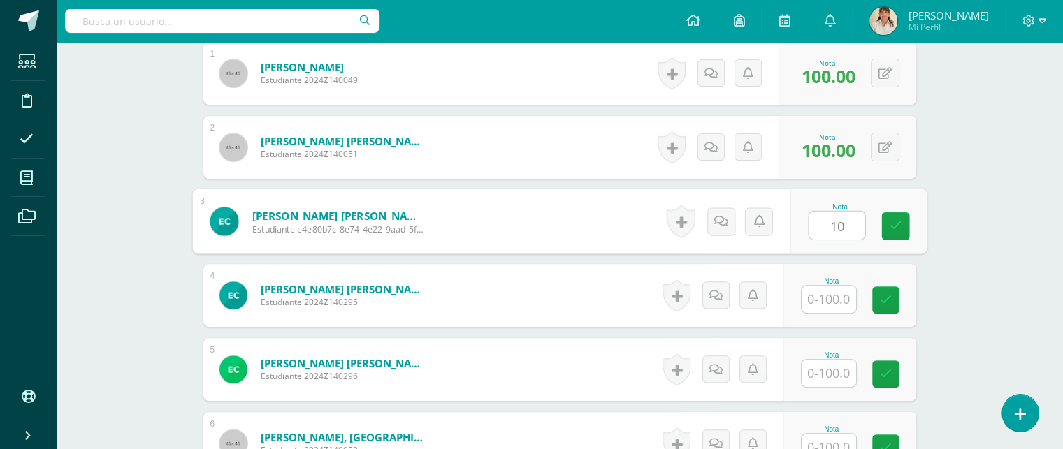
type input "1"
type input "100"
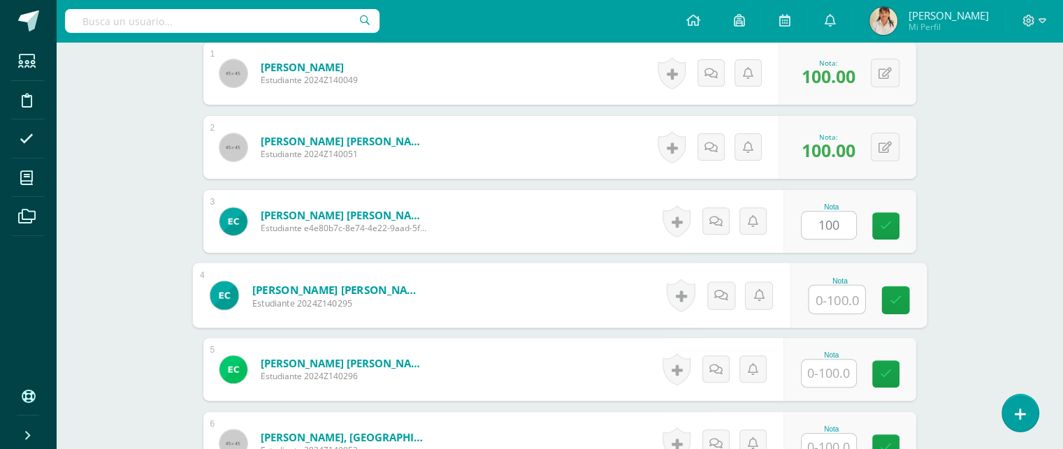
click at [827, 297] on input "text" at bounding box center [836, 300] width 56 height 28
type input "100"
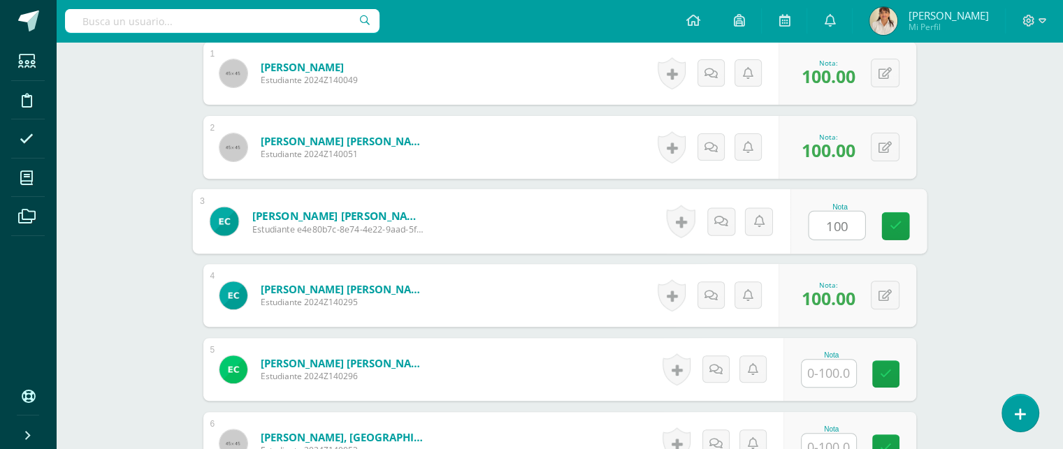
click at [841, 226] on input "100" at bounding box center [836, 226] width 56 height 28
type input "100"
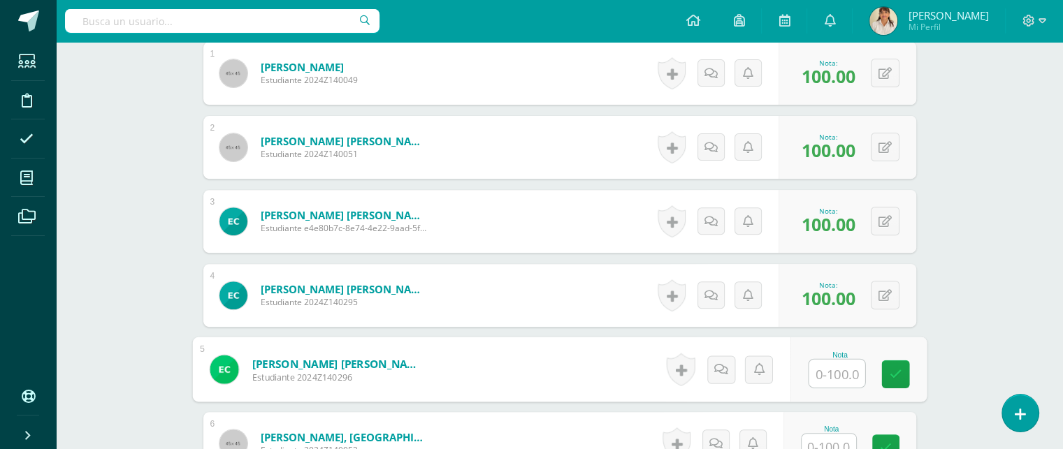
click at [819, 377] on input "text" at bounding box center [836, 374] width 56 height 28
type input "100"
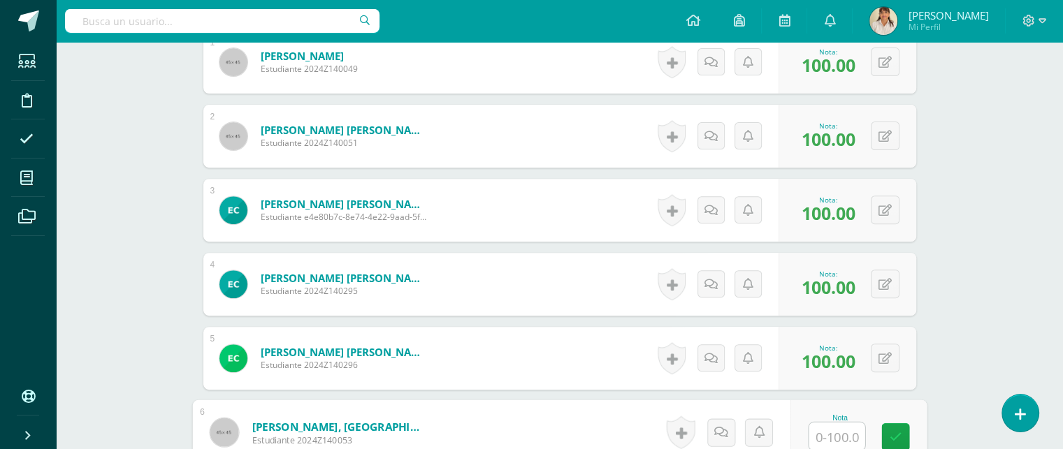
type input "1"
type input "90"
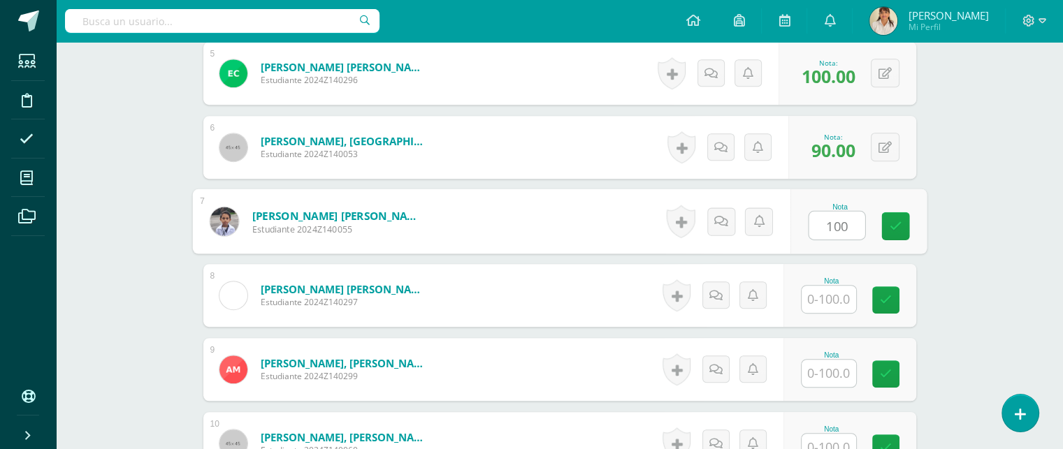
type input "100"
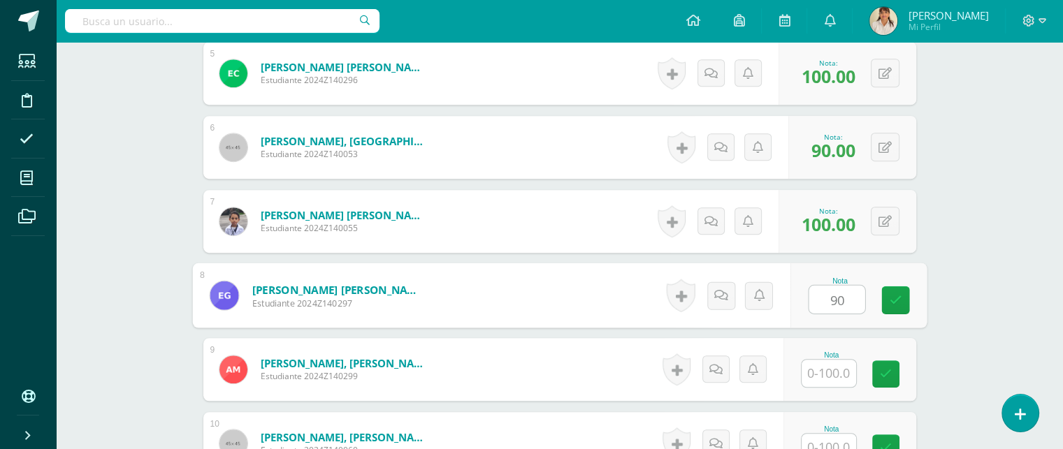
type input "90"
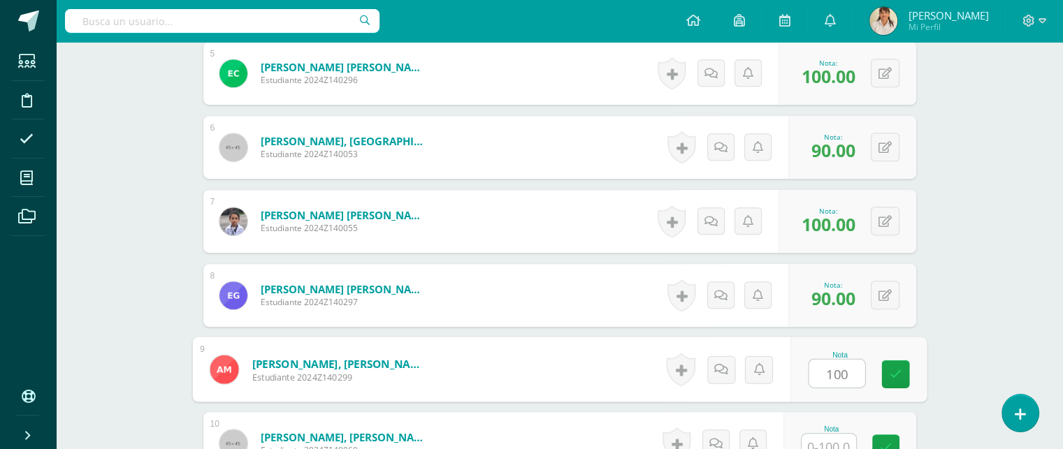
type input "100"
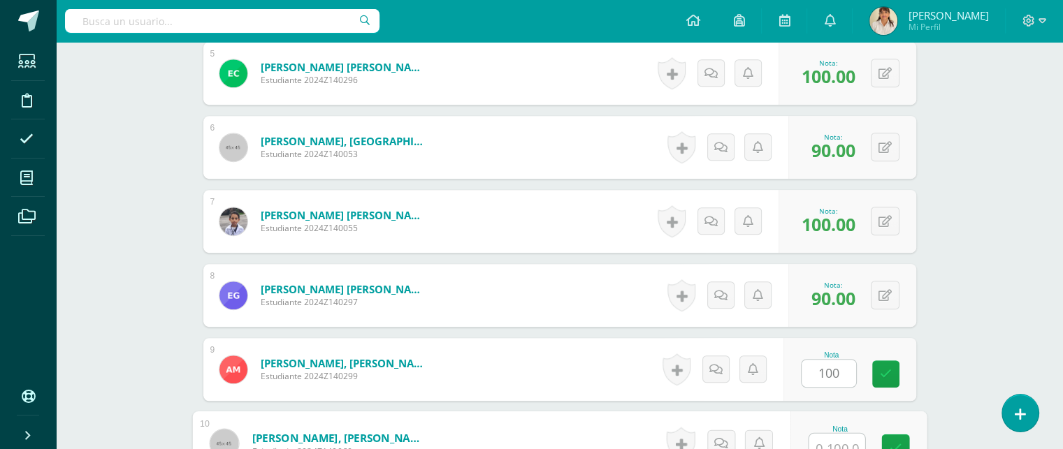
scroll to position [804, 0]
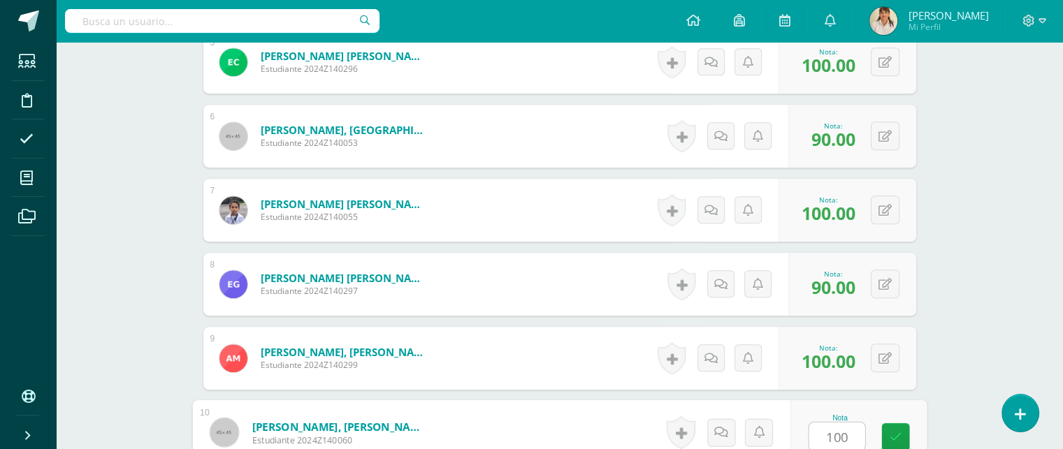
type input "100"
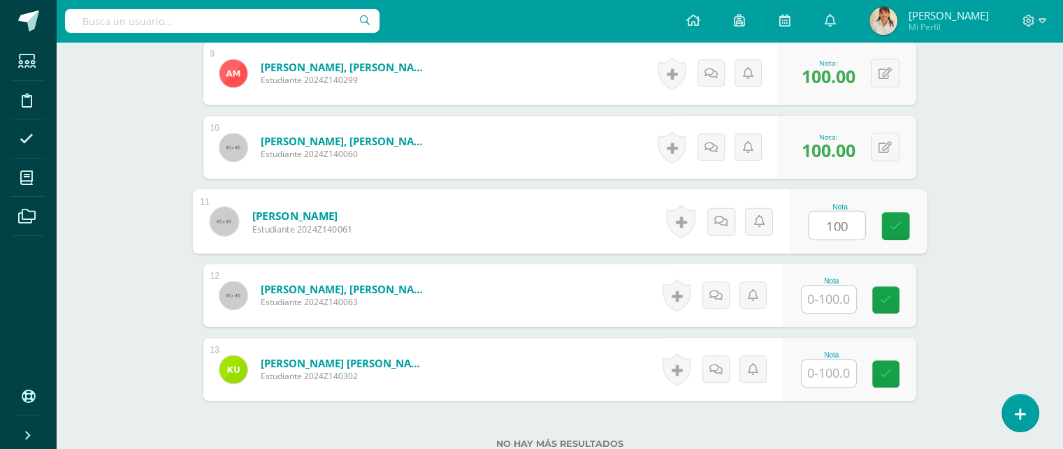
type input "100"
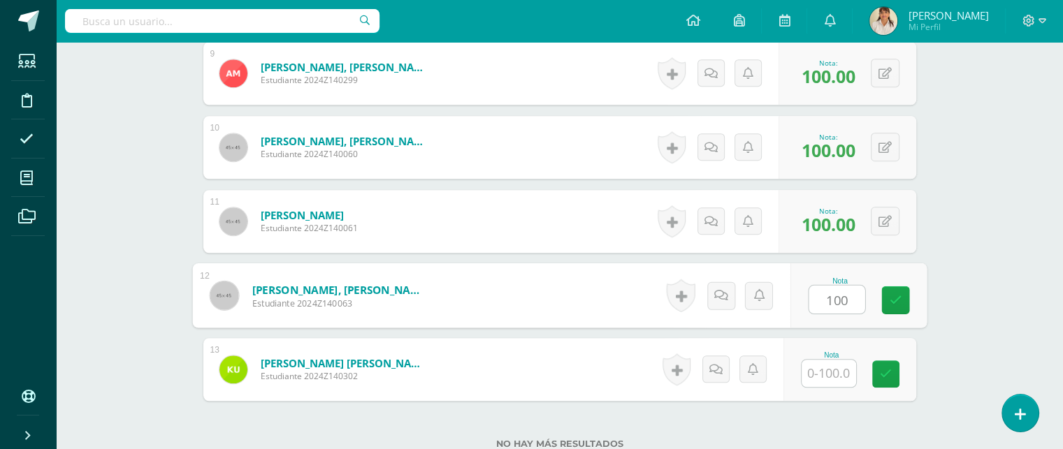
type input "100"
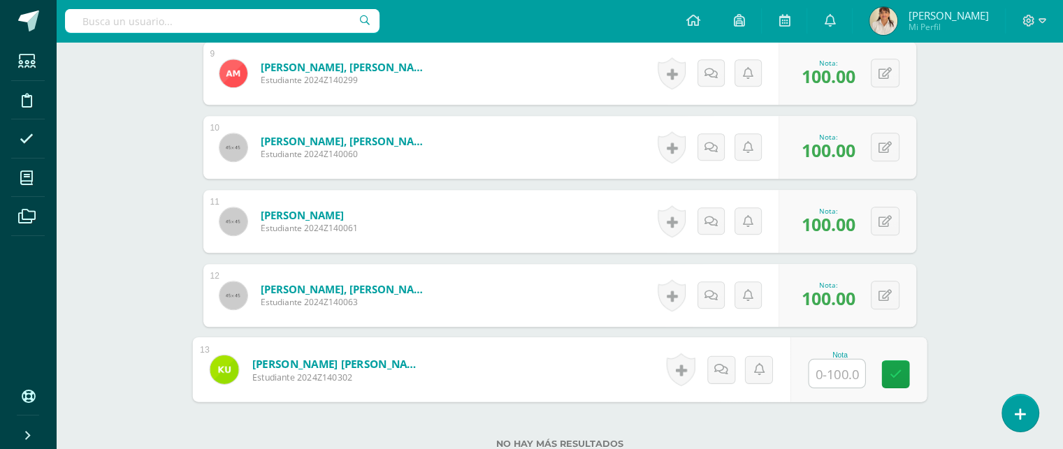
type input "1"
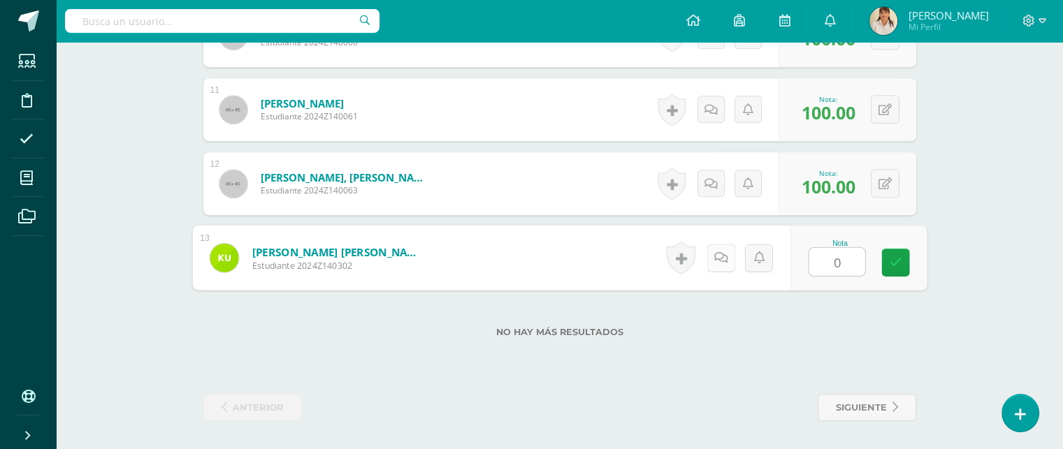
type input "0"
click at [724, 254] on icon at bounding box center [720, 258] width 14 height 12
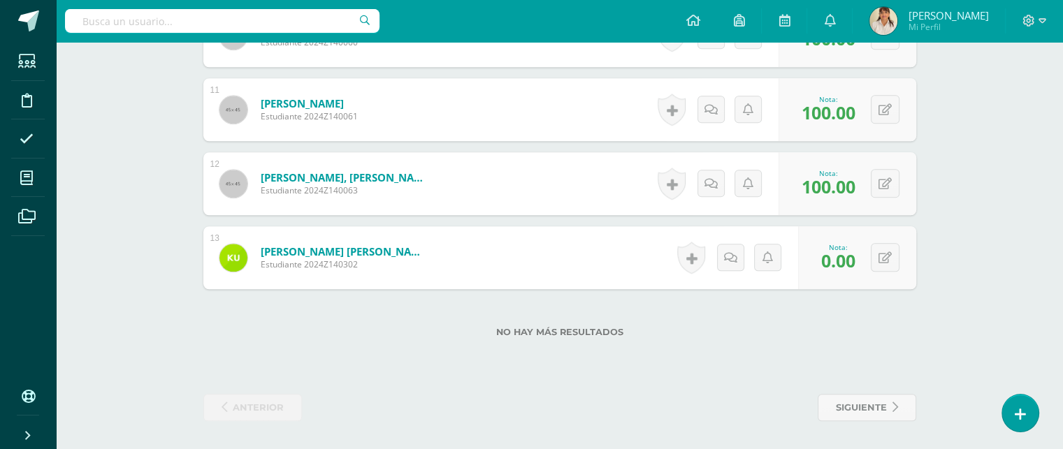
click at [738, 256] on link at bounding box center [736, 258] width 28 height 28
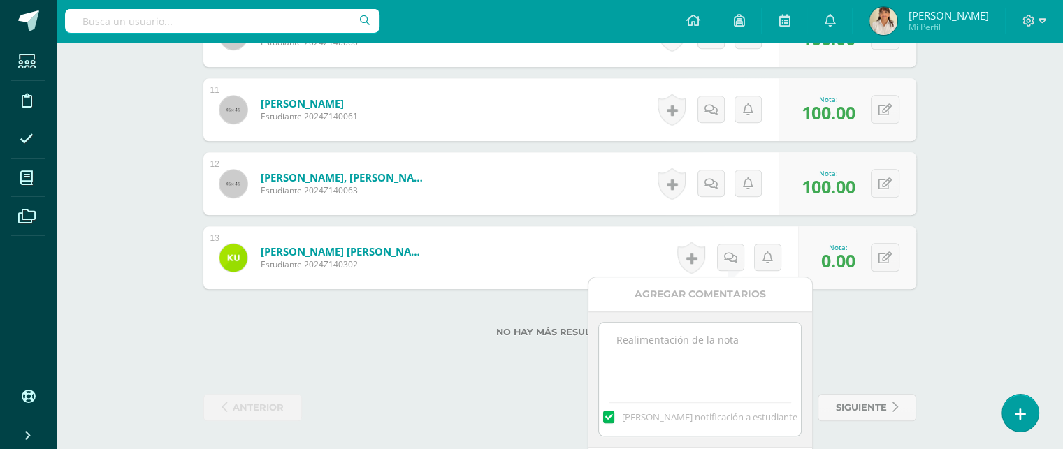
click at [697, 330] on textarea at bounding box center [700, 358] width 202 height 70
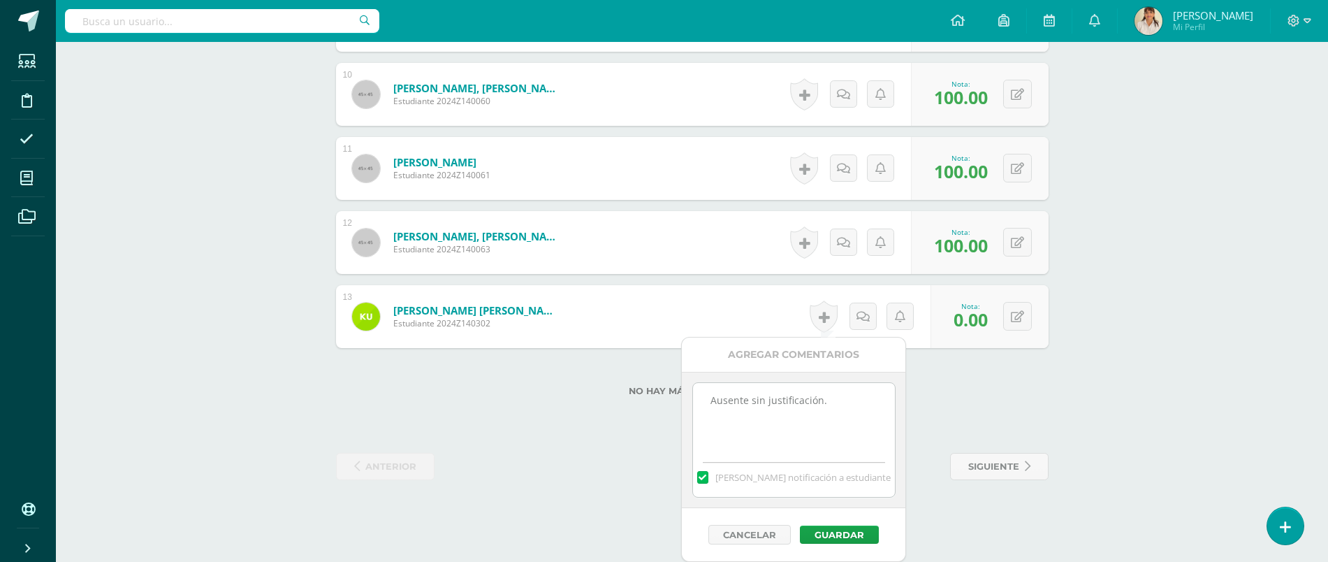
scroll to position [1142, 0]
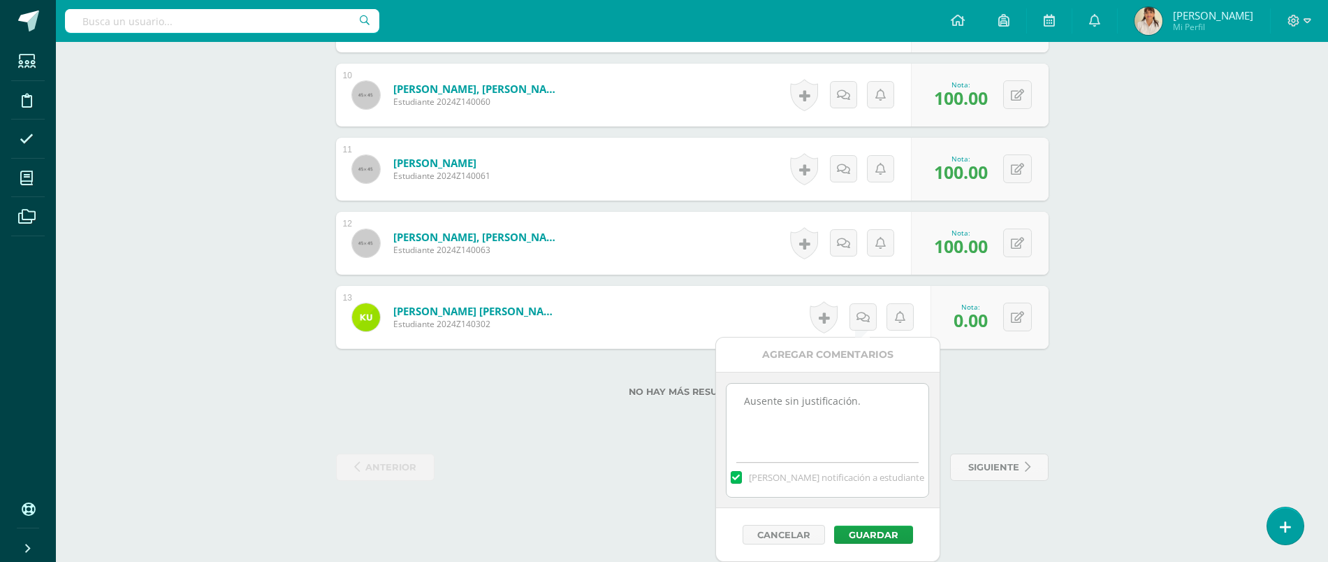
type textarea "Ausente sin justificación."
drag, startPoint x: 1023, startPoint y: 2, endPoint x: 843, endPoint y: 527, distance: 554.9
click at [843, 527] on button "Guardar" at bounding box center [873, 534] width 79 height 18
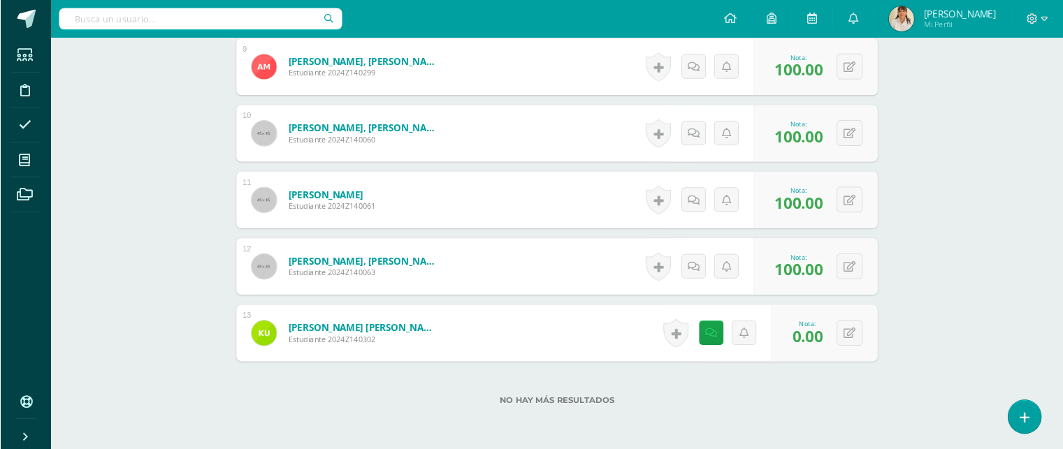
scroll to position [1089, 0]
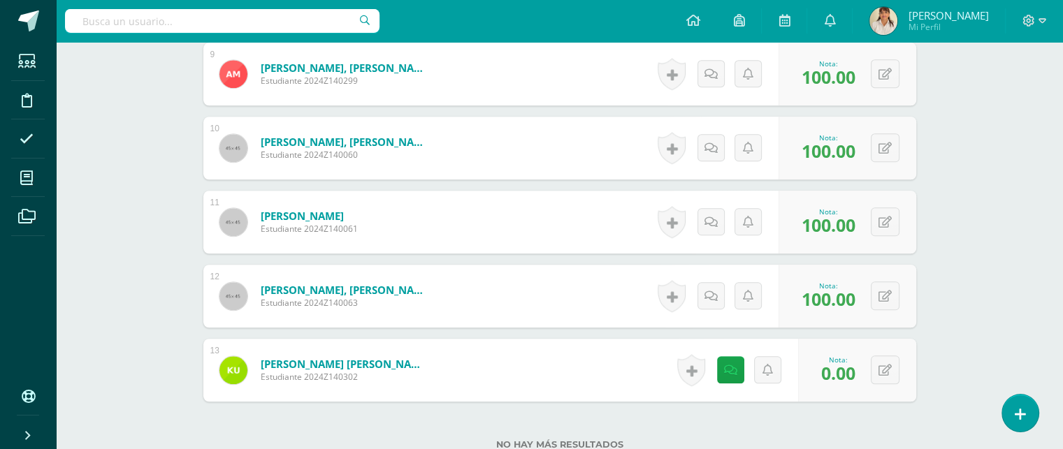
drag, startPoint x: 1298, startPoint y: 4, endPoint x: 166, endPoint y: 224, distance: 1153.1
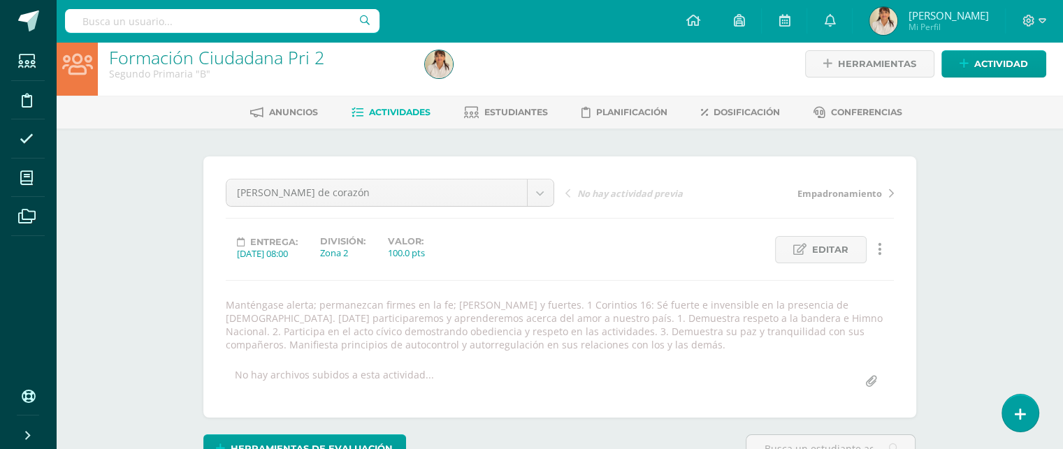
scroll to position [0, 0]
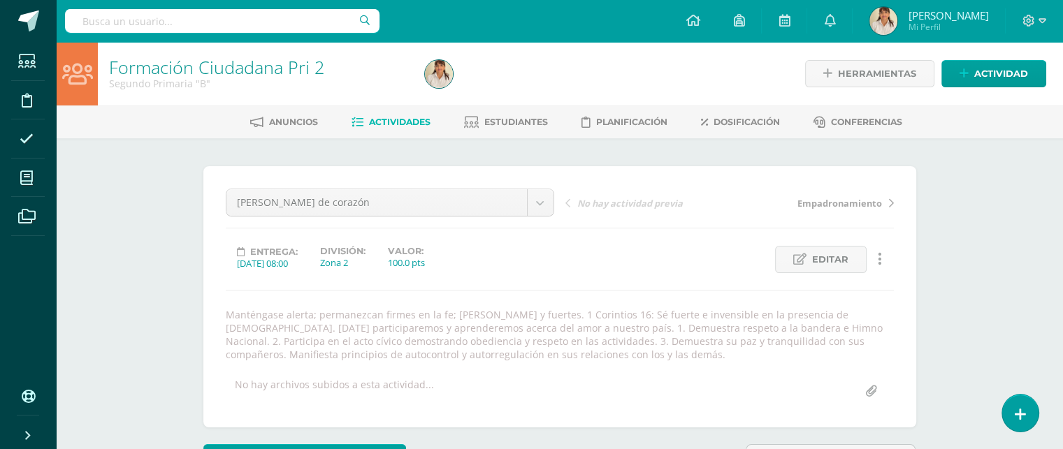
click at [409, 122] on span "Actividades" at bounding box center [399, 122] width 61 height 10
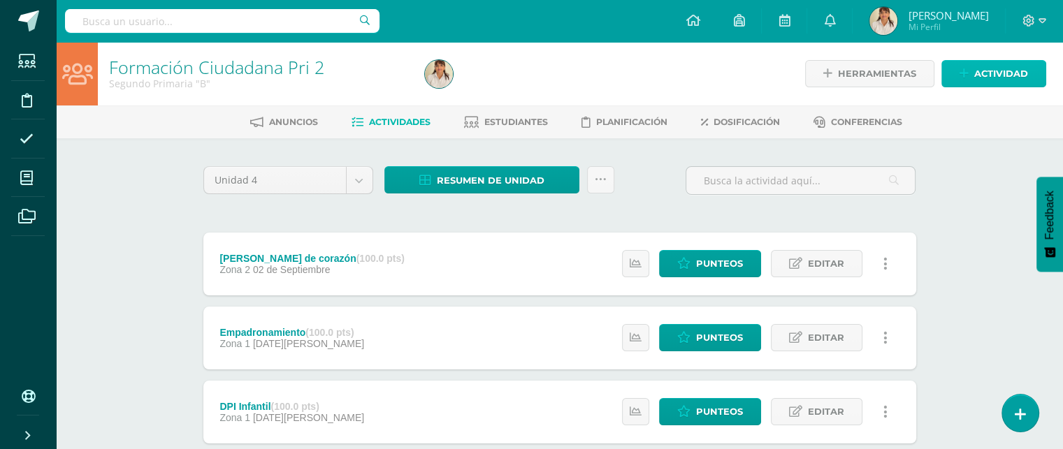
click at [1001, 75] on span "Actividad" at bounding box center [1001, 74] width 54 height 26
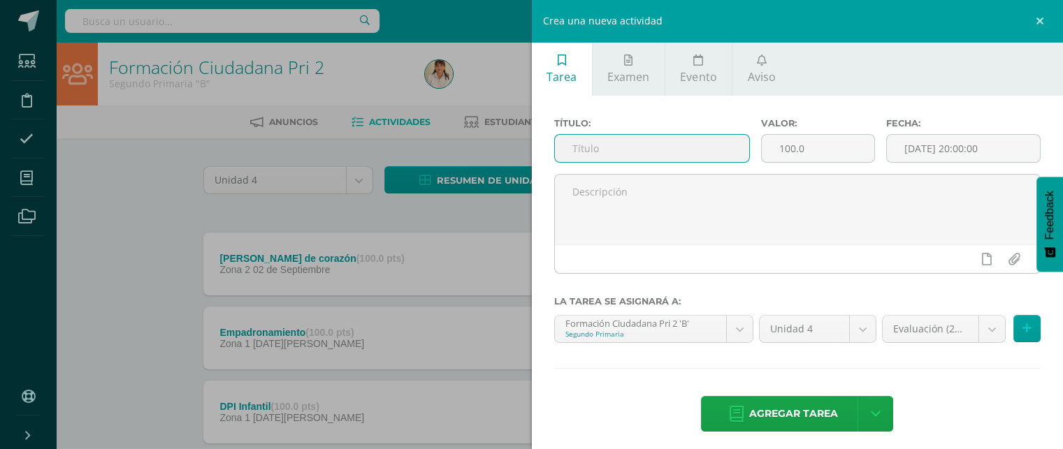
click at [660, 148] on input "text" at bounding box center [652, 148] width 195 height 27
type input "Necesitamos buenos líderes"
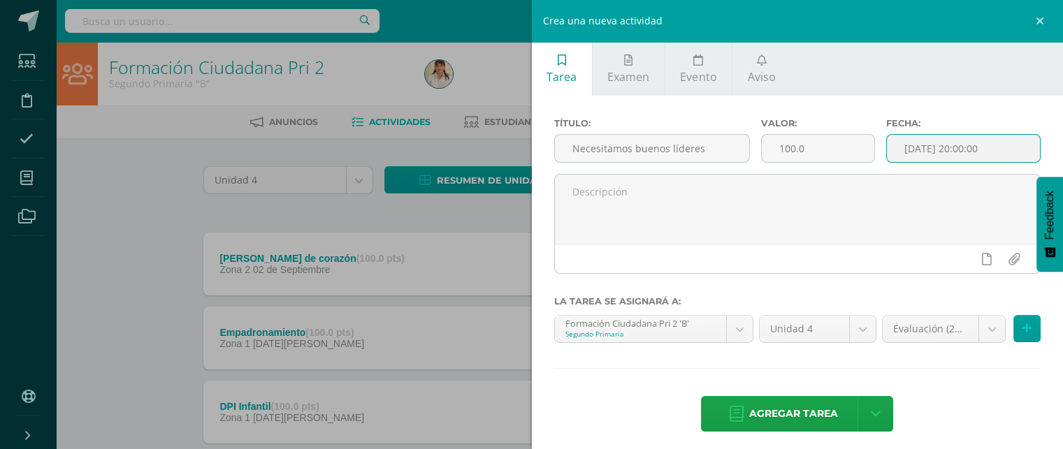
click at [941, 148] on input "[DATE] 20:00:00" at bounding box center [964, 148] width 154 height 27
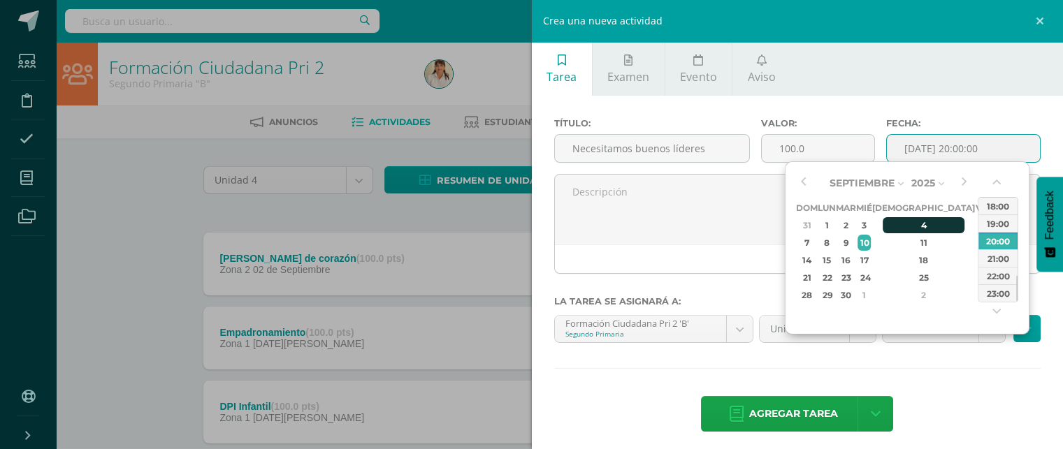
click at [911, 226] on div "4" at bounding box center [924, 225] width 82 height 16
click at [995, 187] on button "button" at bounding box center [998, 185] width 14 height 21
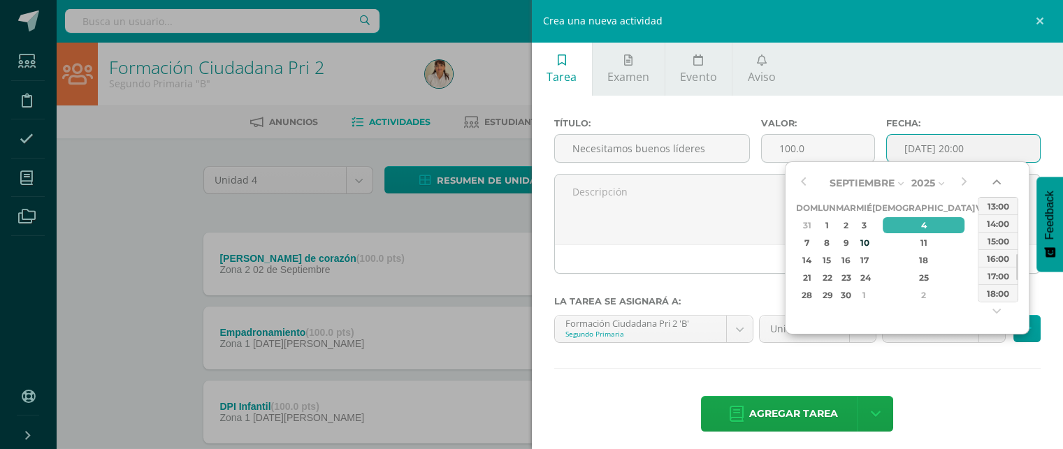
click at [995, 187] on button "button" at bounding box center [998, 185] width 14 height 21
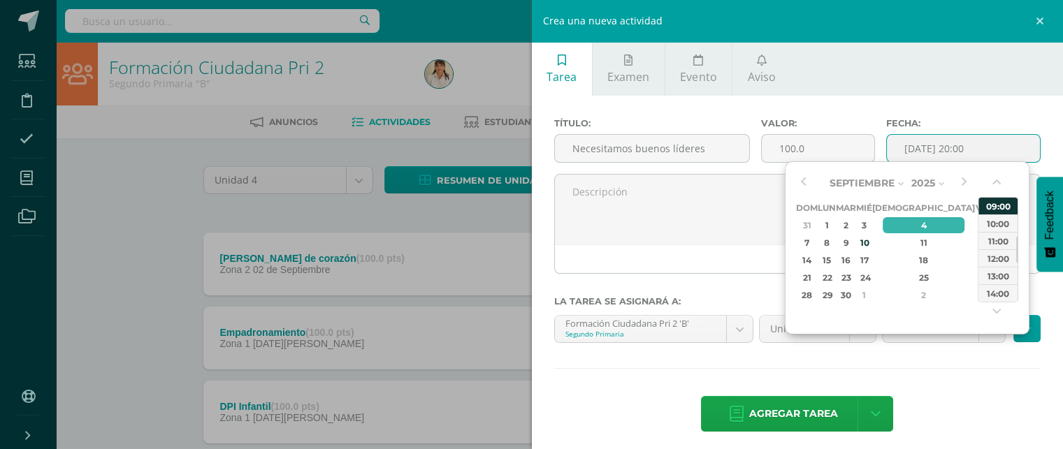
click at [995, 204] on div "09:00" at bounding box center [997, 205] width 39 height 17
type input "[DATE] 09:00"
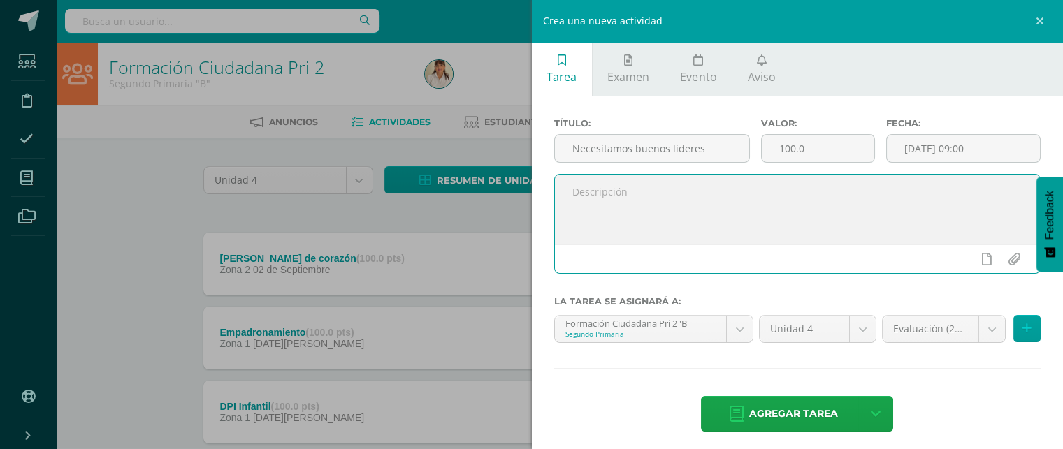
click at [604, 203] on textarea at bounding box center [798, 210] width 486 height 70
paste textarea "Manténganse alerta; permanezcan firmes en la fe; [PERSON_NAME] y valientes.1 Co…"
type textarea "Manténganse alerta; permanezcan firmes en la fe; [PERSON_NAME] y valientes.1 Co…"
